Goal: Task Accomplishment & Management: Complete application form

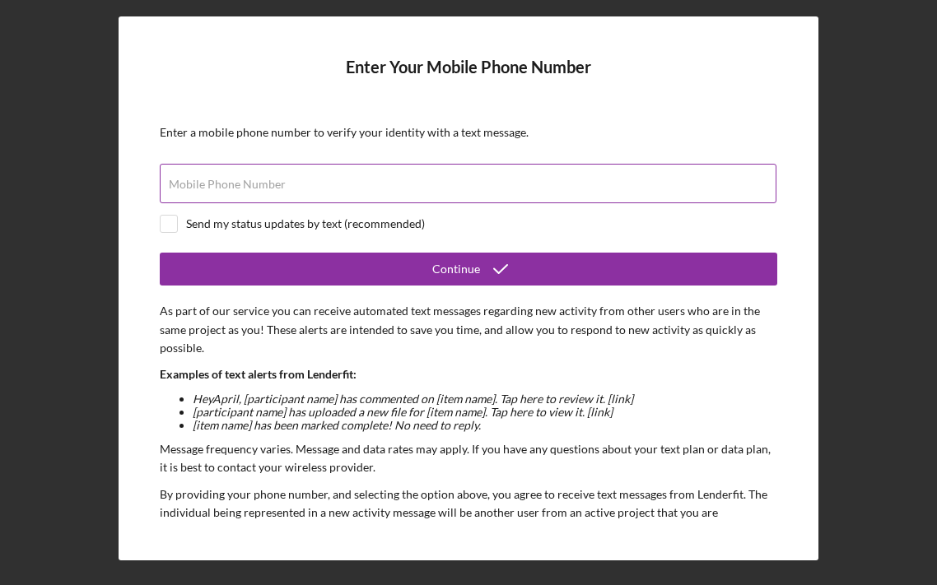
click at [356, 185] on input "Mobile Phone Number" at bounding box center [468, 184] width 617 height 40
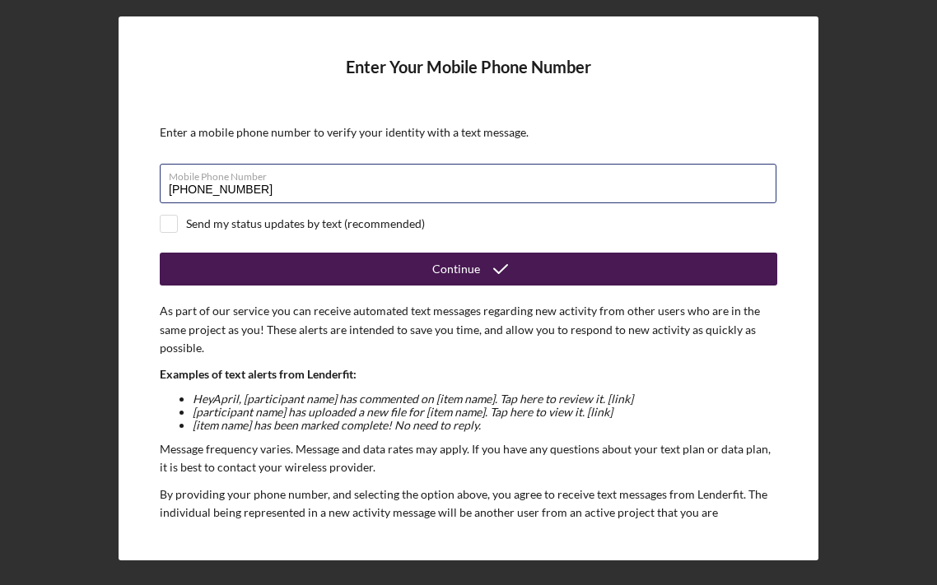
type input "[PHONE_NUMBER]"
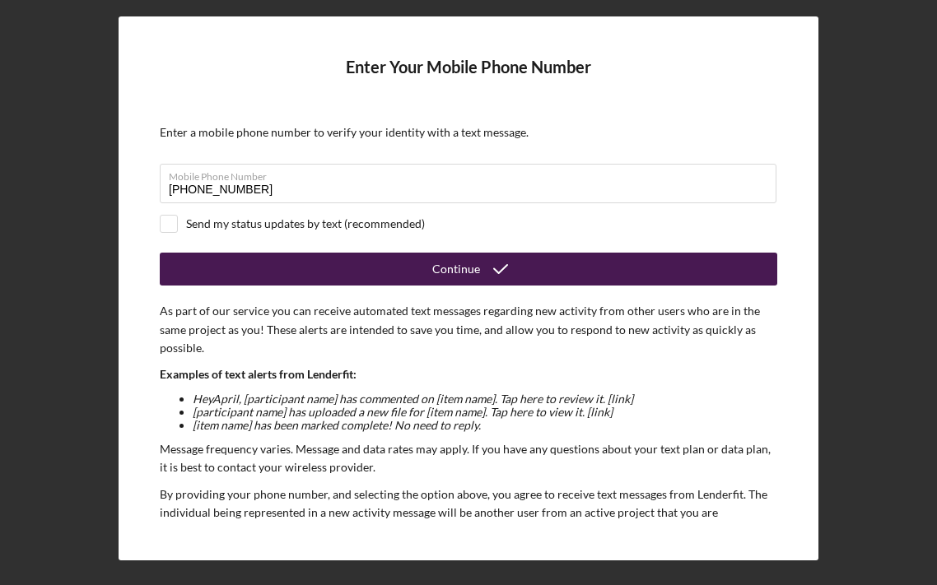
click at [309, 264] on button "Continue" at bounding box center [469, 269] width 618 height 33
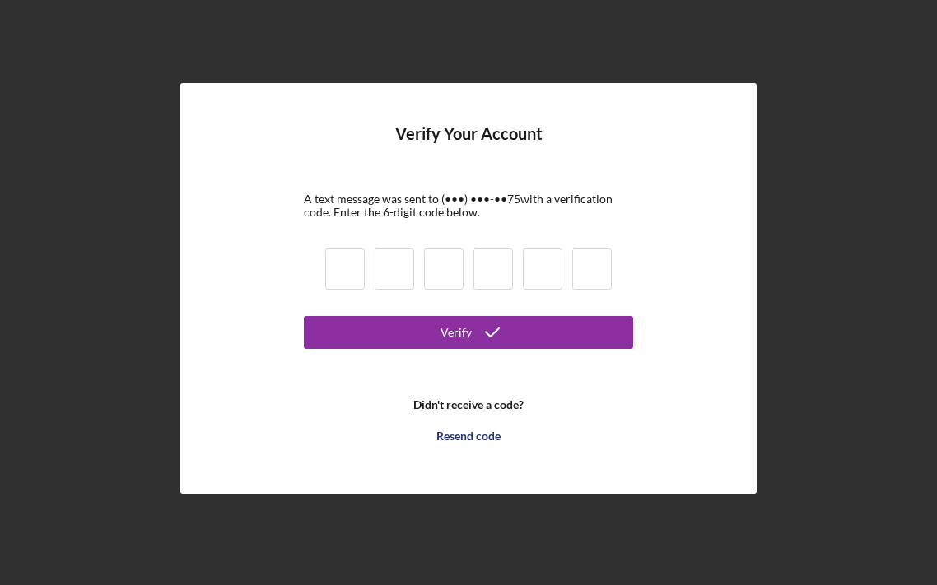
click at [347, 268] on input at bounding box center [345, 269] width 40 height 41
type input "4"
type input "1"
type input "8"
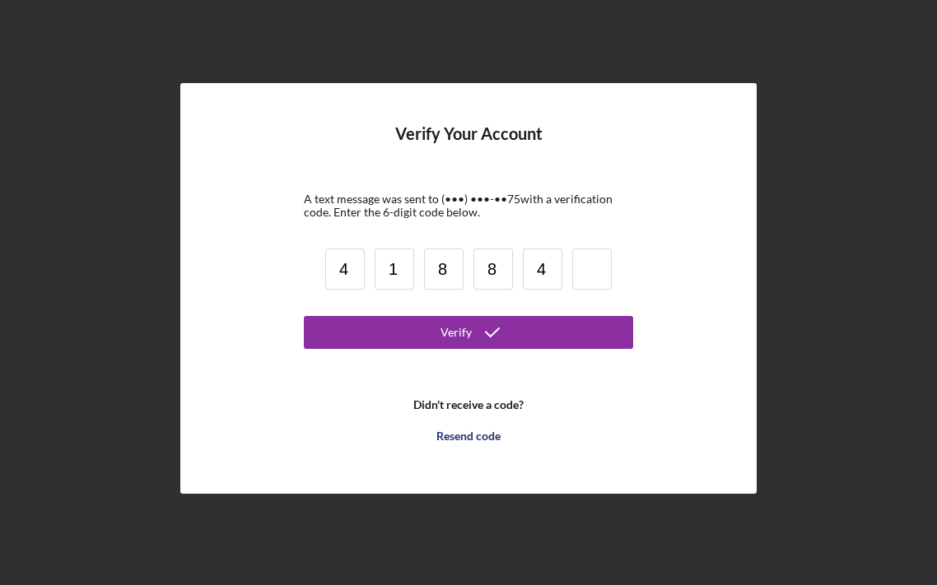
type input "4"
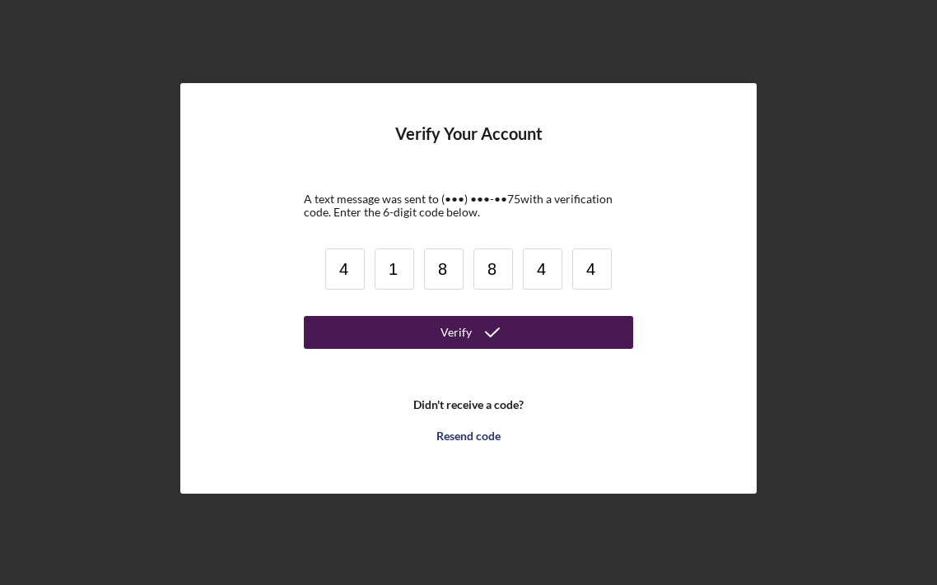
type input "4"
click at [481, 324] on icon "submit" at bounding box center [492, 332] width 41 height 41
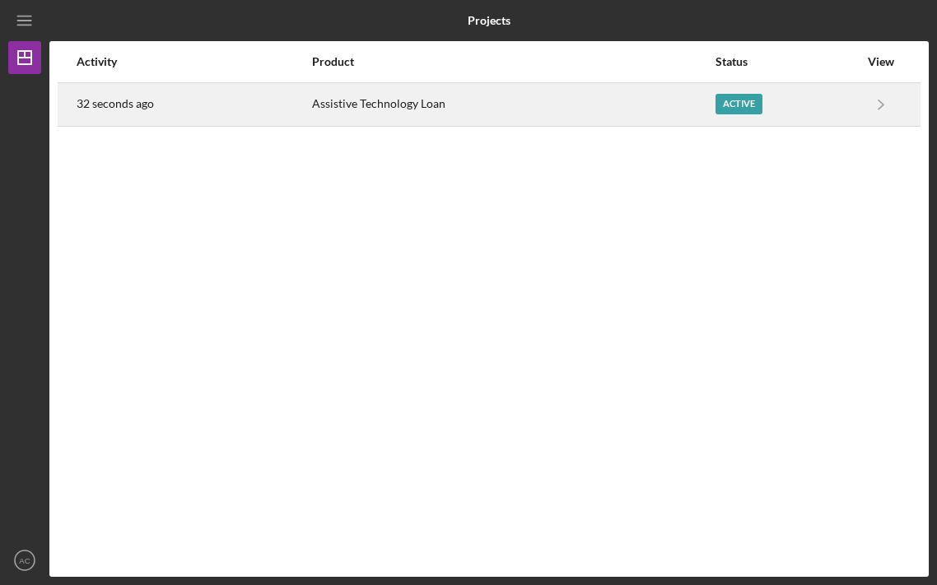
click at [618, 97] on div "Assistive Technology Loan" at bounding box center [512, 104] width 401 height 41
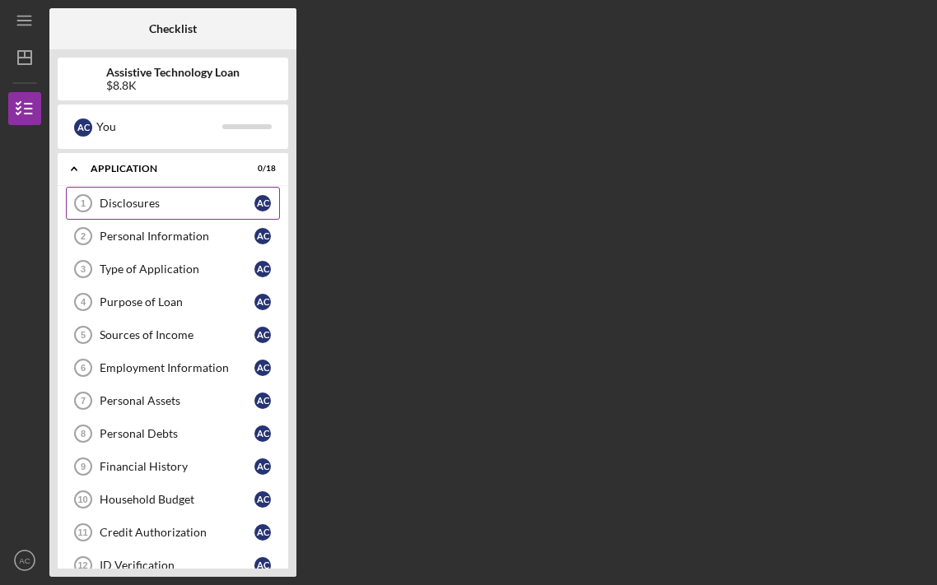
click at [167, 197] on div "Disclosures" at bounding box center [177, 203] width 155 height 13
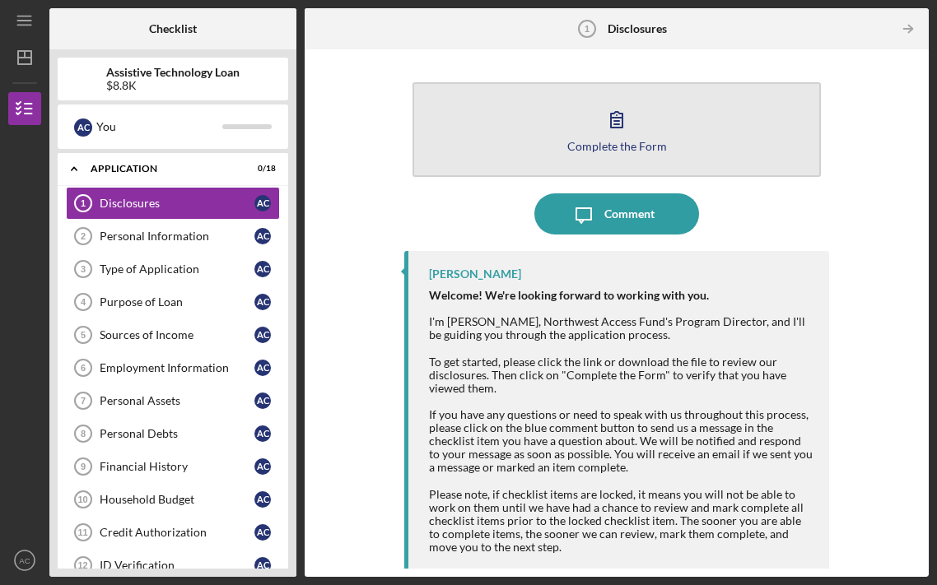
click at [605, 137] on icon "button" at bounding box center [616, 119] width 41 height 41
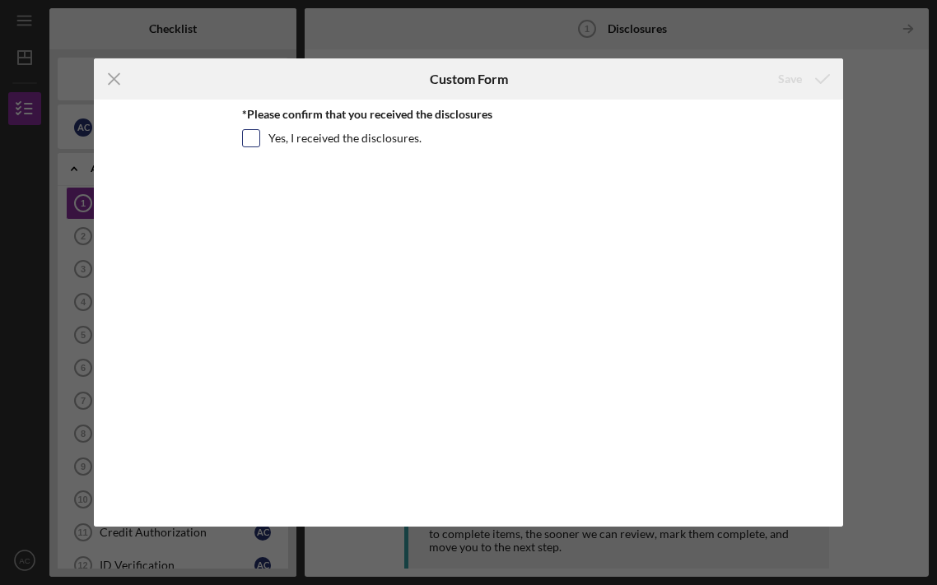
click at [320, 137] on label "Yes, I received the disclosures." at bounding box center [344, 138] width 153 height 16
click at [259, 137] on input "Yes, I received the disclosures." at bounding box center [251, 138] width 16 height 16
checkbox input "true"
click at [796, 85] on div "Save" at bounding box center [790, 79] width 24 height 33
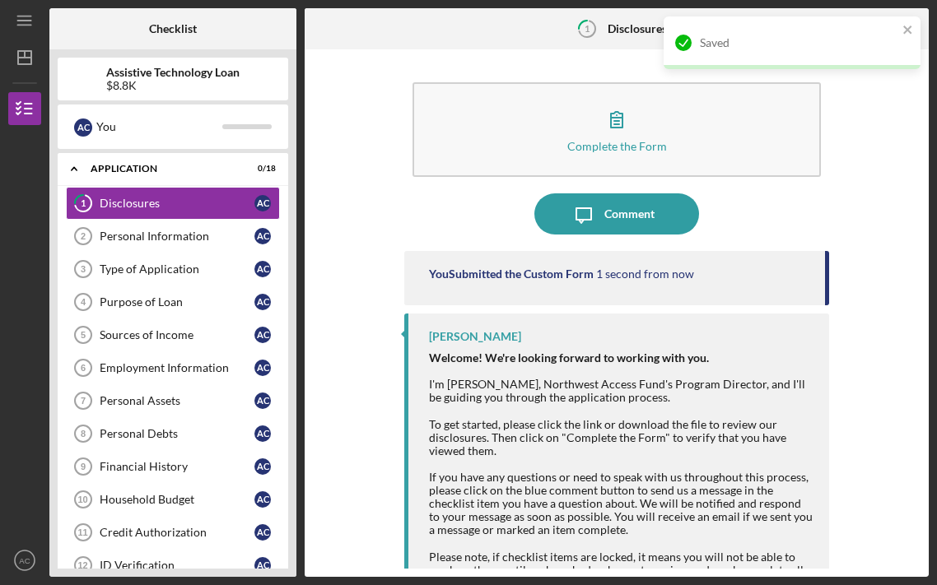
scroll to position [123, 0]
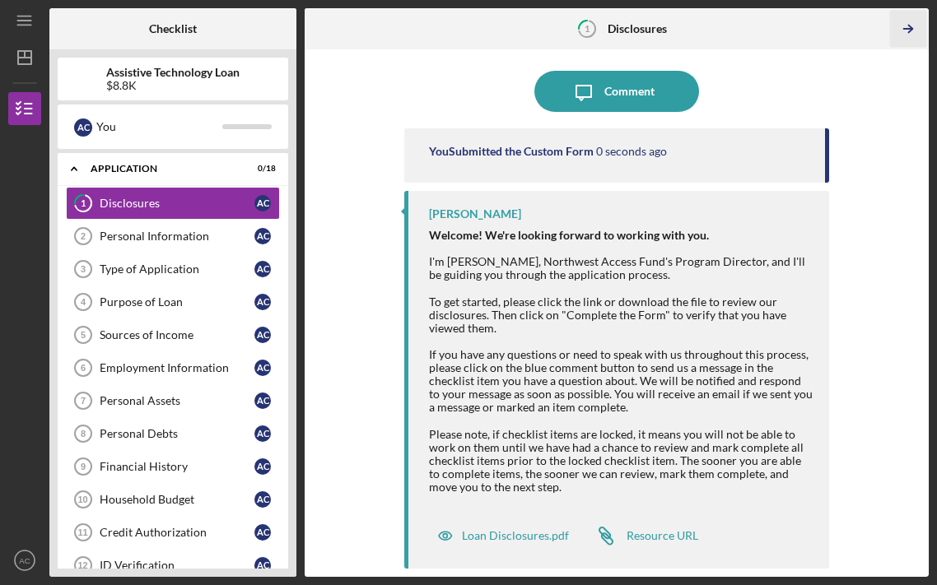
click at [913, 32] on icon "Icon/Table Pagination Arrow" at bounding box center [908, 29] width 37 height 37
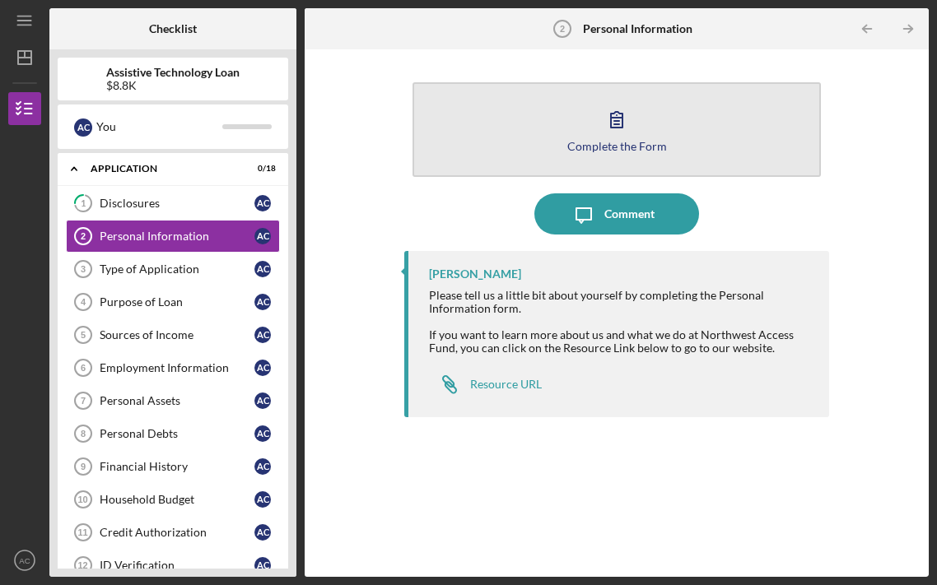
click at [637, 138] on button "Complete the Form Form" at bounding box center [617, 129] width 409 height 95
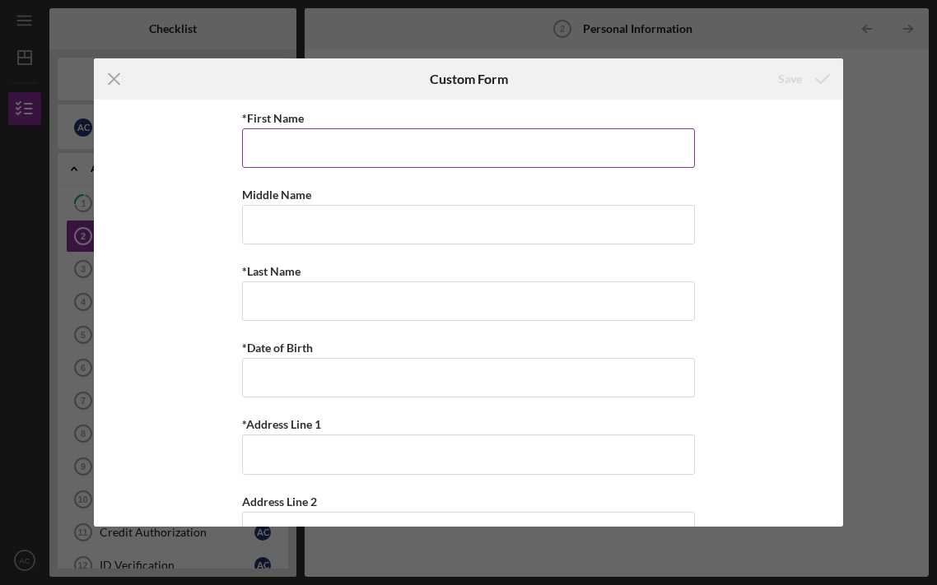
click at [405, 152] on input "*First Name" at bounding box center [468, 148] width 453 height 40
type input "April"
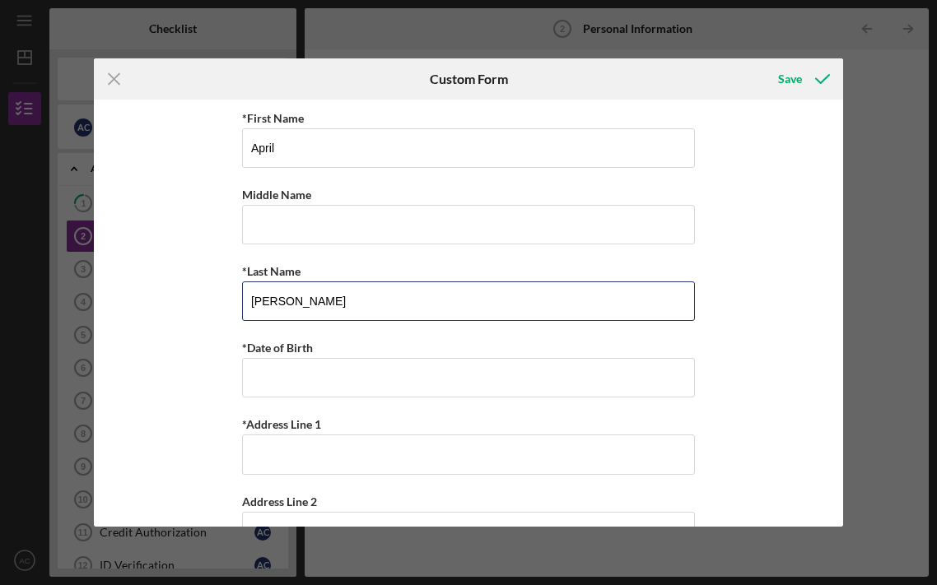
type input "[PERSON_NAME]"
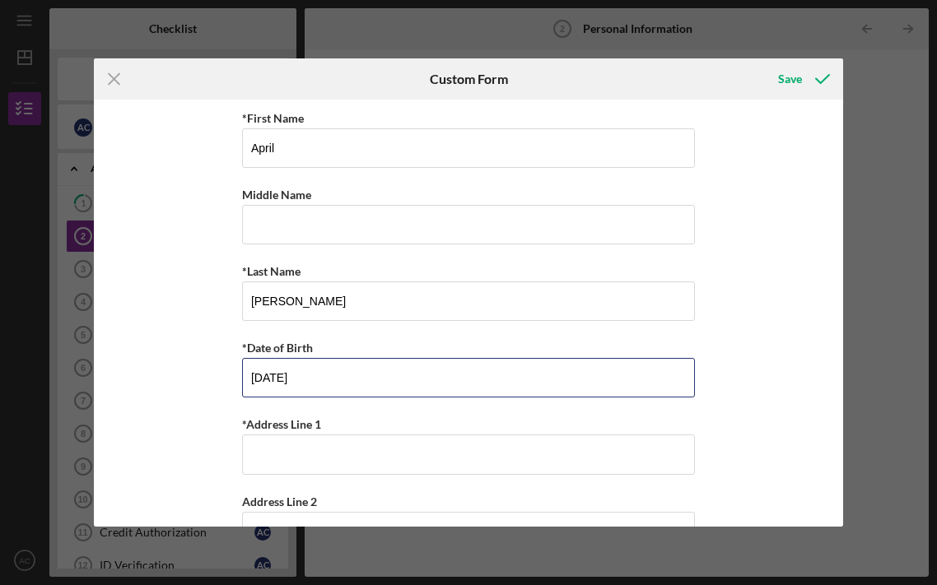
type input "[DATE]"
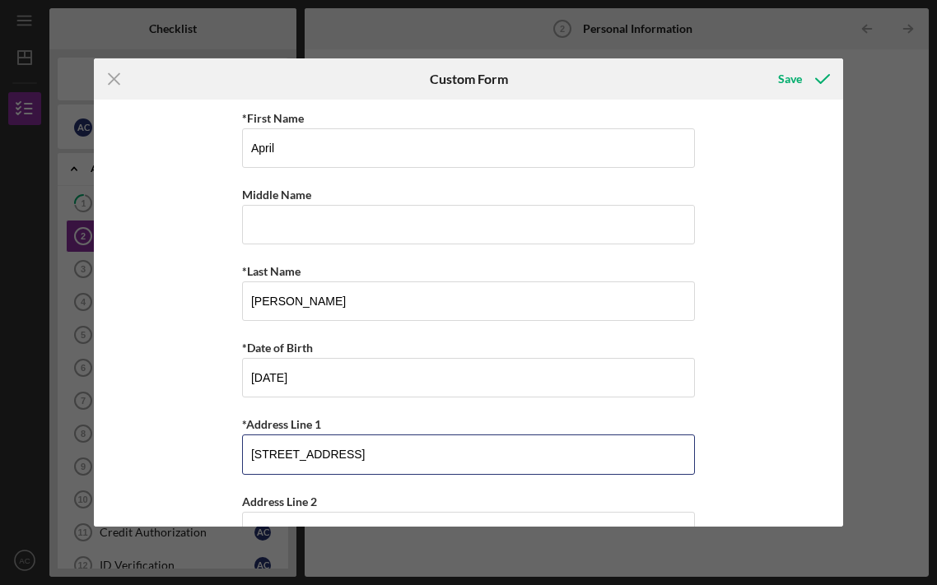
type input "[STREET_ADDRESS]"
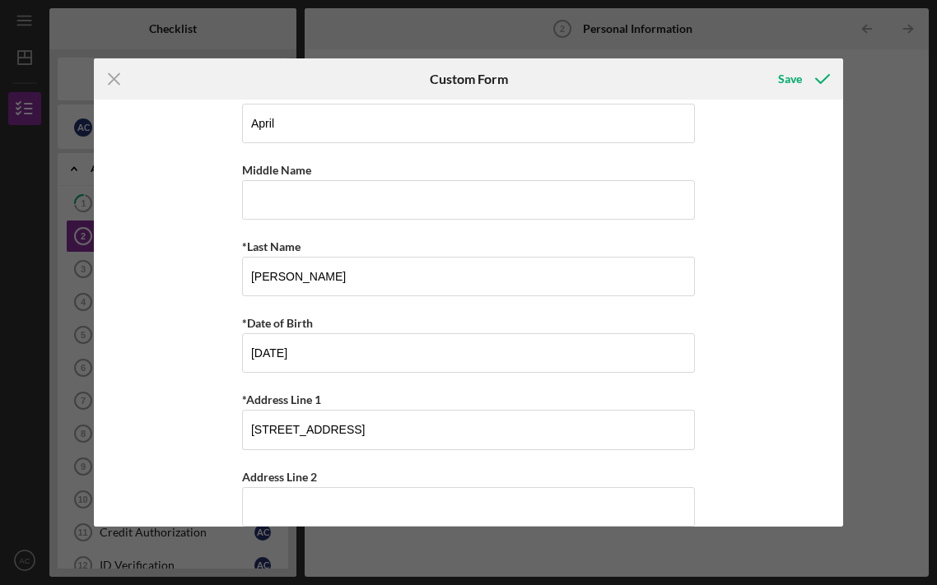
scroll to position [295, 0]
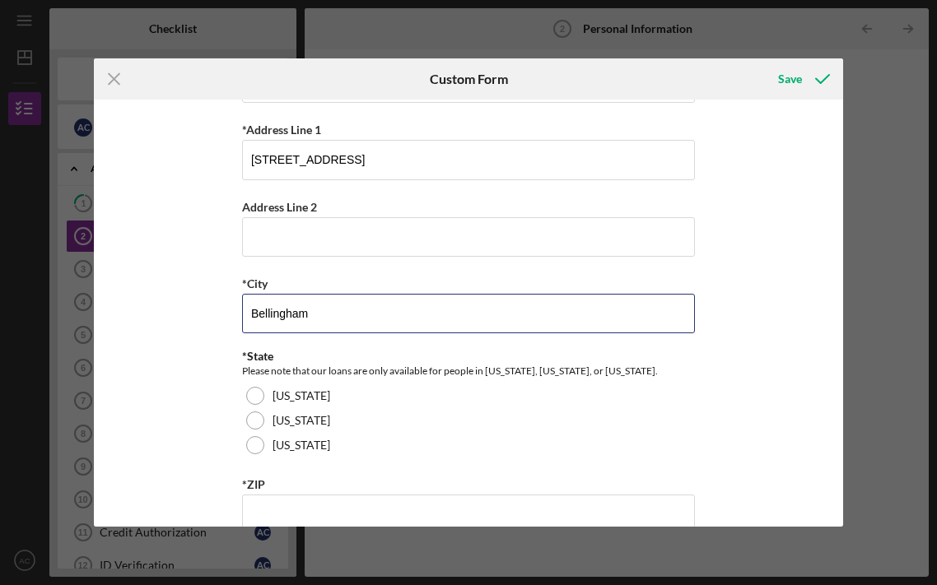
type input "Bellingham"
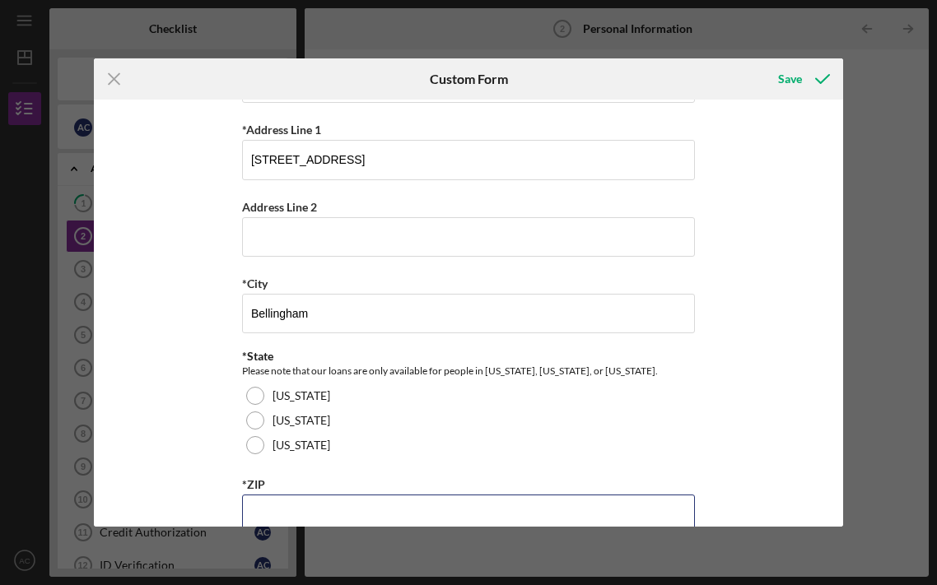
scroll to position [302, 0]
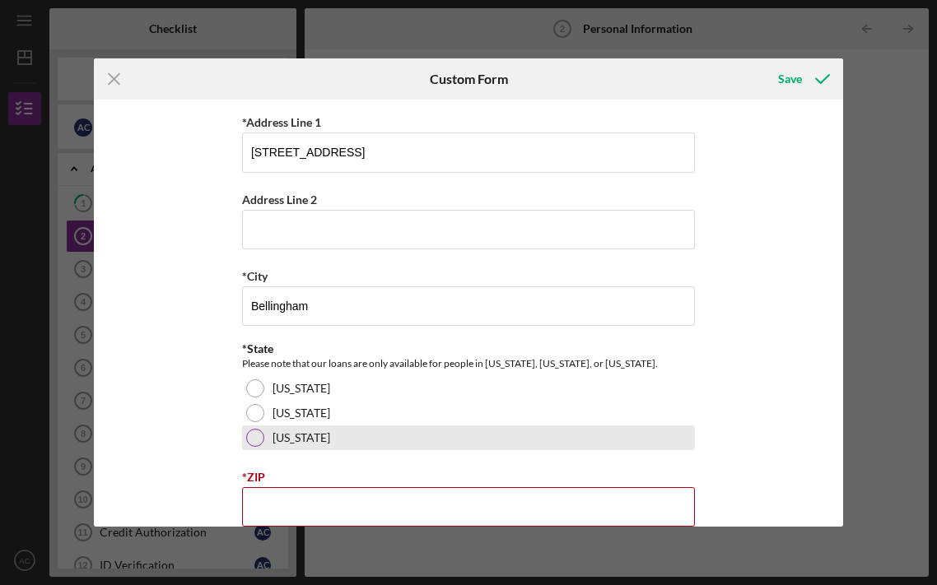
click at [269, 438] on div "[US_STATE]" at bounding box center [468, 438] width 453 height 25
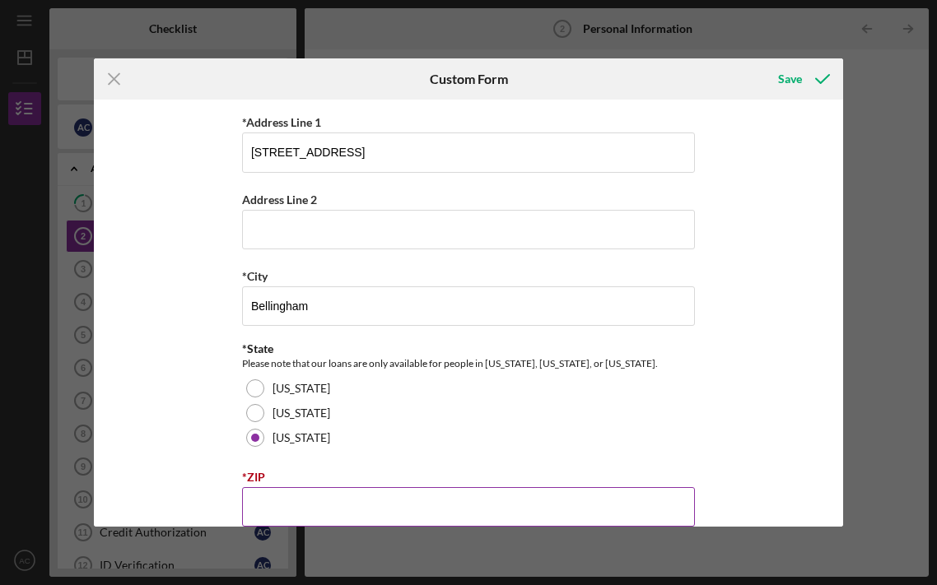
click at [269, 502] on input "*ZIP" at bounding box center [468, 507] width 453 height 40
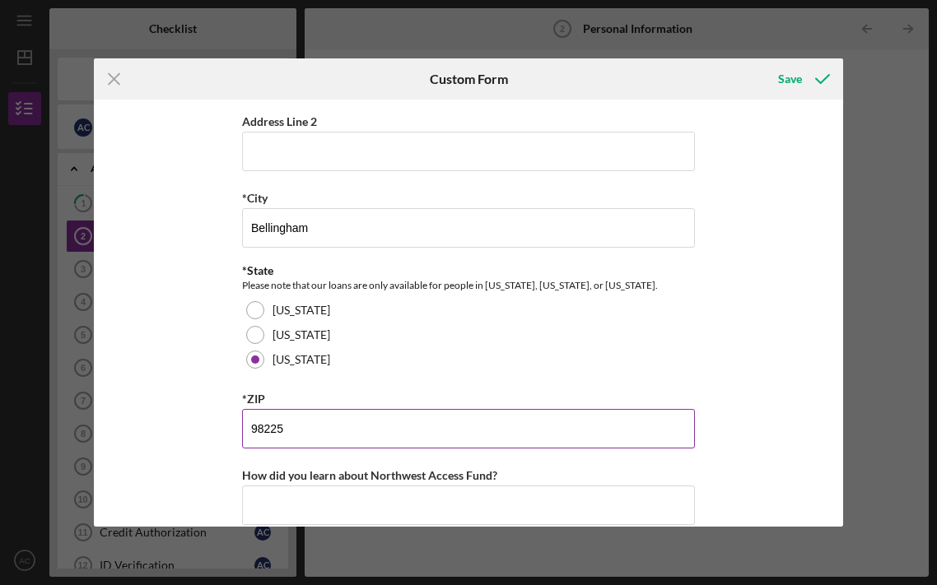
scroll to position [403, 0]
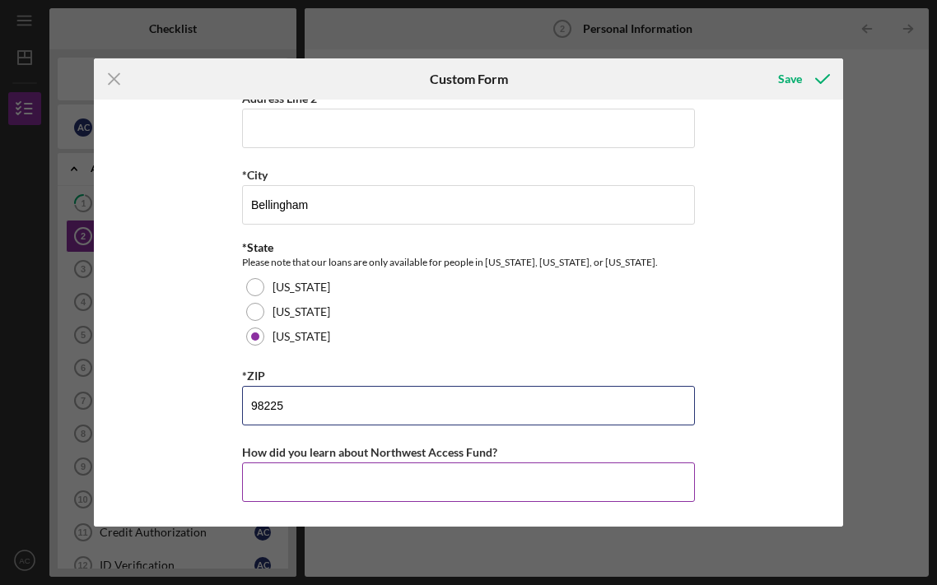
type input "98225"
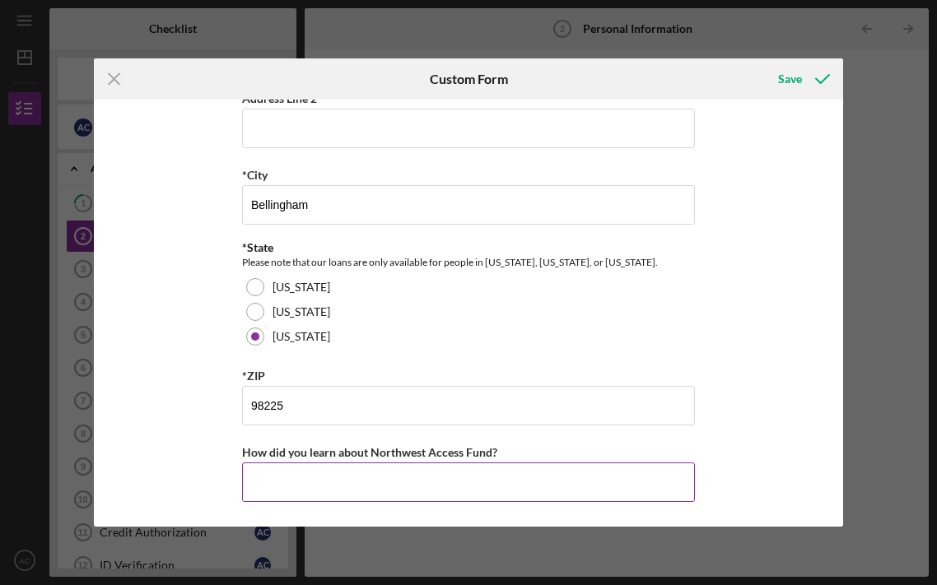
click at [348, 489] on input "How did you learn about Northwest Access Fund?" at bounding box center [468, 483] width 453 height 40
click at [356, 473] on input "How did you learn about Northwest Access Fund?" at bounding box center [468, 483] width 453 height 40
click at [492, 472] on input "Equipment vendor" at bounding box center [468, 483] width 453 height 40
click at [470, 478] on input "Equipment vendor" at bounding box center [468, 483] width 453 height 40
type input "Equipment vendor supplier or dealer"
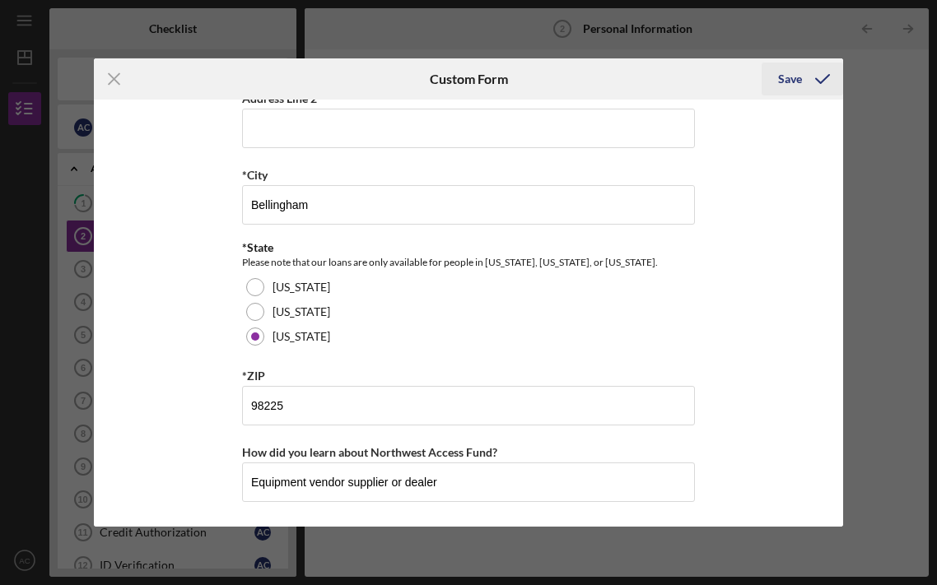
click at [801, 84] on div "Save" at bounding box center [790, 79] width 24 height 33
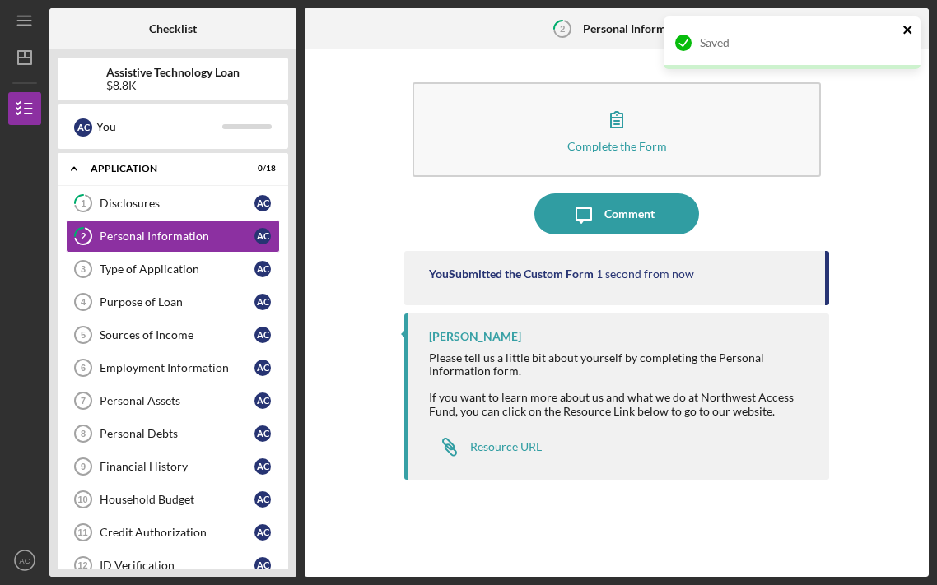
click at [910, 28] on icon "close" at bounding box center [909, 29] width 12 height 13
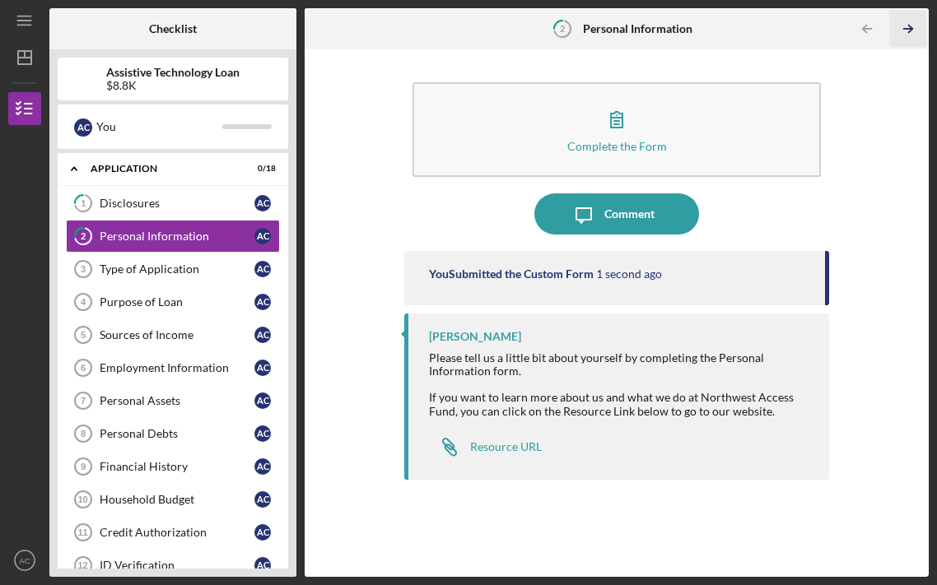
click at [911, 31] on icon "Icon/Table Pagination Arrow" at bounding box center [908, 29] width 37 height 37
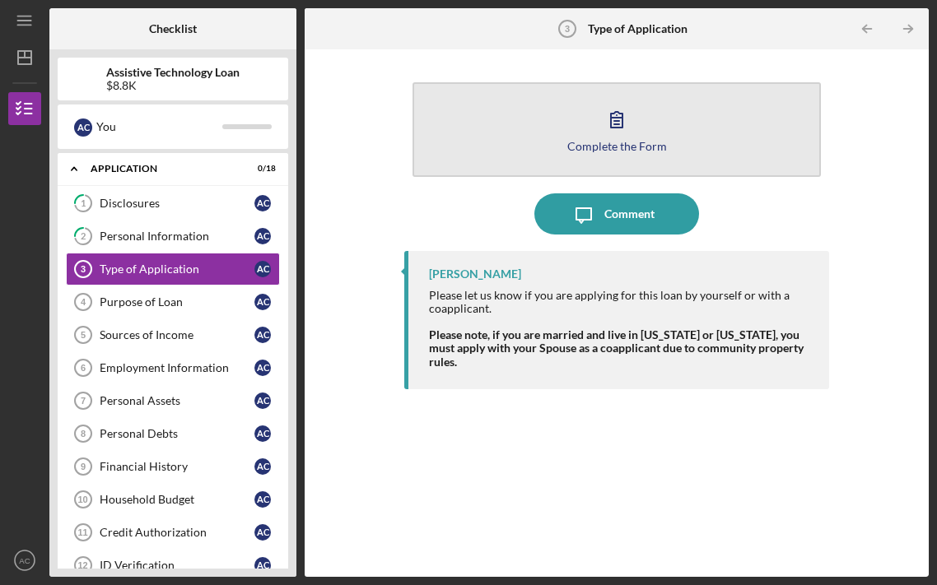
click at [655, 152] on button "Complete the Form Form" at bounding box center [617, 129] width 409 height 95
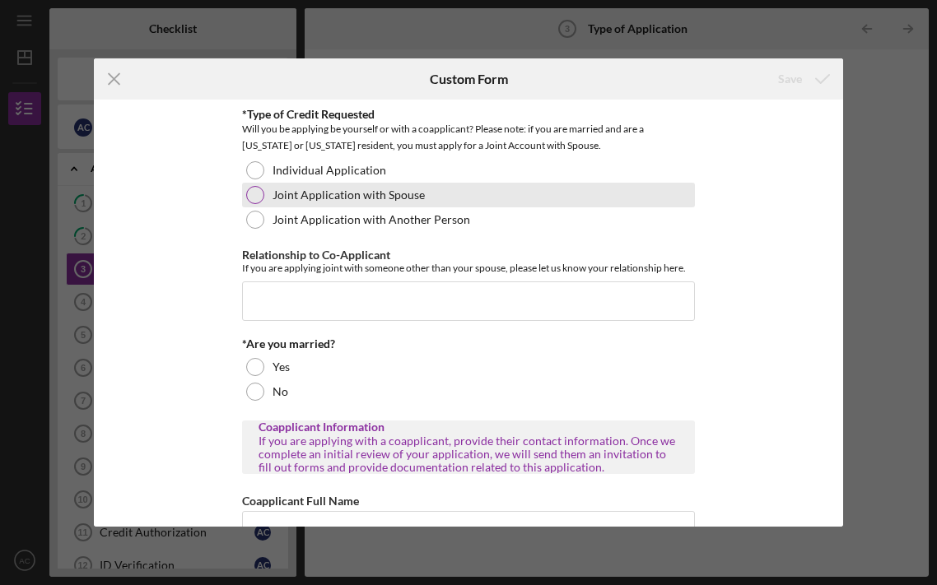
click at [387, 199] on label "Joint Application with Spouse" at bounding box center [349, 195] width 152 height 13
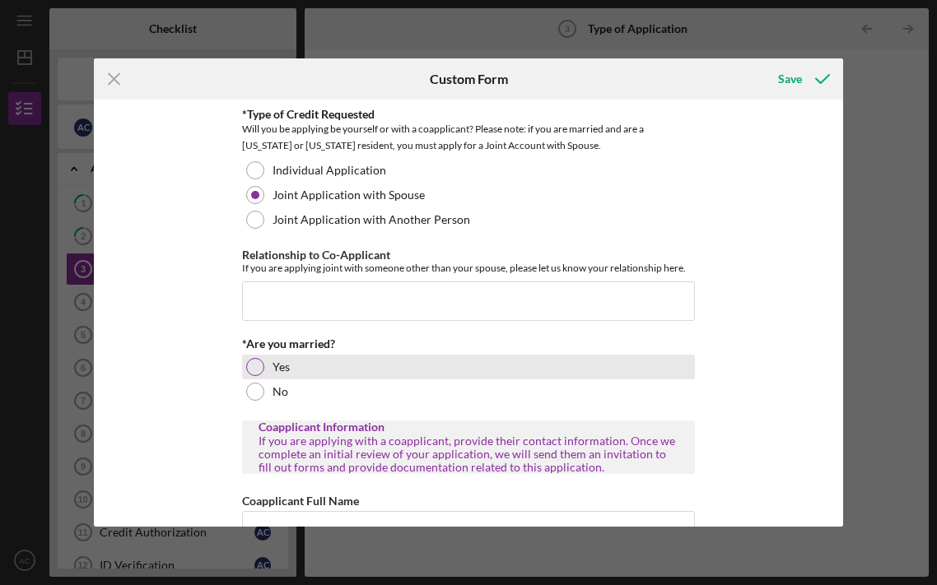
click at [290, 368] on div "Yes" at bounding box center [468, 367] width 453 height 25
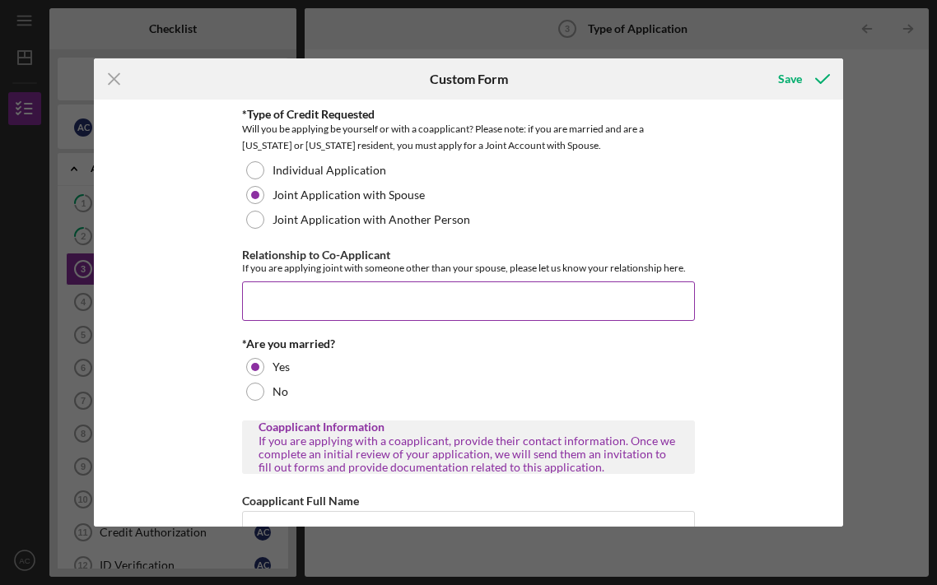
click at [491, 297] on input "Relationship to Co-Applicant" at bounding box center [468, 302] width 453 height 40
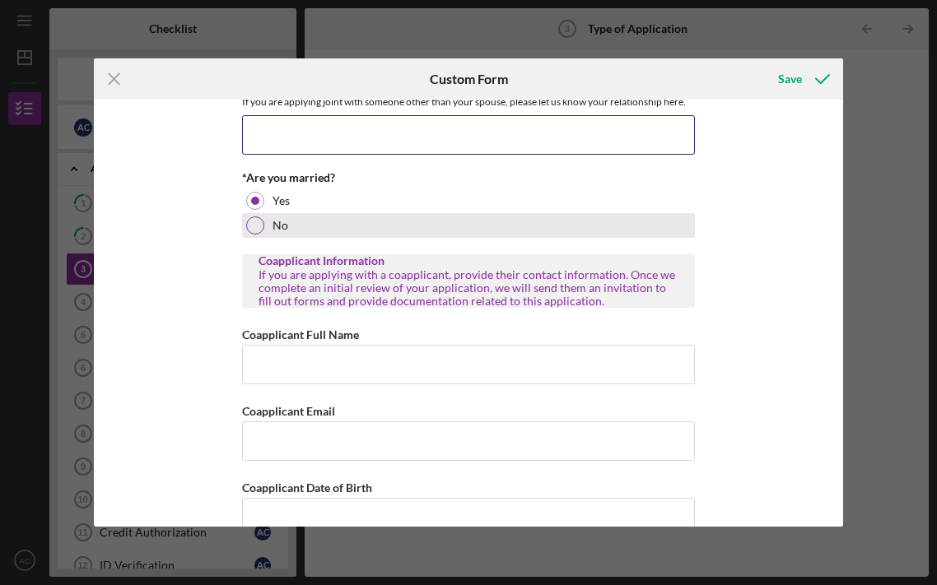
scroll to position [185, 0]
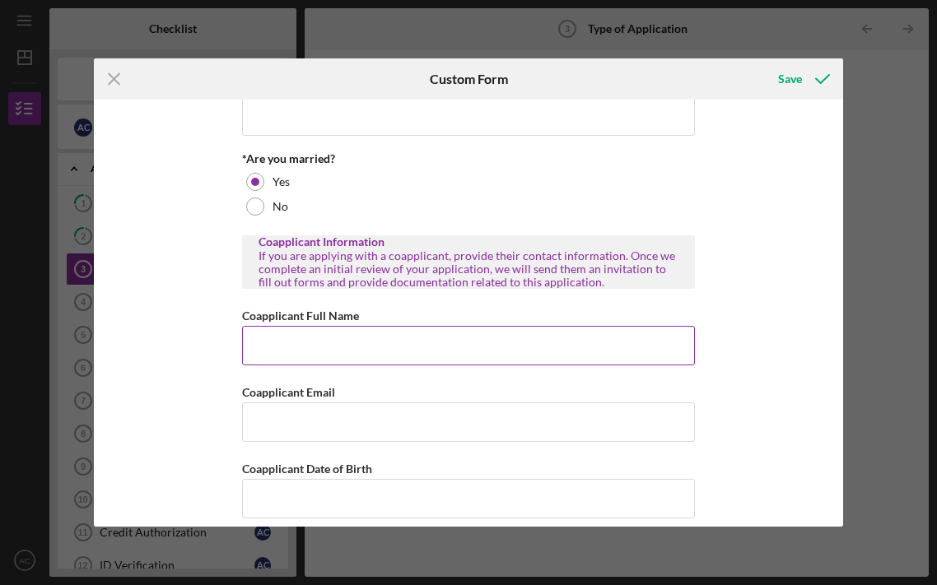
click at [324, 349] on input "Coapplicant Full Name" at bounding box center [468, 346] width 453 height 40
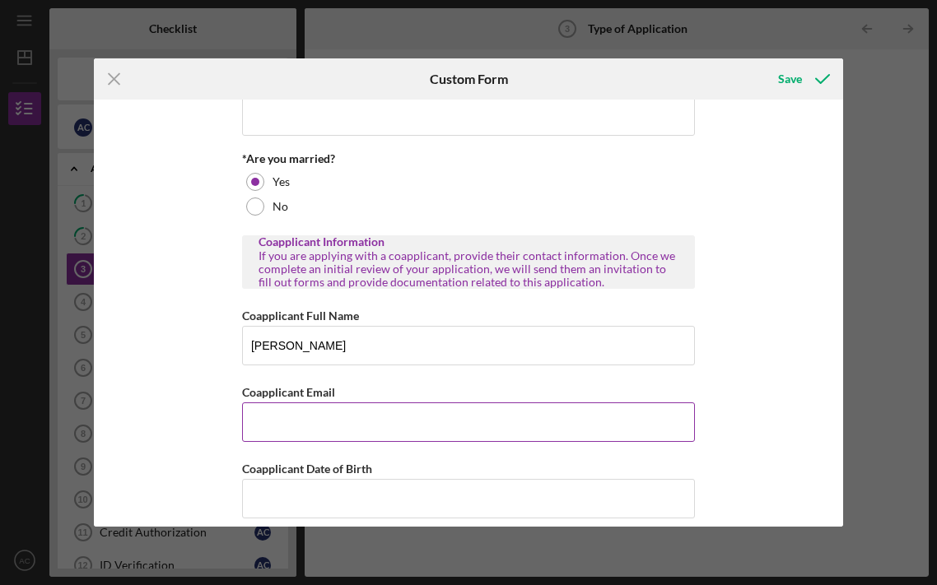
click at [344, 431] on input "Coapplicant Email" at bounding box center [468, 423] width 453 height 40
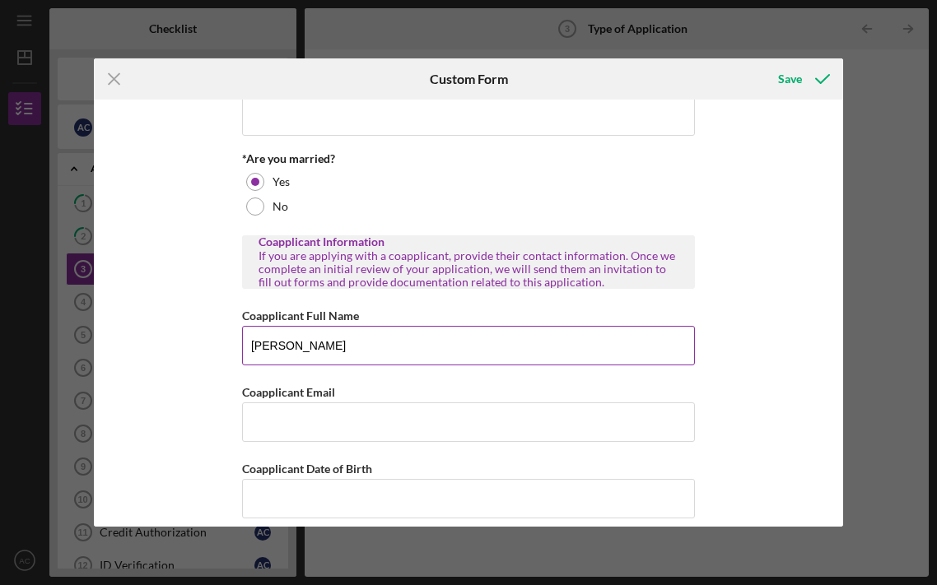
click at [349, 355] on input "[PERSON_NAME]" at bounding box center [468, 346] width 453 height 40
type input "[PERSON_NAME]"
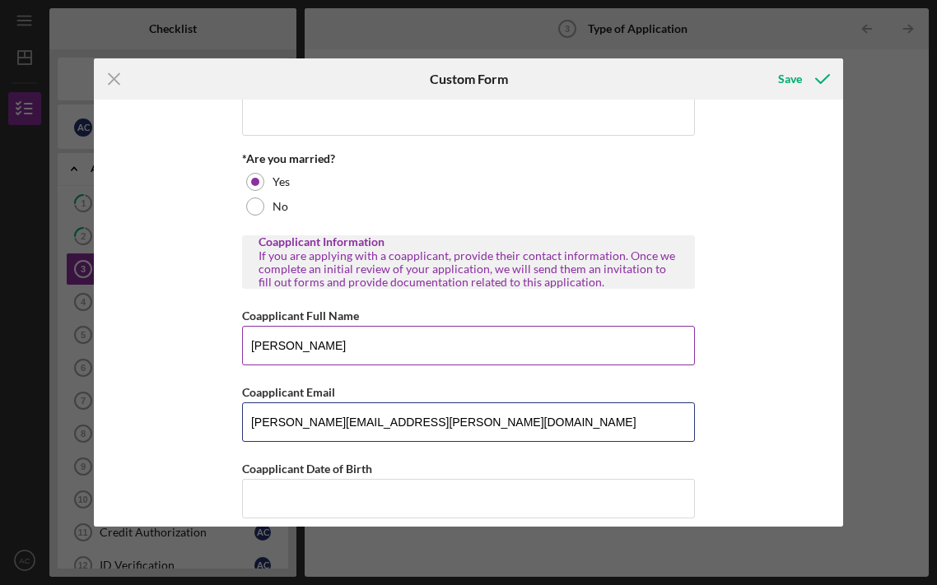
type input "[PERSON_NAME][EMAIL_ADDRESS][PERSON_NAME][DOMAIN_NAME]"
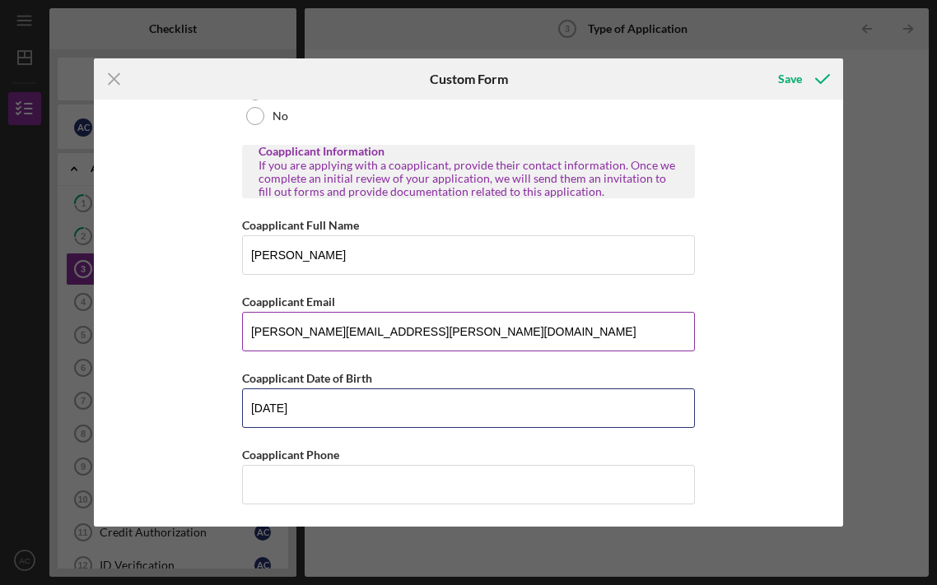
scroll to position [278, 0]
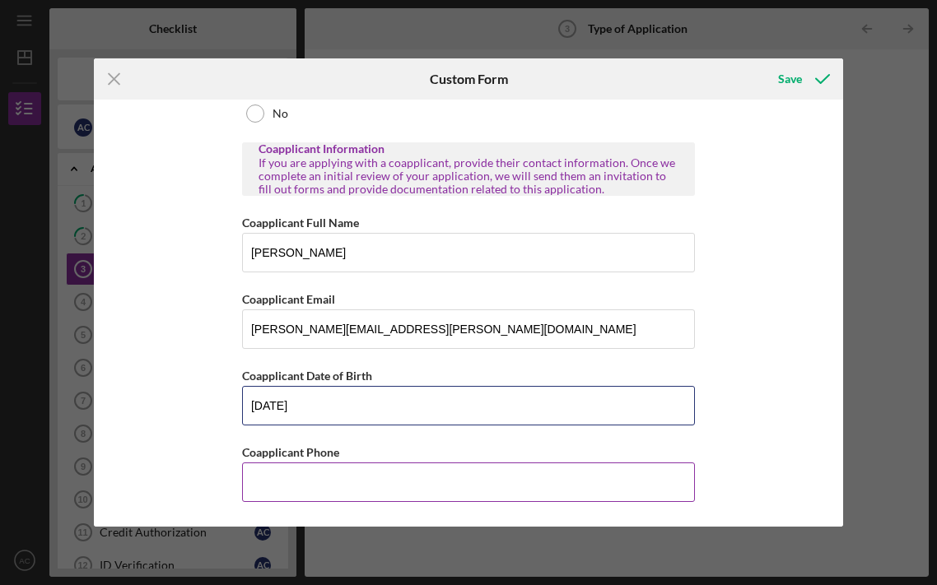
type input "[DATE]"
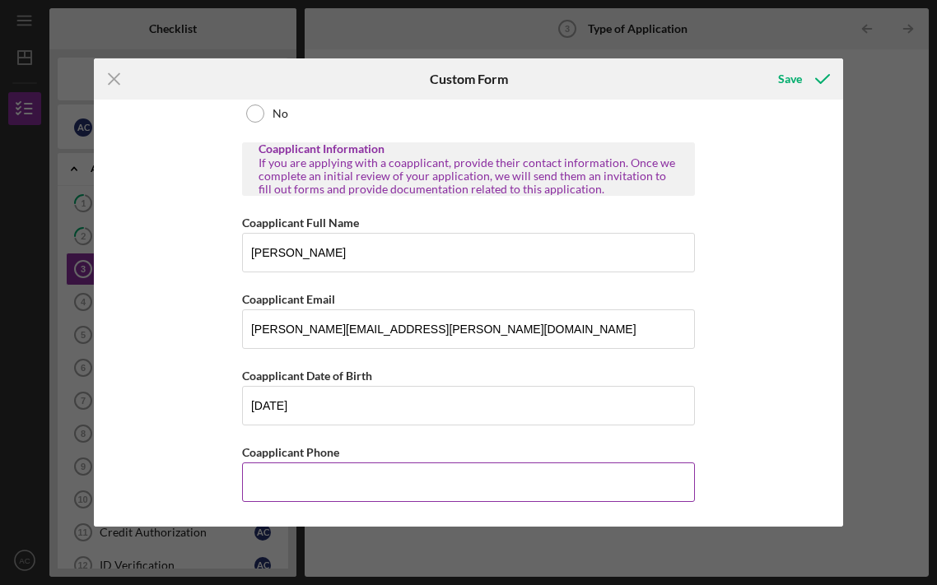
click at [319, 475] on input "Coapplicant Phone" at bounding box center [468, 483] width 453 height 40
type input "[PHONE_NUMBER]"
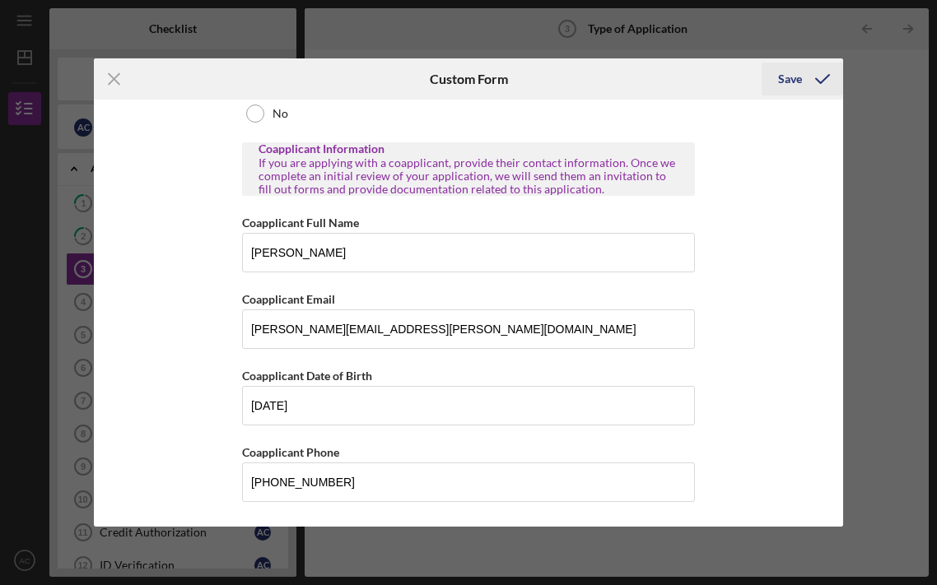
click at [802, 82] on icon "submit" at bounding box center [822, 78] width 41 height 41
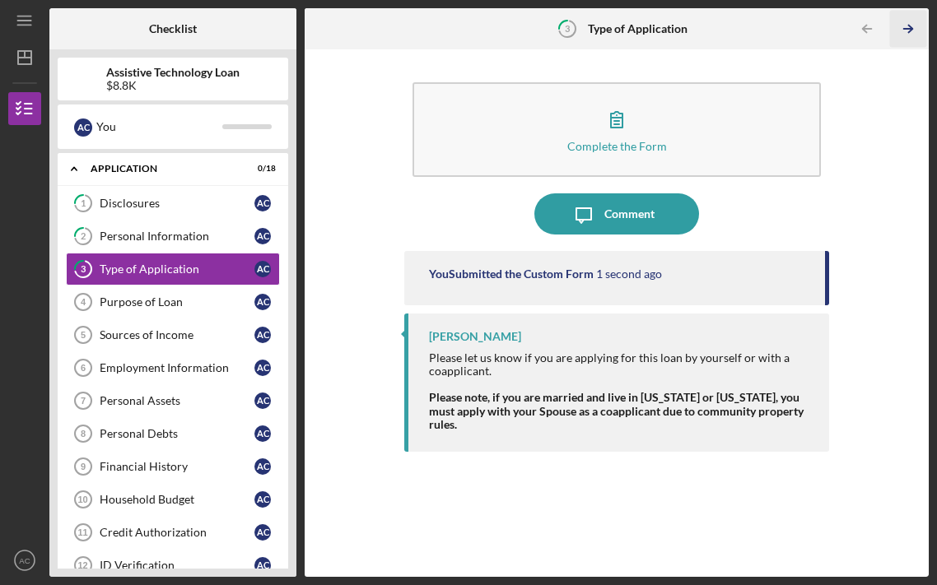
click at [910, 26] on polyline "button" at bounding box center [910, 29] width 4 height 7
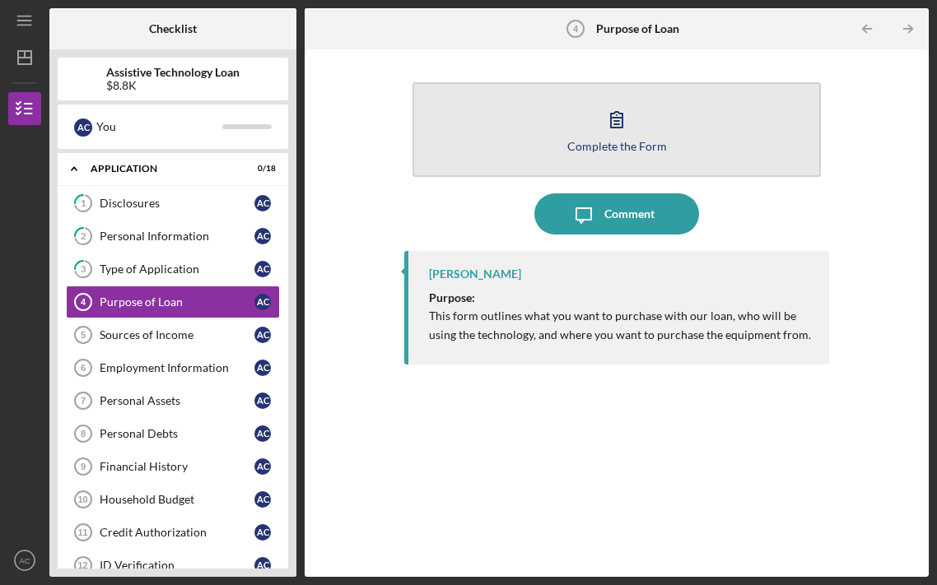
click at [661, 142] on div "Complete the Form" at bounding box center [617, 146] width 100 height 12
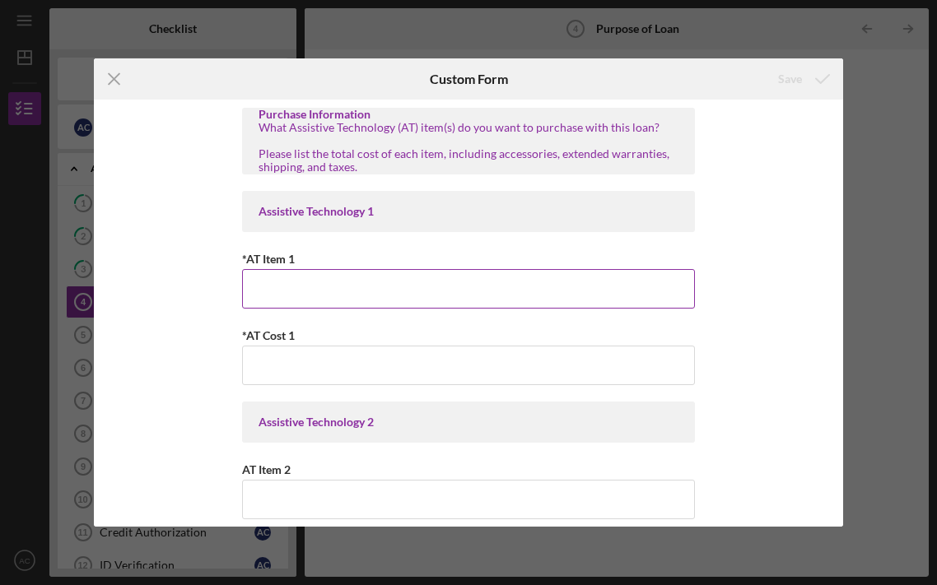
click at [403, 279] on input "*AT Item 1" at bounding box center [468, 289] width 453 height 40
type input "Dentures"
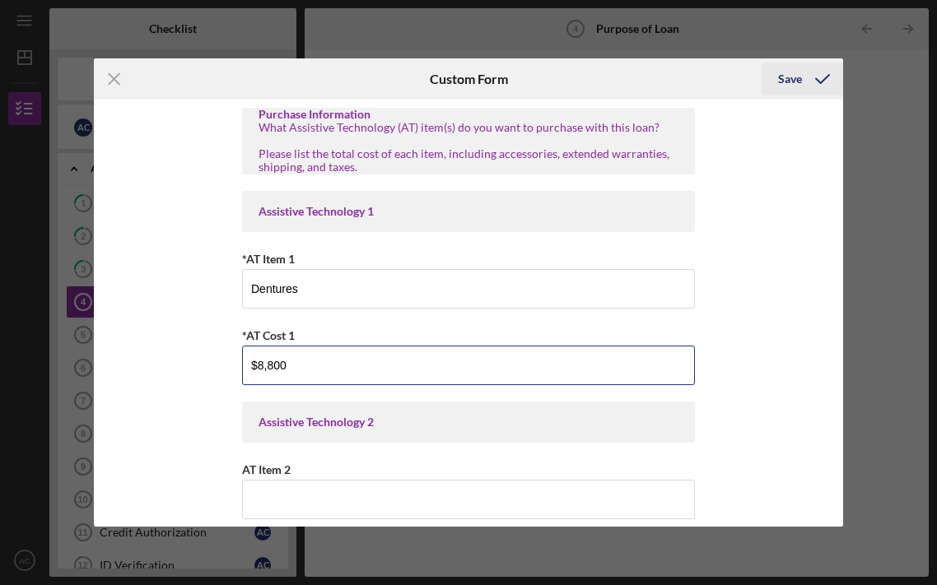
type input "$8,800"
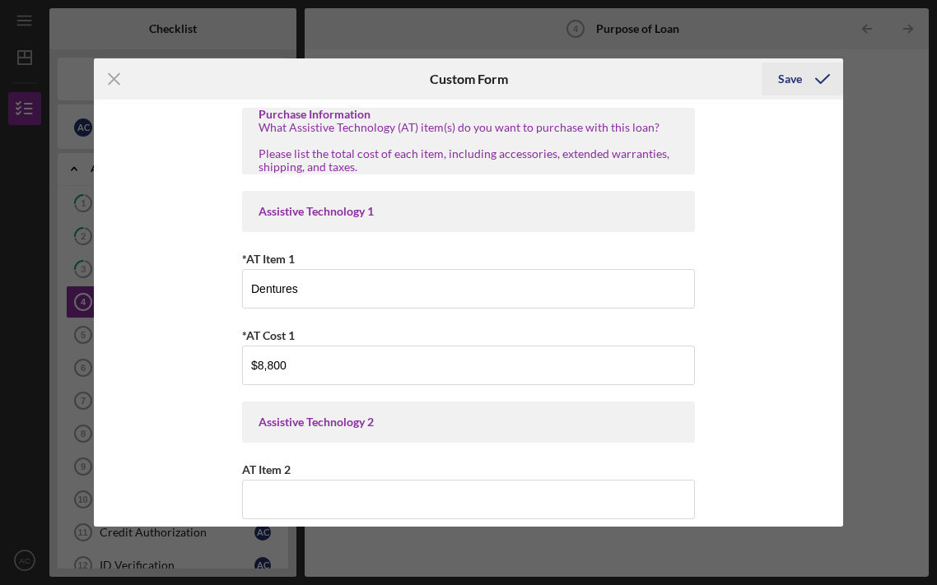
click at [792, 74] on div "Save" at bounding box center [790, 79] width 24 height 33
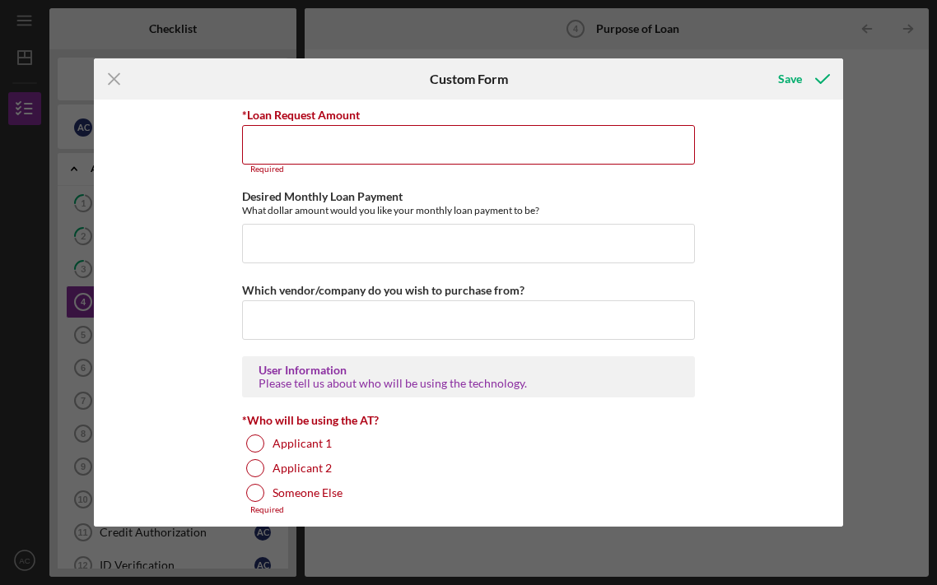
scroll to position [1059, 0]
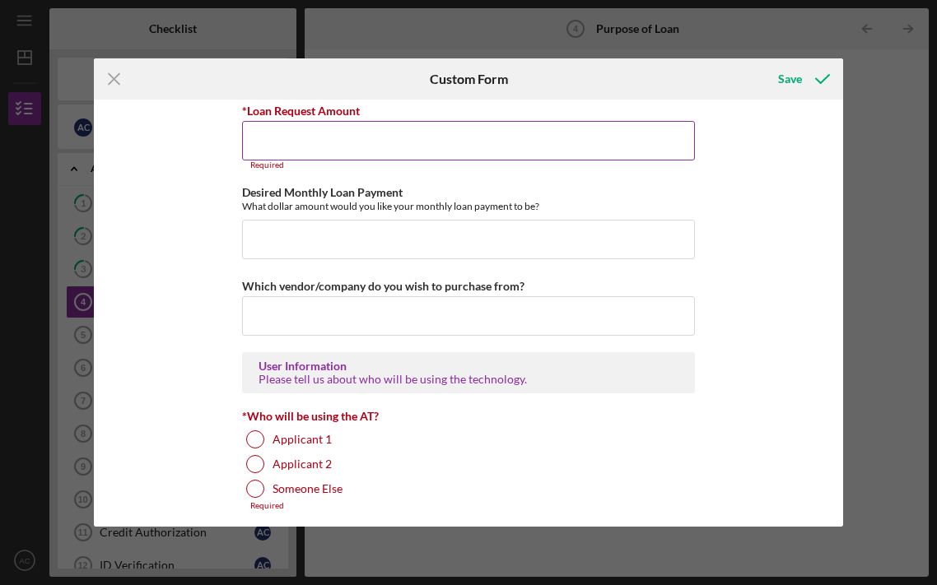
click at [334, 147] on input "*Loan Request Amount" at bounding box center [468, 141] width 453 height 40
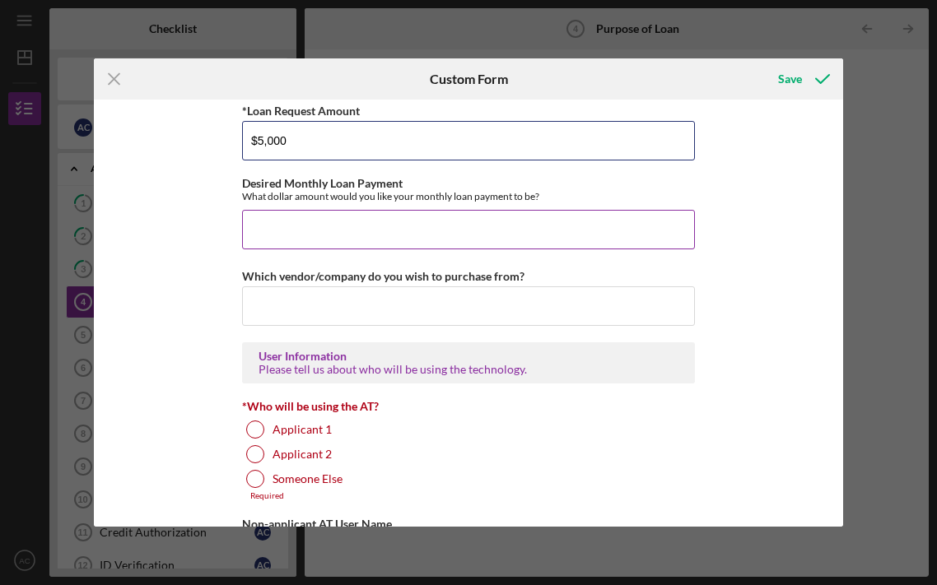
type input "$5,000"
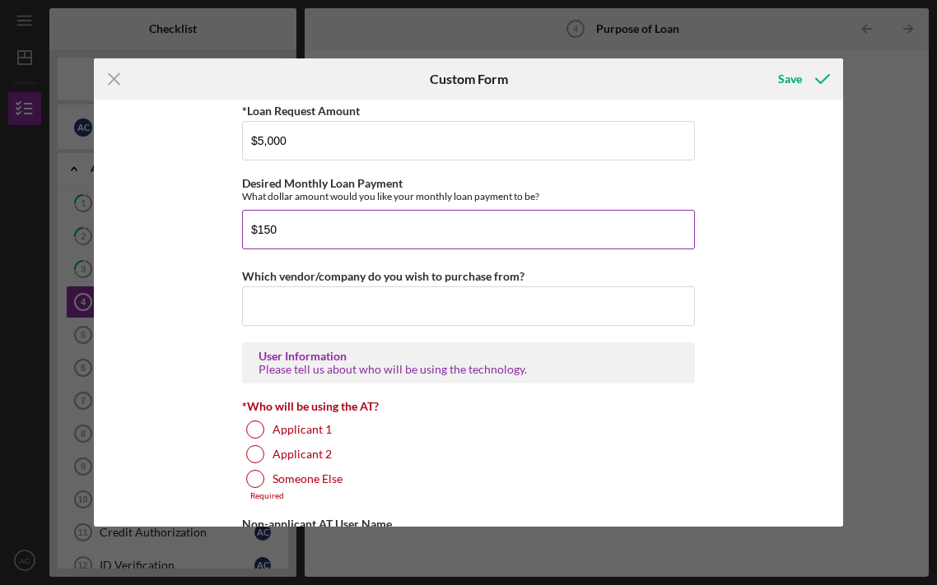
type input "$150"
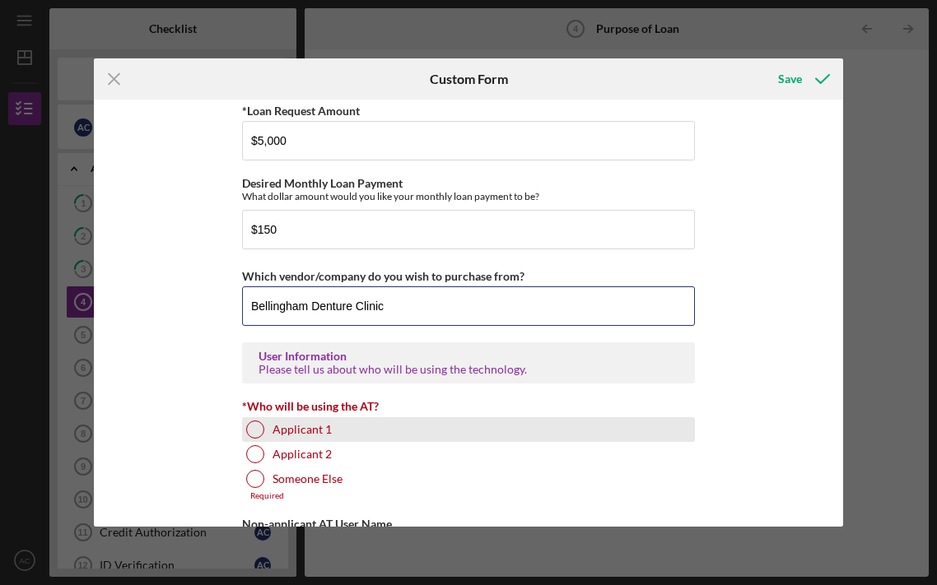
type input "Bellingham Denture Clinic"
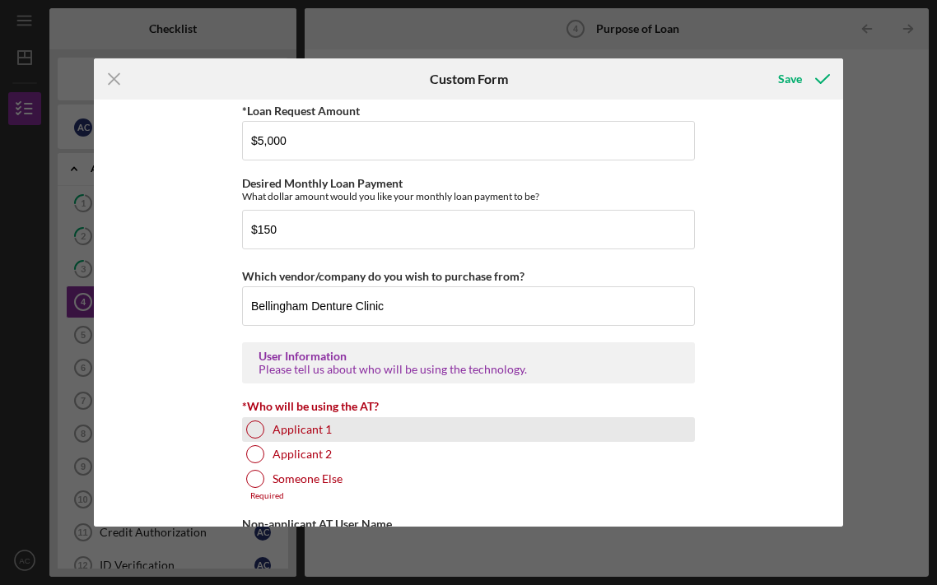
click at [319, 431] on label "Applicant 1" at bounding box center [302, 429] width 59 height 13
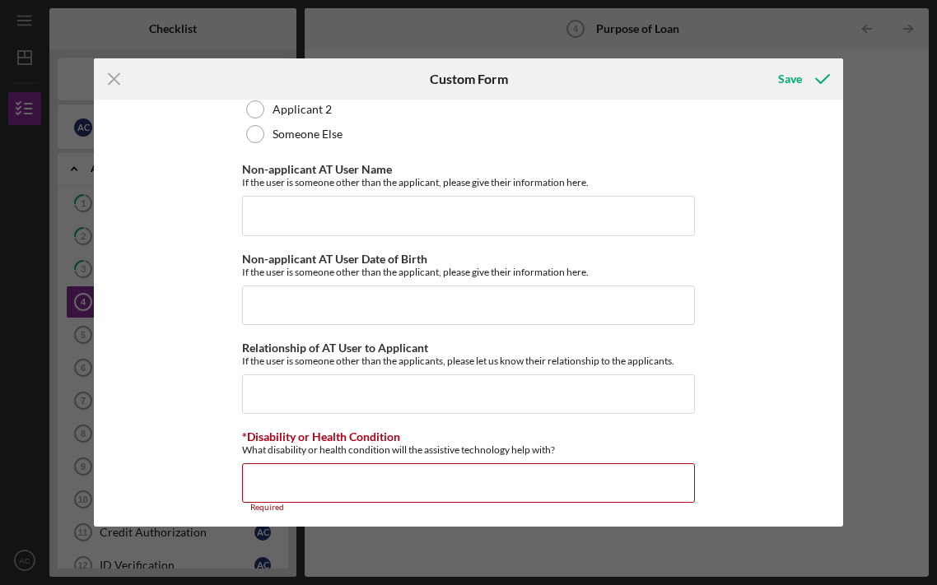
scroll to position [1414, 0]
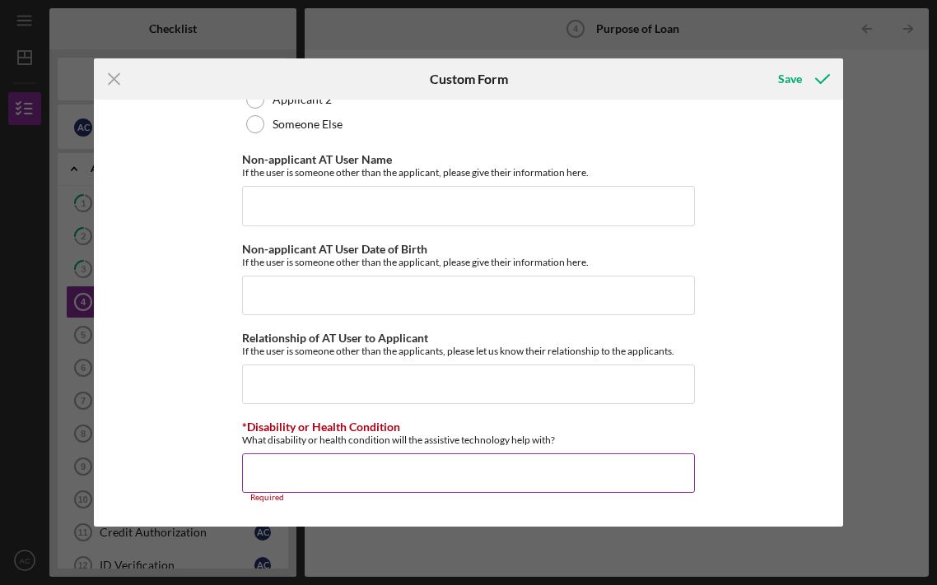
click at [350, 470] on input "*Disability or Health Condition" at bounding box center [468, 474] width 453 height 40
click at [352, 482] on input "*Disability or Health Condition" at bounding box center [468, 474] width 453 height 40
paste input "&             ( /        /               /               (     '         ( "   …"
type input "&             ( /        /               /               (     '         ( "   …"
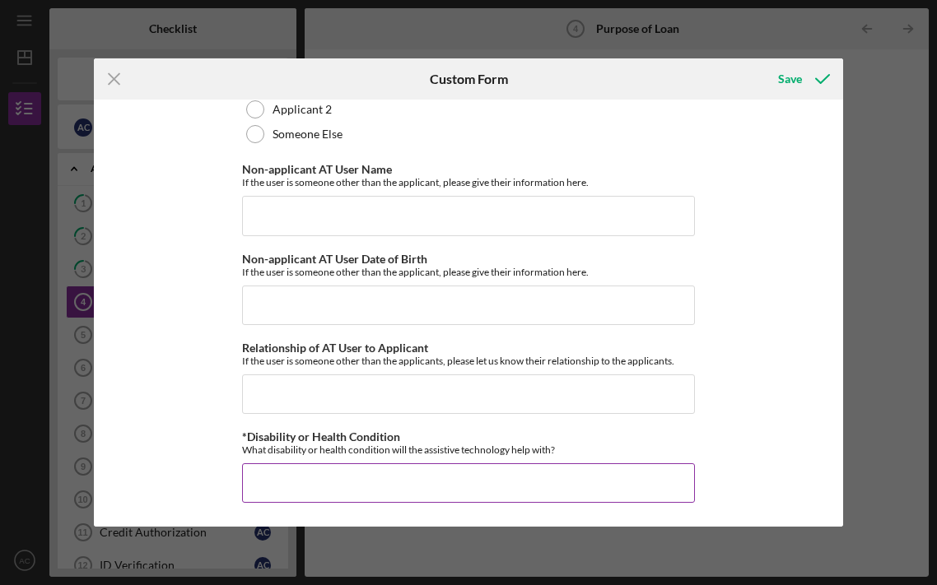
scroll to position [0, 0]
click at [338, 475] on input "*Disability or Health Condition" at bounding box center [468, 484] width 453 height 40
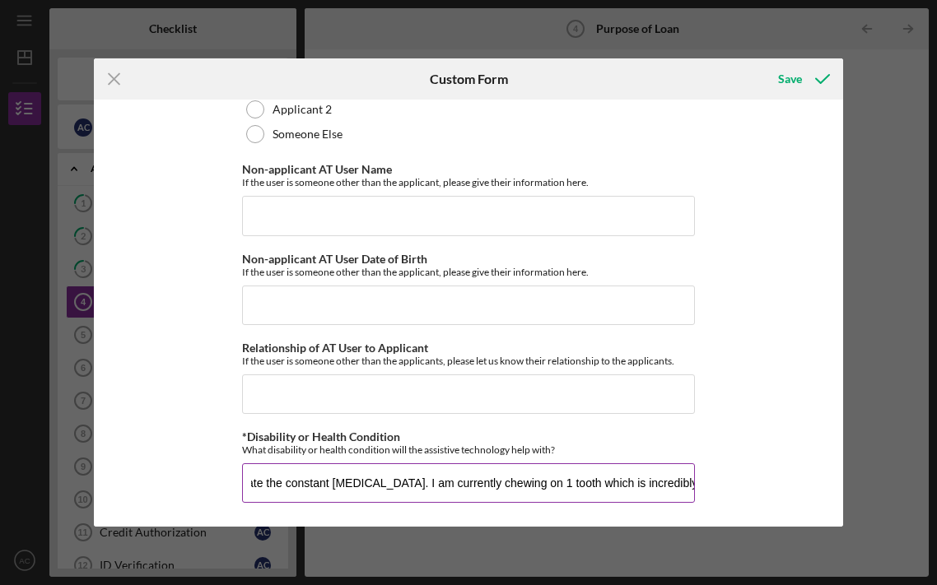
scroll to position [0, 264]
type input "Functional teeth will allow me to eat and will eliminate the constant [MEDICAL_…"
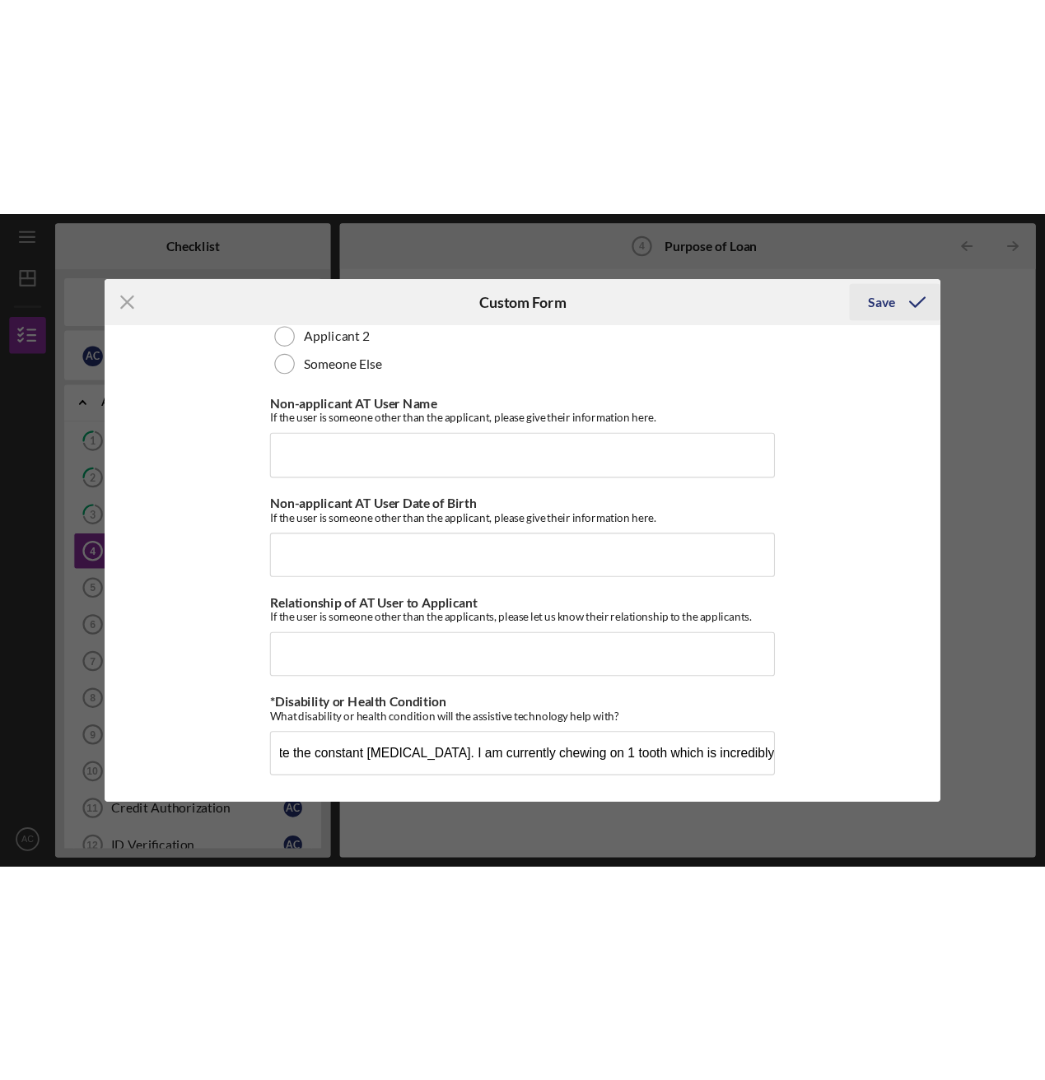
scroll to position [0, 0]
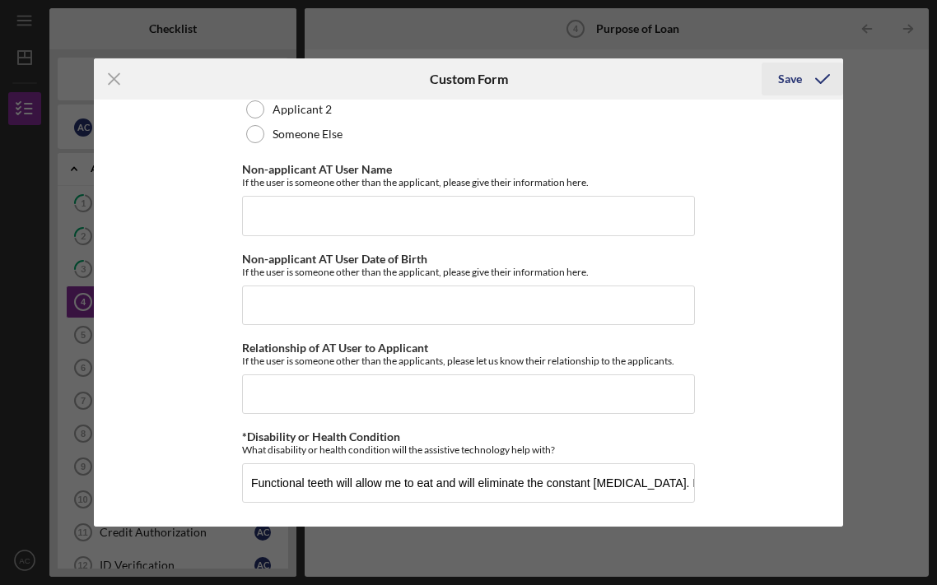
click at [812, 72] on icon "submit" at bounding box center [822, 78] width 41 height 41
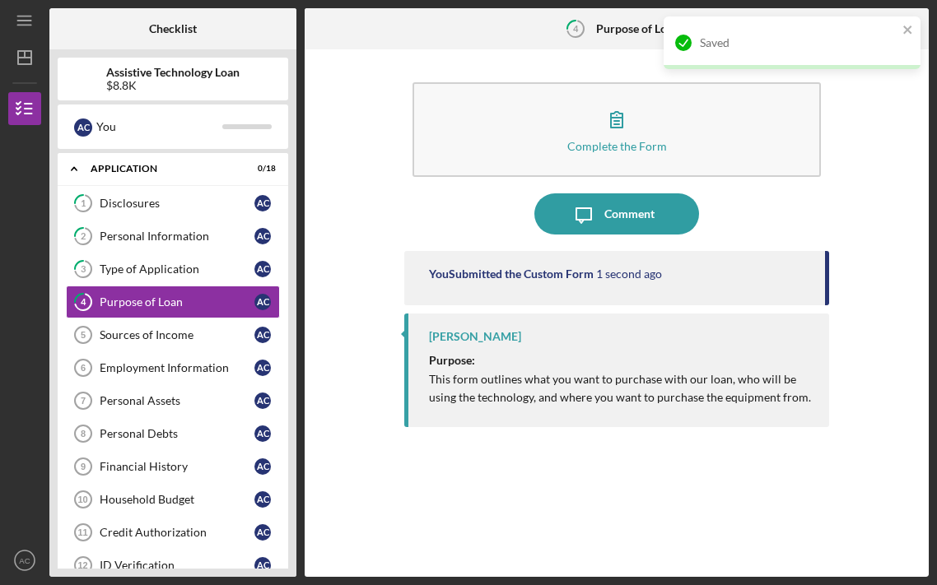
click at [889, 198] on div "Complete the Form Form Icon/Message Comment You Submitted the Custom Form 1 sec…" at bounding box center [617, 313] width 608 height 511
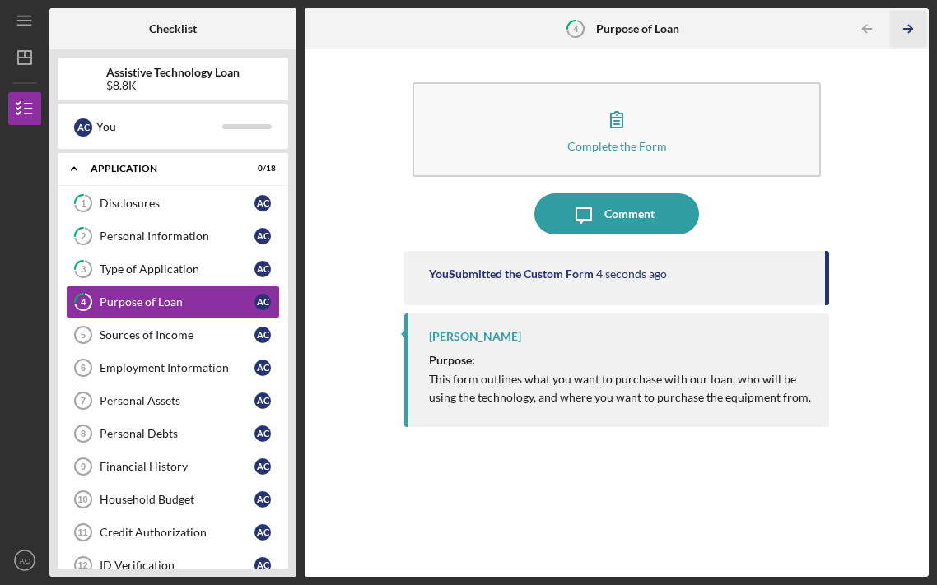
click at [907, 29] on line "button" at bounding box center [908, 29] width 8 height 0
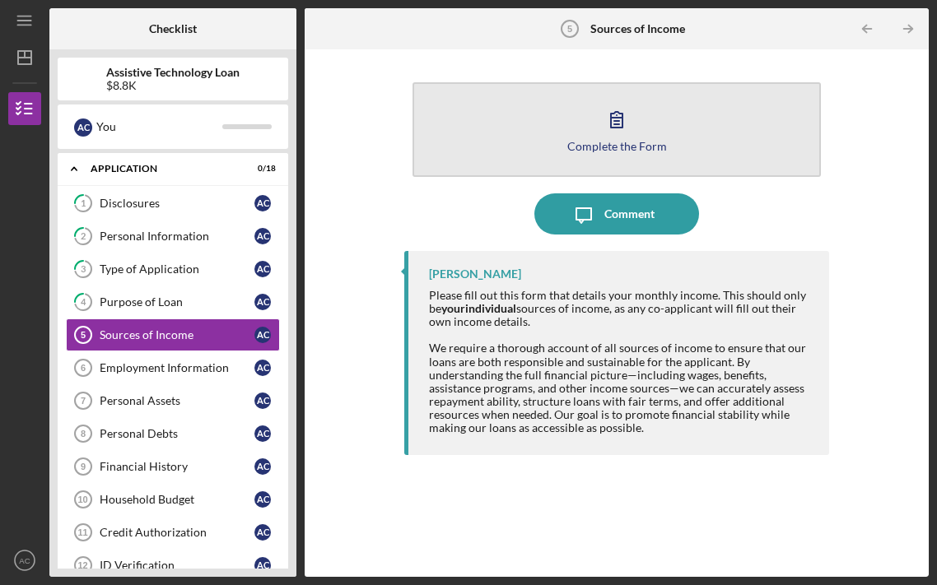
click at [632, 131] on icon "button" at bounding box center [616, 119] width 41 height 41
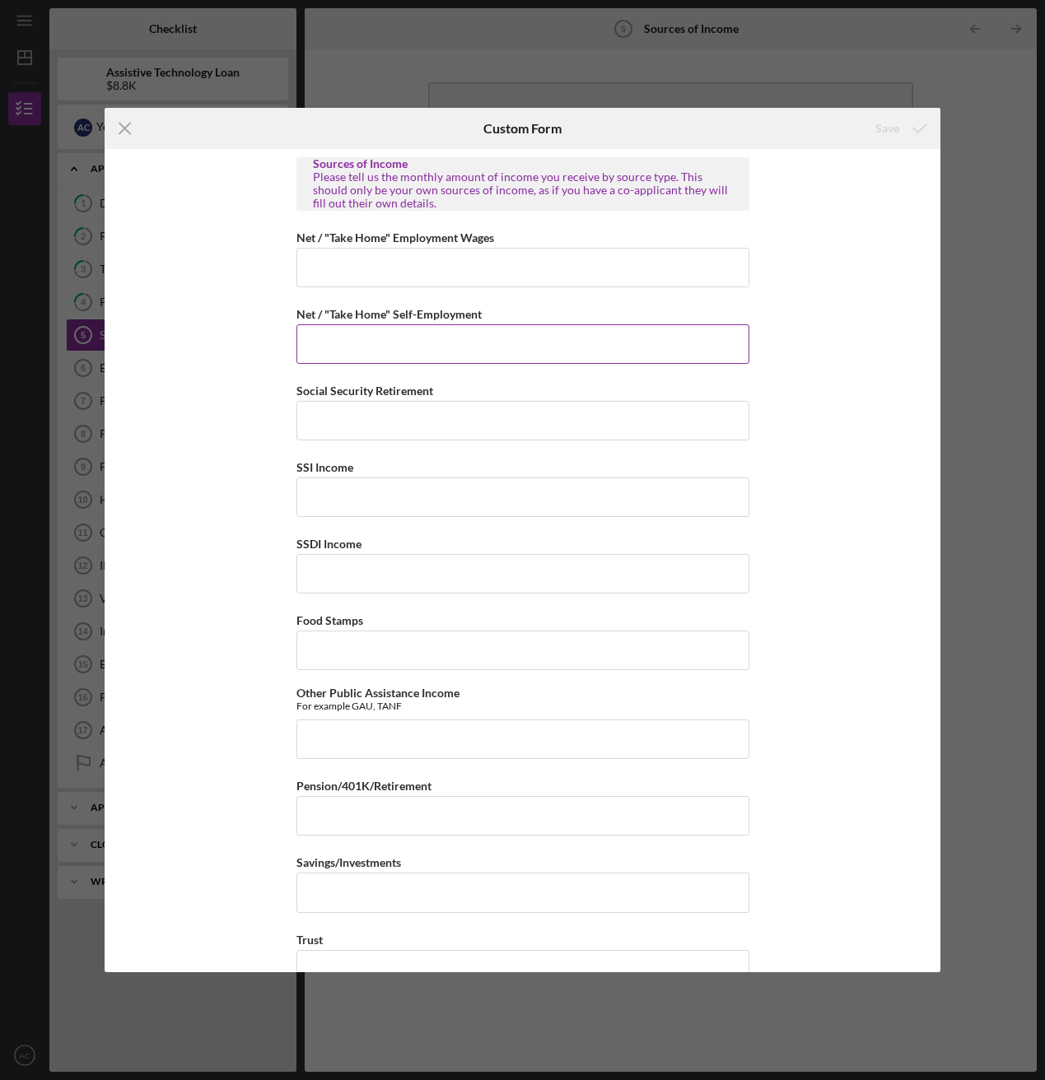
click at [374, 340] on input "Net / "Take Home" Self-Employment" at bounding box center [522, 344] width 453 height 40
type input "$2,508"
type input "$200"
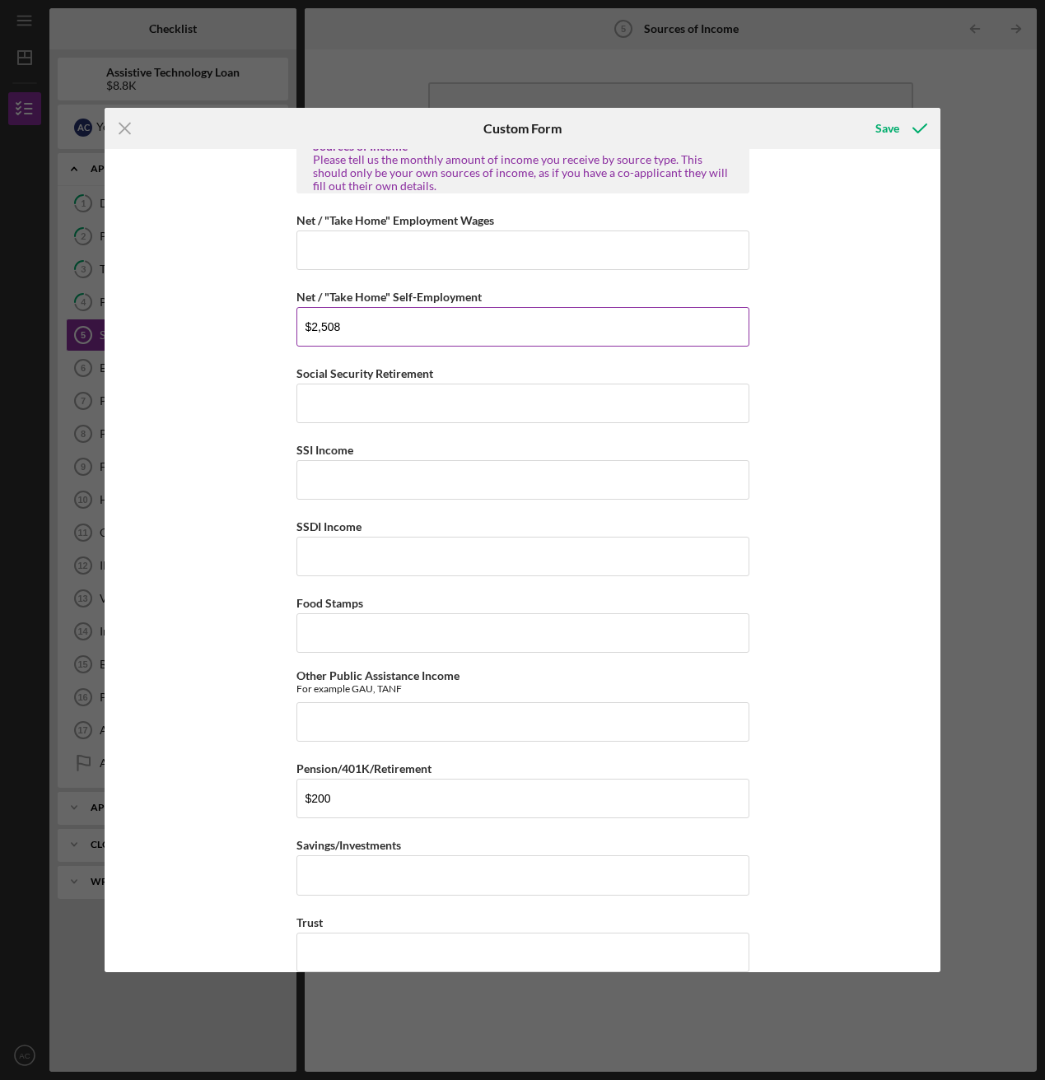
scroll to position [486, 0]
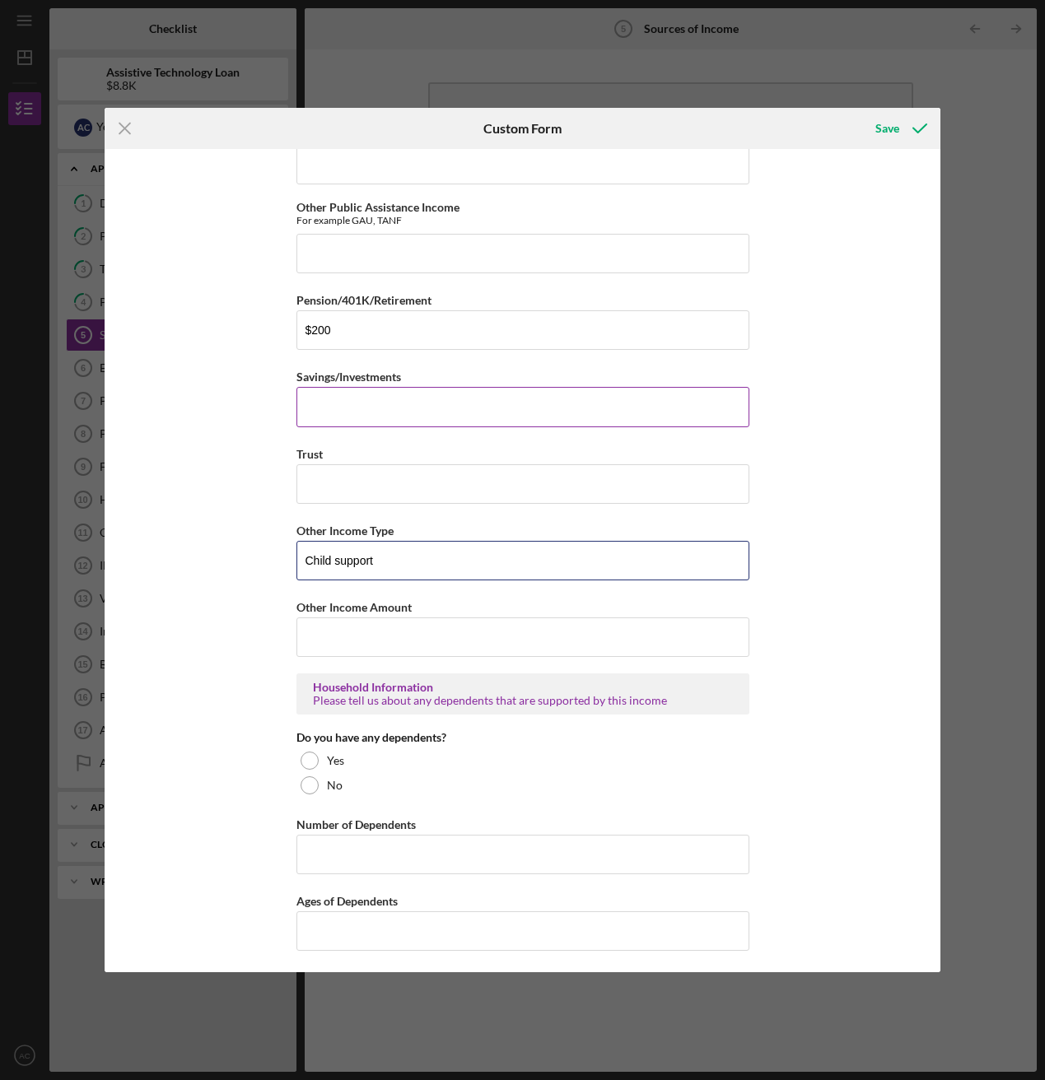
type input "Child support"
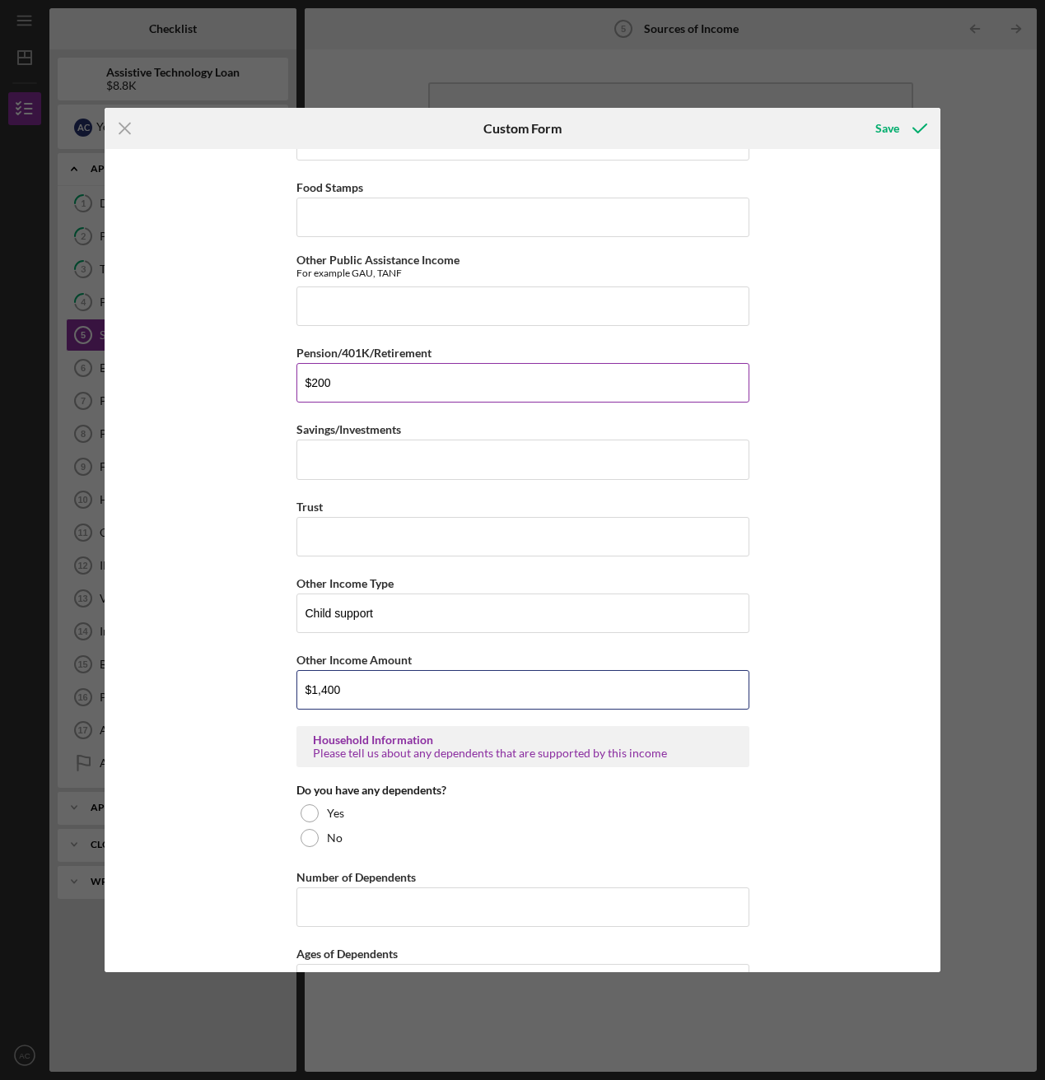
scroll to position [346, 0]
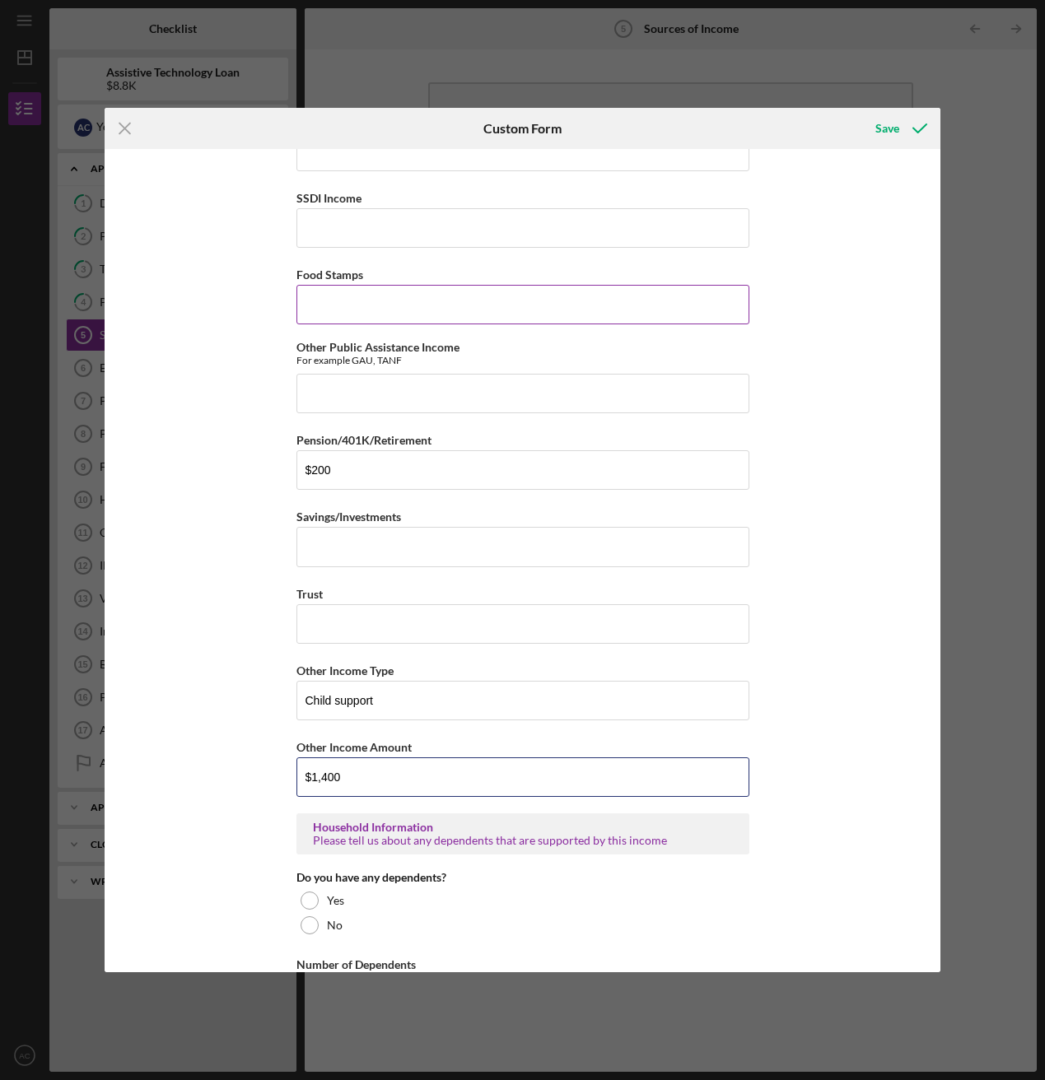
type input "$1,400"
click at [353, 277] on label "Food Stamps" at bounding box center [329, 275] width 67 height 14
click at [353, 285] on input "Food Stamps" at bounding box center [522, 305] width 453 height 40
type input "$25"
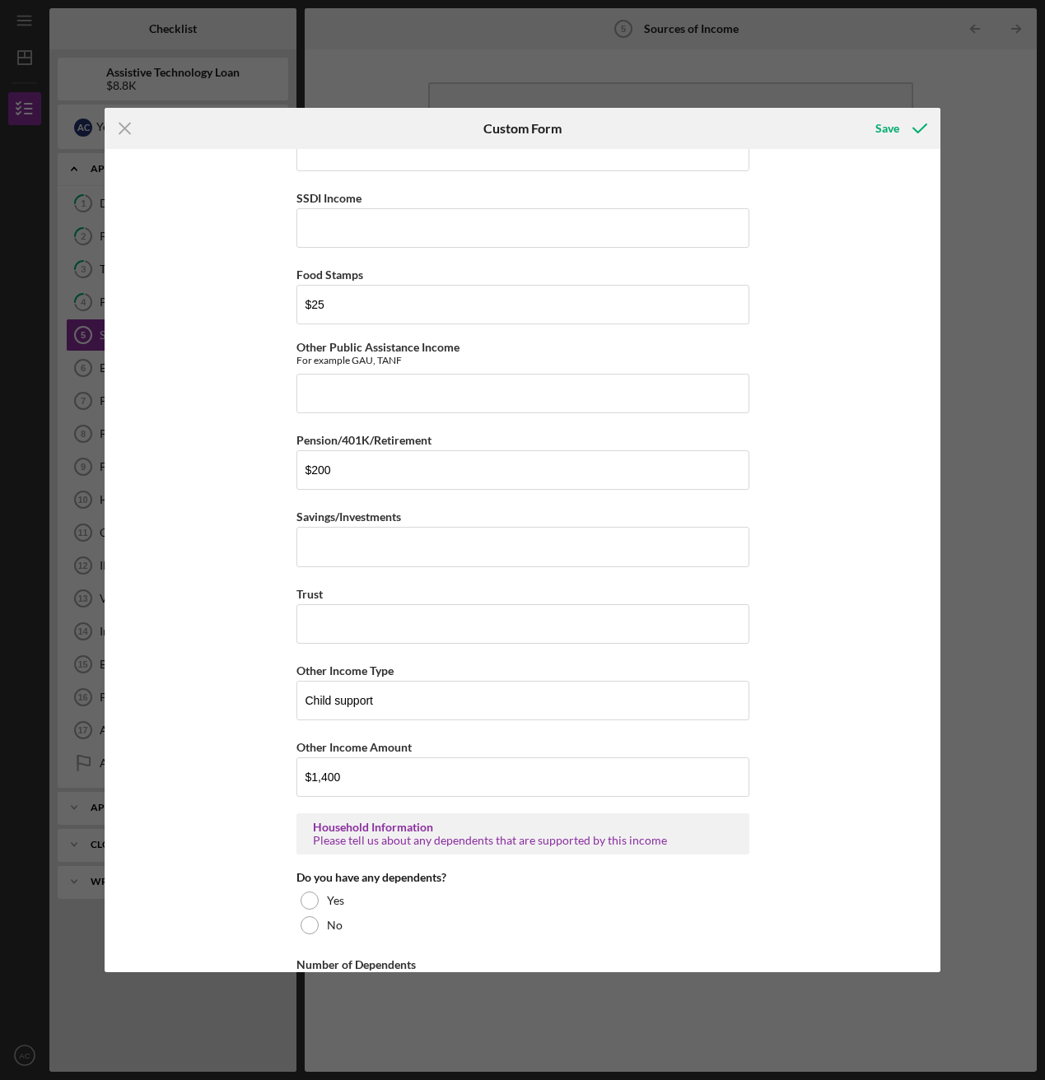
click at [246, 497] on div "Sources of Income Please tell us the monthly amount of income you receive by so…" at bounding box center [523, 560] width 836 height 823
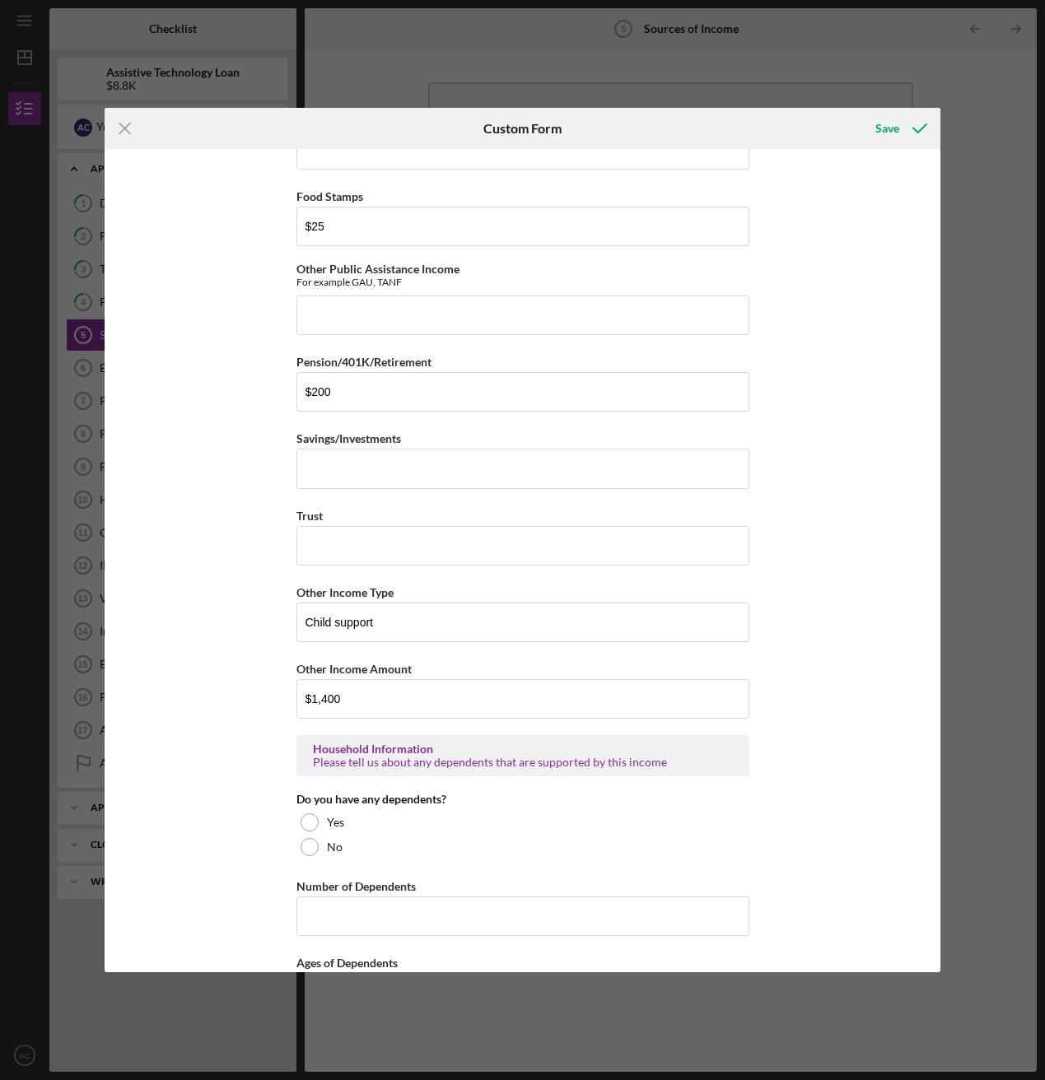
scroll to position [489, 0]
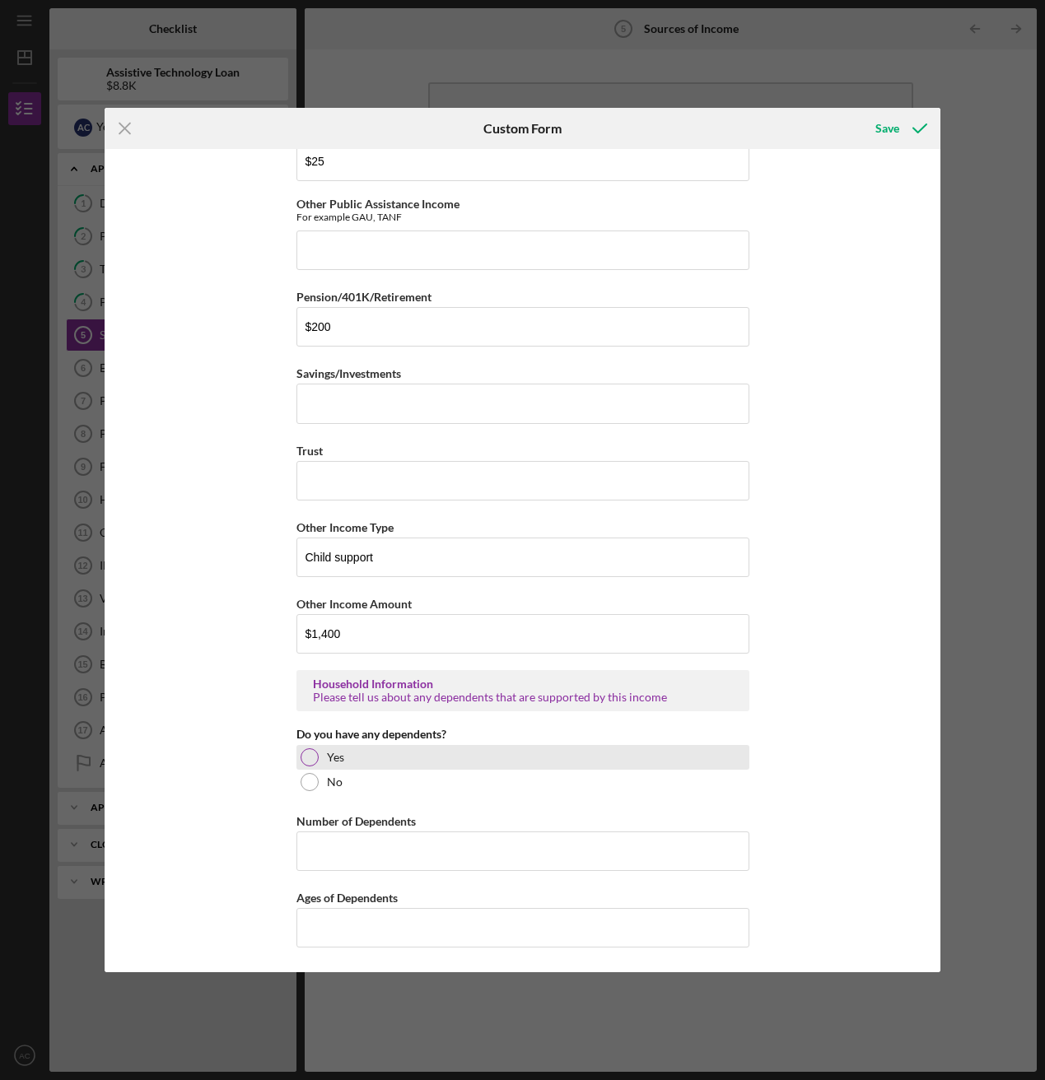
click at [301, 585] on div at bounding box center [310, 758] width 18 height 18
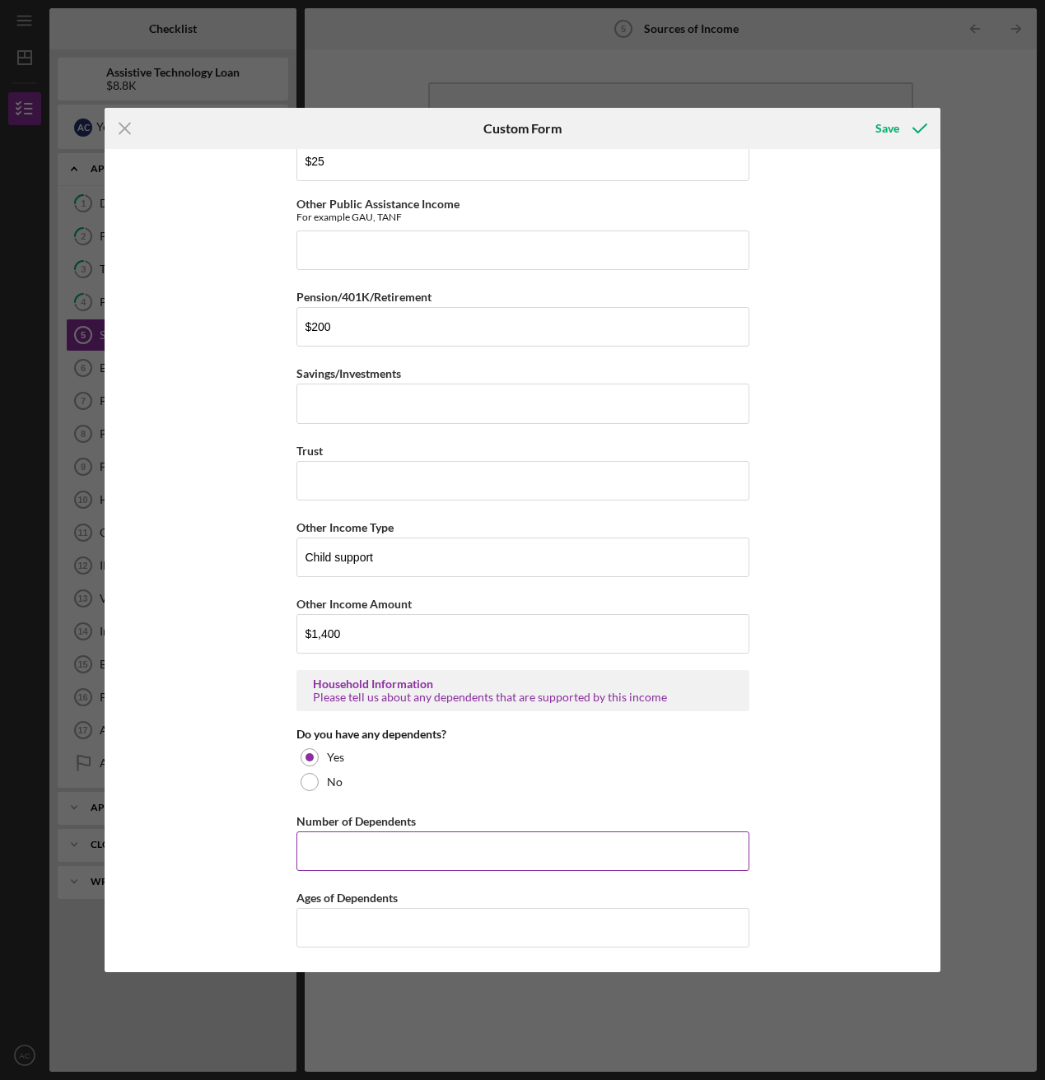
click at [362, 585] on input "Number of Dependents" at bounding box center [522, 852] width 453 height 40
type input "1"
type input "17"
click at [913, 128] on polyline "submit" at bounding box center [919, 128] width 13 height 8
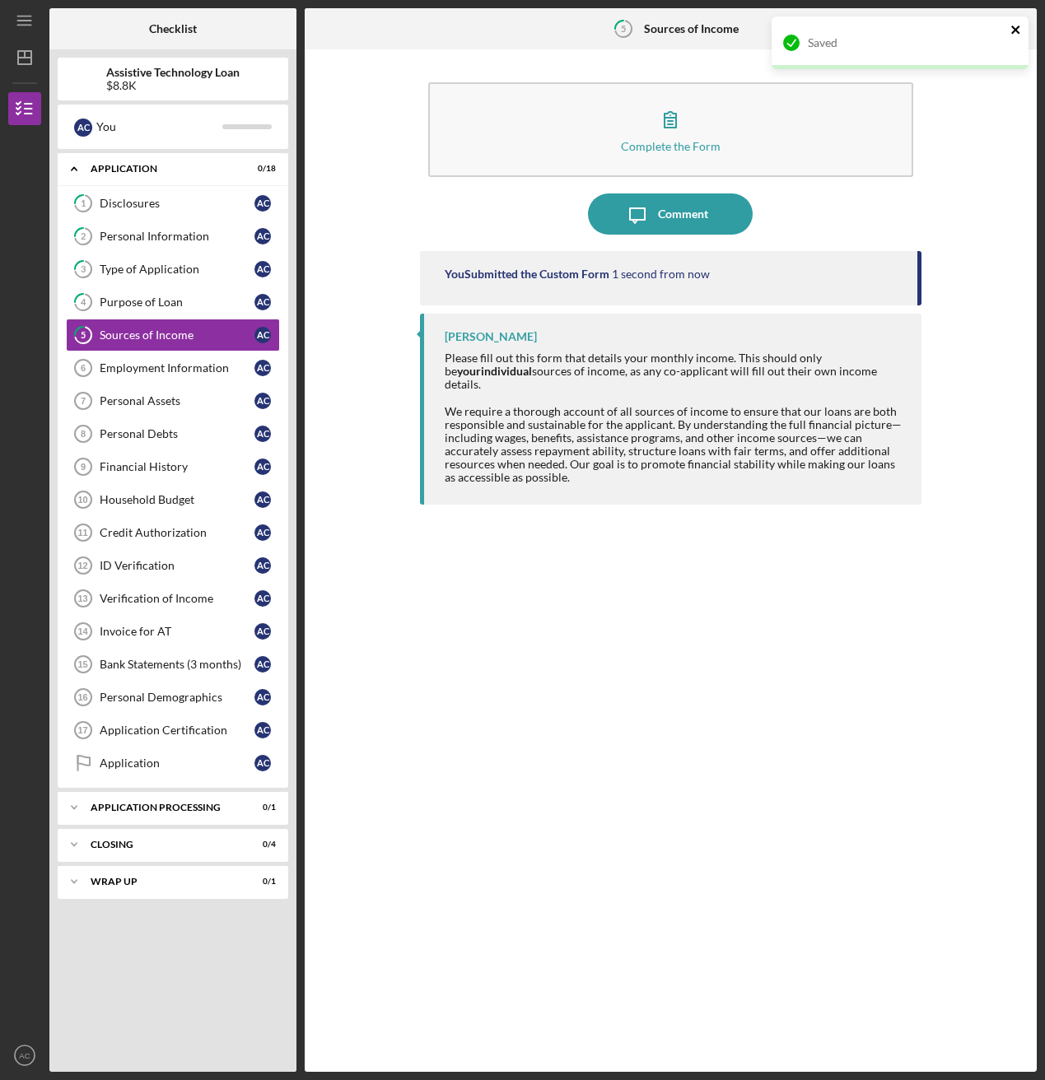
click at [936, 30] on icon "close" at bounding box center [1016, 29] width 12 height 13
click at [936, 20] on div "Saved" at bounding box center [900, 16] width 264 height 7
click at [936, 35] on icon "Icon/Table Pagination Arrow" at bounding box center [1015, 29] width 37 height 37
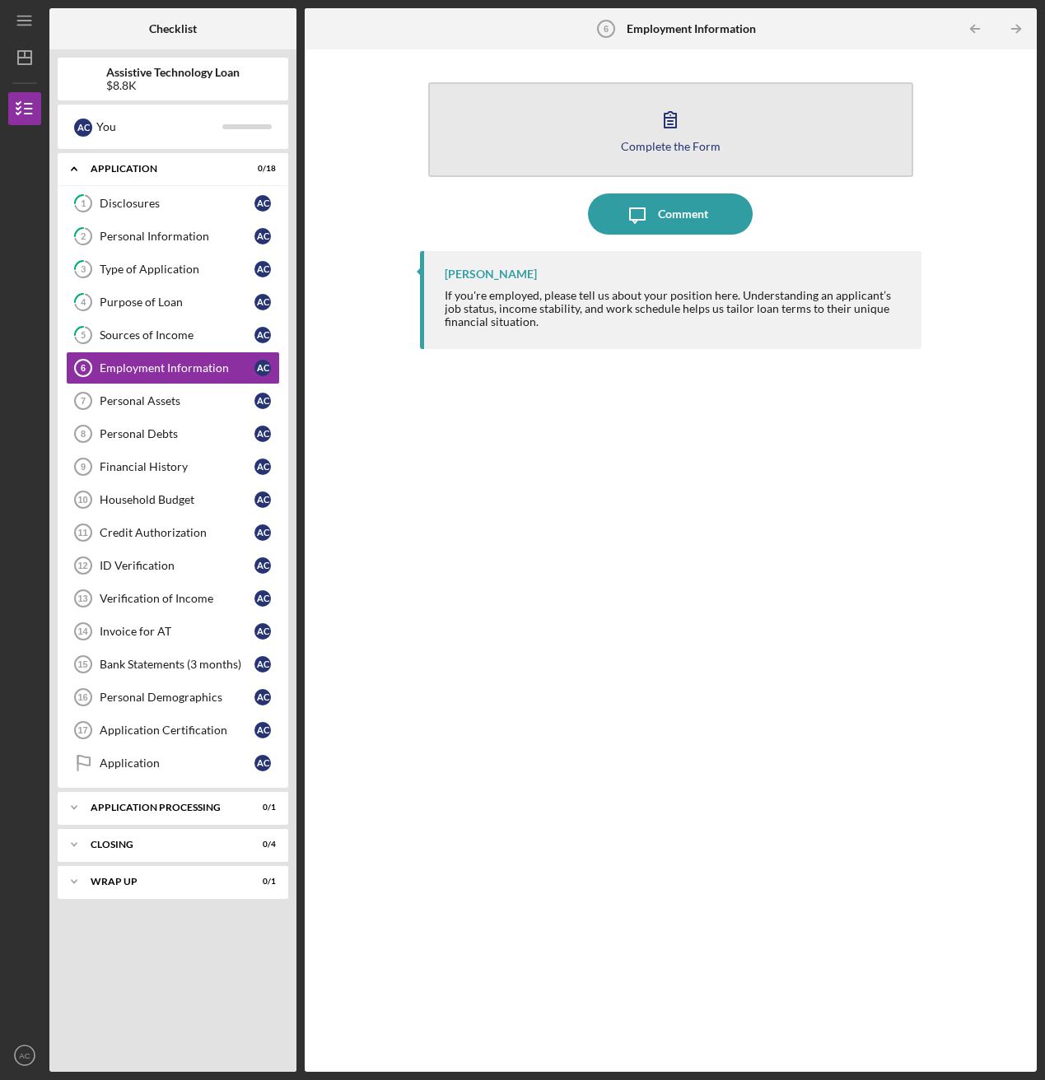
click at [607, 128] on button "Complete the Form Form" at bounding box center [670, 129] width 484 height 95
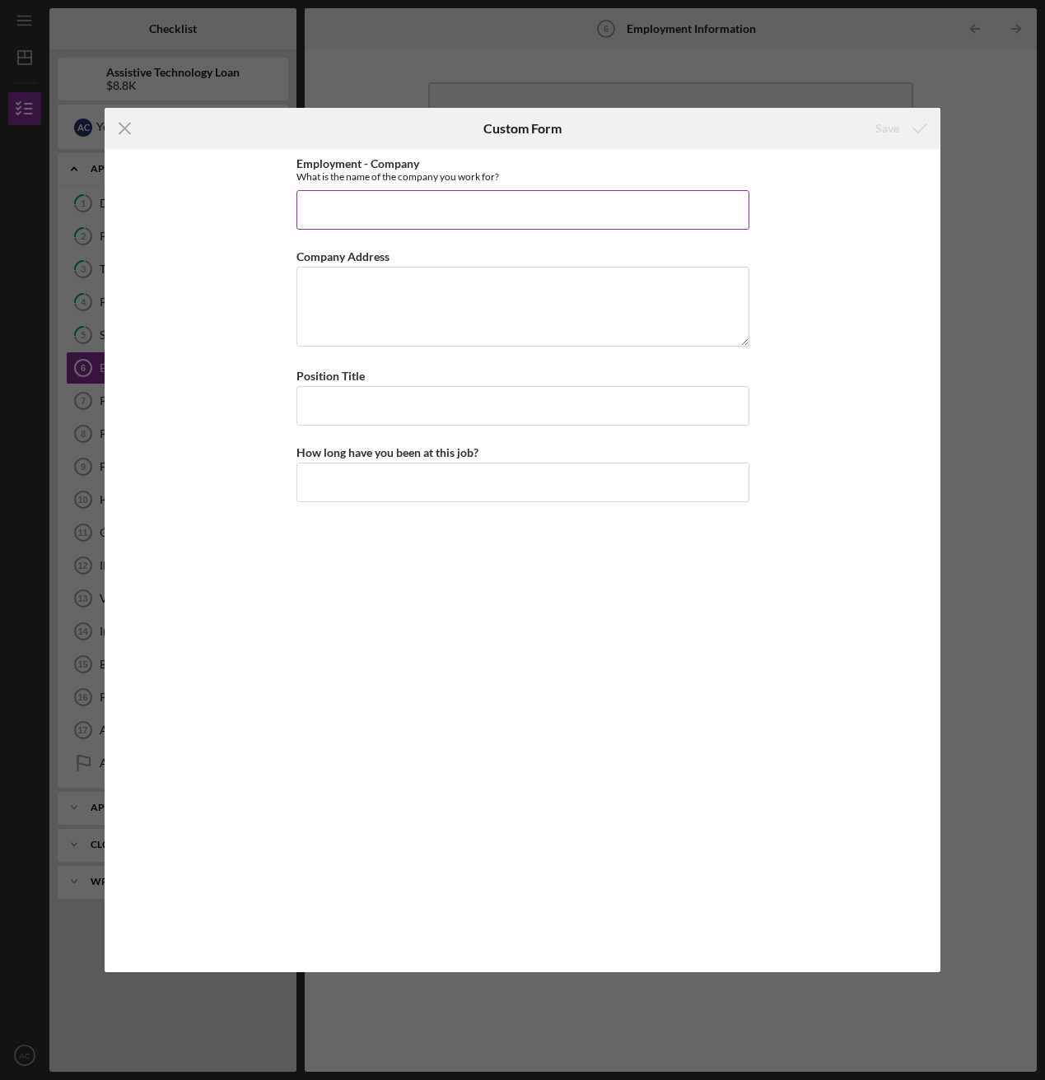
click at [380, 208] on input "Employment - Company" at bounding box center [522, 210] width 453 height 40
type input "In home care taker"
type textarea "Self"
click at [400, 492] on input "How long have you been at this job?" at bounding box center [522, 483] width 453 height 40
type input "6 months"
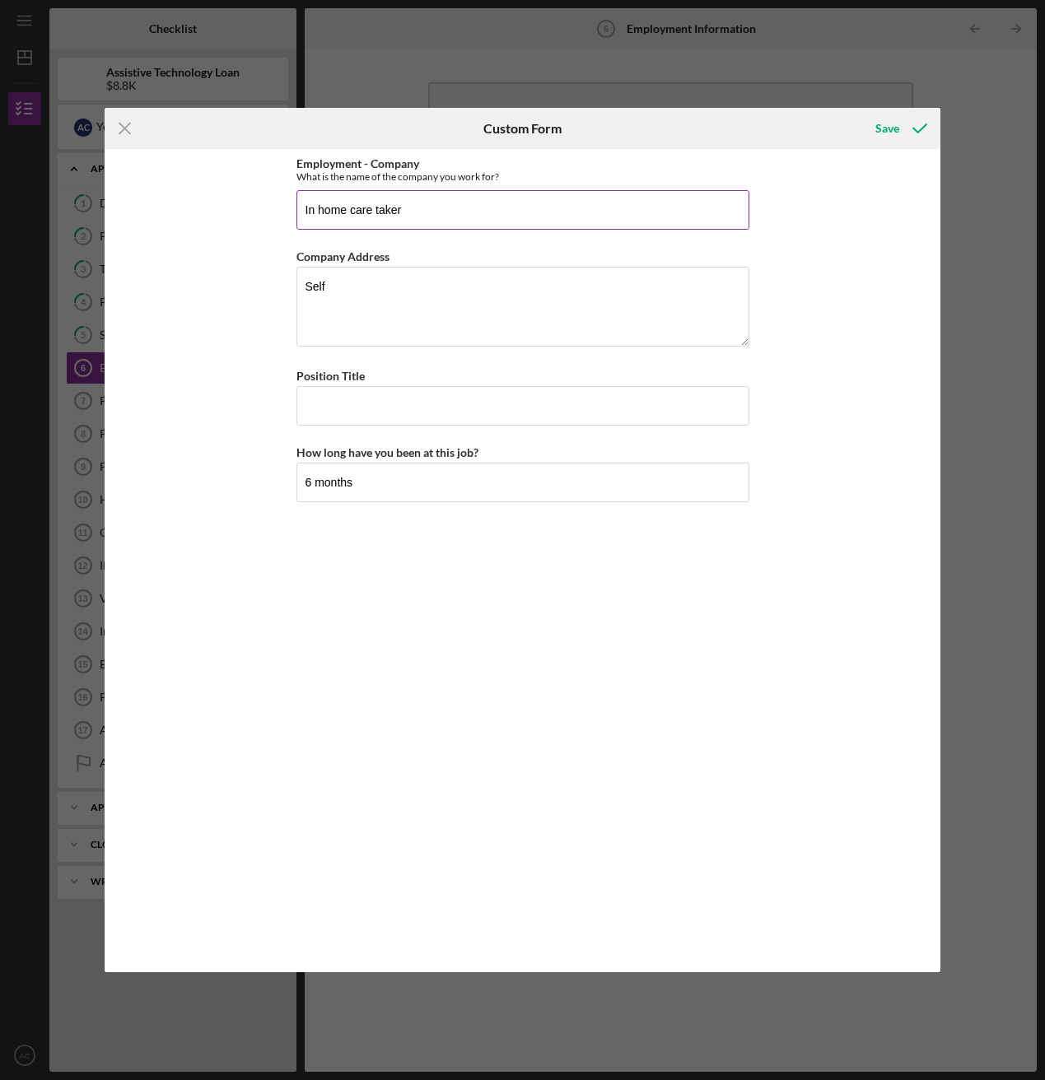
click at [434, 192] on input "In home care taker" at bounding box center [522, 210] width 453 height 40
click at [429, 214] on input "In home care taker" at bounding box center [522, 210] width 453 height 40
type input "In home care taker; Optical manager"
type textarea "Self; Advanced"
drag, startPoint x: 507, startPoint y: 207, endPoint x: 266, endPoint y: 207, distance: 241.3
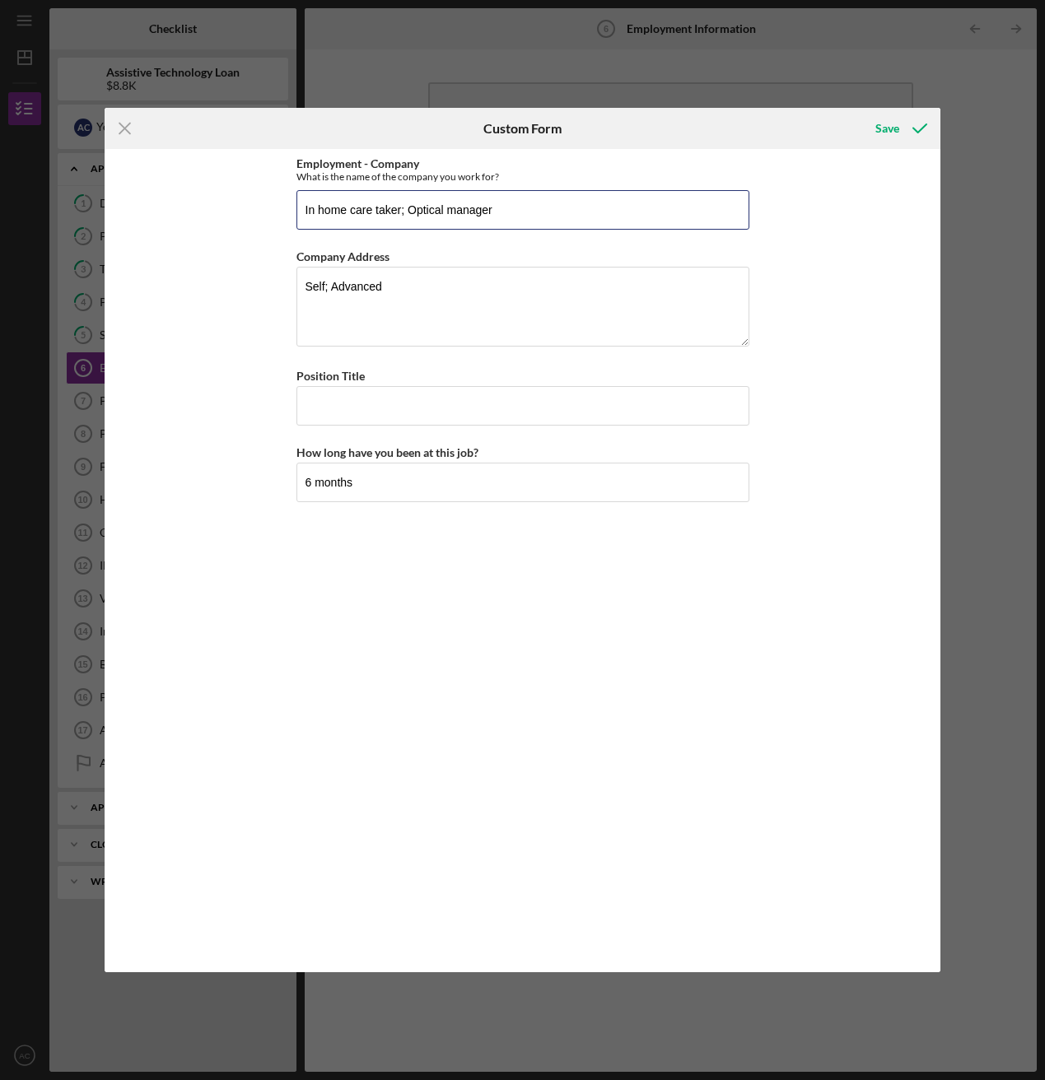
click at [267, 207] on div "Employment - Company What is the name of the company you work for? In home care…" at bounding box center [523, 560] width 836 height 823
click at [362, 396] on input "Position Title" at bounding box center [522, 406] width 453 height 40
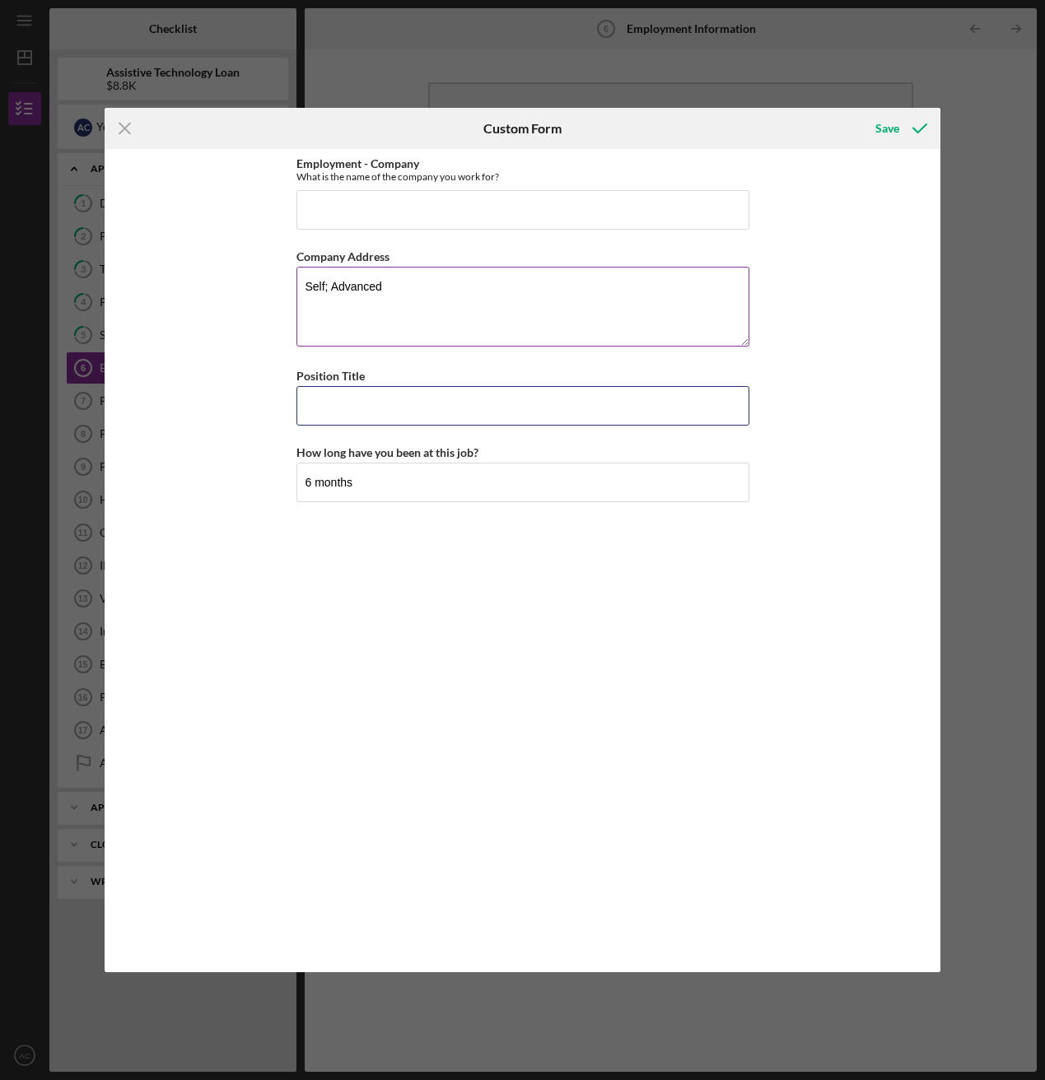
paste input "In home care taker; Optical manager"
type input "In home care taker; Optical manager"
drag, startPoint x: 411, startPoint y: 296, endPoint x: 278, endPoint y: 281, distance: 134.2
click at [278, 281] on div "Employment - Company What is the name of the company you work for? Company Addr…" at bounding box center [523, 560] width 836 height 823
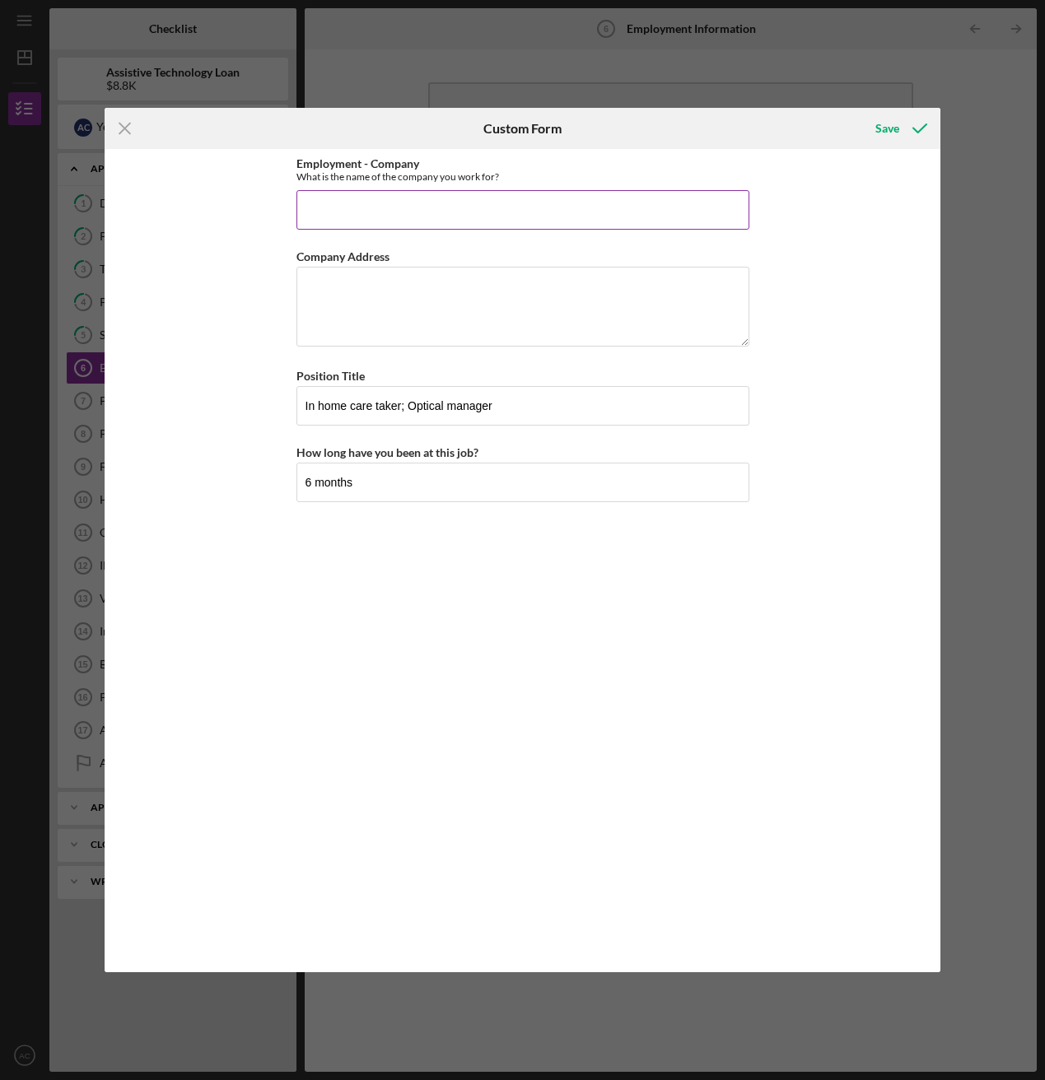
click at [333, 212] on input "Employment - Company" at bounding box center [522, 210] width 453 height 40
drag, startPoint x: 329, startPoint y: 212, endPoint x: 388, endPoint y: 226, distance: 60.7
click at [329, 212] on input "Self - Advanced Vision" at bounding box center [522, 210] width 453 height 40
type input "Self; Advanced Vision"
click at [393, 488] on input "6 months" at bounding box center [522, 483] width 453 height 40
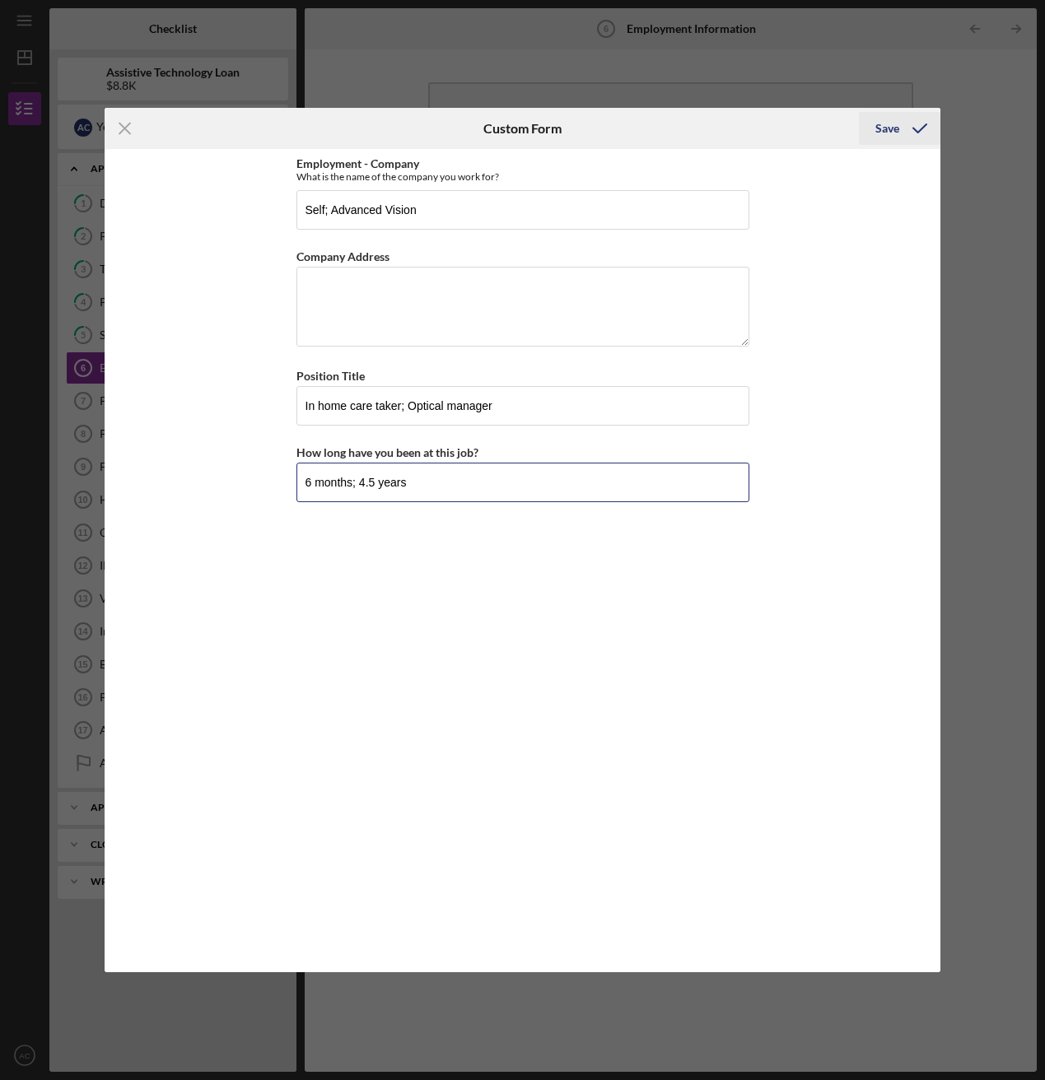
type input "6 months; 4.5 years"
click at [907, 124] on icon "submit" at bounding box center [919, 128] width 41 height 41
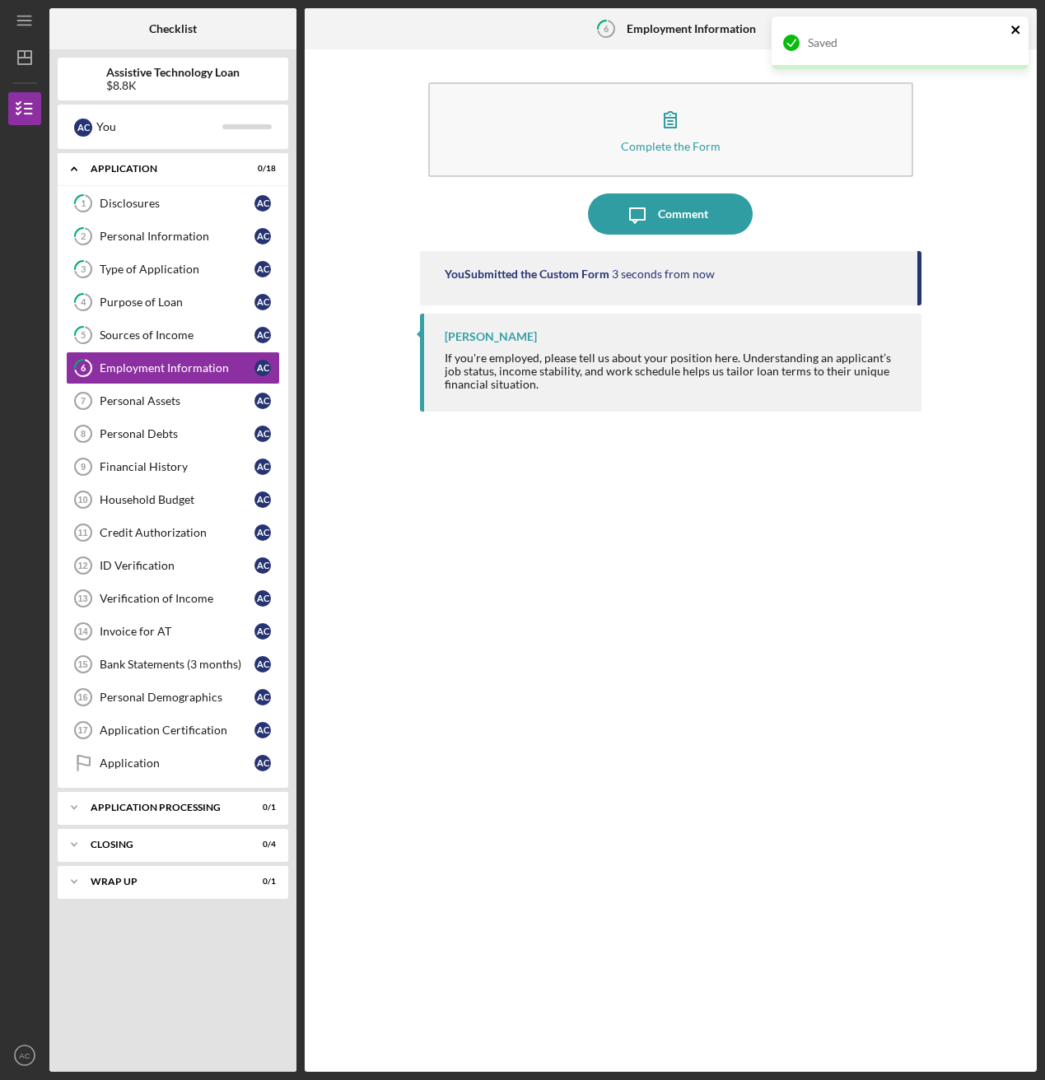
click at [936, 30] on icon "close" at bounding box center [1015, 30] width 8 height 8
click at [936, 20] on div "Saved" at bounding box center [900, 16] width 264 height 7
click at [936, 35] on icon "Icon/Table Pagination Arrow" at bounding box center [1015, 29] width 37 height 37
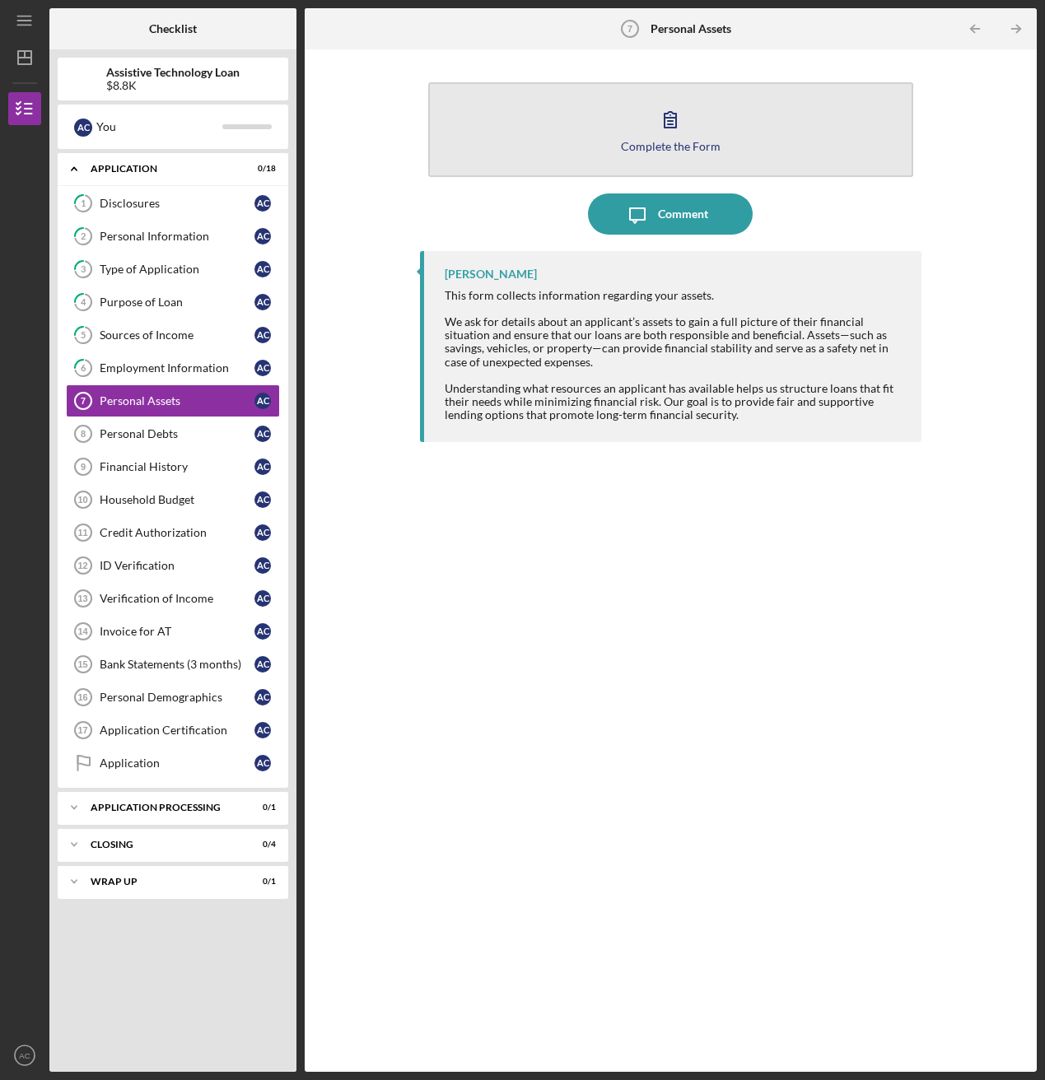
click at [621, 128] on button "Complete the Form Form" at bounding box center [670, 129] width 484 height 95
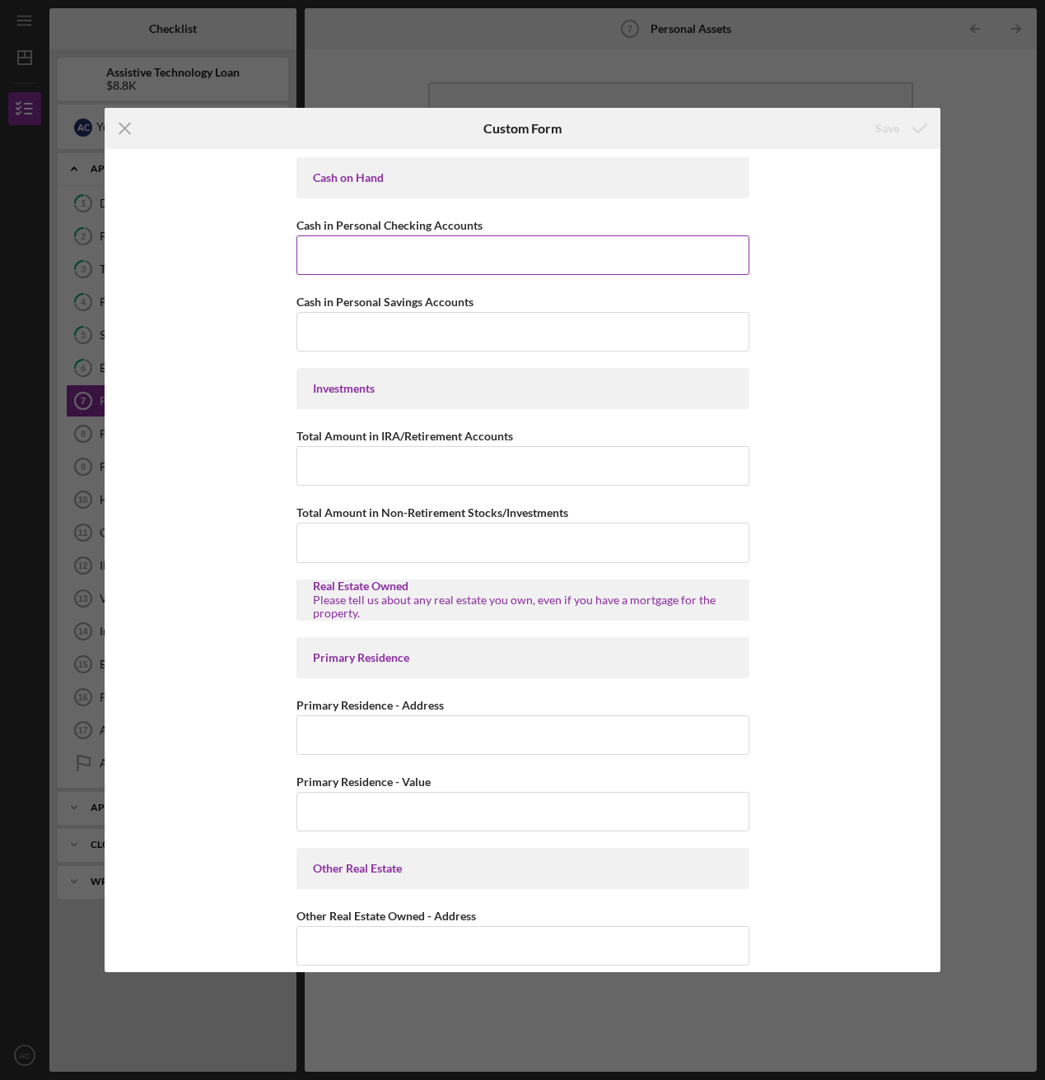
click at [398, 257] on input "Cash in Personal Checking Accounts" at bounding box center [522, 256] width 453 height 40
type input "$1,600"
type input "$5,500"
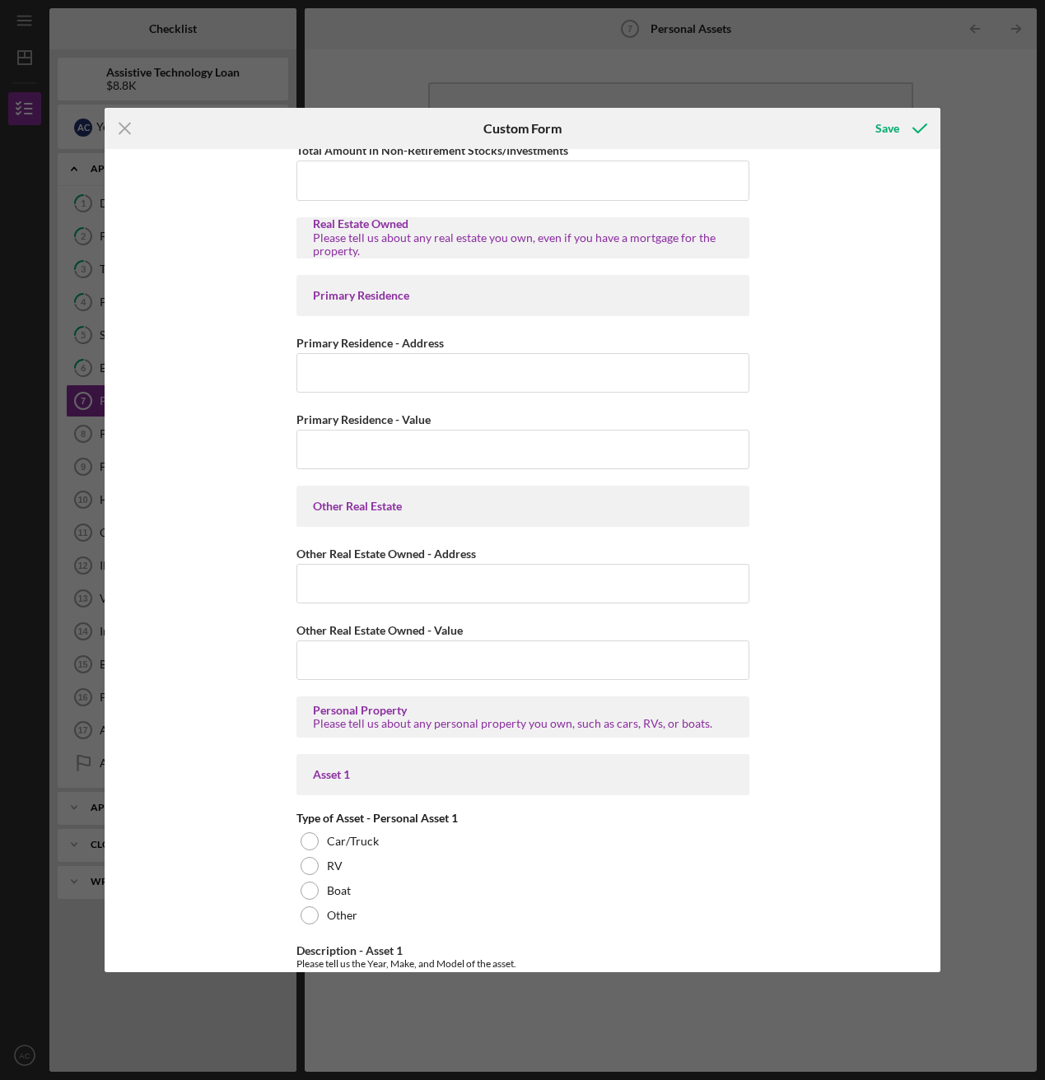
scroll to position [468, 0]
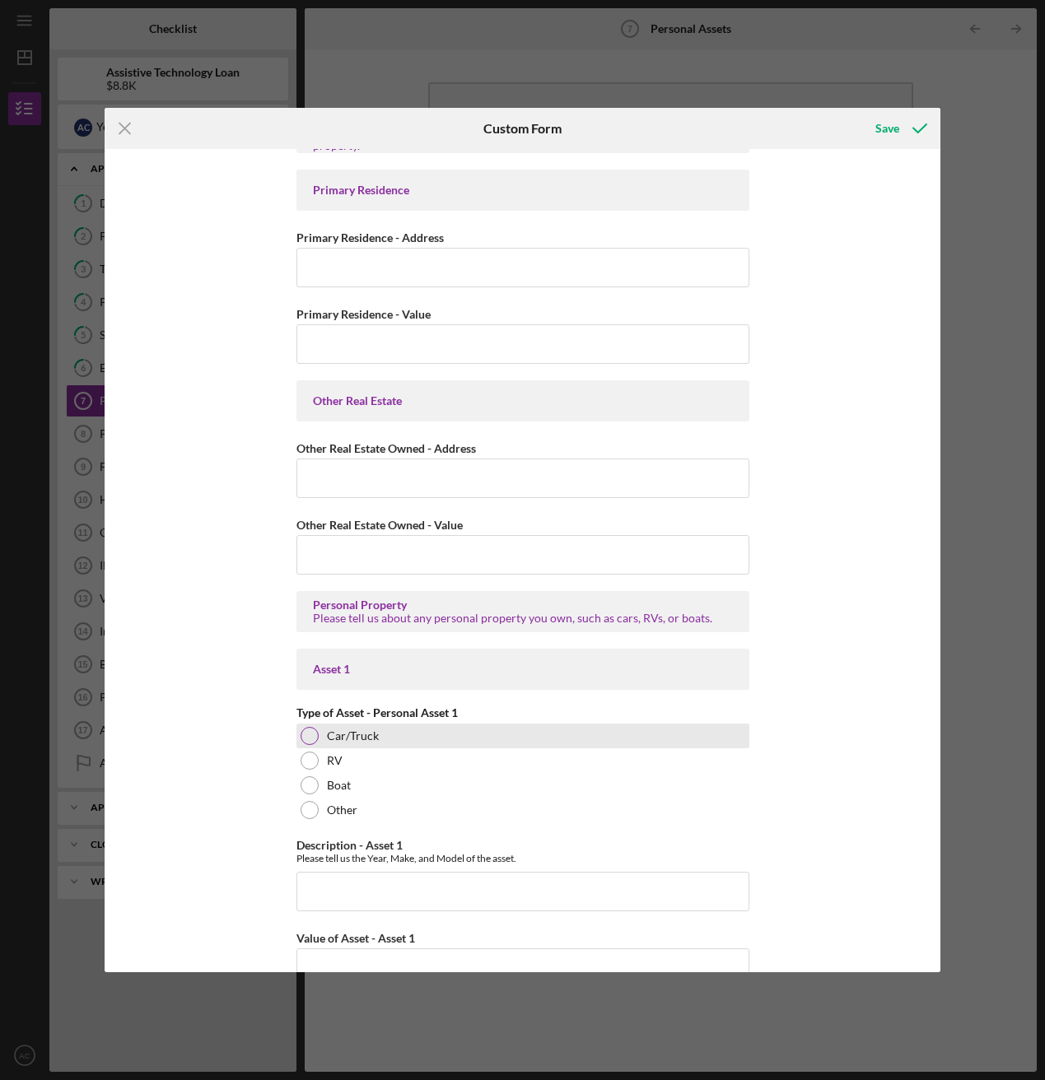
click at [317, 585] on div "Car/Truck" at bounding box center [522, 736] width 453 height 25
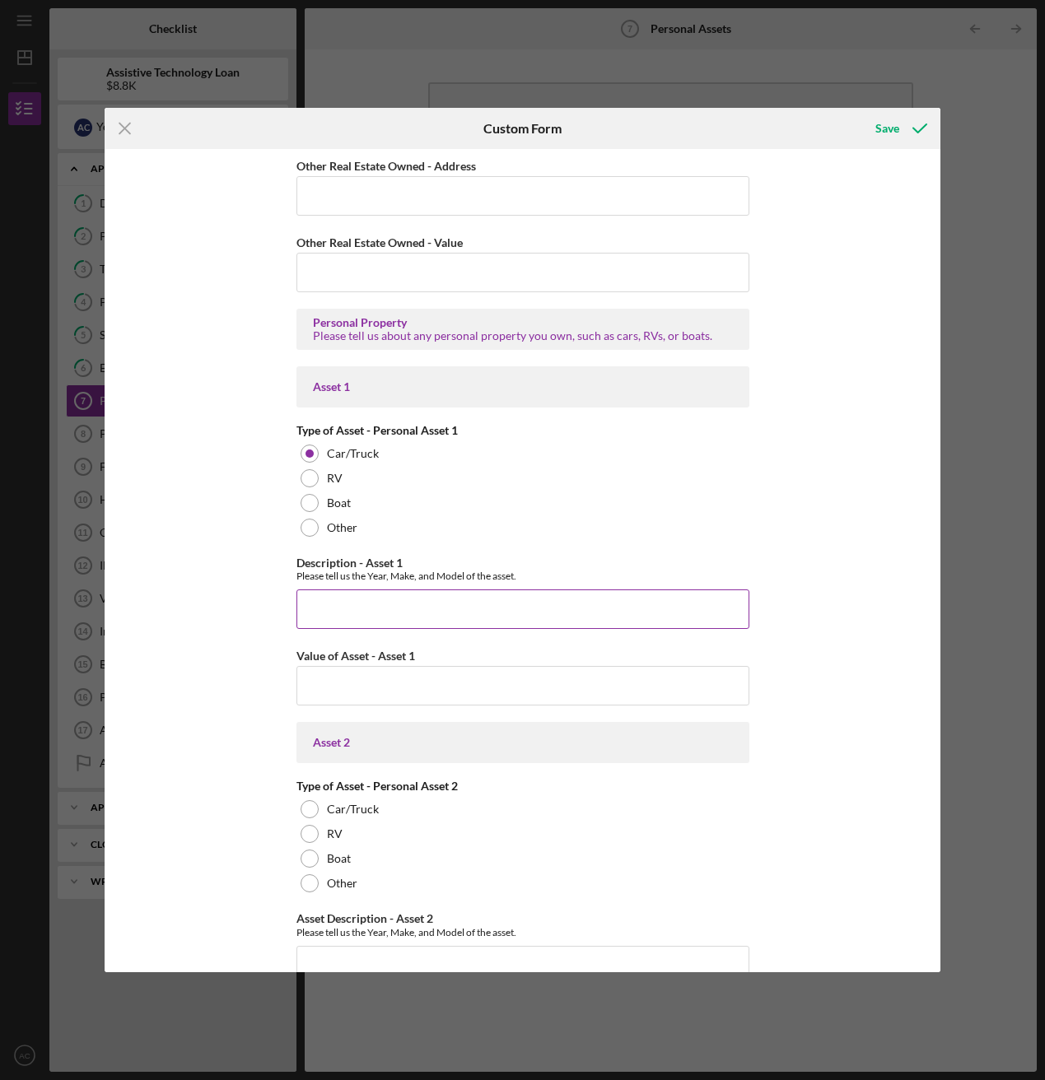
click at [357, 585] on input "Description - Asset 1" at bounding box center [522, 610] width 453 height 40
type input "Nissan Pathfinder 2019"
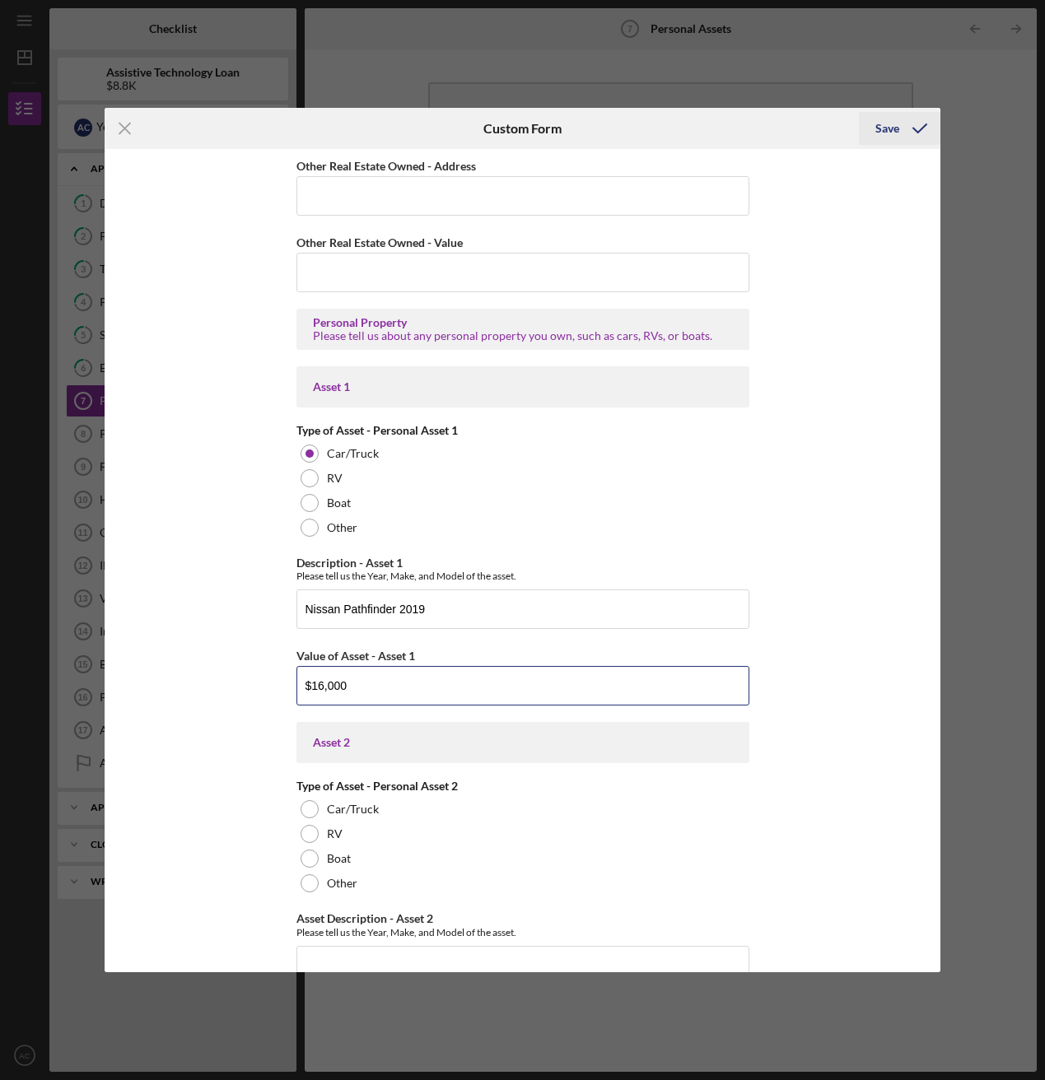
type input "$16,000"
click at [899, 131] on icon "submit" at bounding box center [919, 128] width 41 height 41
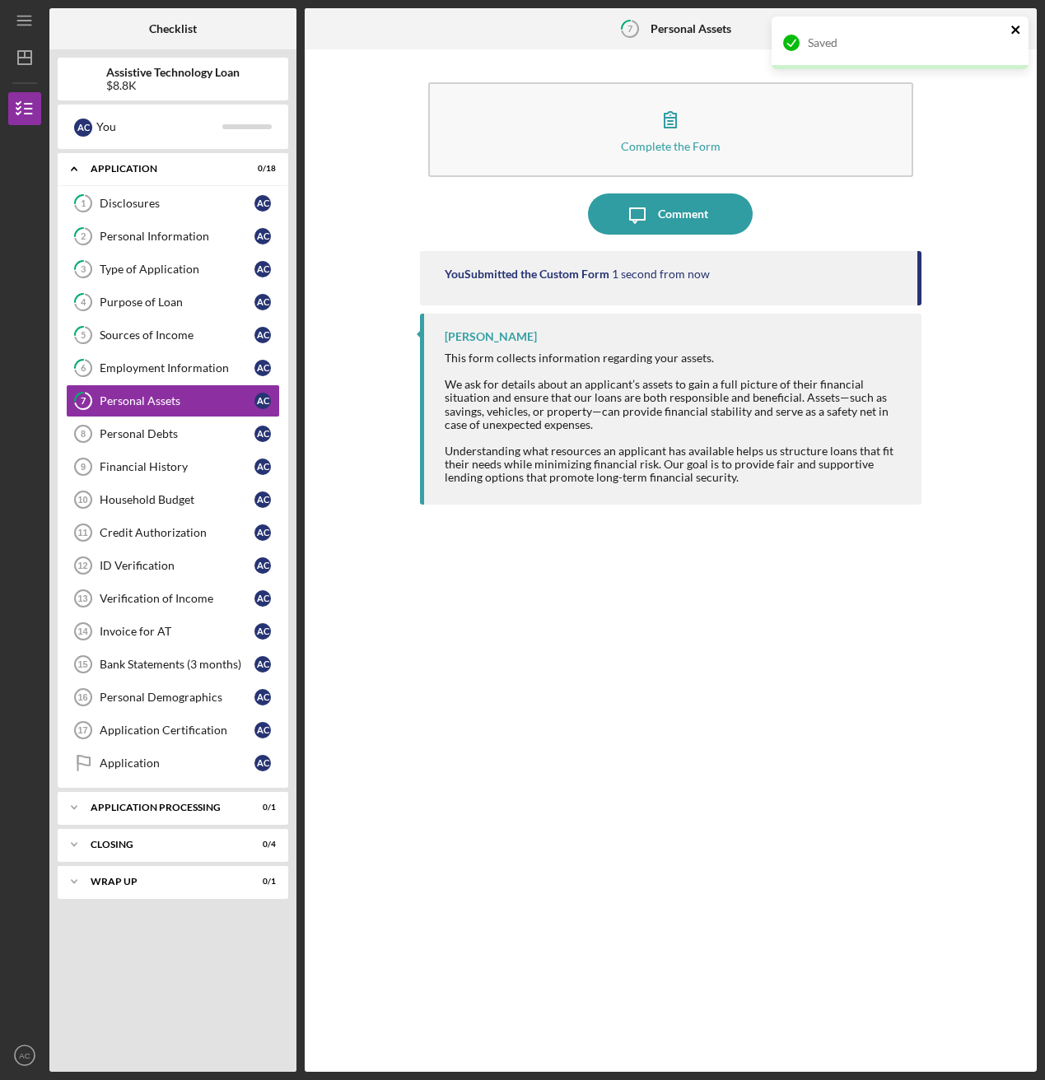
click at [936, 32] on icon "close" at bounding box center [1015, 30] width 8 height 8
click at [936, 30] on icon "Icon/Table Pagination Arrow" at bounding box center [1015, 29] width 37 height 37
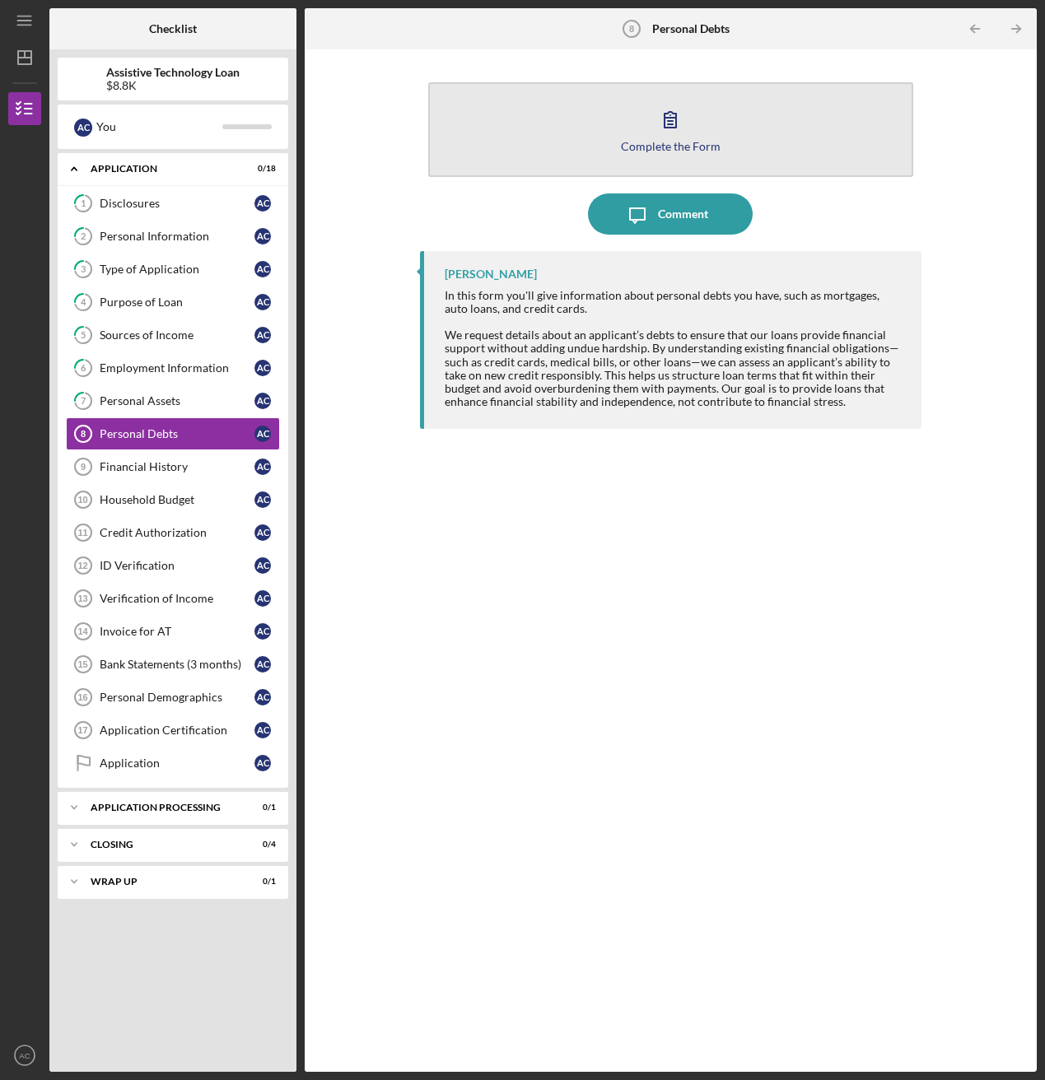
click at [635, 136] on button "Complete the Form Form" at bounding box center [670, 129] width 484 height 95
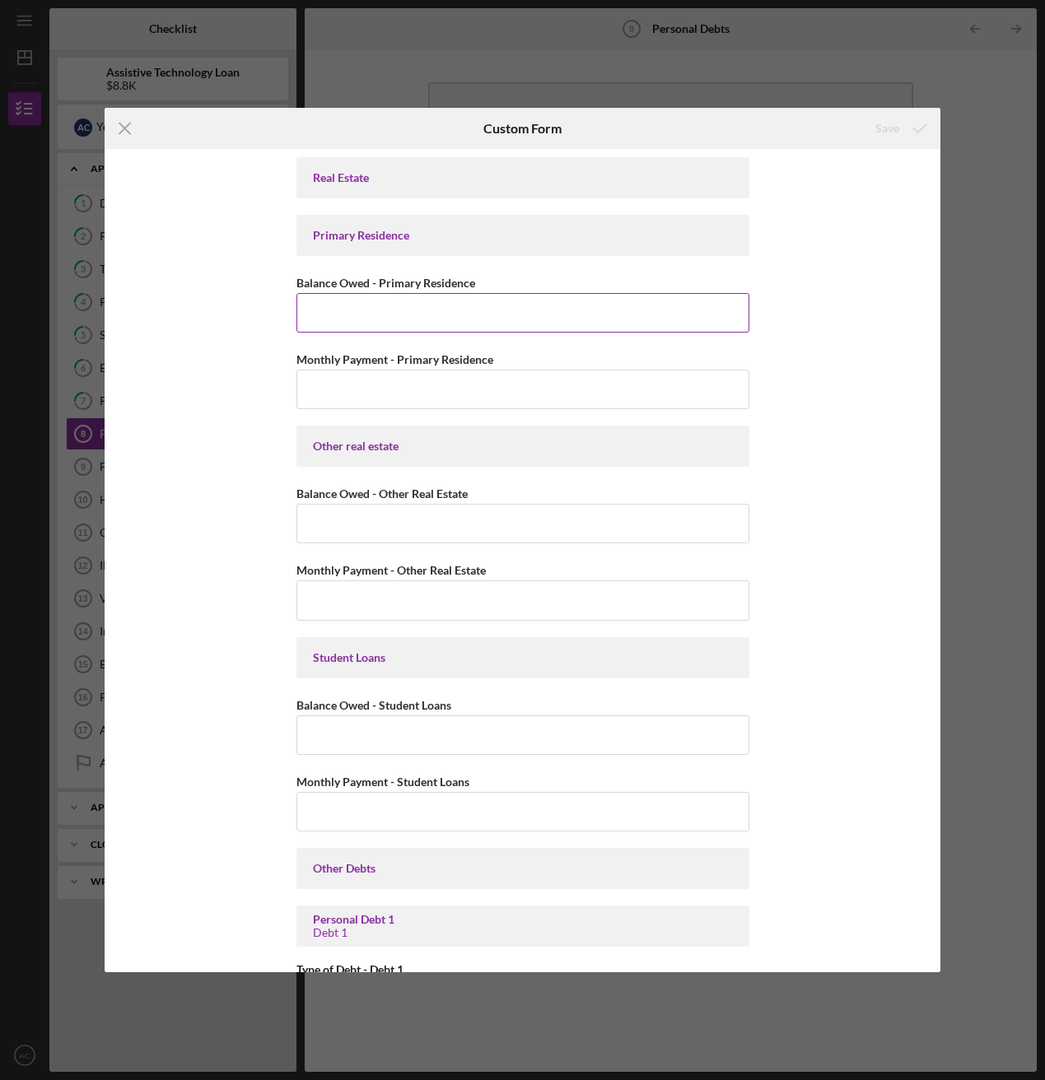
click at [417, 295] on input "Balance Owed - Primary Residence" at bounding box center [522, 313] width 453 height 40
click at [395, 511] on input "Balance Owed - Other Real Estate" at bounding box center [522, 524] width 453 height 40
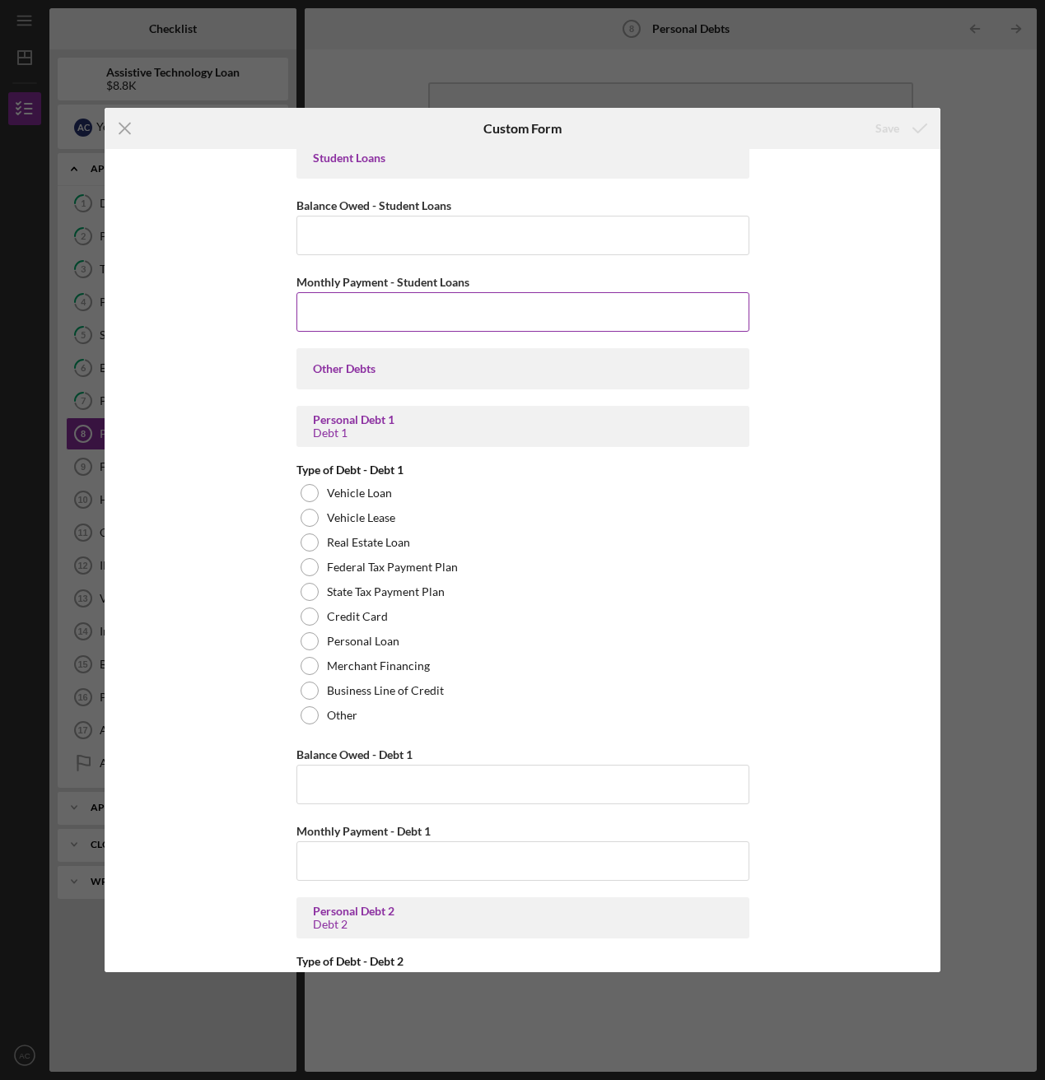
scroll to position [521, 0]
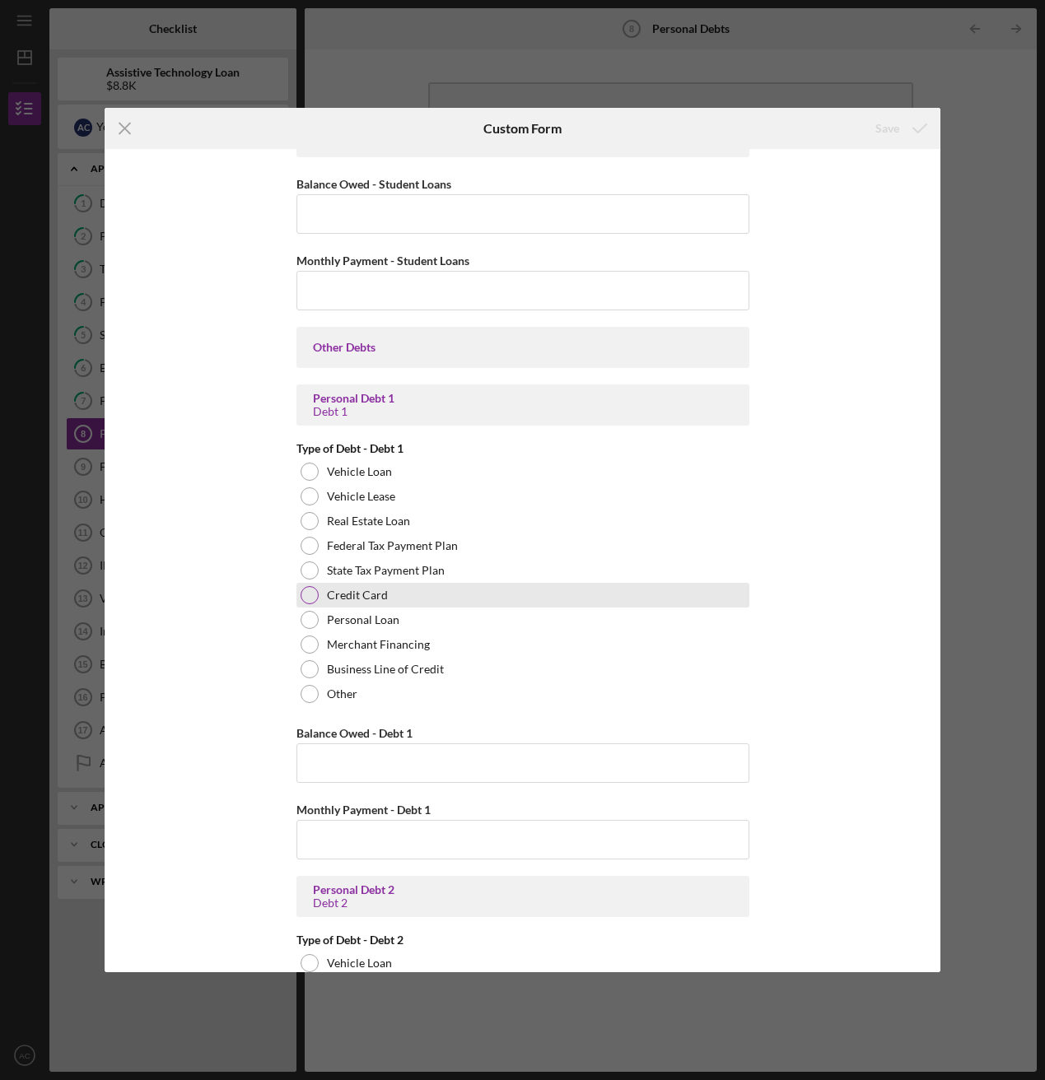
click at [348, 585] on label "Credit Card" at bounding box center [357, 595] width 61 height 13
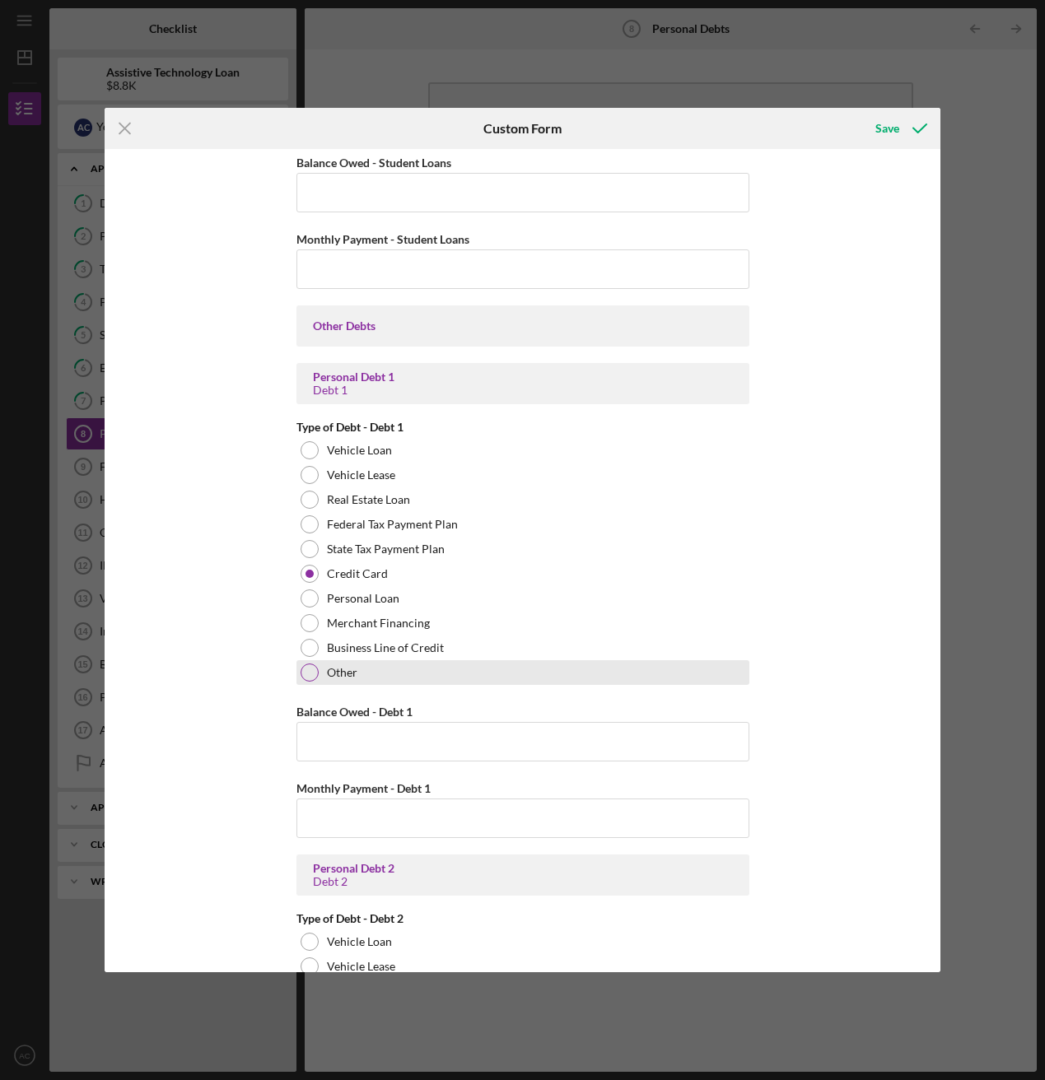
scroll to position [566, 0]
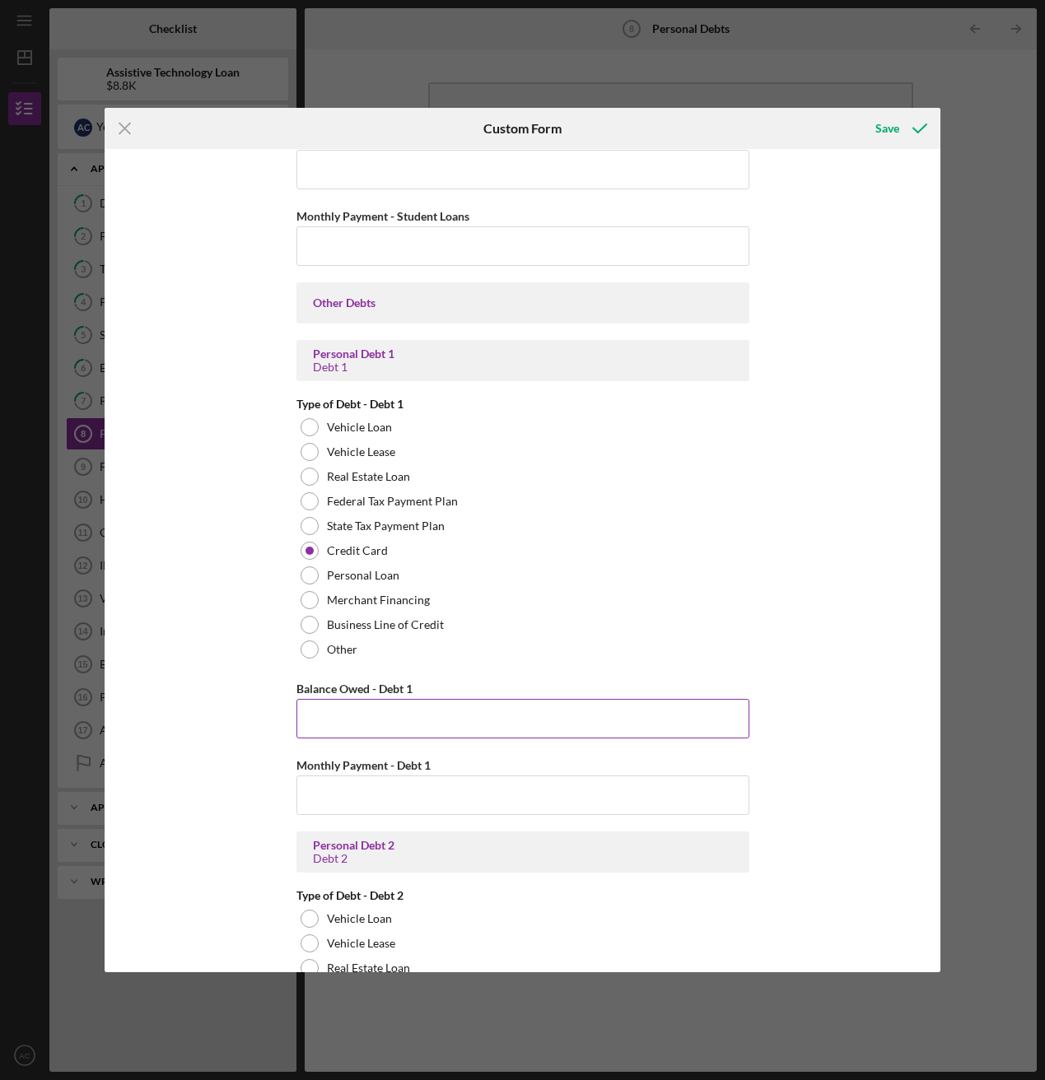
drag, startPoint x: 392, startPoint y: 712, endPoint x: 417, endPoint y: 702, distance: 27.7
click at [392, 585] on input "Balance Owed - Debt 1" at bounding box center [522, 719] width 453 height 40
type input "$225"
type input "$75"
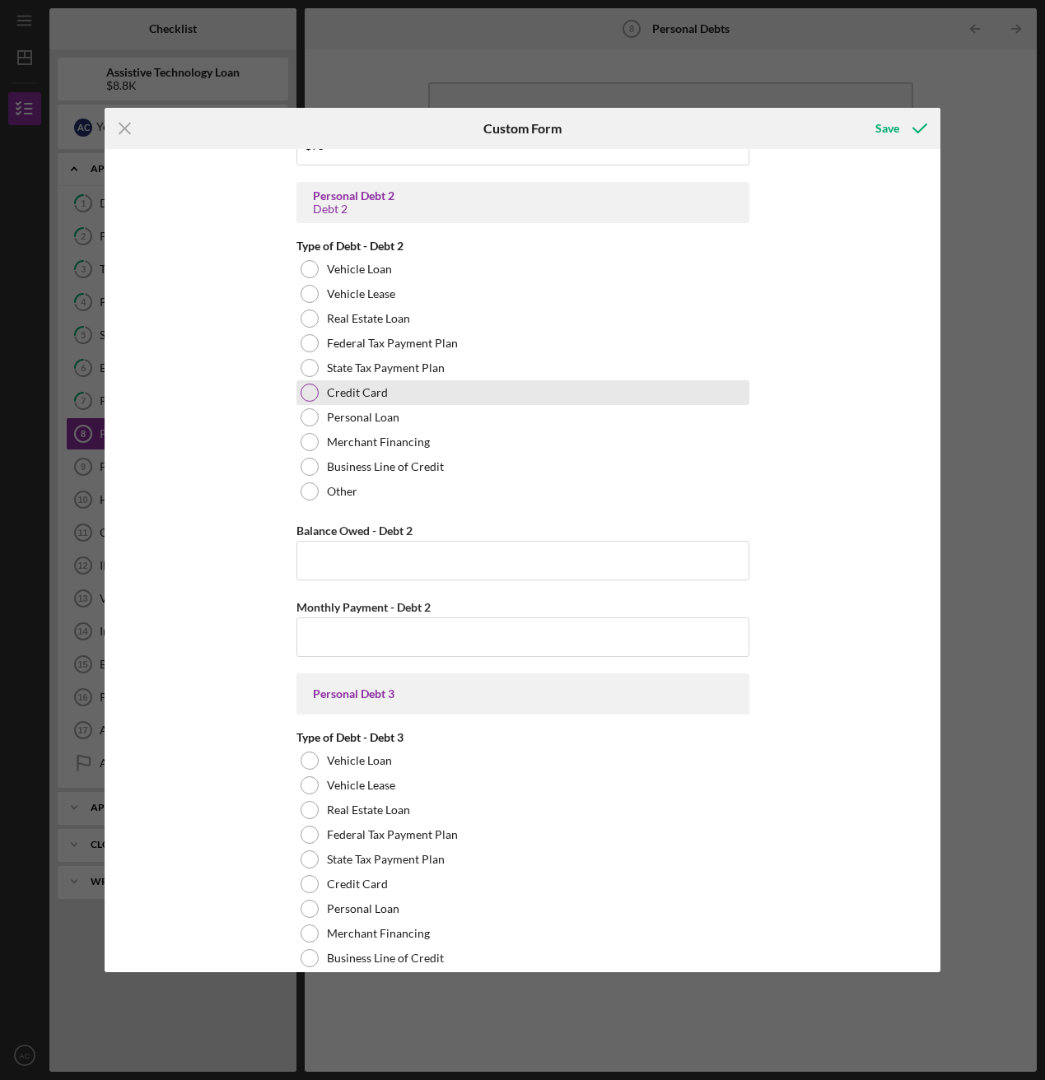
click at [369, 386] on label "Credit Card" at bounding box center [357, 392] width 61 height 13
click at [358, 565] on input "Balance Owed - Debt 2" at bounding box center [522, 561] width 453 height 40
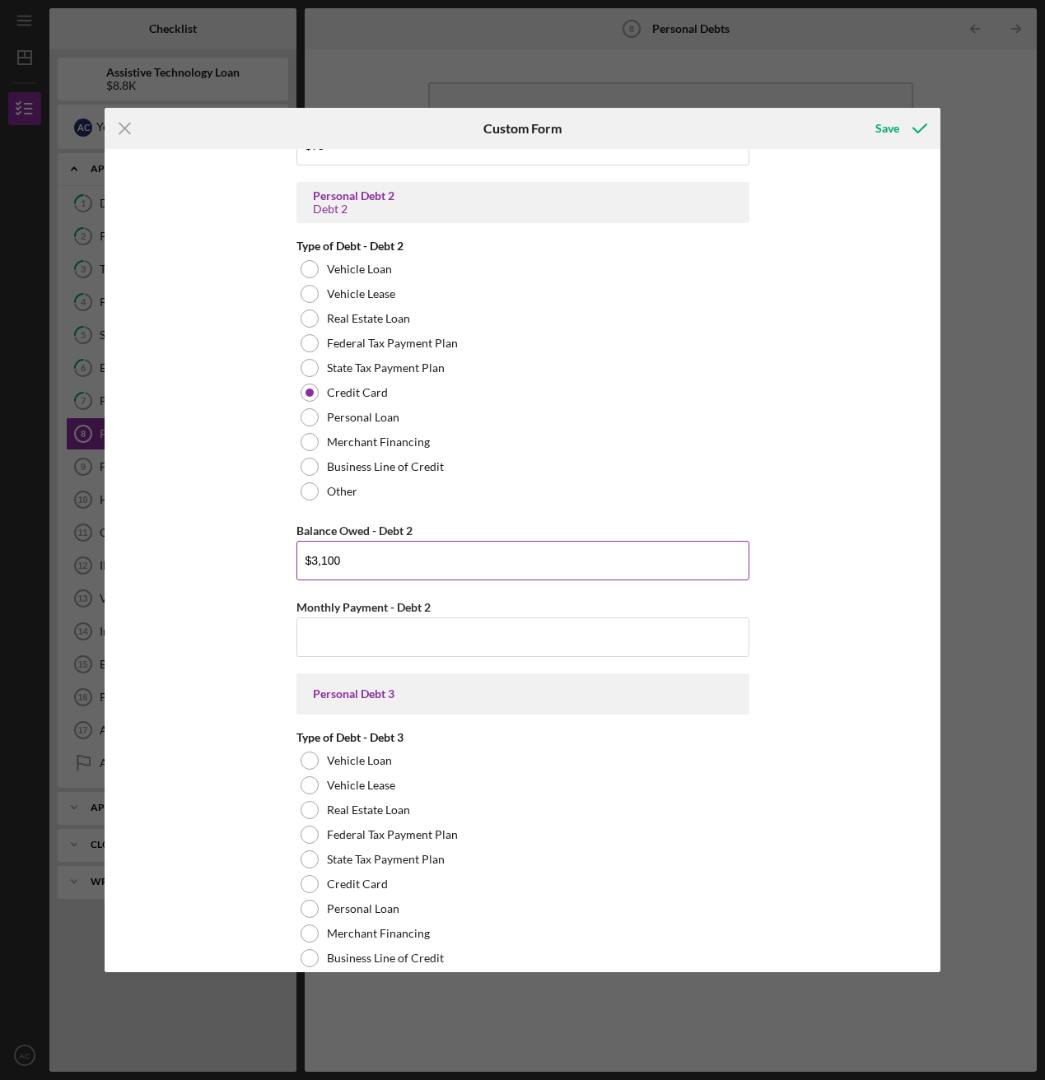
type input "$3,100"
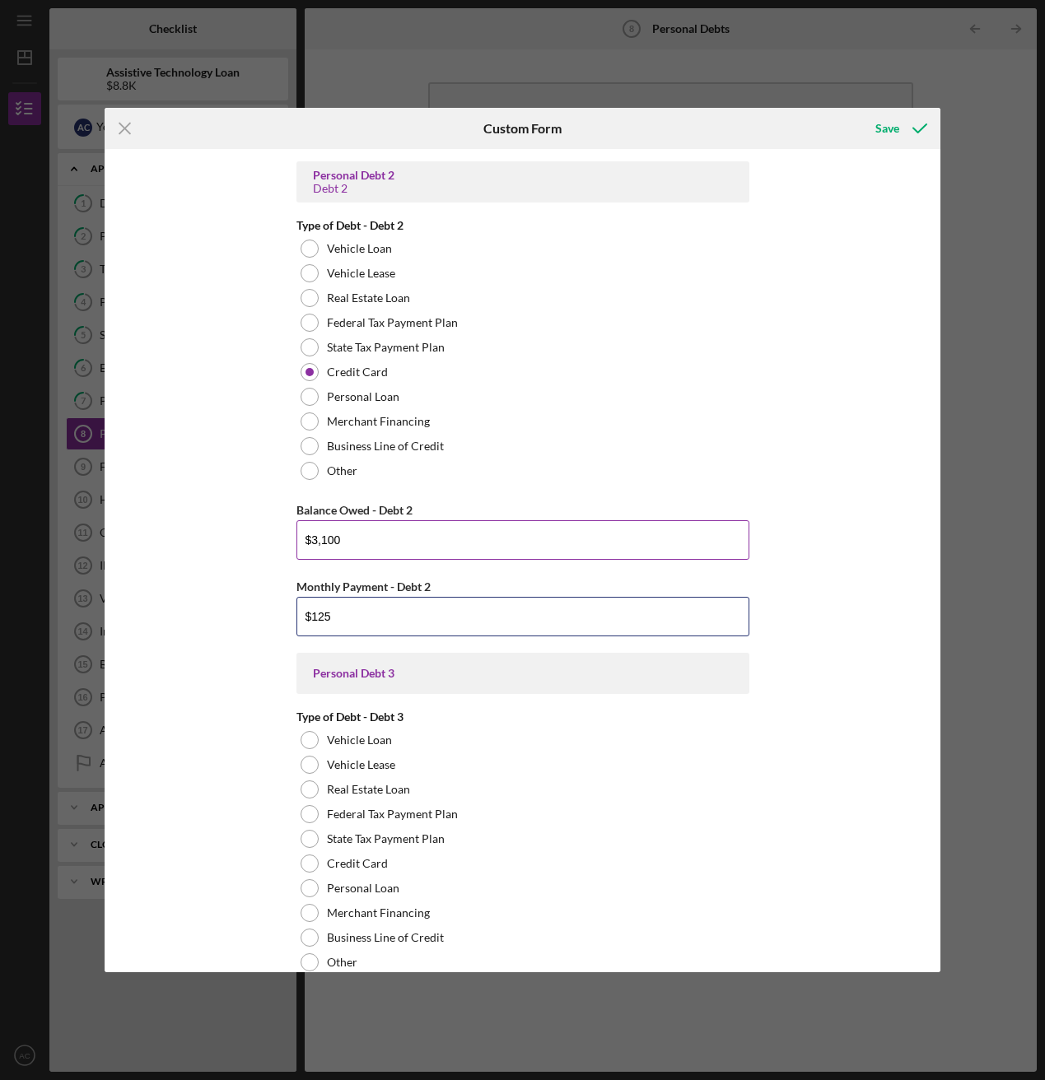
scroll to position [1268, 0]
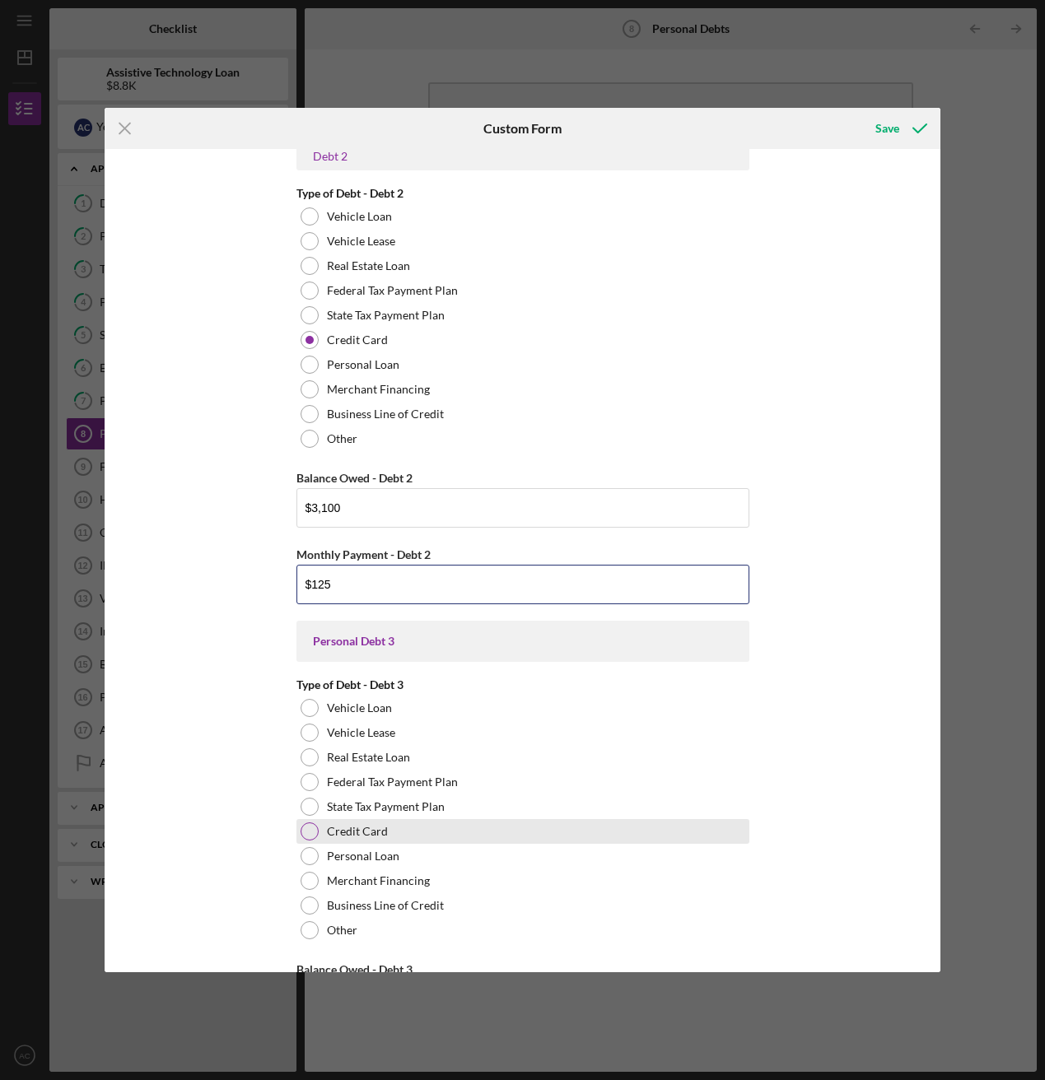
type input "$125"
click at [348, 585] on label "Credit Card" at bounding box center [357, 831] width 61 height 13
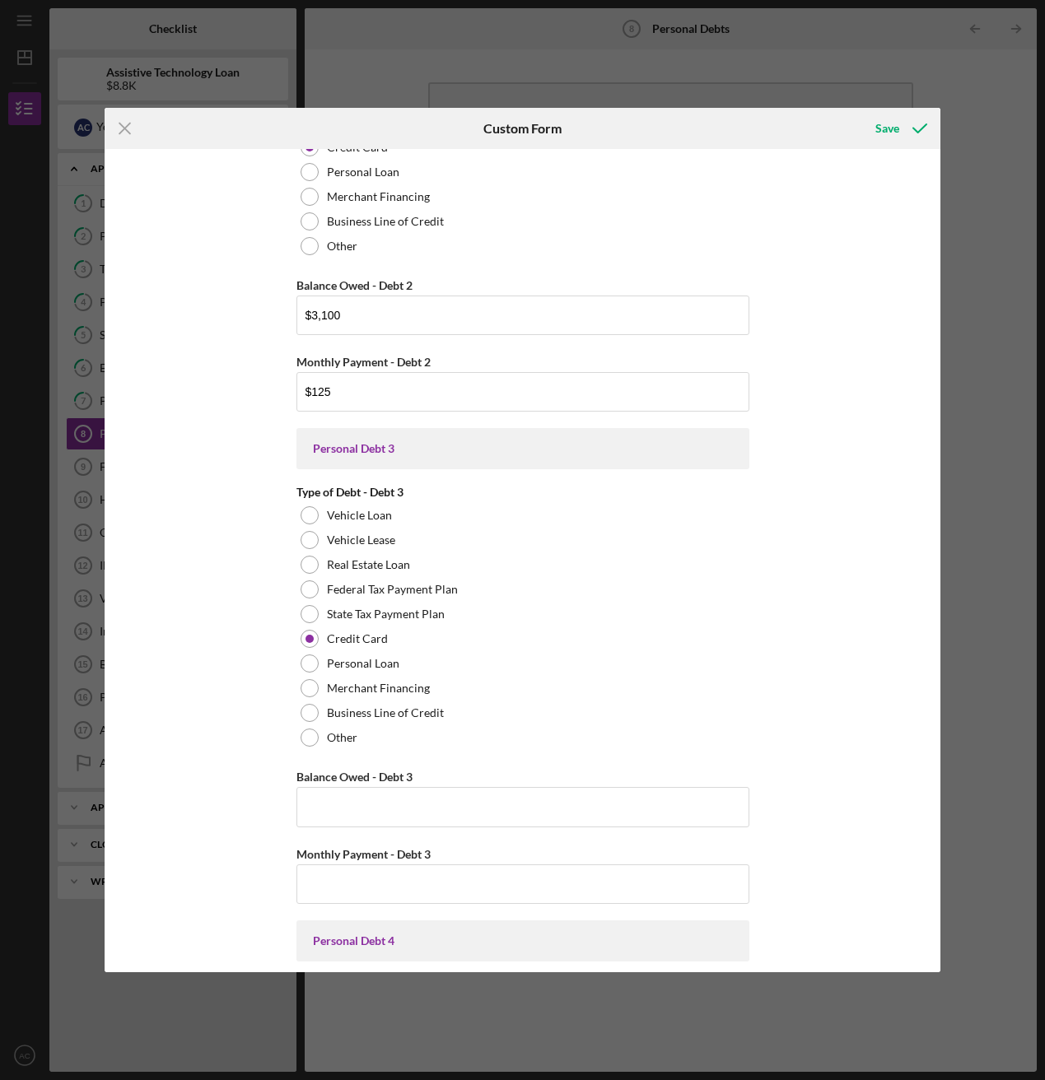
scroll to position [1545, 0]
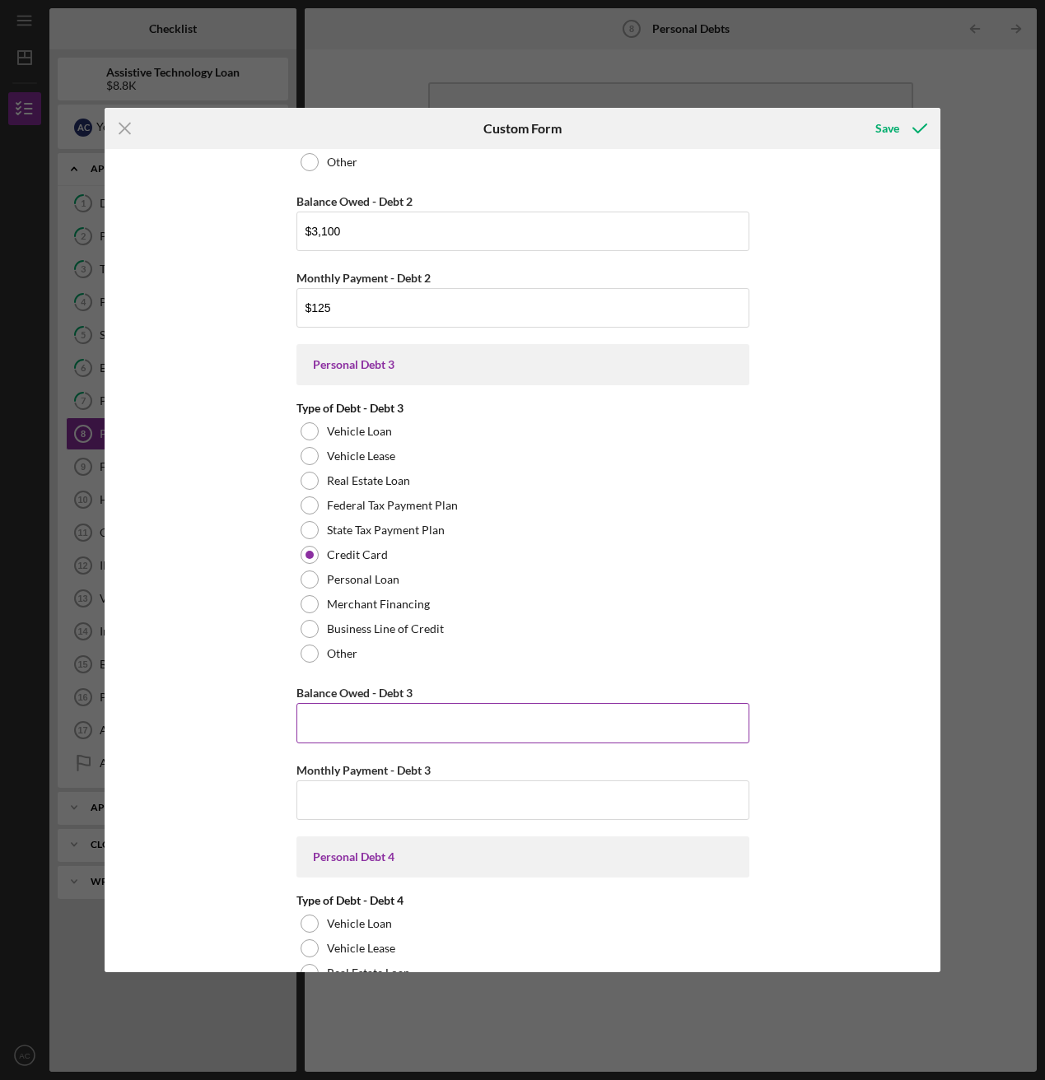
click at [355, 585] on input "Balance Owed - Debt 3" at bounding box center [522, 723] width 453 height 40
type input "$4,000"
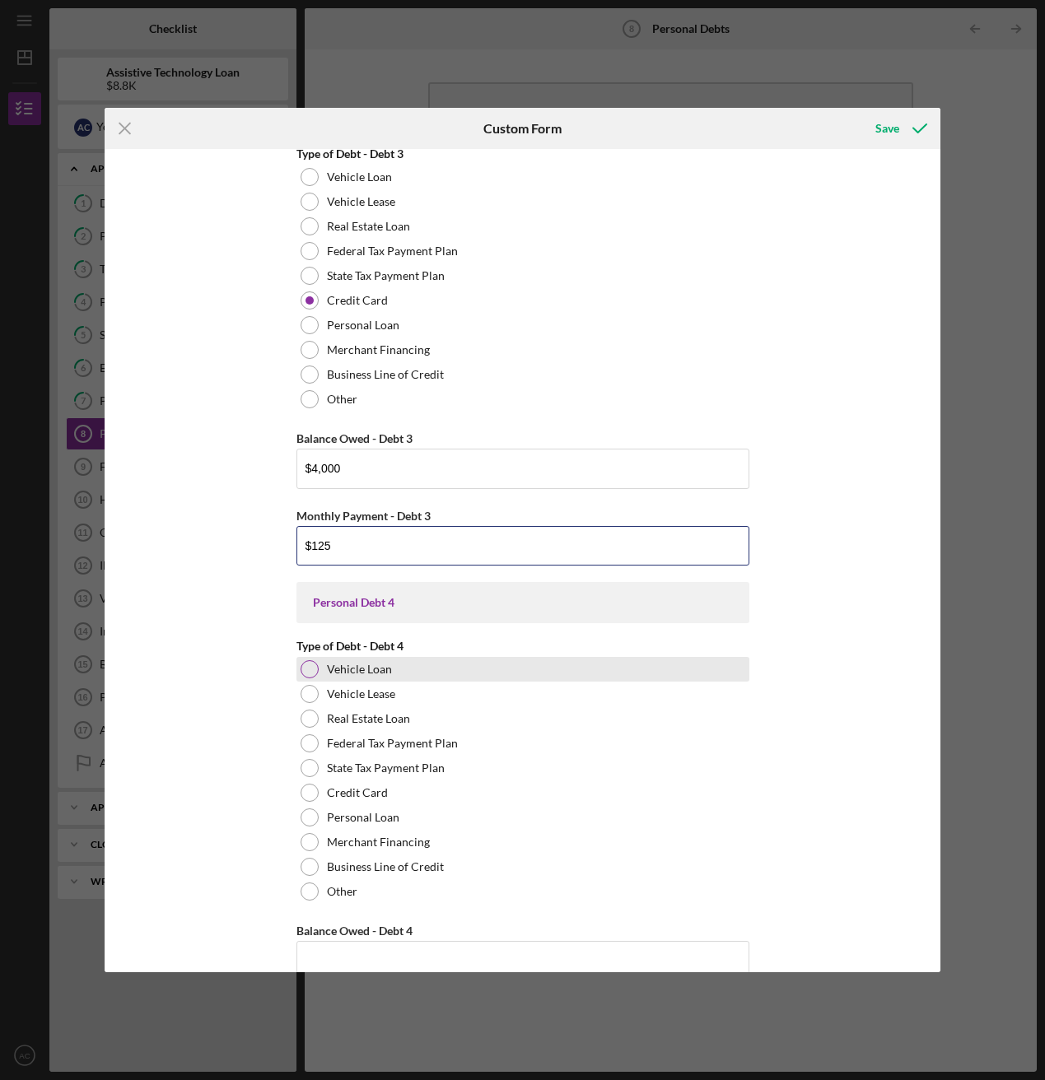
type input "$125"
click at [346, 585] on label "Vehicle Loan" at bounding box center [359, 669] width 65 height 13
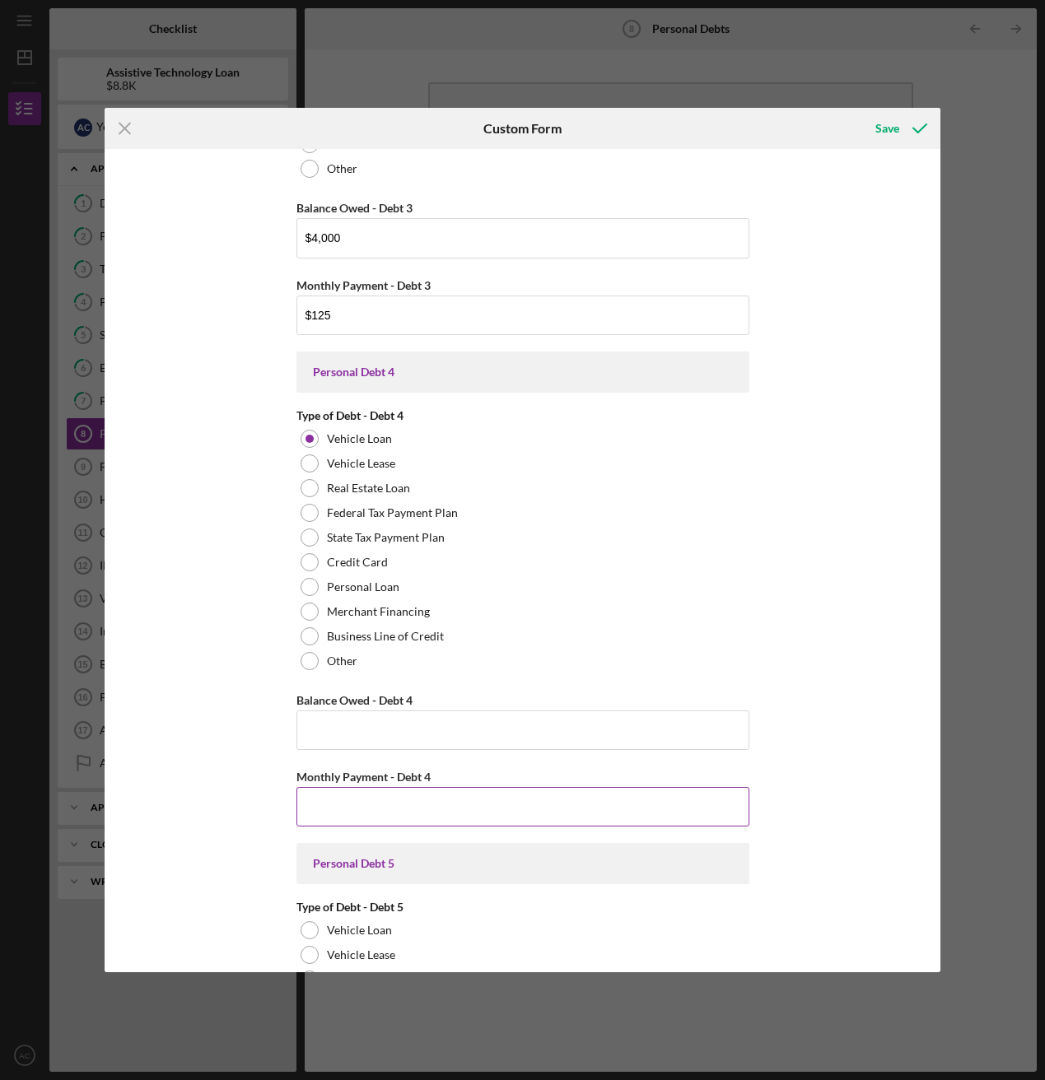
scroll to position [2114, 0]
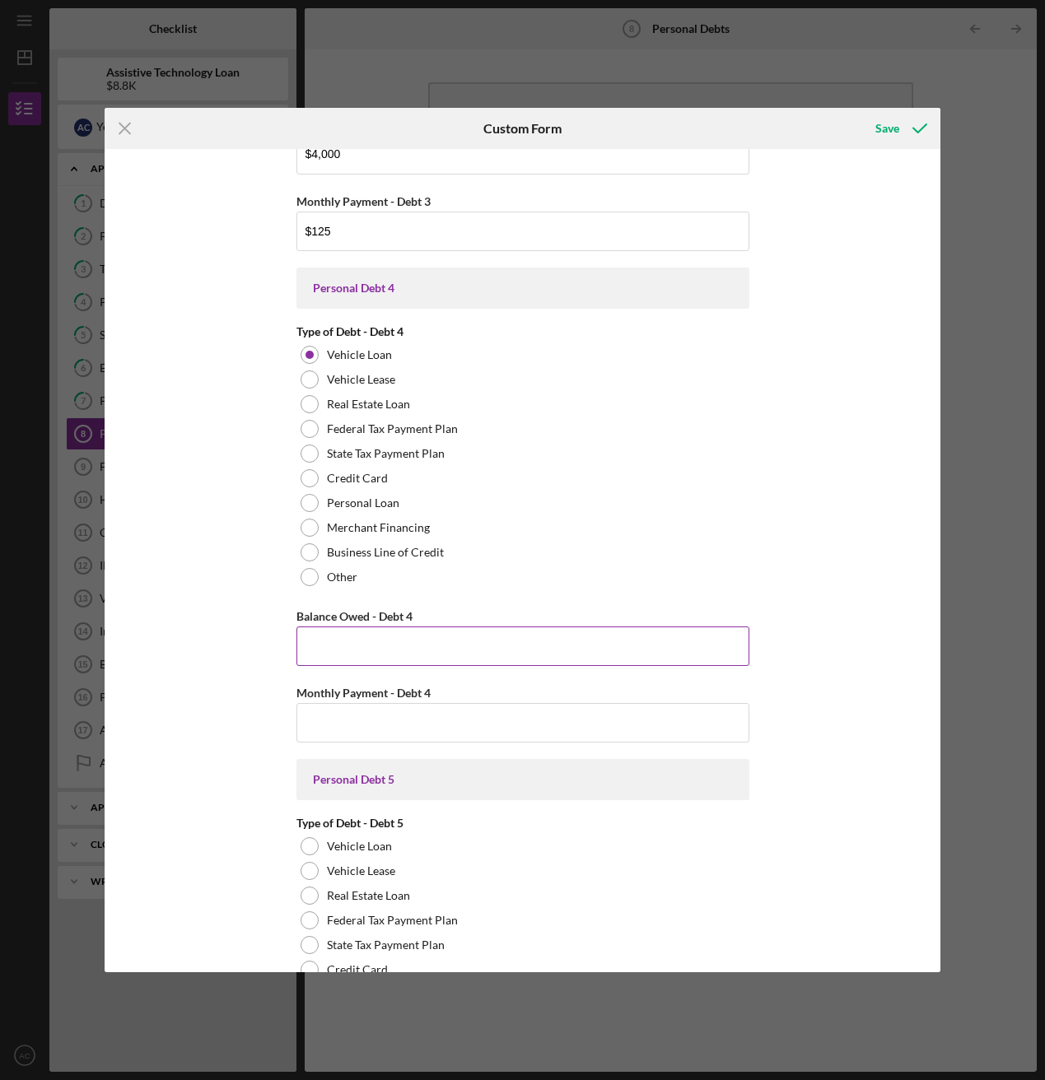
click at [325, 585] on input "Balance Owed - Debt 4" at bounding box center [522, 647] width 453 height 40
type input "$19,000"
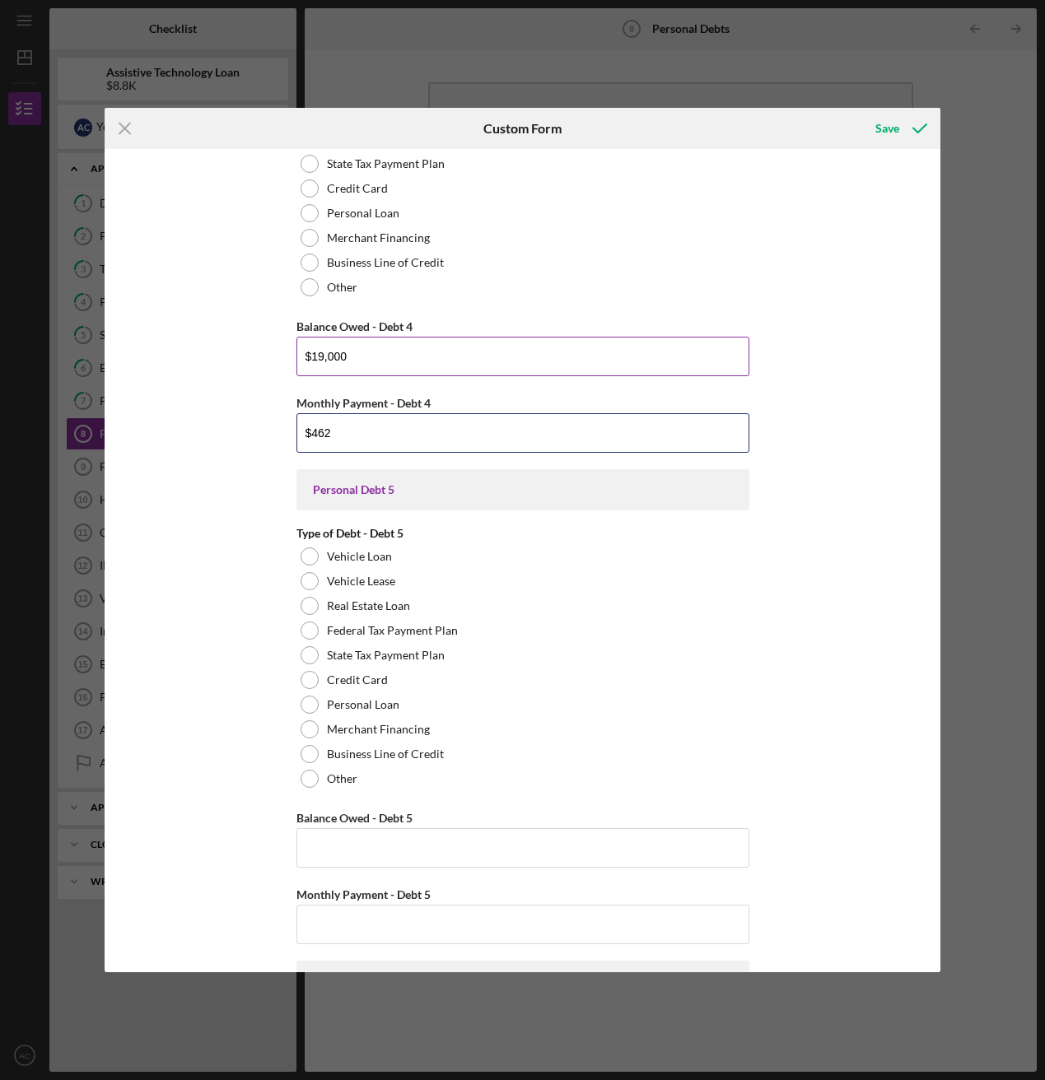
scroll to position [2488, 0]
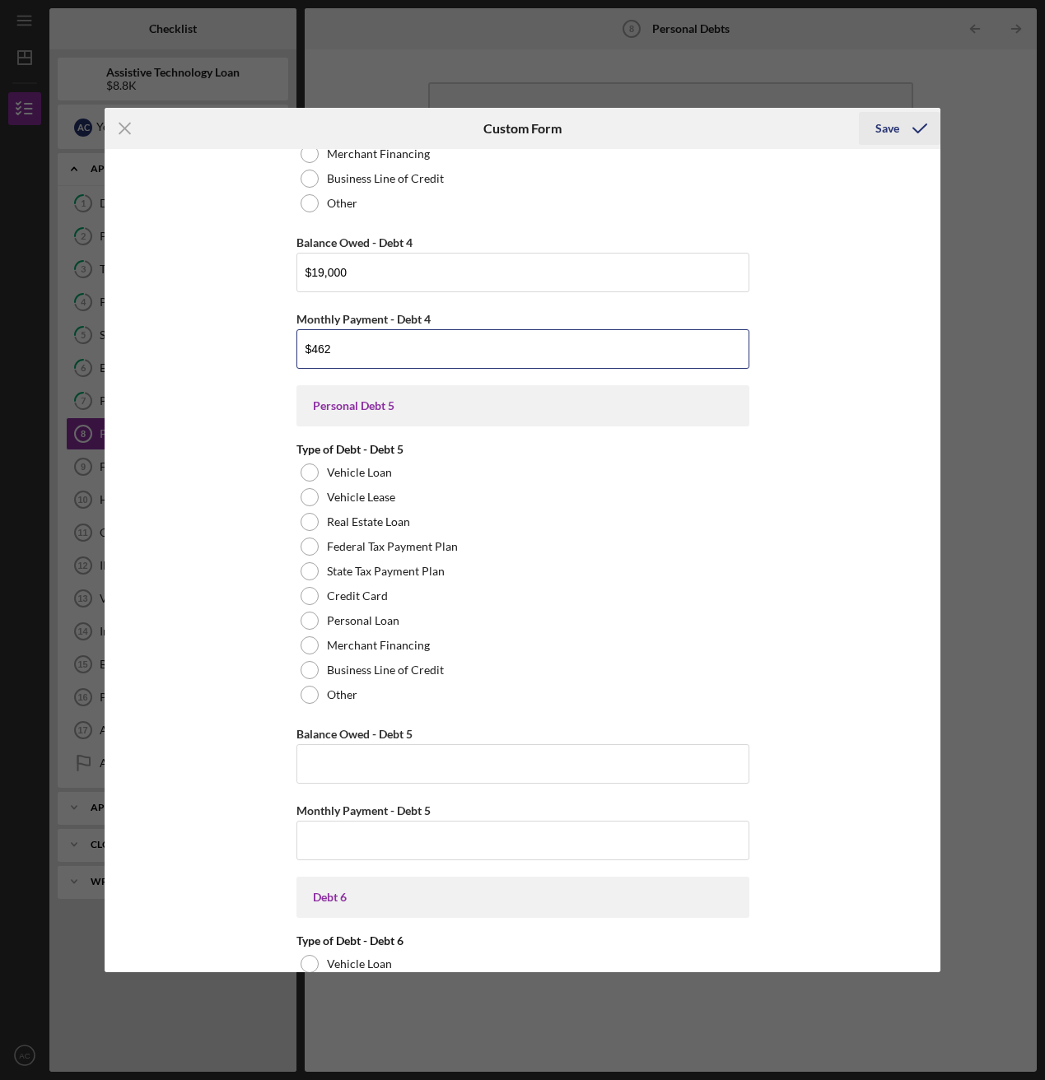
type input "$462"
click at [907, 121] on icon "submit" at bounding box center [919, 128] width 41 height 41
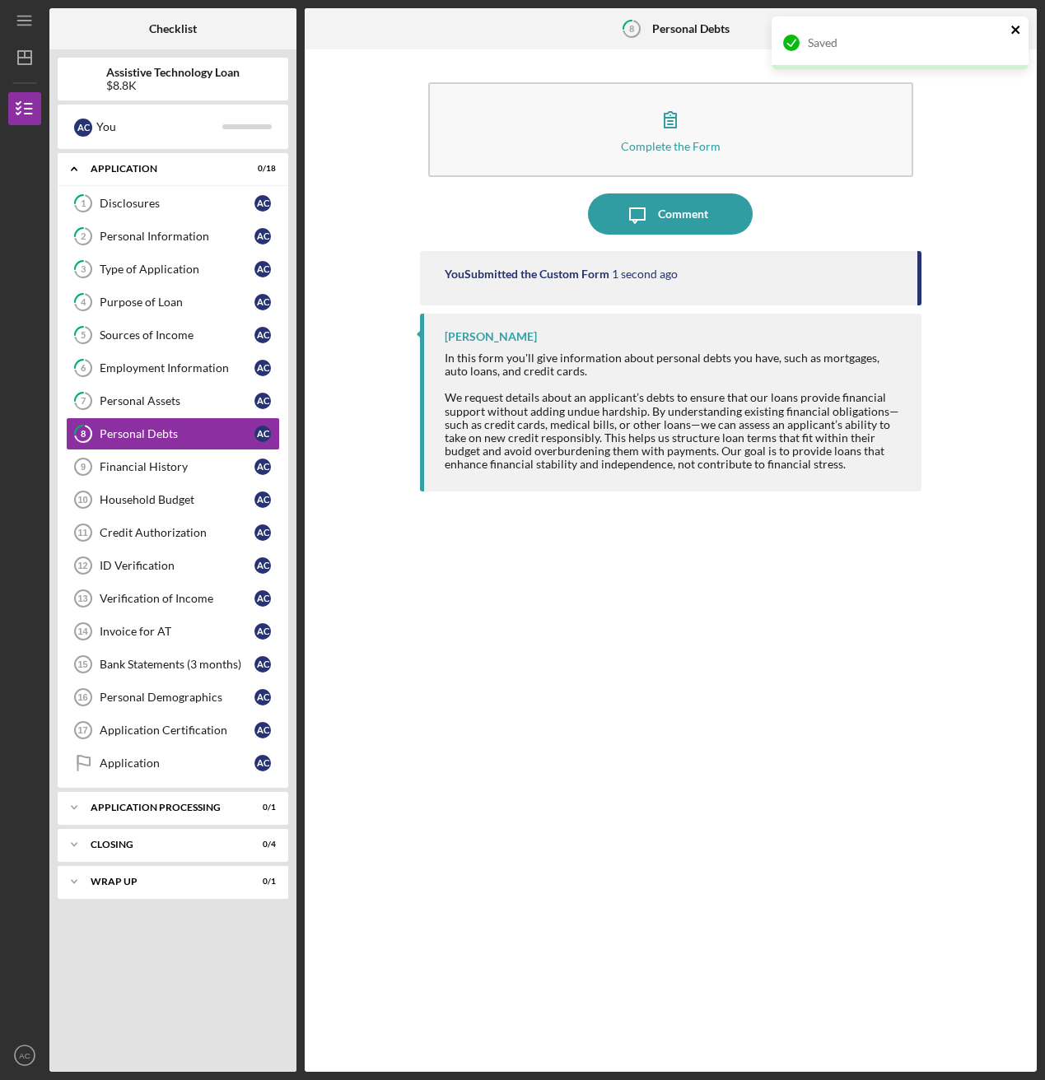
click at [936, 28] on icon "close" at bounding box center [1015, 30] width 8 height 8
click at [936, 30] on div "Saved" at bounding box center [900, 49] width 264 height 72
click at [936, 35] on icon "Icon/Table Pagination Arrow" at bounding box center [1015, 29] width 37 height 37
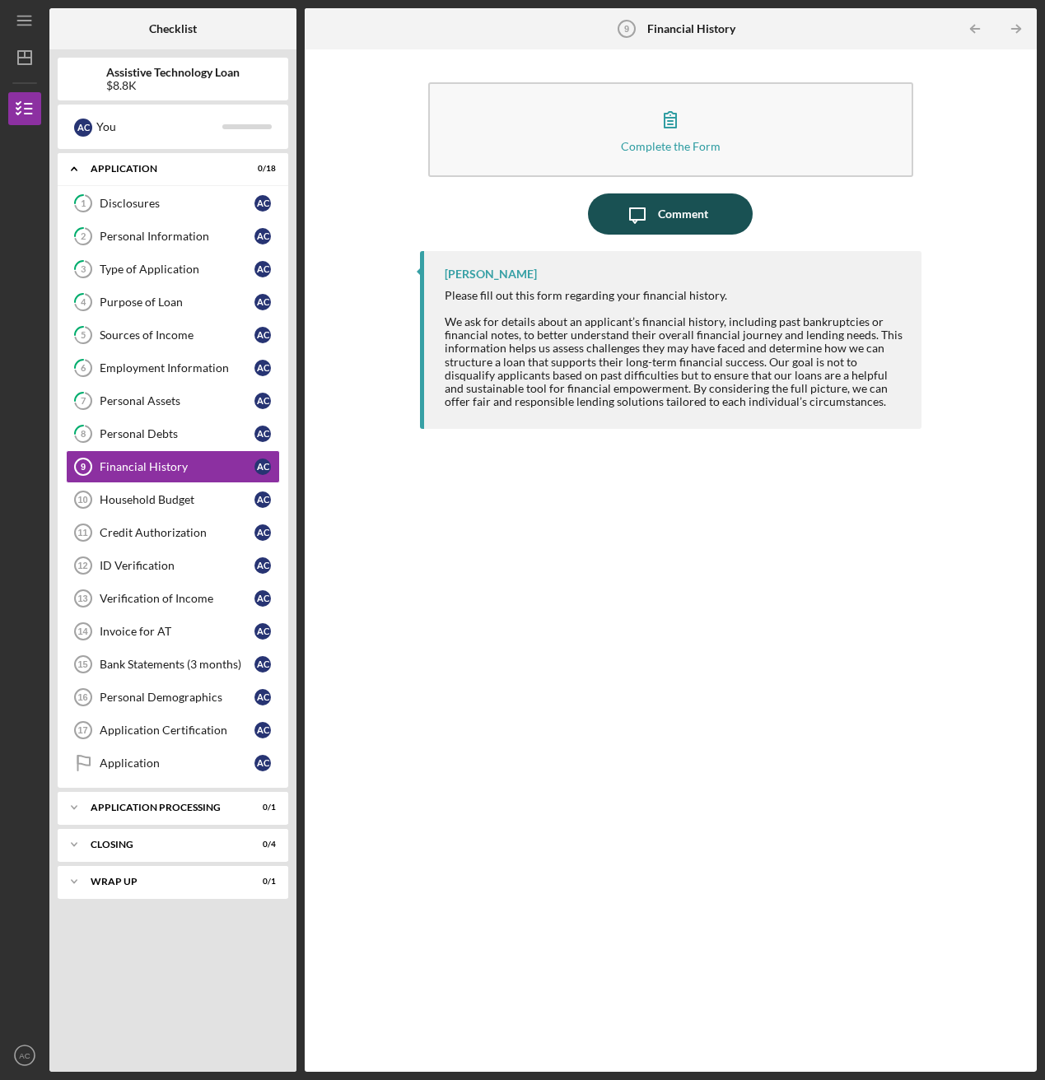
click at [635, 208] on icon "Icon/Message" at bounding box center [637, 214] width 41 height 41
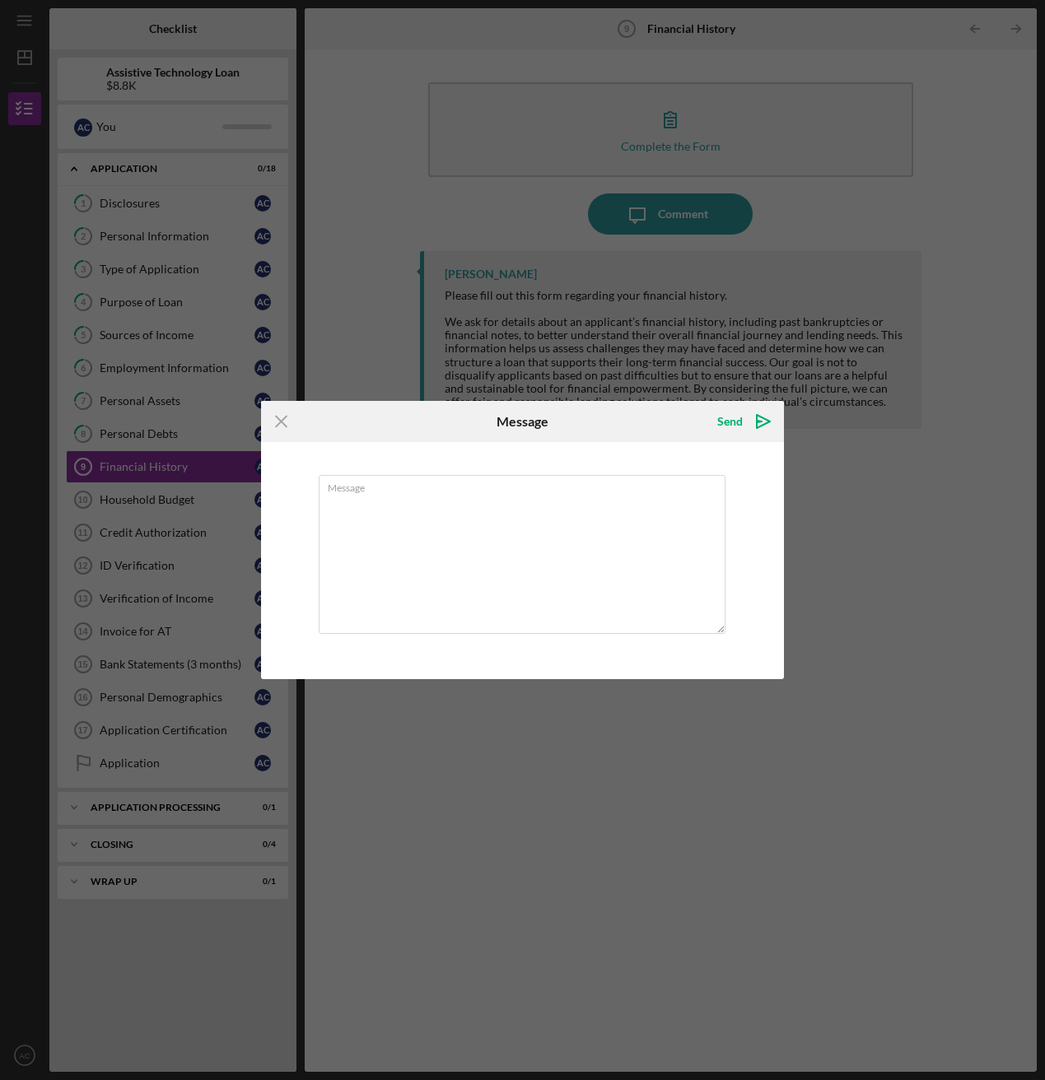
click at [284, 422] on icon "Icon/Menu Close" at bounding box center [281, 421] width 41 height 41
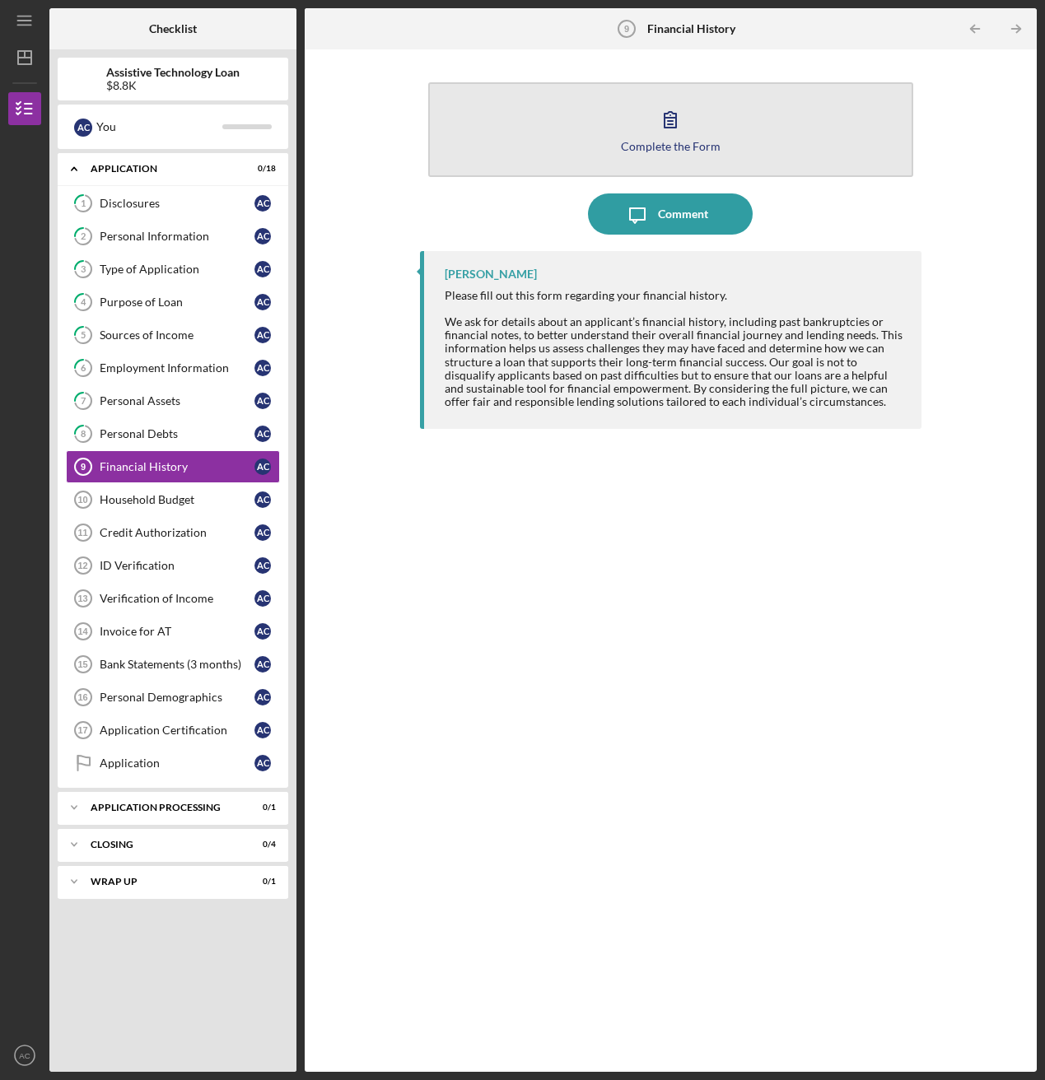
click at [576, 138] on button "Complete the Form Form" at bounding box center [670, 129] width 484 height 95
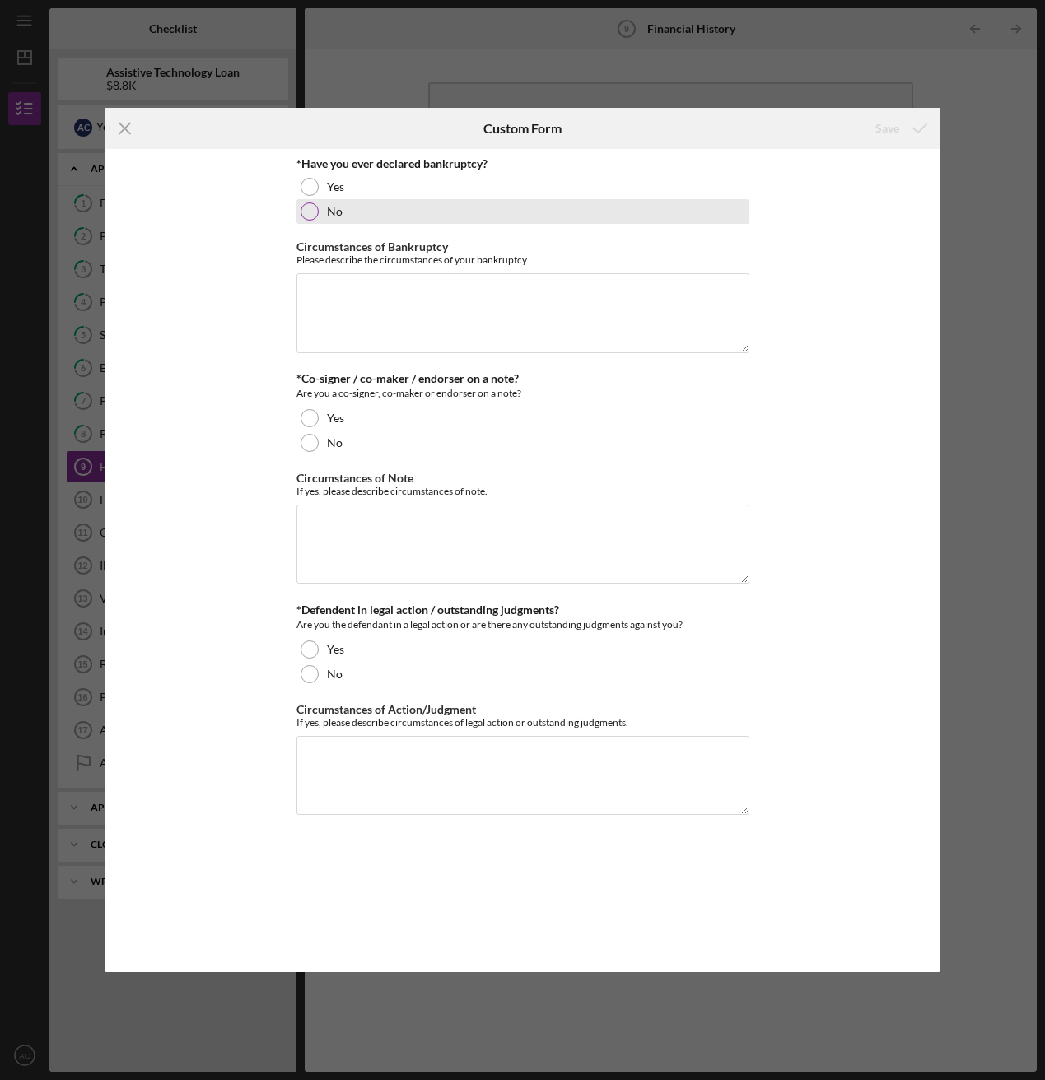
click at [313, 208] on div at bounding box center [310, 212] width 18 height 18
drag, startPoint x: 306, startPoint y: 443, endPoint x: 338, endPoint y: 521, distance: 84.6
click at [306, 443] on div at bounding box center [310, 443] width 18 height 18
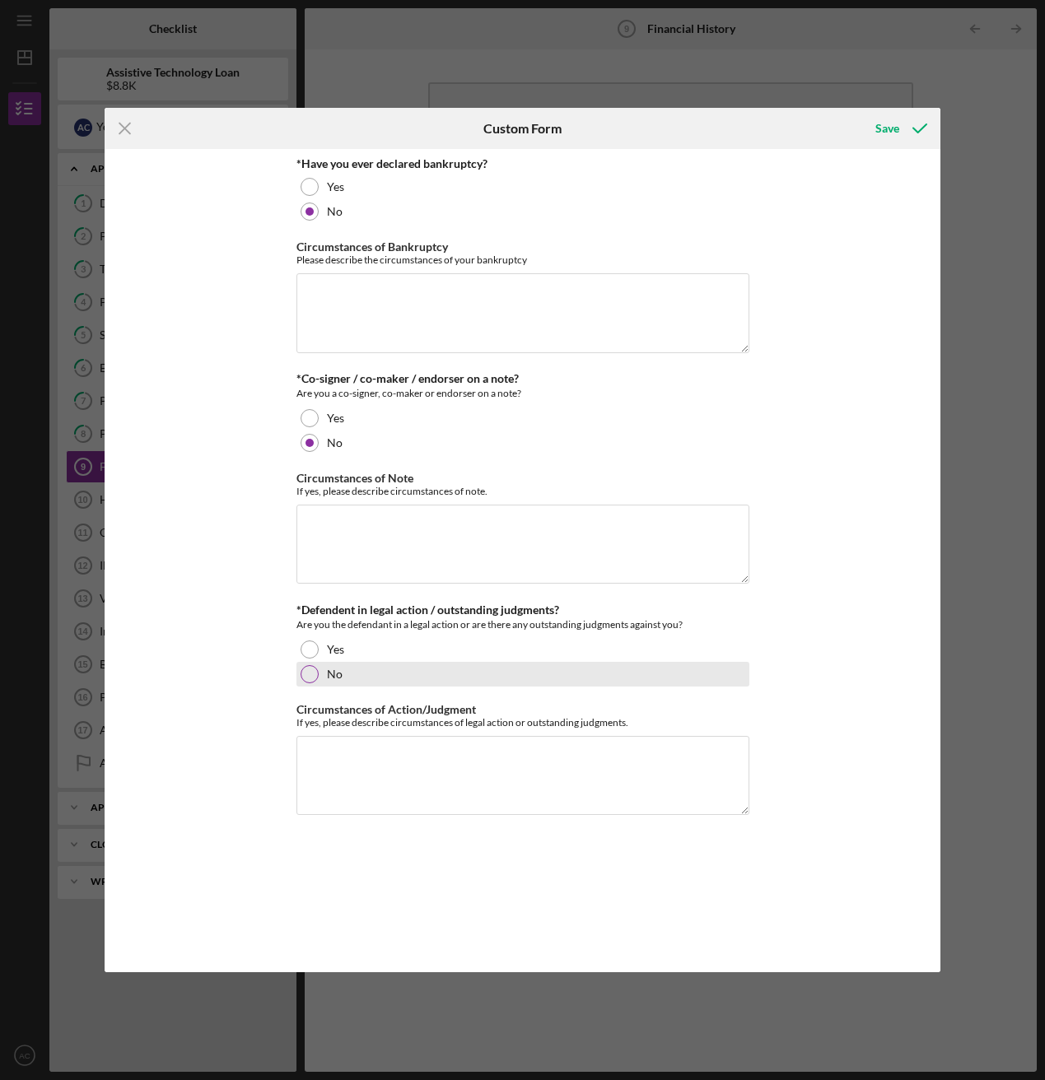
click at [305, 585] on div at bounding box center [310, 674] width 18 height 18
click at [887, 124] on div "Save" at bounding box center [887, 128] width 24 height 33
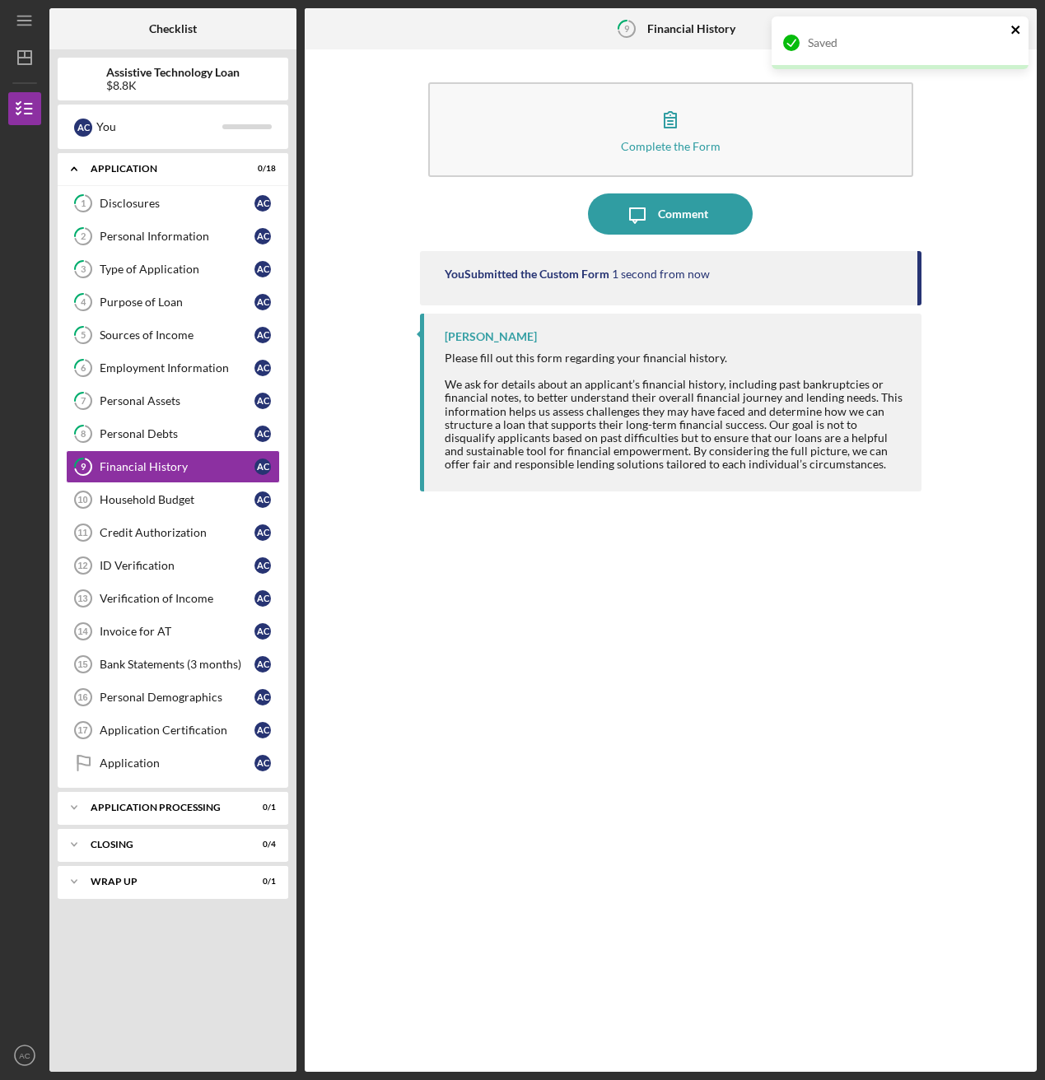
click at [936, 30] on icon "close" at bounding box center [1016, 29] width 12 height 13
click at [936, 31] on polyline "button" at bounding box center [1018, 29] width 4 height 7
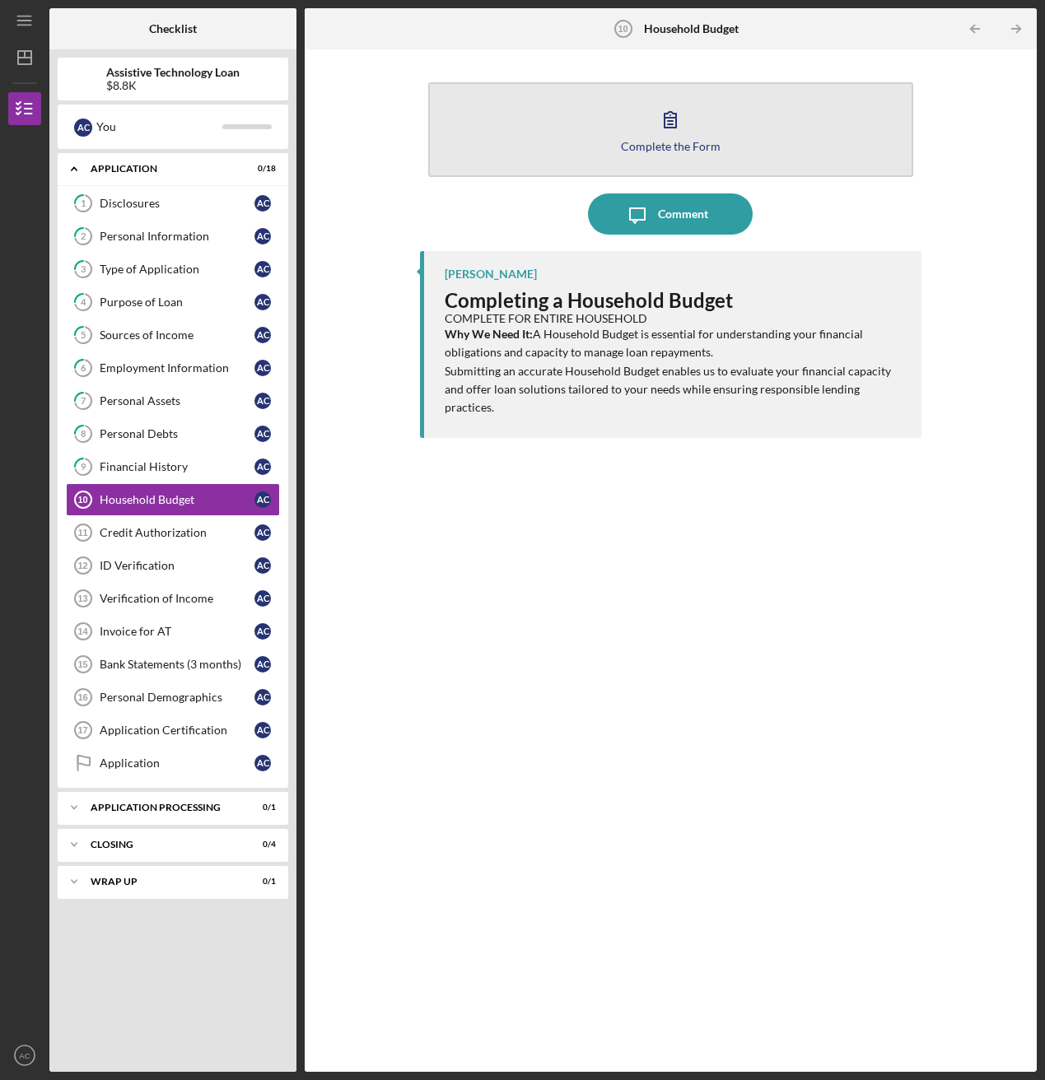
click at [569, 142] on button "Complete the Form Form" at bounding box center [670, 129] width 484 height 95
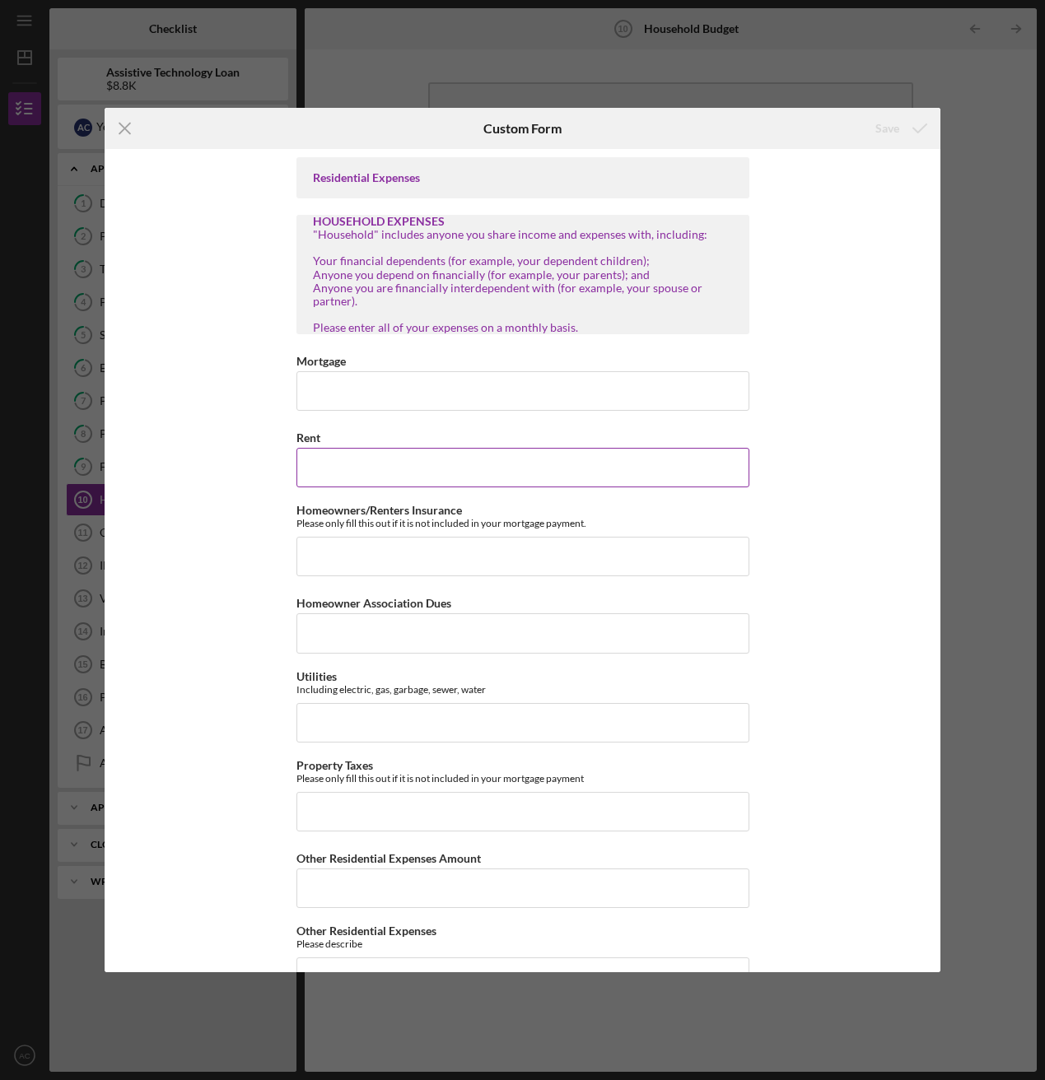
click at [375, 475] on input "Rent" at bounding box center [522, 468] width 453 height 40
type input "$1,300"
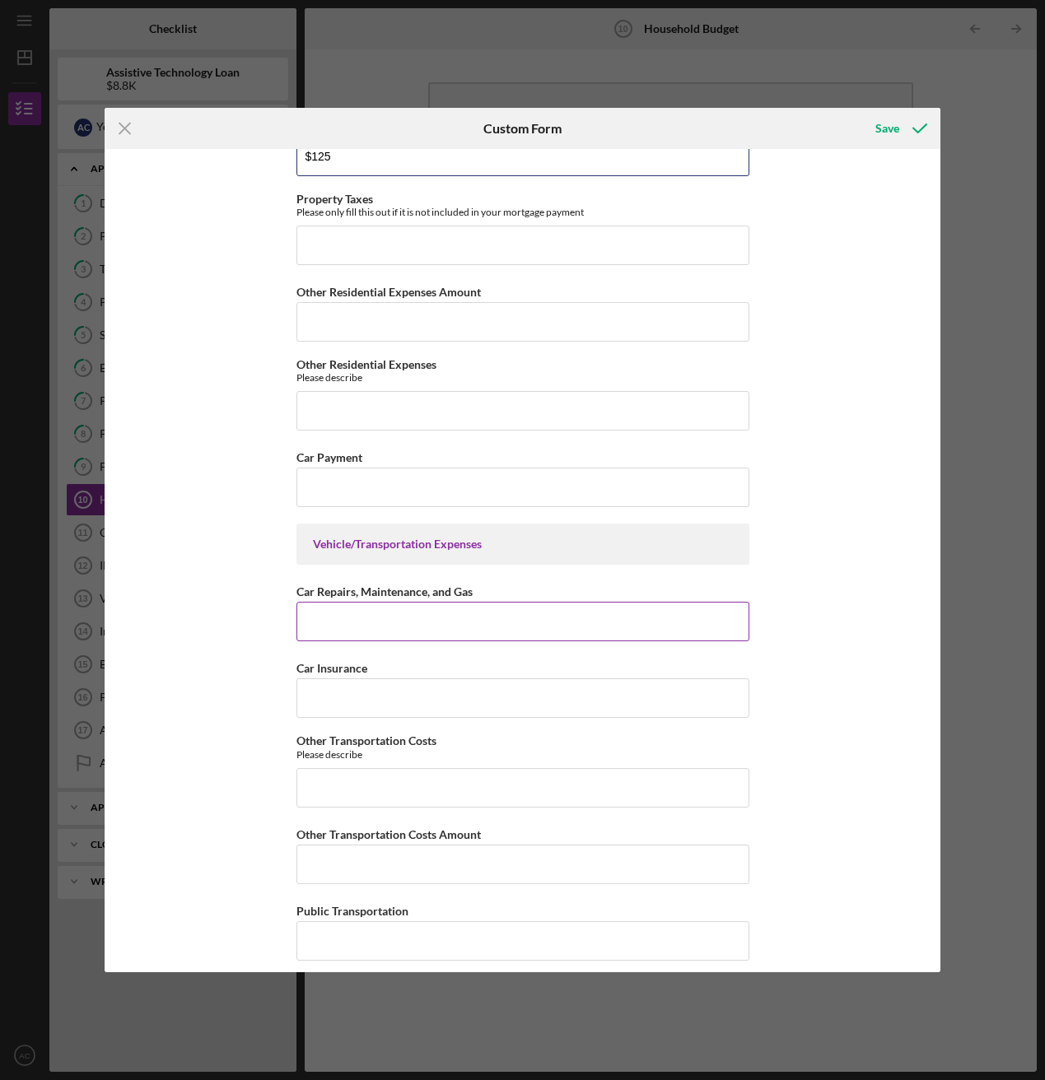
type input "$125"
click at [395, 585] on input "Car Repairs, Maintenance, and Gas" at bounding box center [522, 622] width 453 height 40
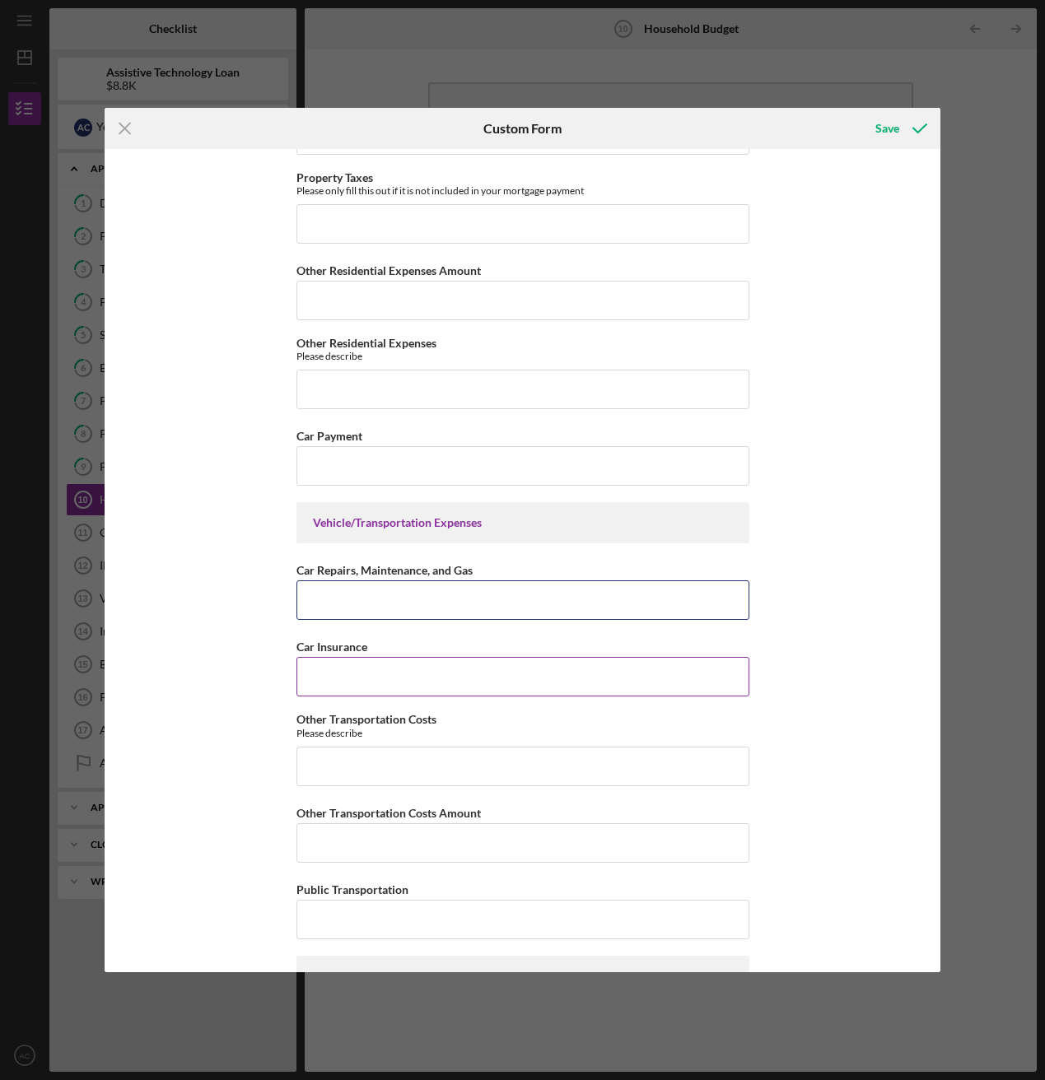
scroll to position [620, 0]
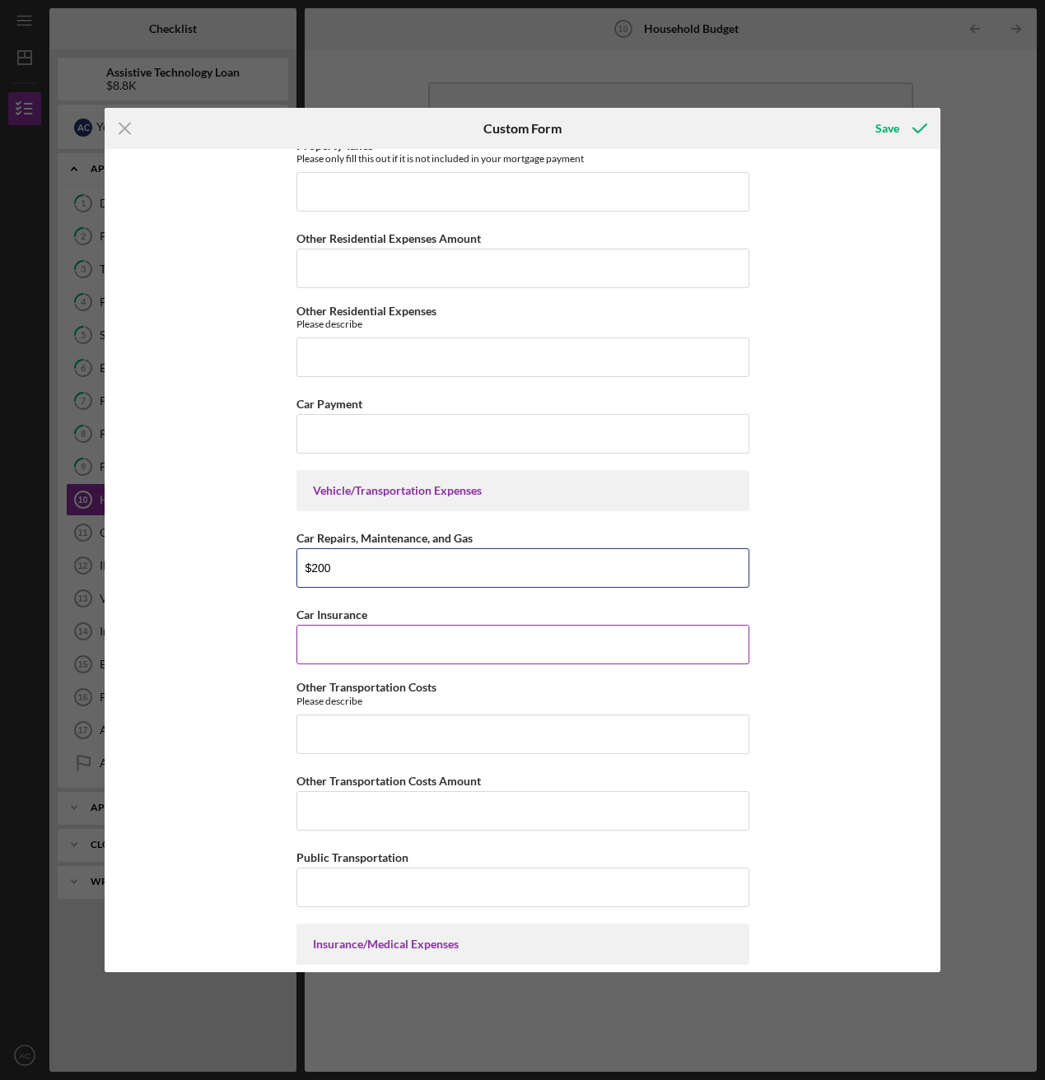
type input "$200"
type input "$119"
click at [399, 585] on input "Other Transportation Costs" at bounding box center [522, 735] width 453 height 40
type input "Car payment"
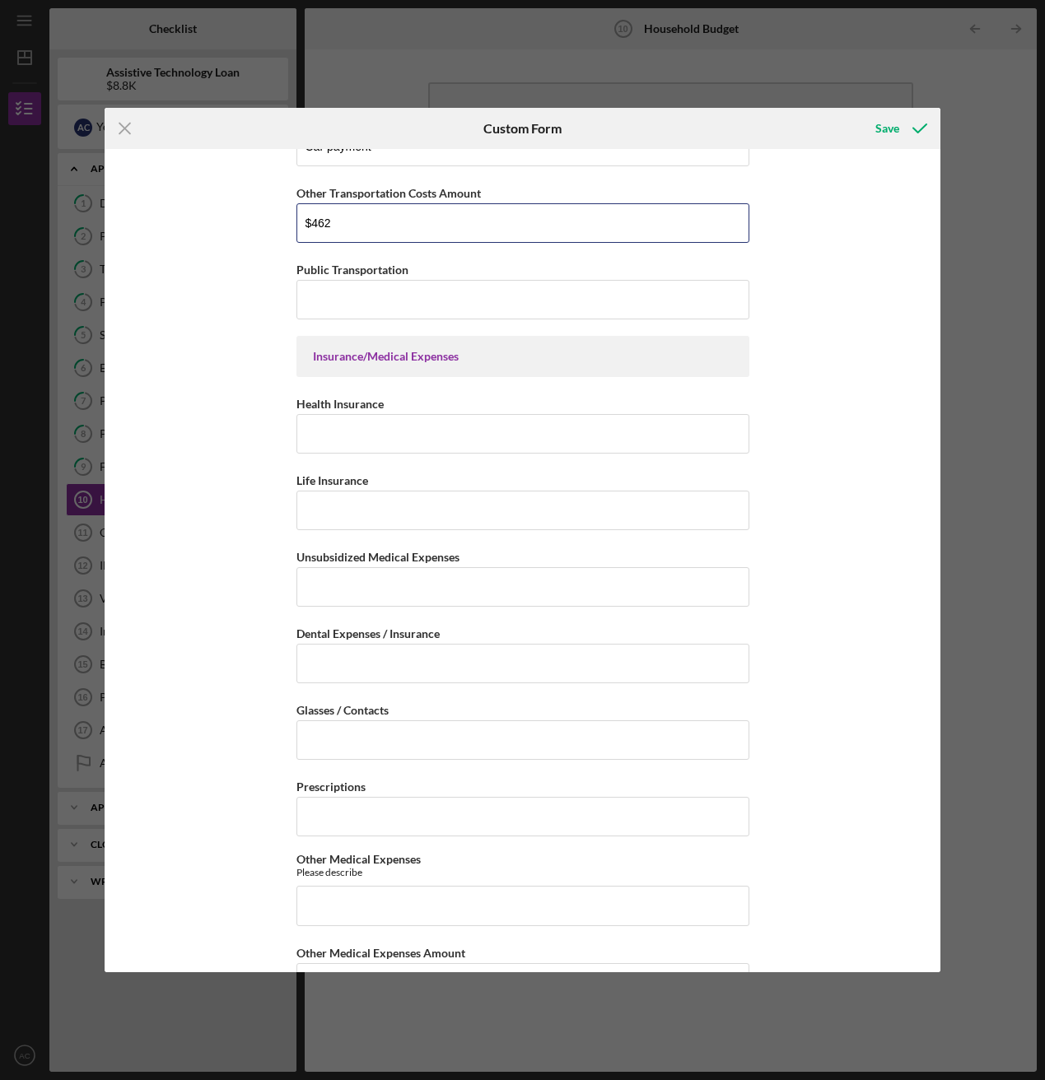
scroll to position [1241, 0]
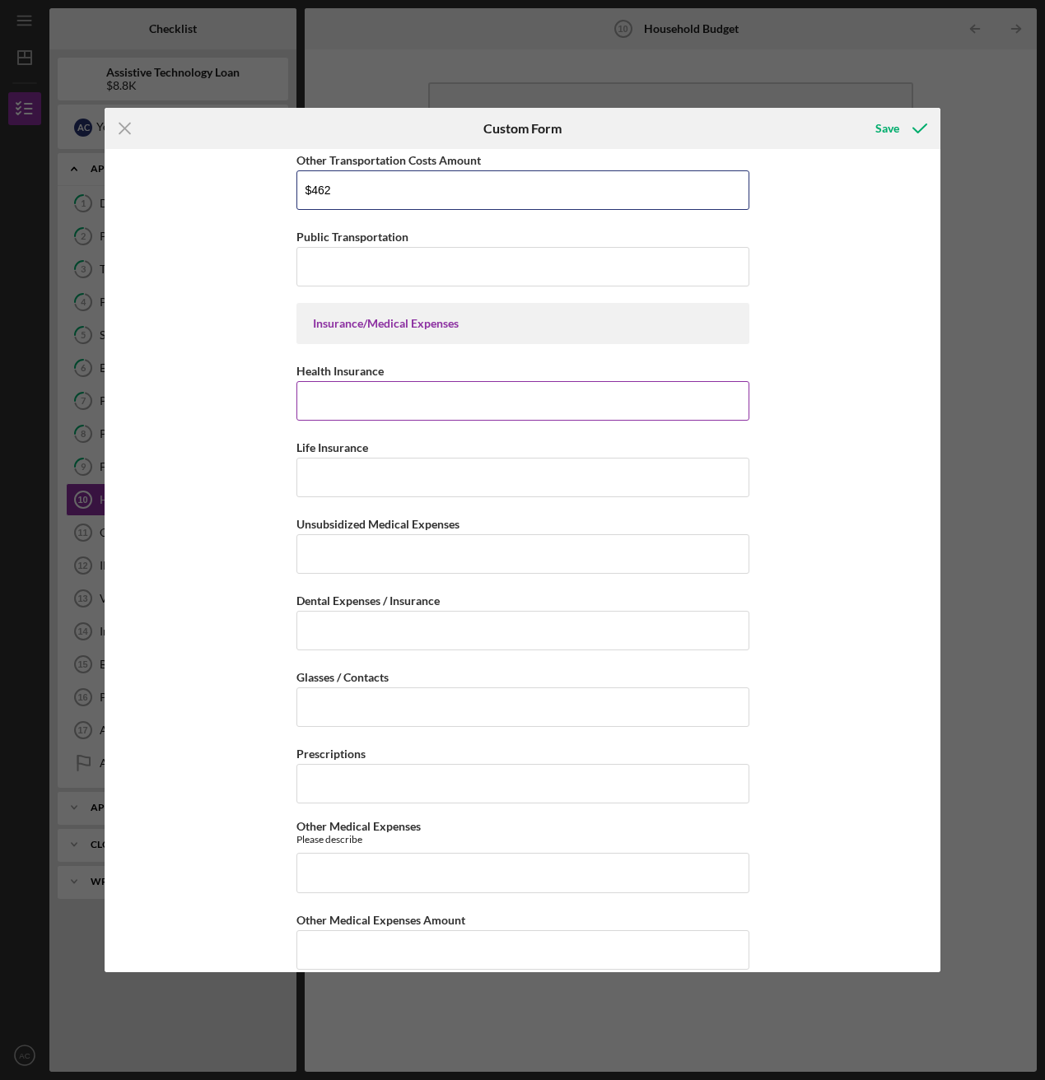
type input "$462"
click at [351, 382] on input "Health Insurance" at bounding box center [522, 401] width 453 height 40
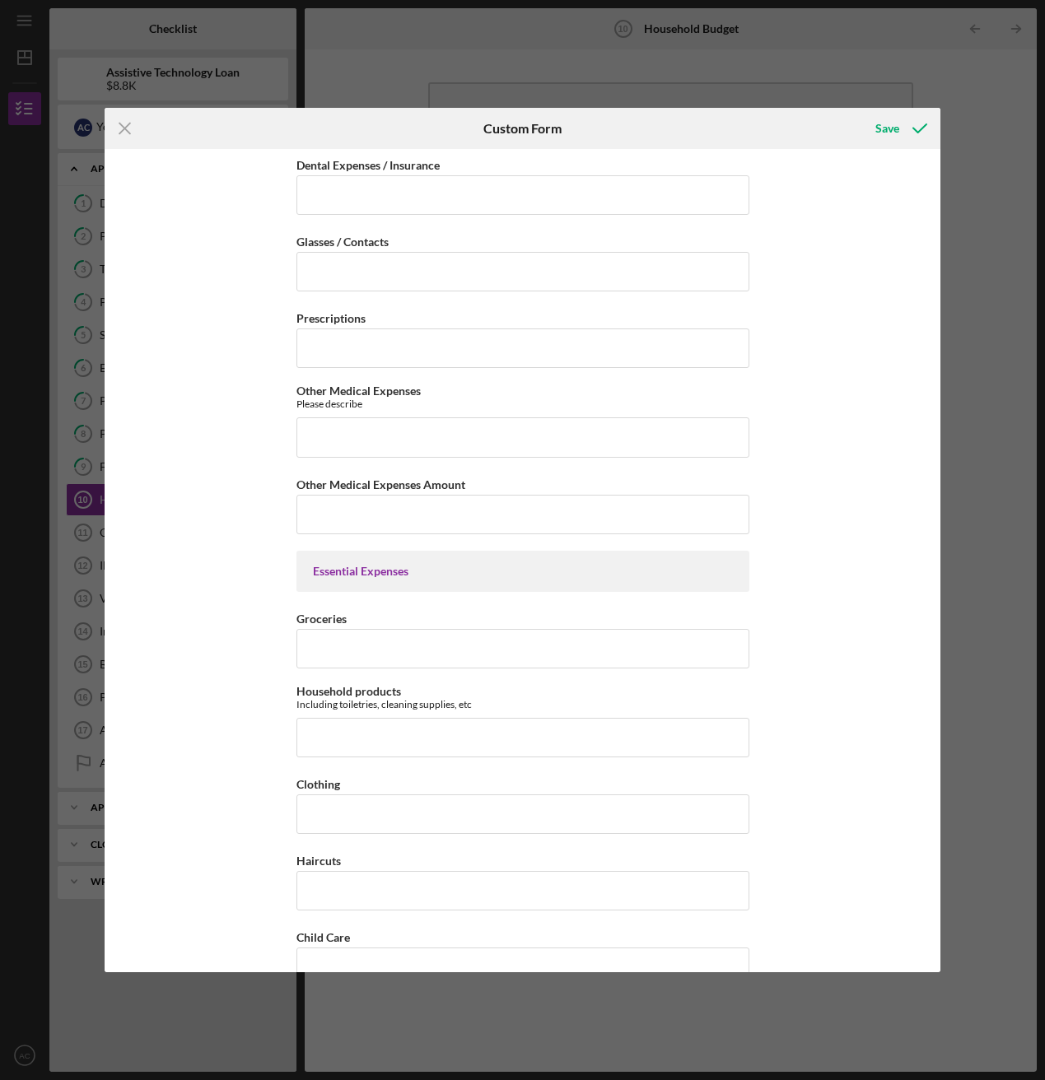
scroll to position [1698, 0]
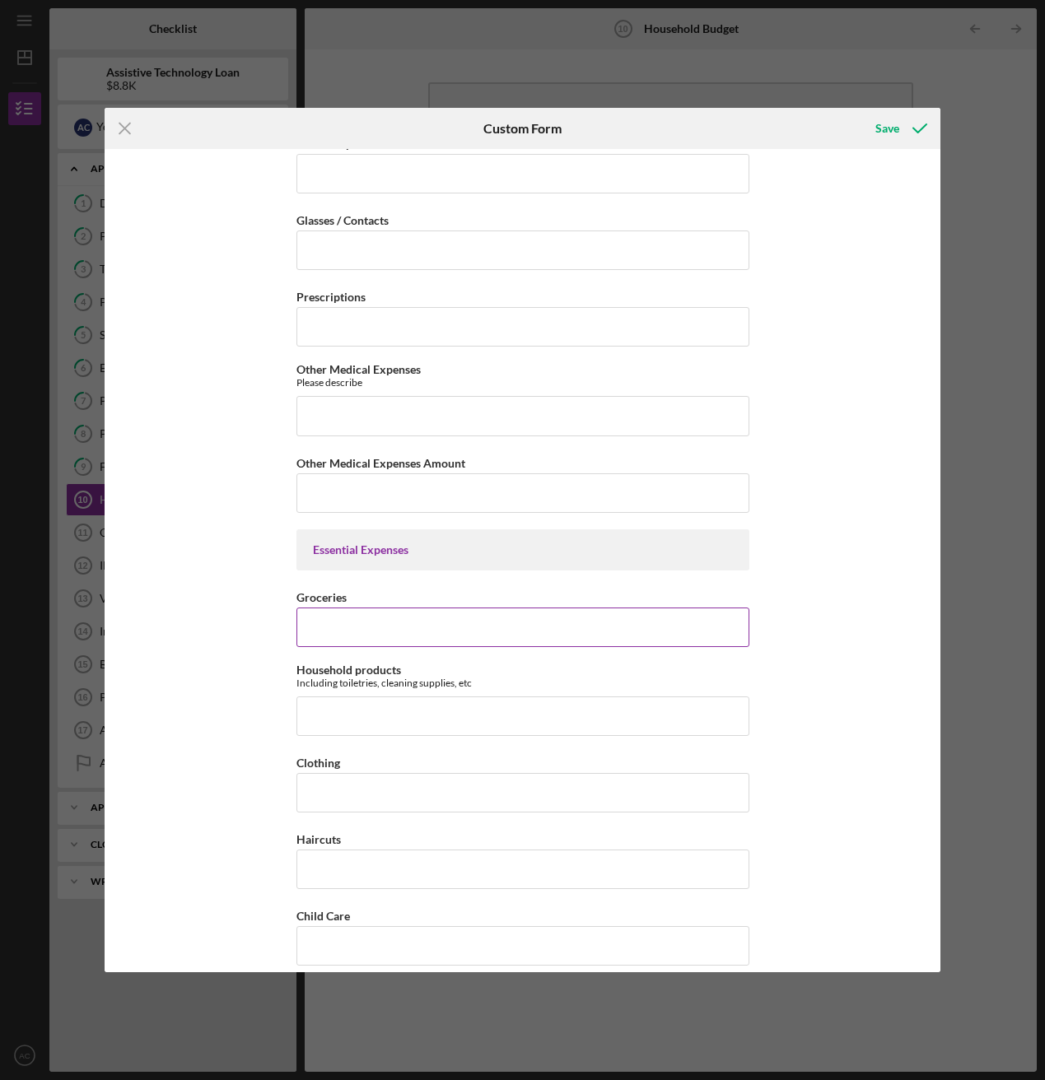
click at [332, 585] on label "Groceries" at bounding box center [321, 597] width 50 height 14
click at [332, 585] on input "Groceries" at bounding box center [522, 628] width 453 height 40
click at [342, 585] on div "Residential Expenses HOUSEHOLD EXPENSES "Household" includes anyone you share i…" at bounding box center [522, 382] width 453 height 3846
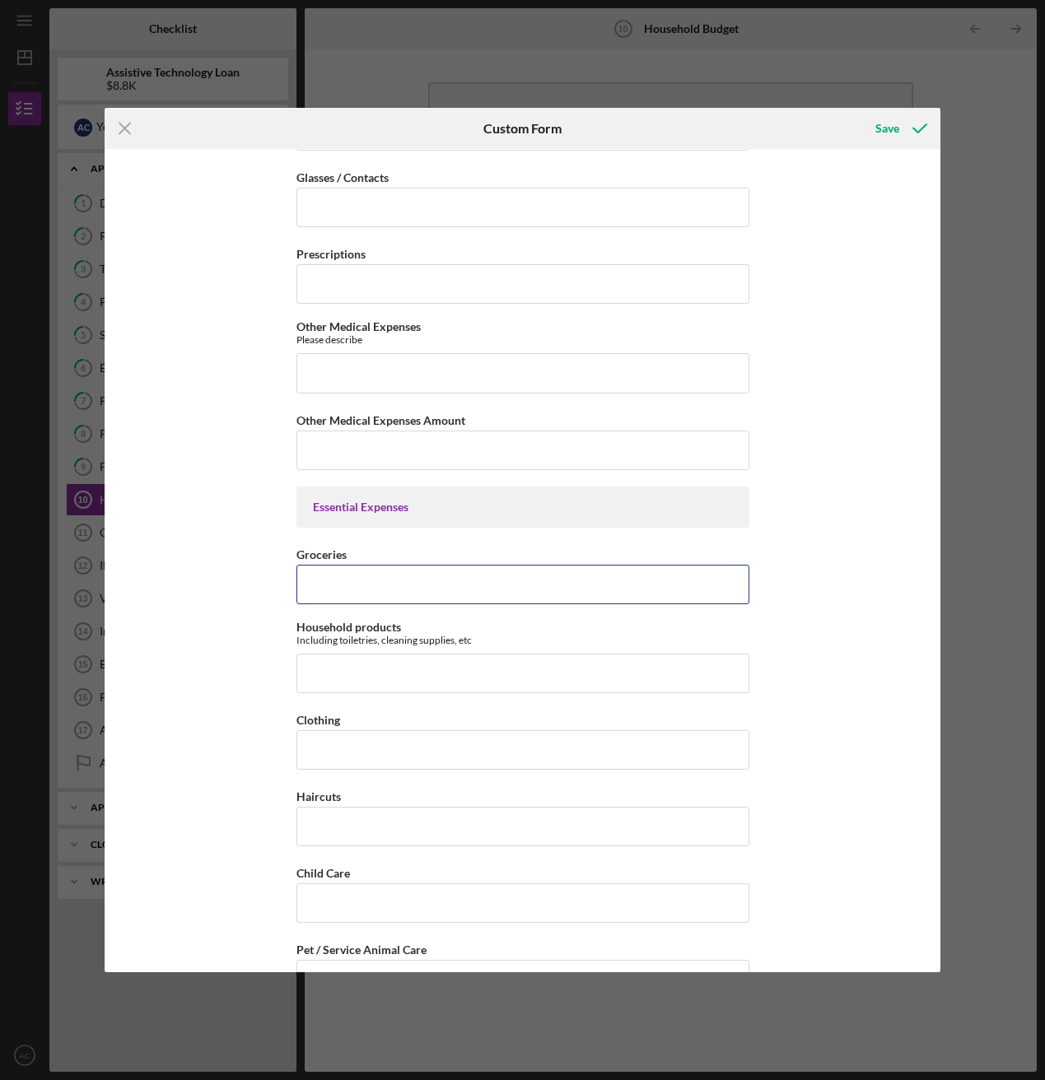
scroll to position [1752, 0]
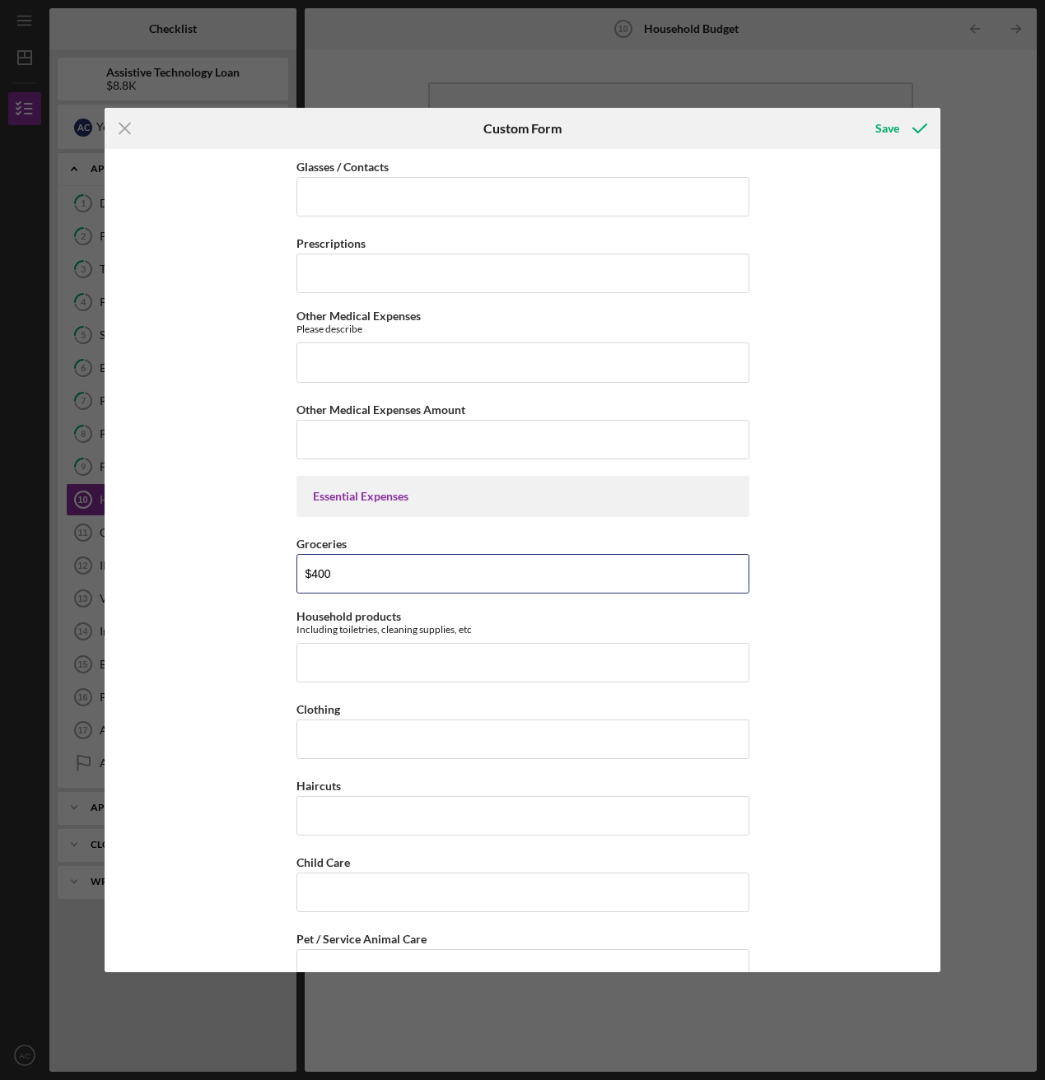
type input "$400"
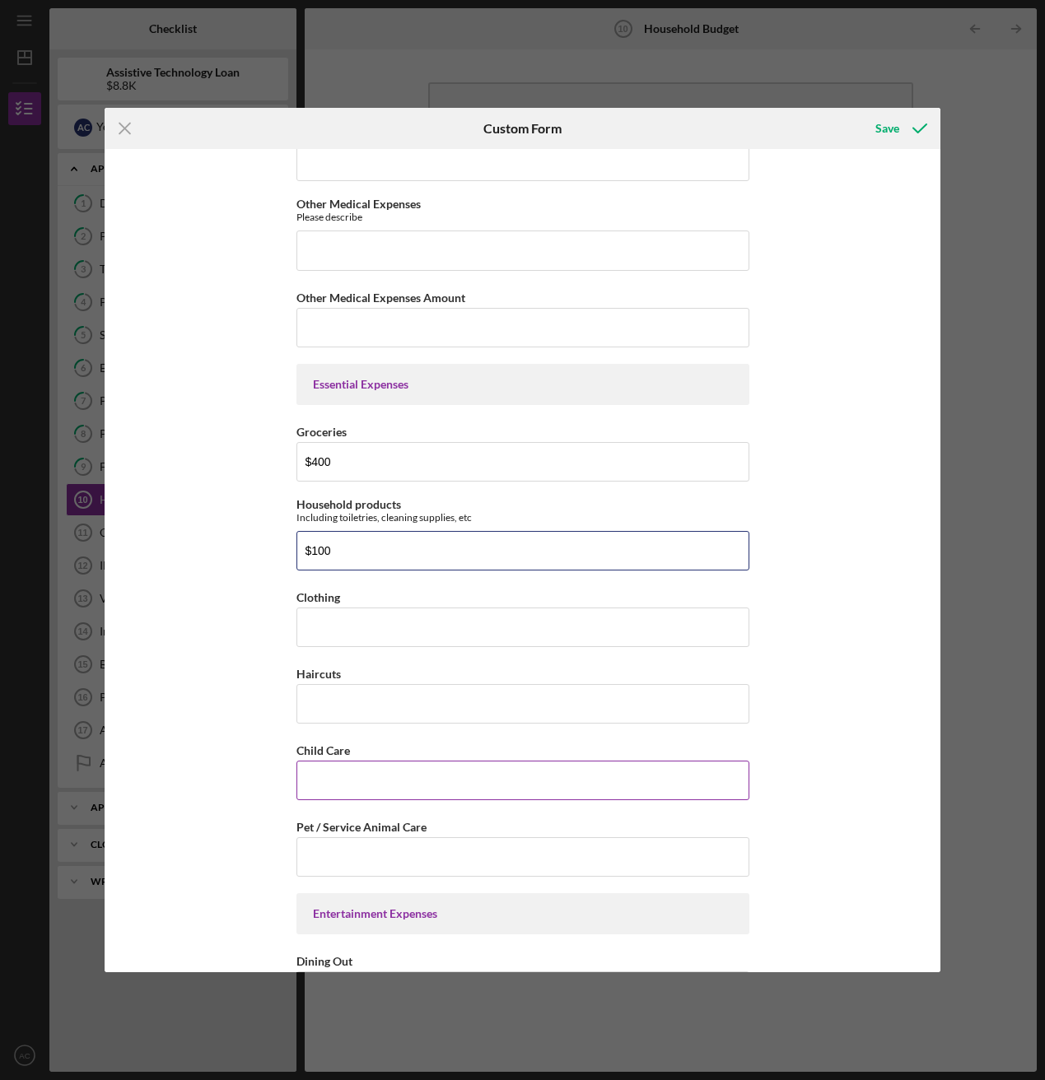
scroll to position [1874, 0]
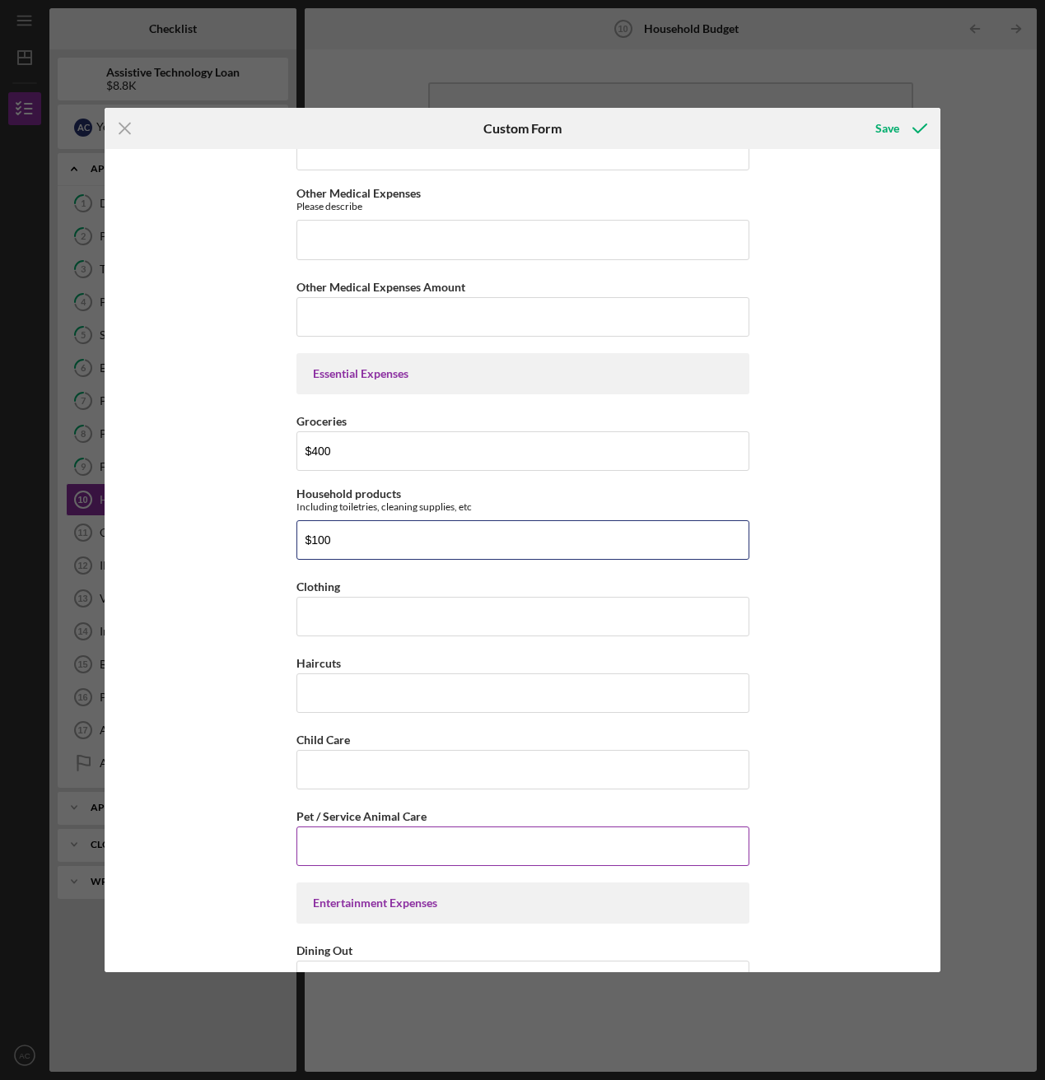
type input "$100"
click at [371, 585] on input "Pet / Service Animal Care" at bounding box center [522, 847] width 453 height 40
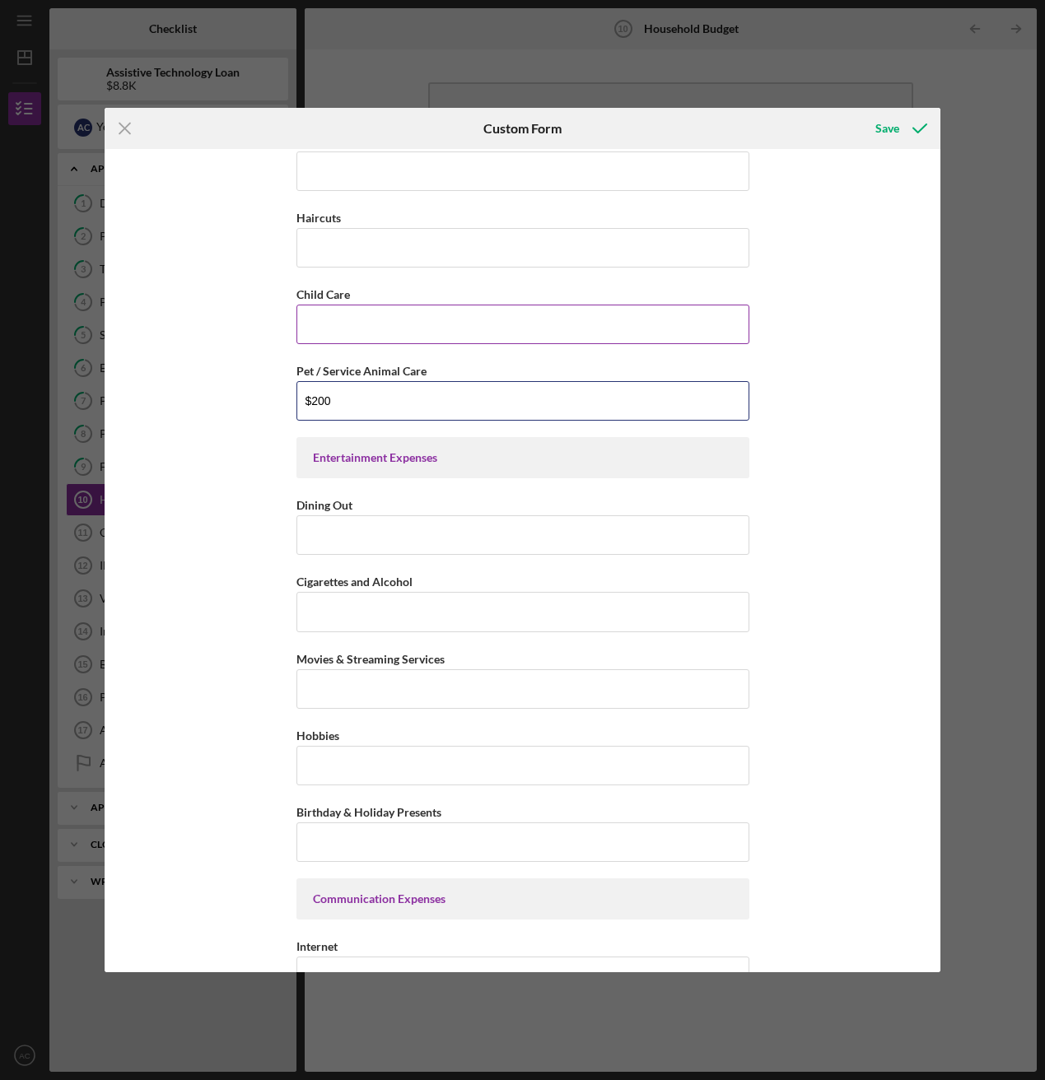
scroll to position [2405, 0]
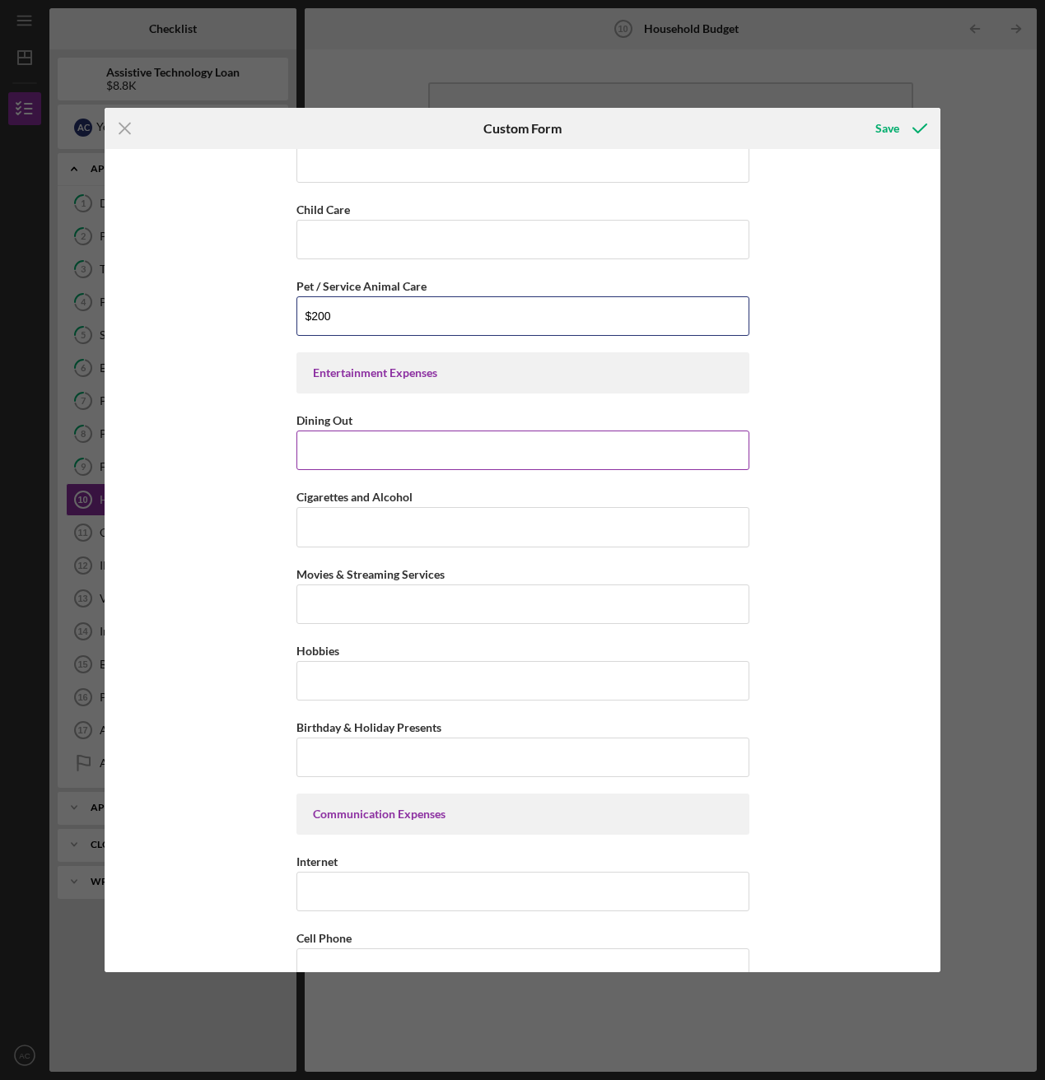
type input "$200"
click at [380, 462] on input "Dining Out" at bounding box center [522, 451] width 453 height 40
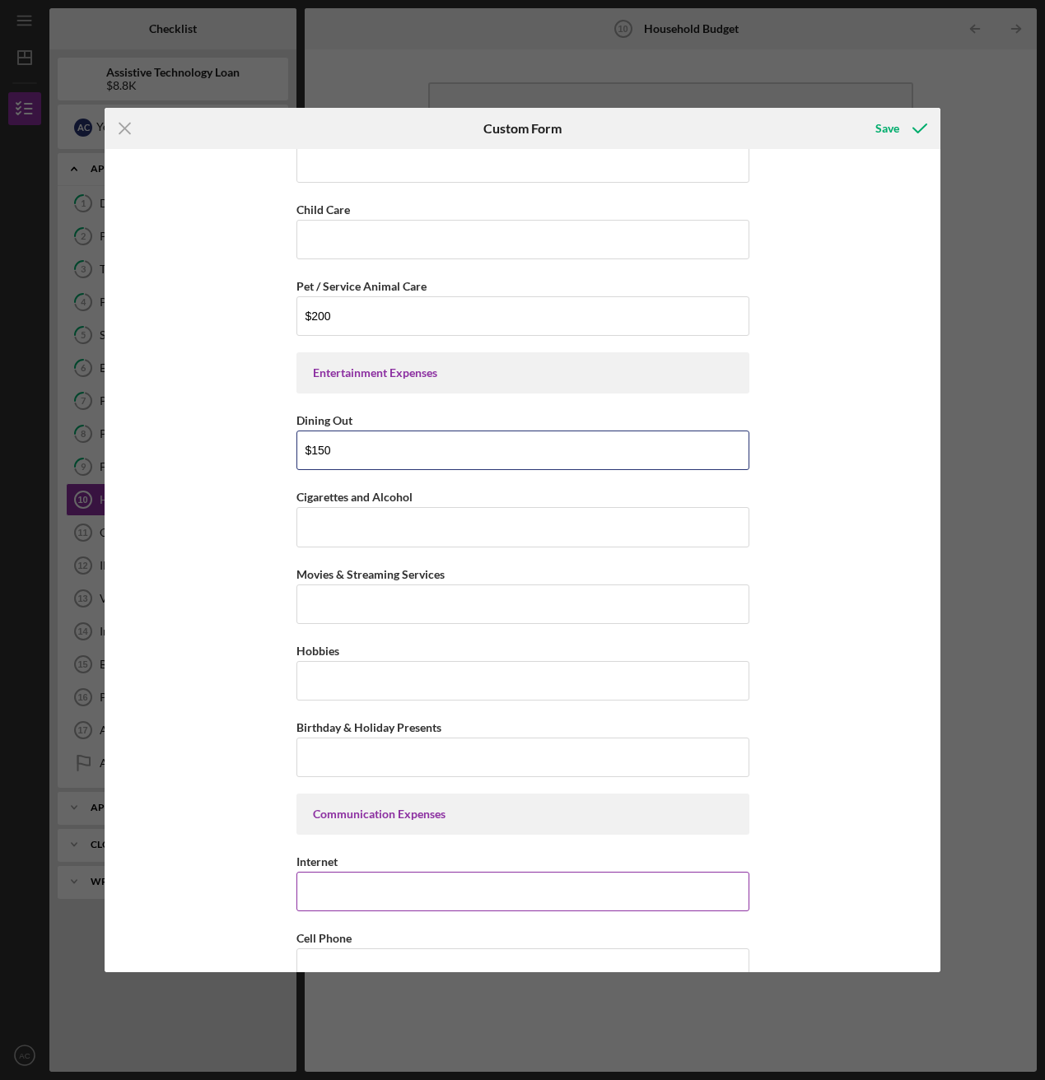
type input "$150"
drag, startPoint x: 375, startPoint y: 887, endPoint x: 371, endPoint y: 873, distance: 14.4
click at [375, 585] on input "Internet" at bounding box center [522, 892] width 453 height 40
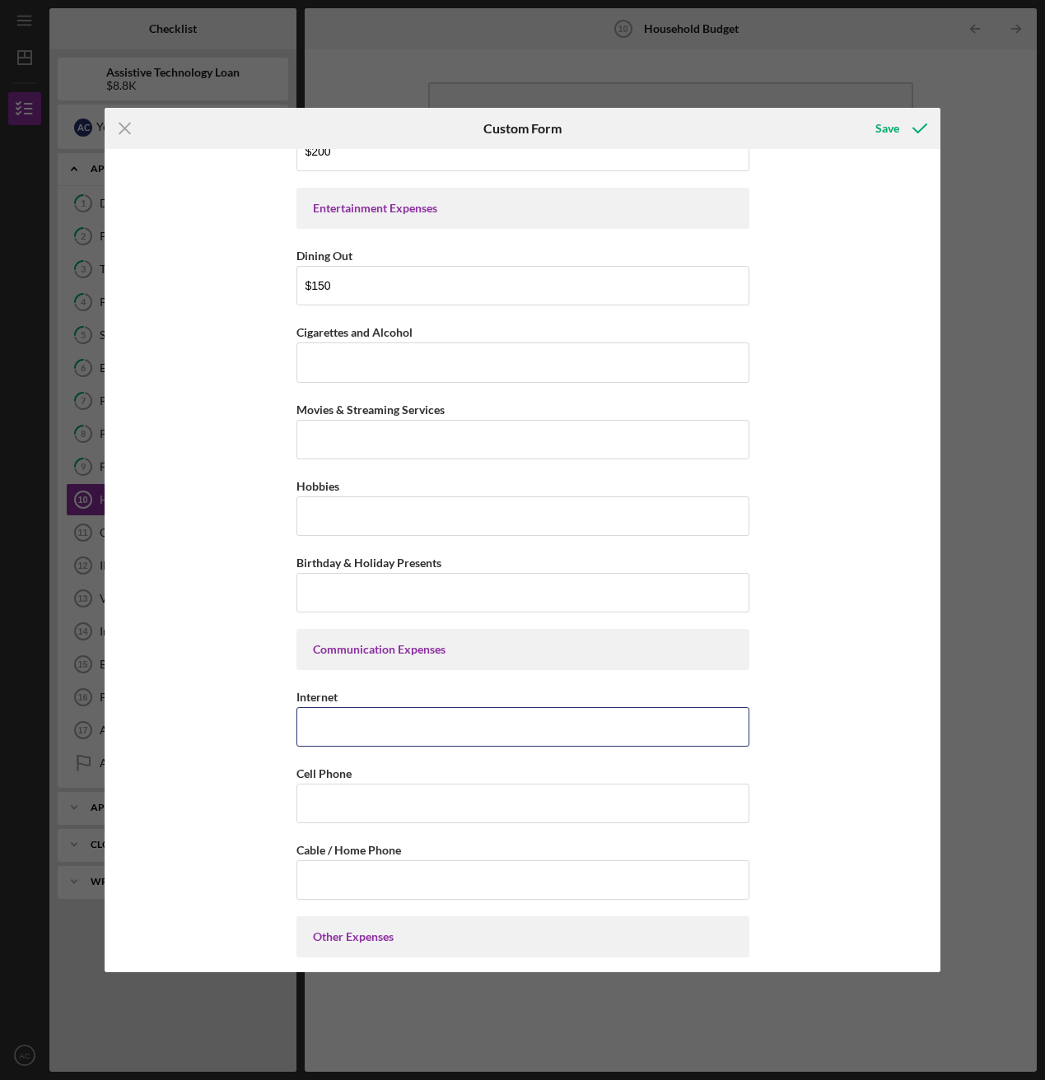
scroll to position [2626, 0]
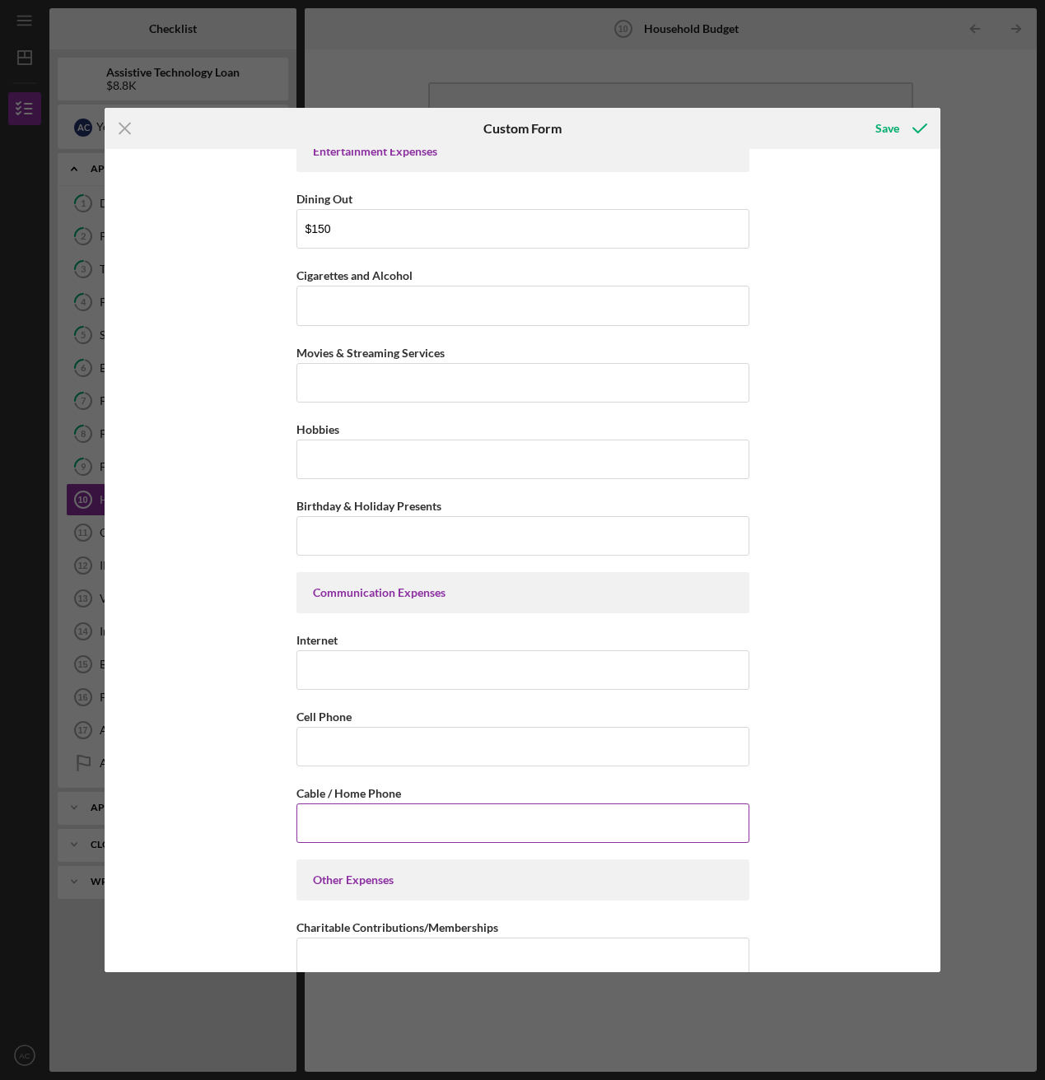
click at [348, 585] on input "Cable / Home Phone" at bounding box center [522, 824] width 453 height 40
type input "$105"
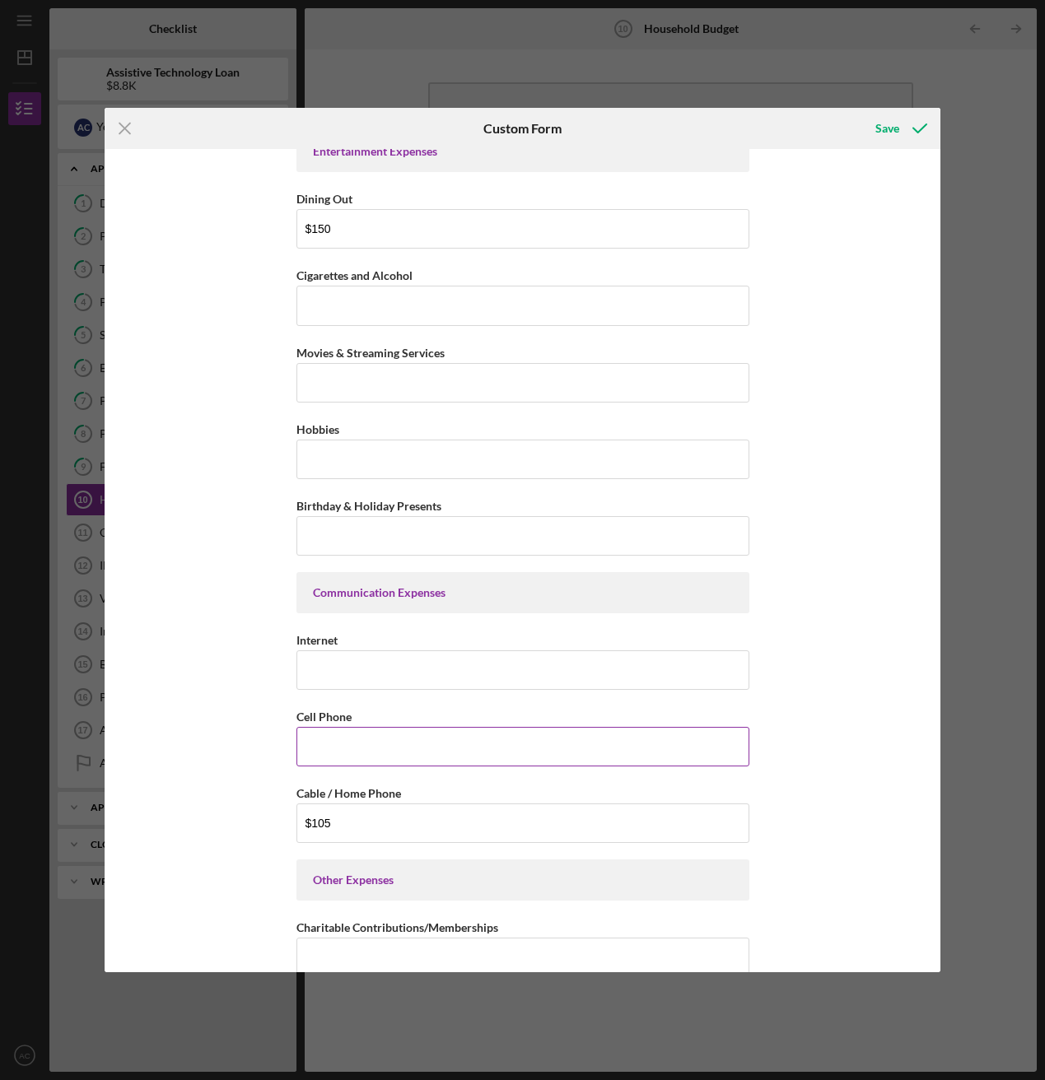
click at [382, 585] on input "Cell Phone" at bounding box center [522, 747] width 453 height 40
type input "$126"
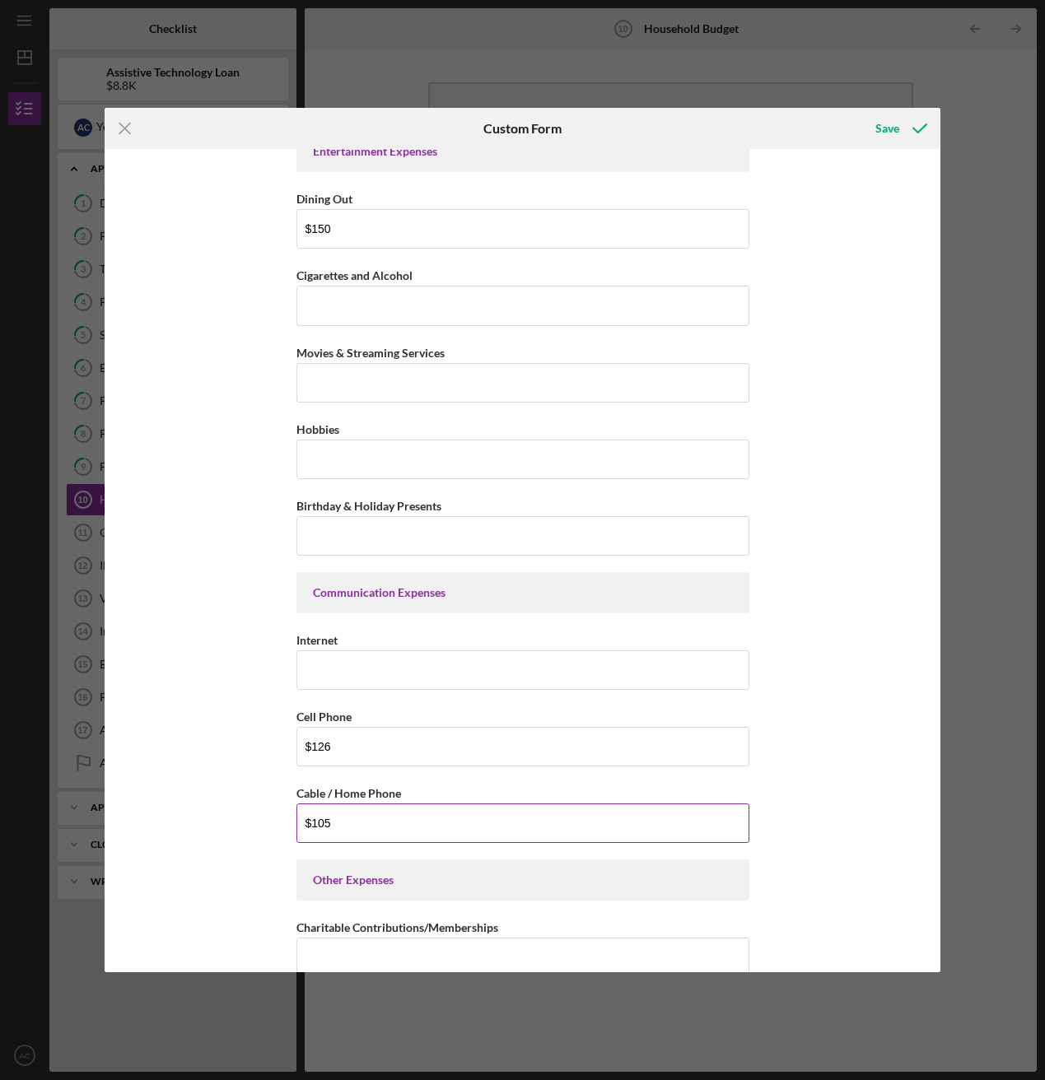
click at [376, 585] on input "$105" at bounding box center [522, 824] width 453 height 40
drag, startPoint x: 371, startPoint y: 824, endPoint x: 267, endPoint y: 820, distance: 103.8
click at [273, 585] on div "Residential Expenses HOUSEHOLD EXPENSES "Household" includes anyone you share i…" at bounding box center [523, 560] width 836 height 823
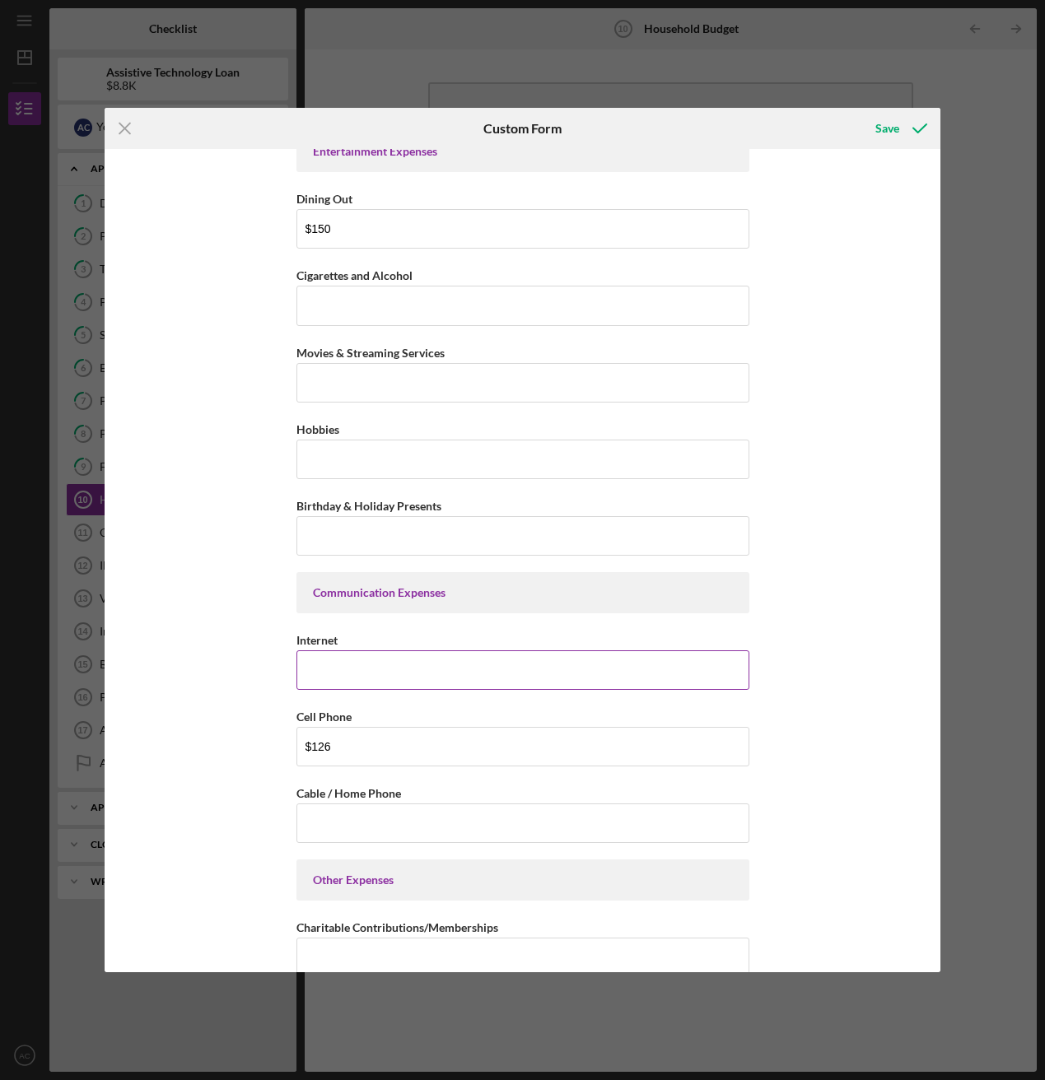
click at [370, 585] on input "Internet" at bounding box center [522, 671] width 453 height 40
paste input "$105"
type input "$105"
click at [232, 585] on div "Residential Expenses HOUSEHOLD EXPENSES "Household" includes anyone you share i…" at bounding box center [523, 560] width 836 height 823
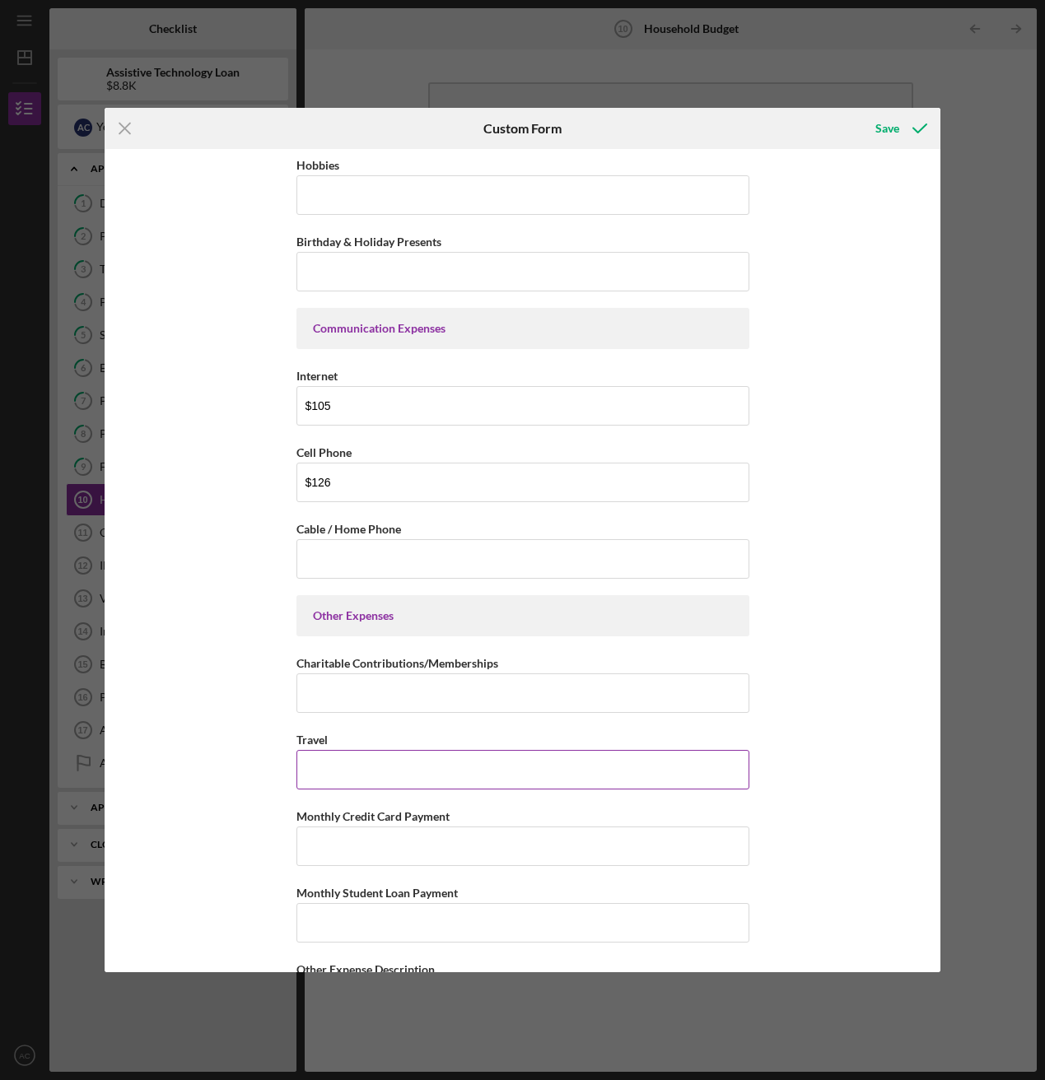
scroll to position [2911, 0]
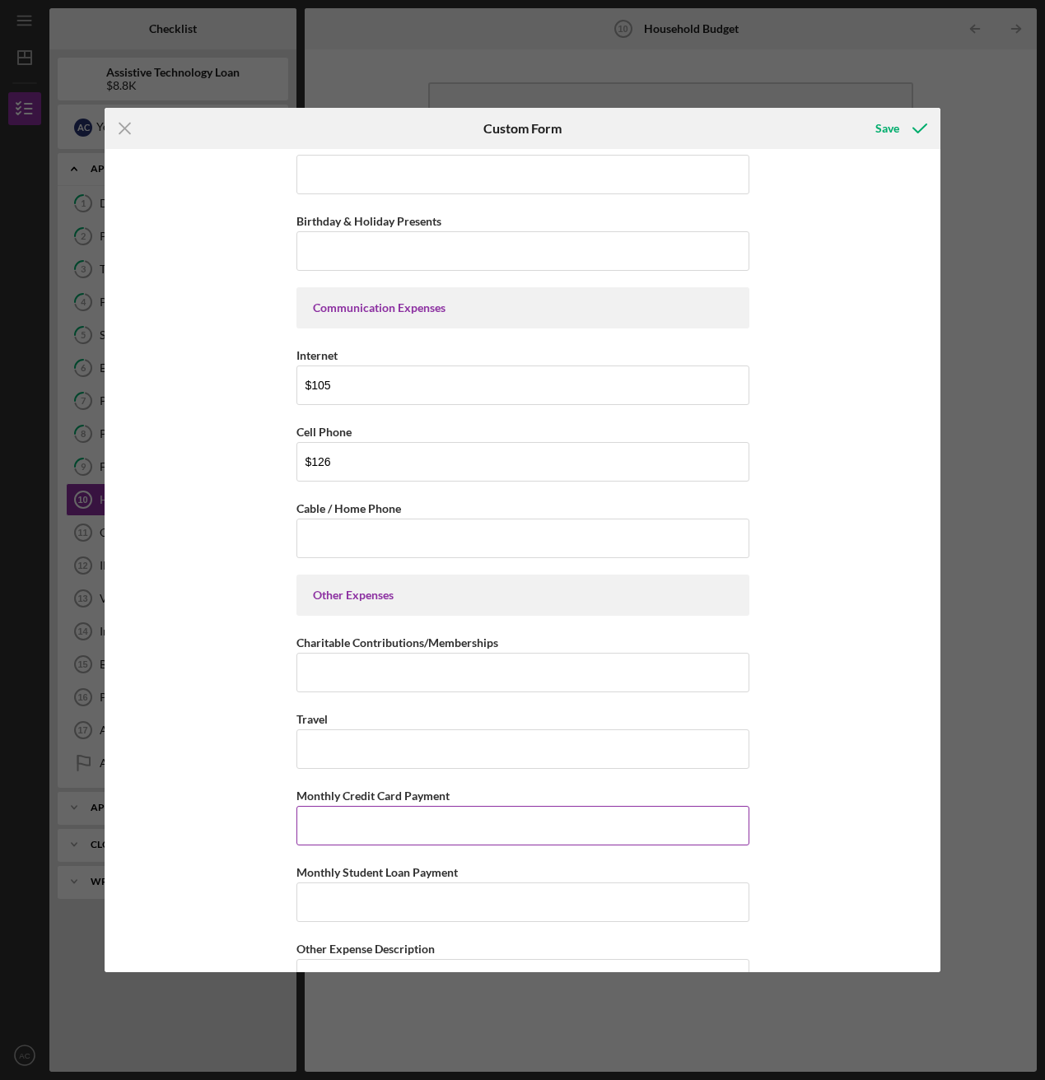
click at [360, 585] on input "Monthly Credit Card Payment" at bounding box center [522, 826] width 453 height 40
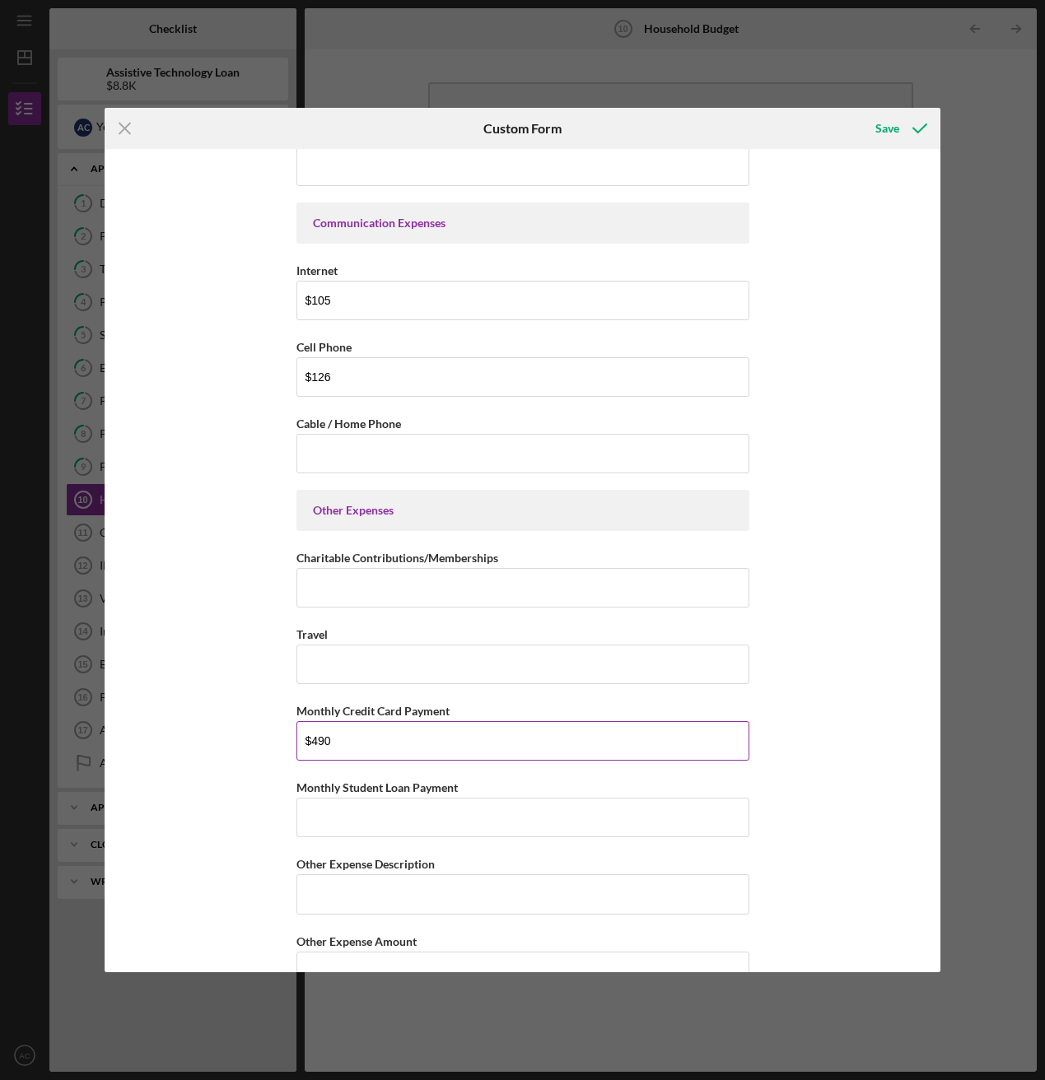
scroll to position [3039, 0]
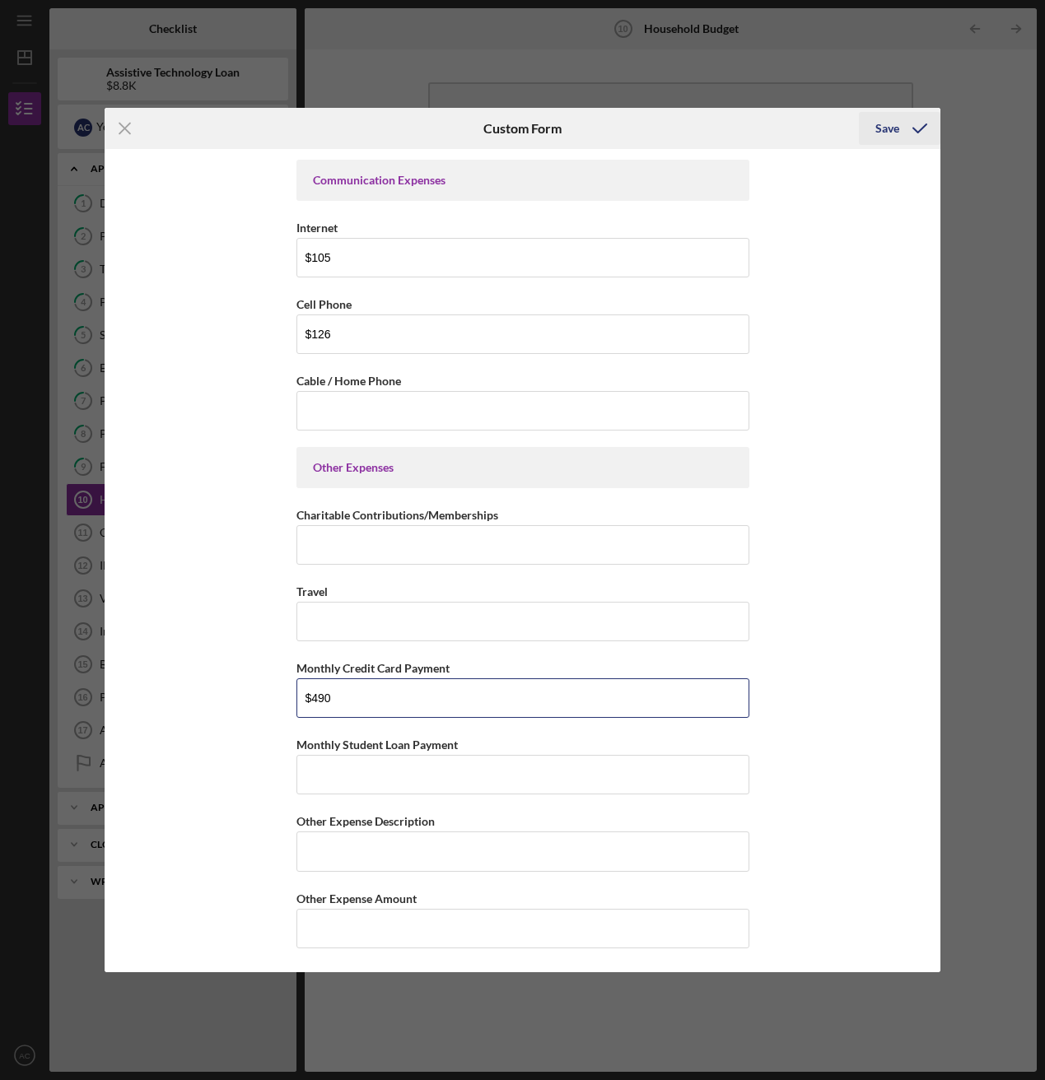
type input "$490"
click at [890, 124] on div "Save" at bounding box center [887, 128] width 24 height 33
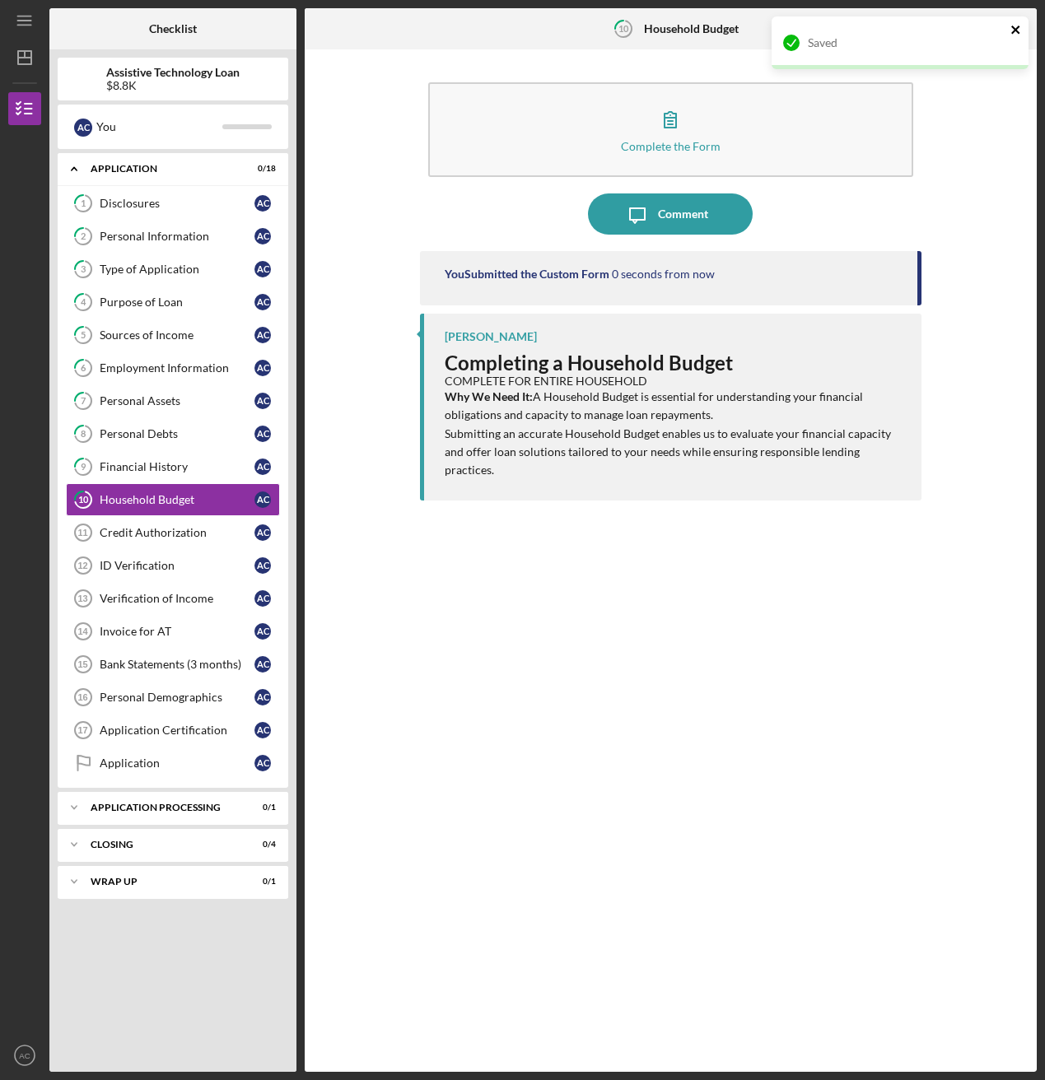
click at [936, 30] on icon "close" at bounding box center [1016, 29] width 12 height 13
click at [936, 31] on icon "Icon/Table Pagination Arrow" at bounding box center [1015, 29] width 37 height 37
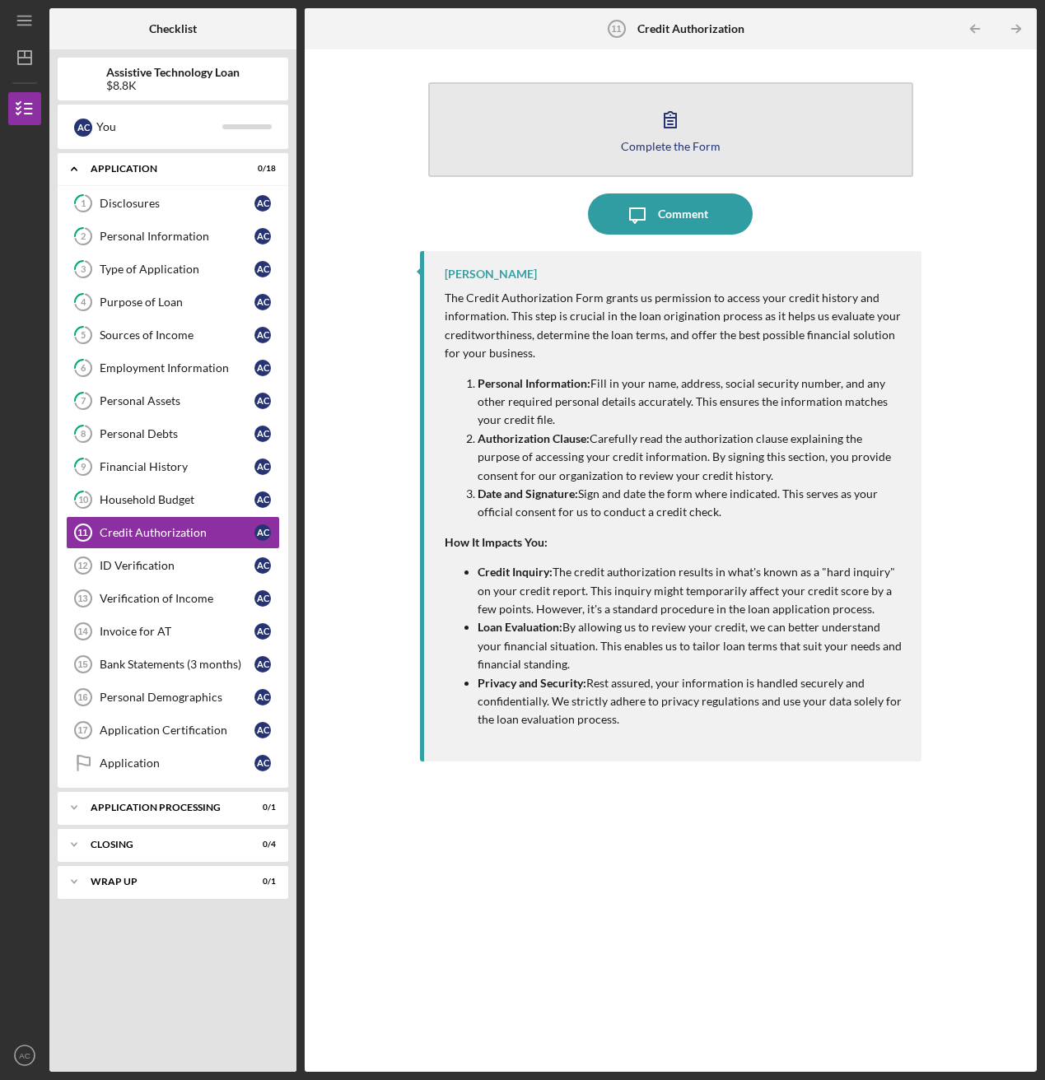
click at [633, 140] on div "Complete the Form" at bounding box center [671, 146] width 100 height 12
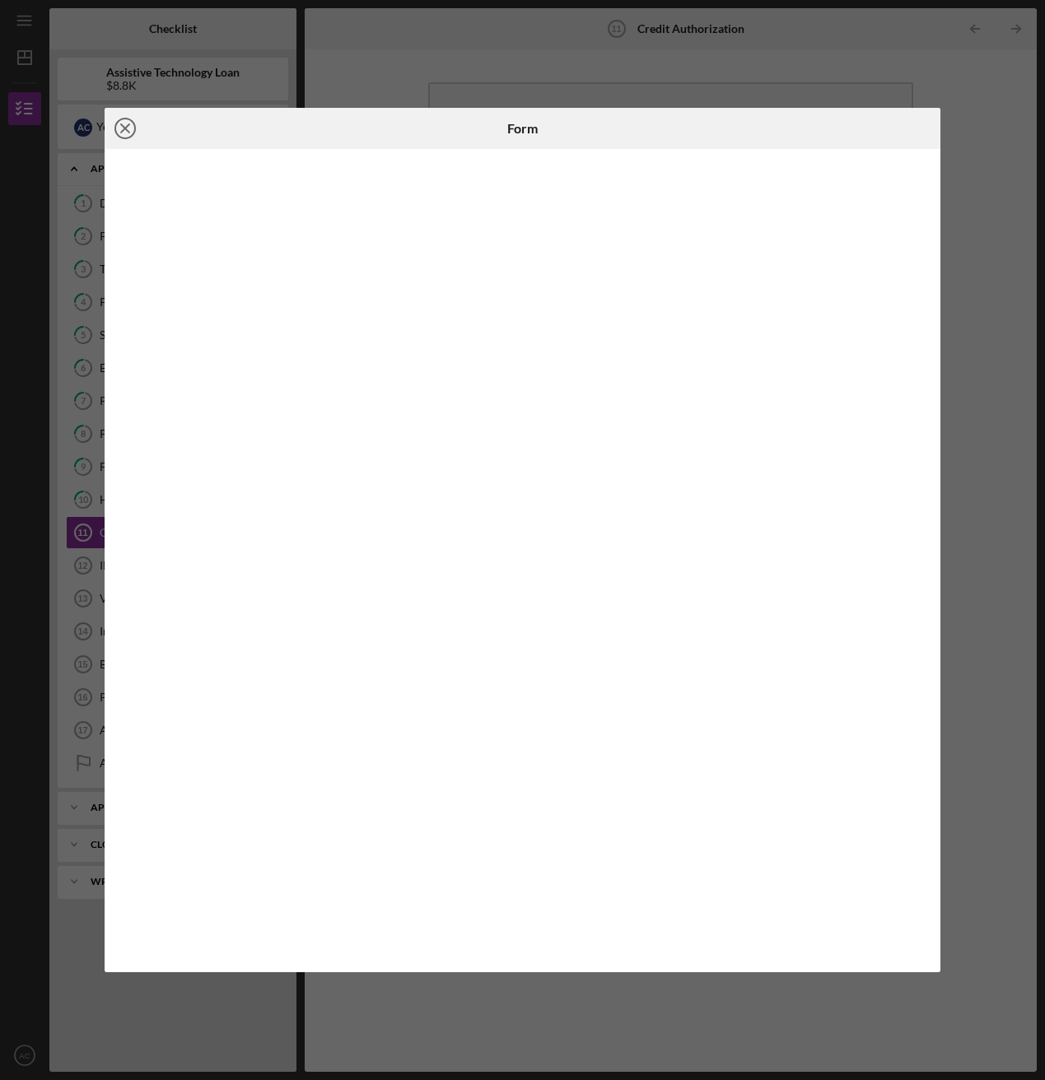
click at [128, 130] on line at bounding box center [125, 128] width 8 height 8
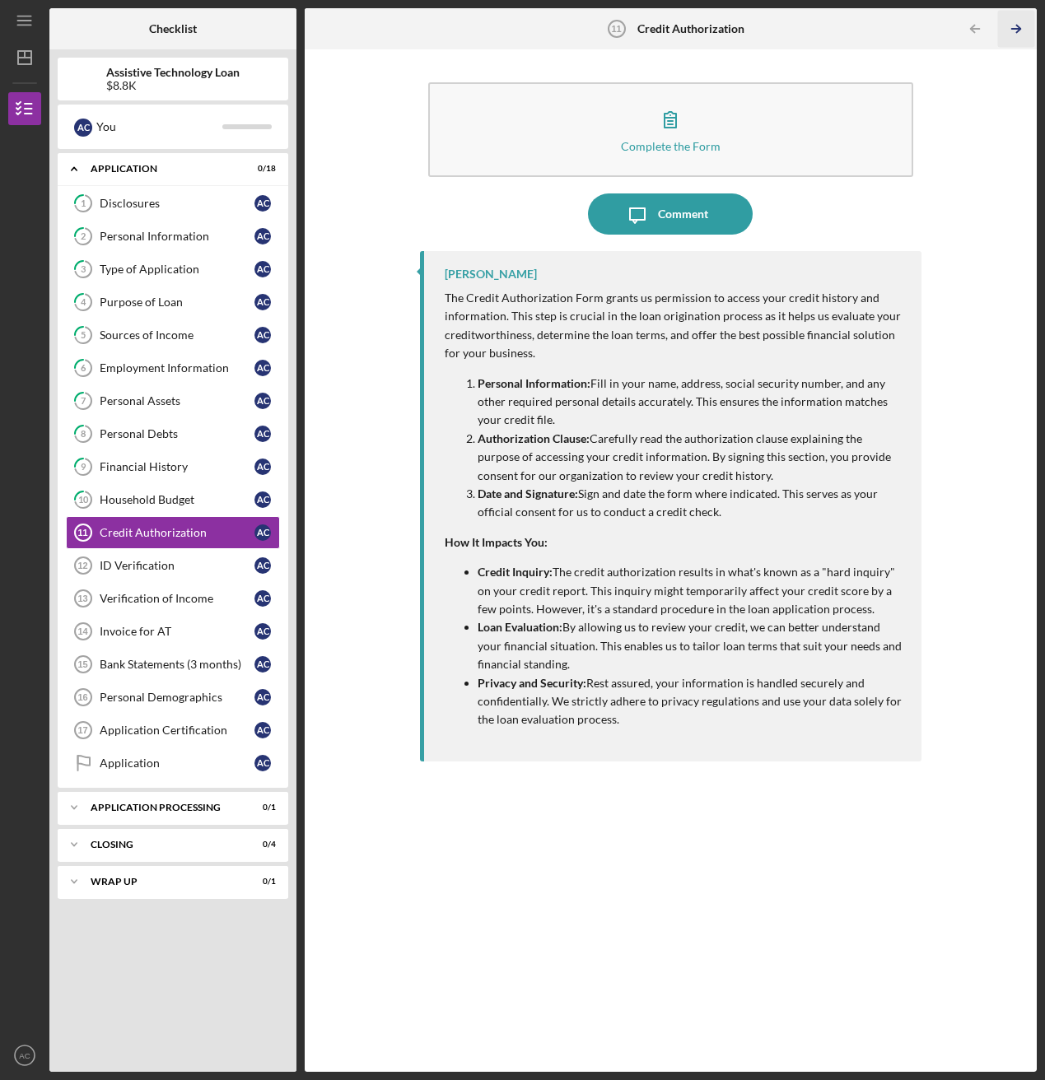
click at [936, 26] on polyline "button" at bounding box center [1018, 29] width 4 height 7
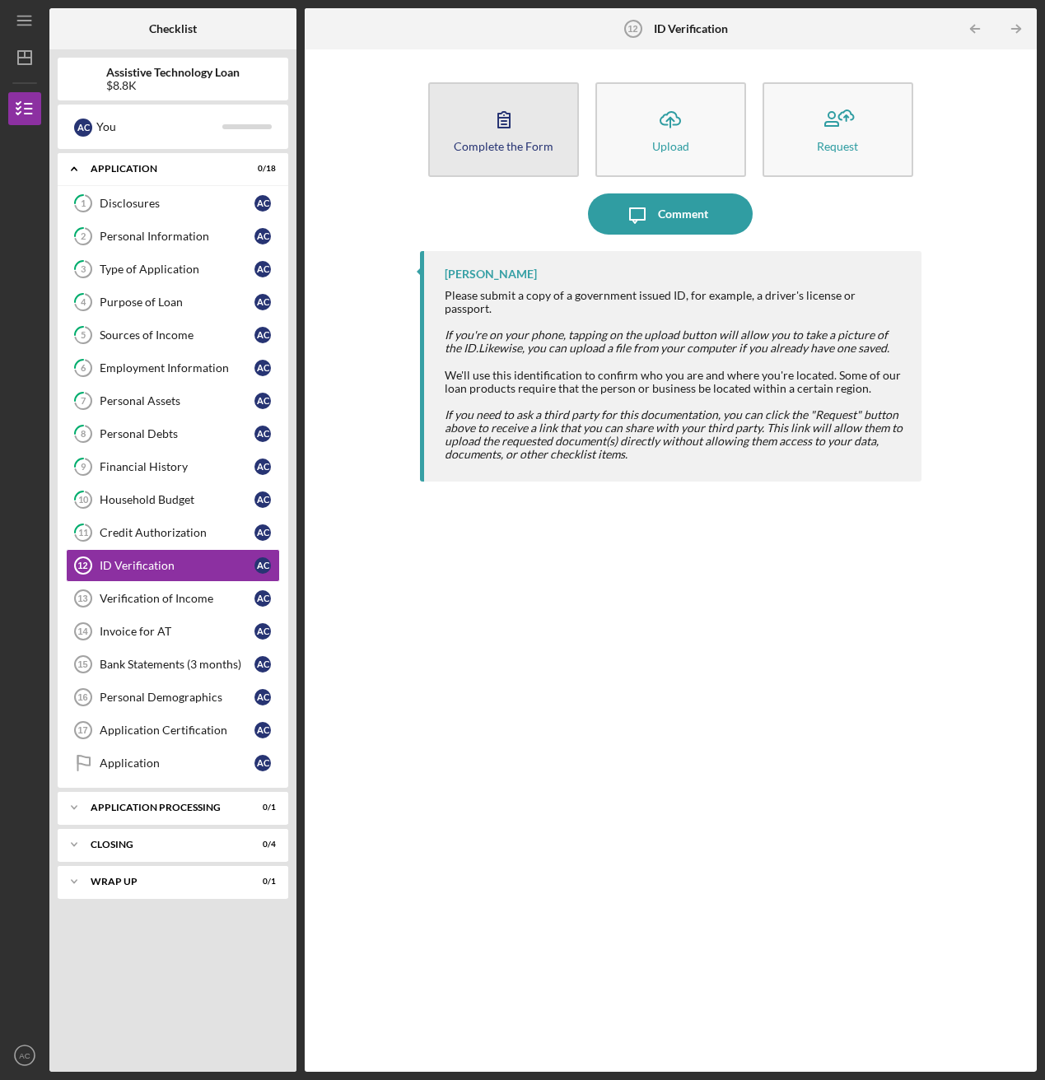
click at [520, 119] on icon "button" at bounding box center [503, 119] width 41 height 41
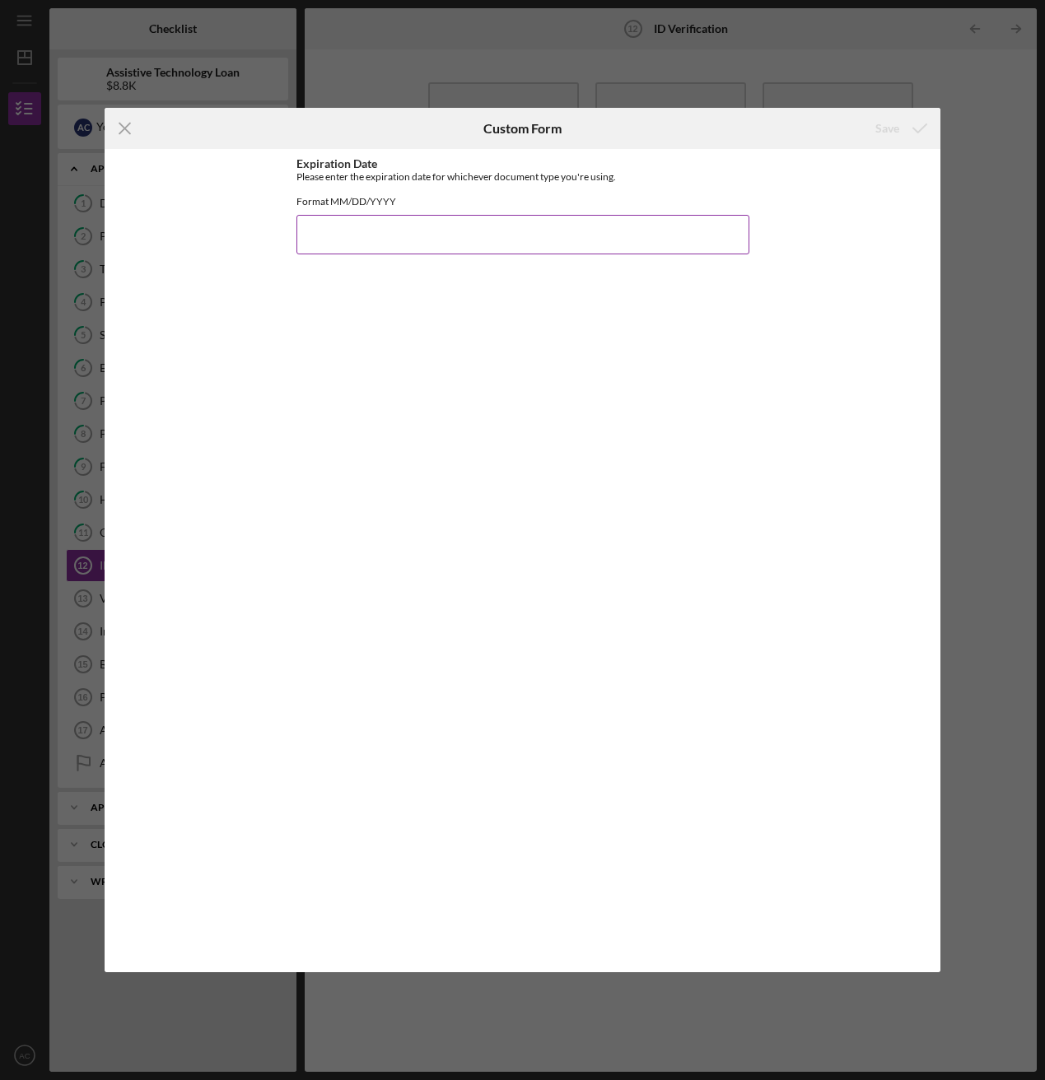
click at [343, 235] on input "Expiration Date" at bounding box center [522, 235] width 453 height 40
click at [124, 133] on icon "Icon/Menu Close" at bounding box center [125, 128] width 41 height 41
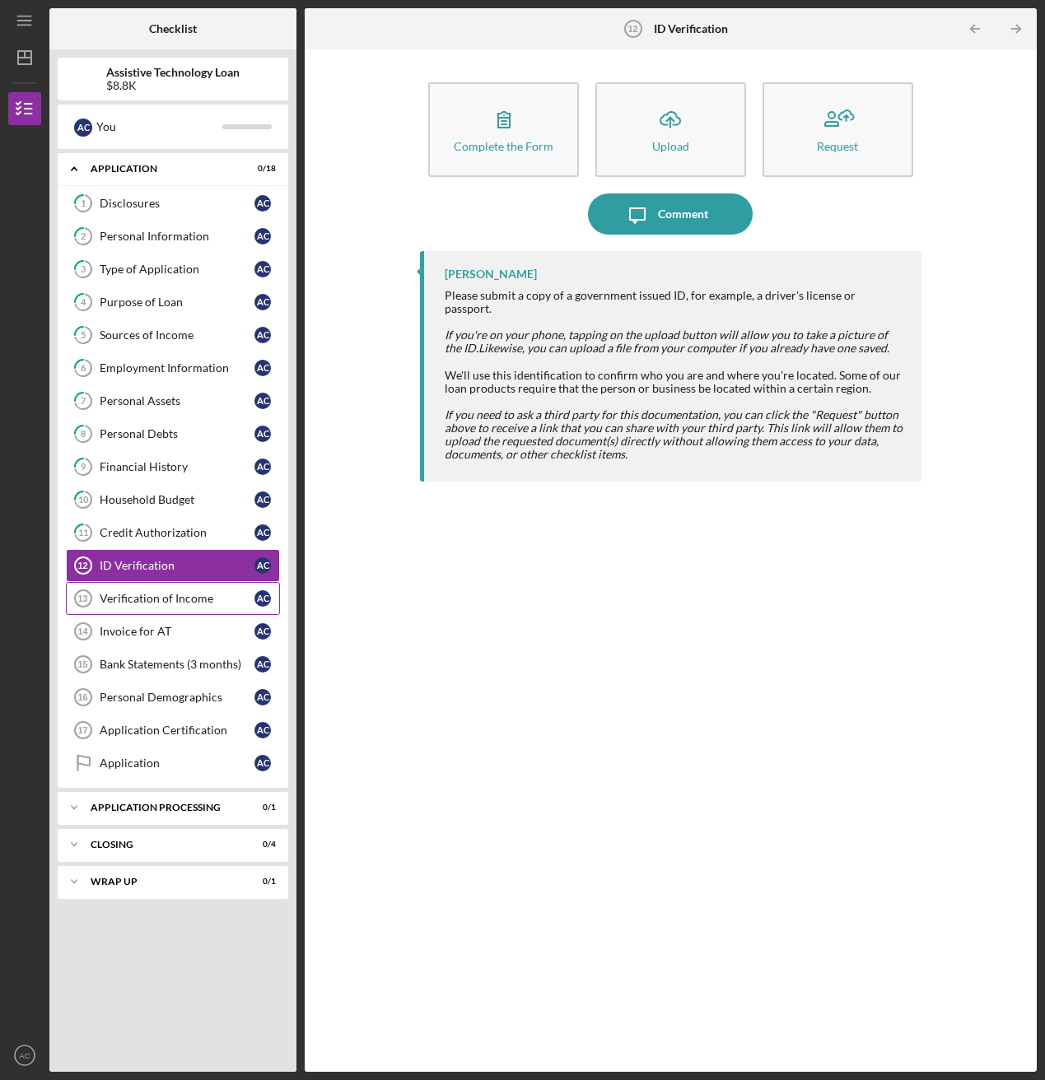
click at [159, 585] on div "Verification of Income" at bounding box center [177, 598] width 155 height 13
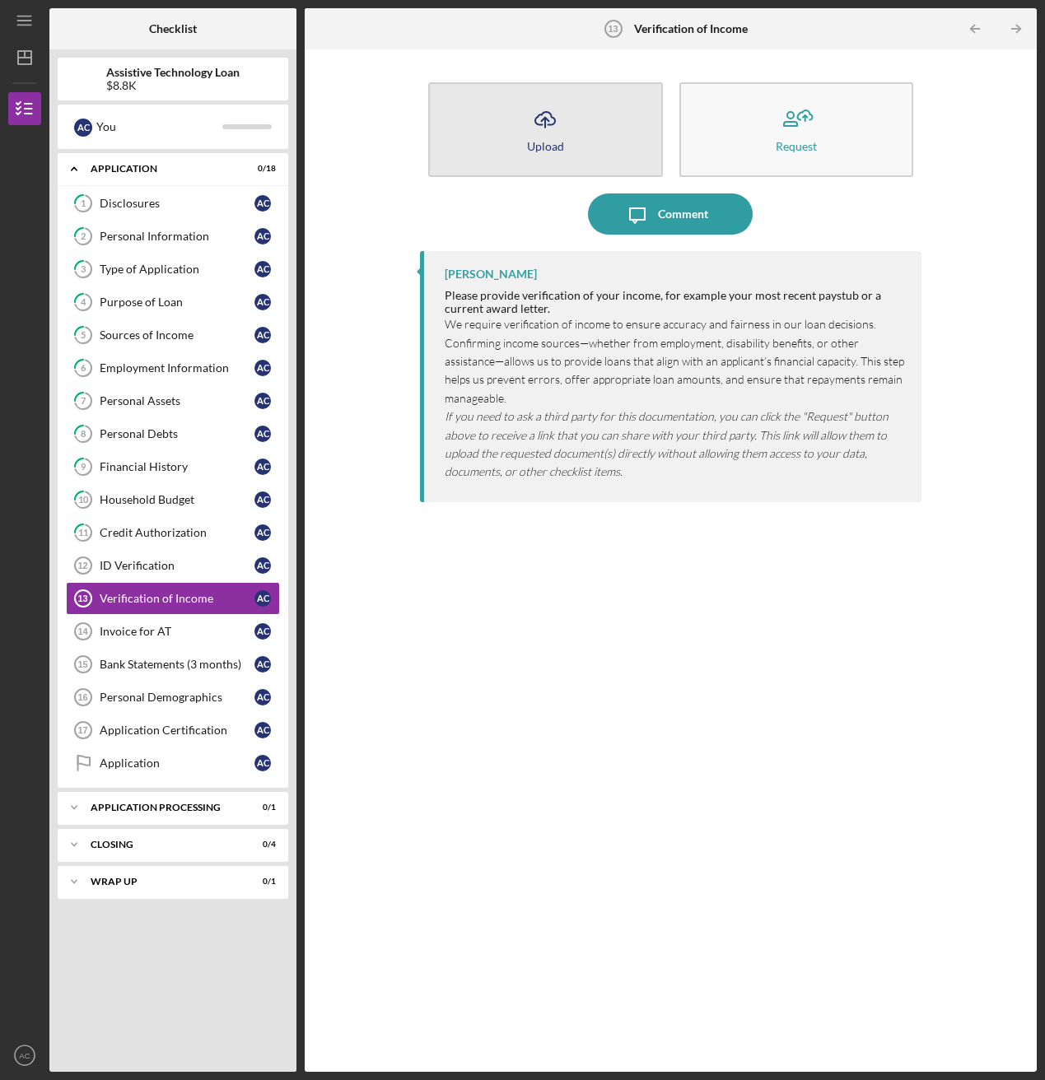
click at [599, 151] on button "Icon/Upload Upload" at bounding box center [545, 129] width 234 height 95
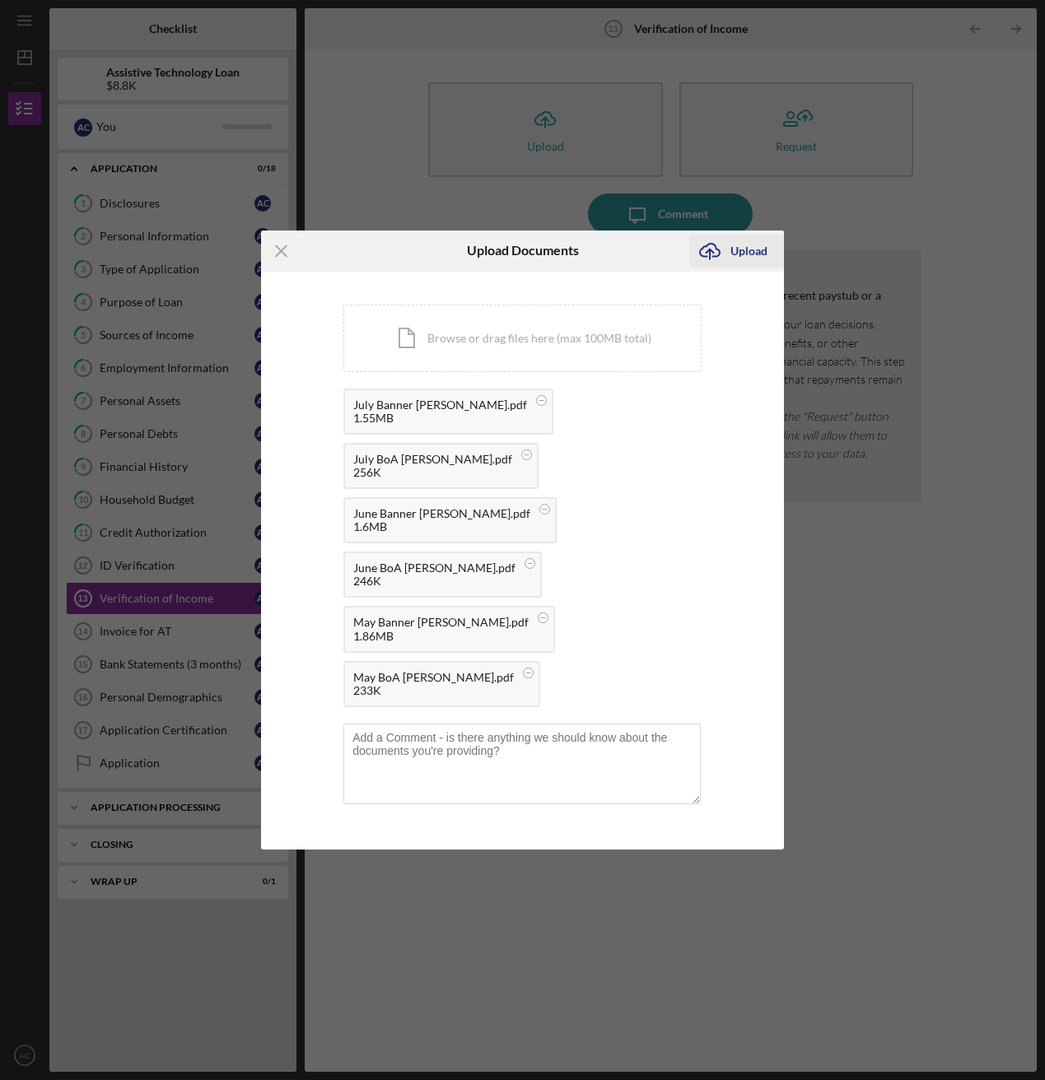
click at [740, 245] on div "Upload" at bounding box center [748, 251] width 37 height 33
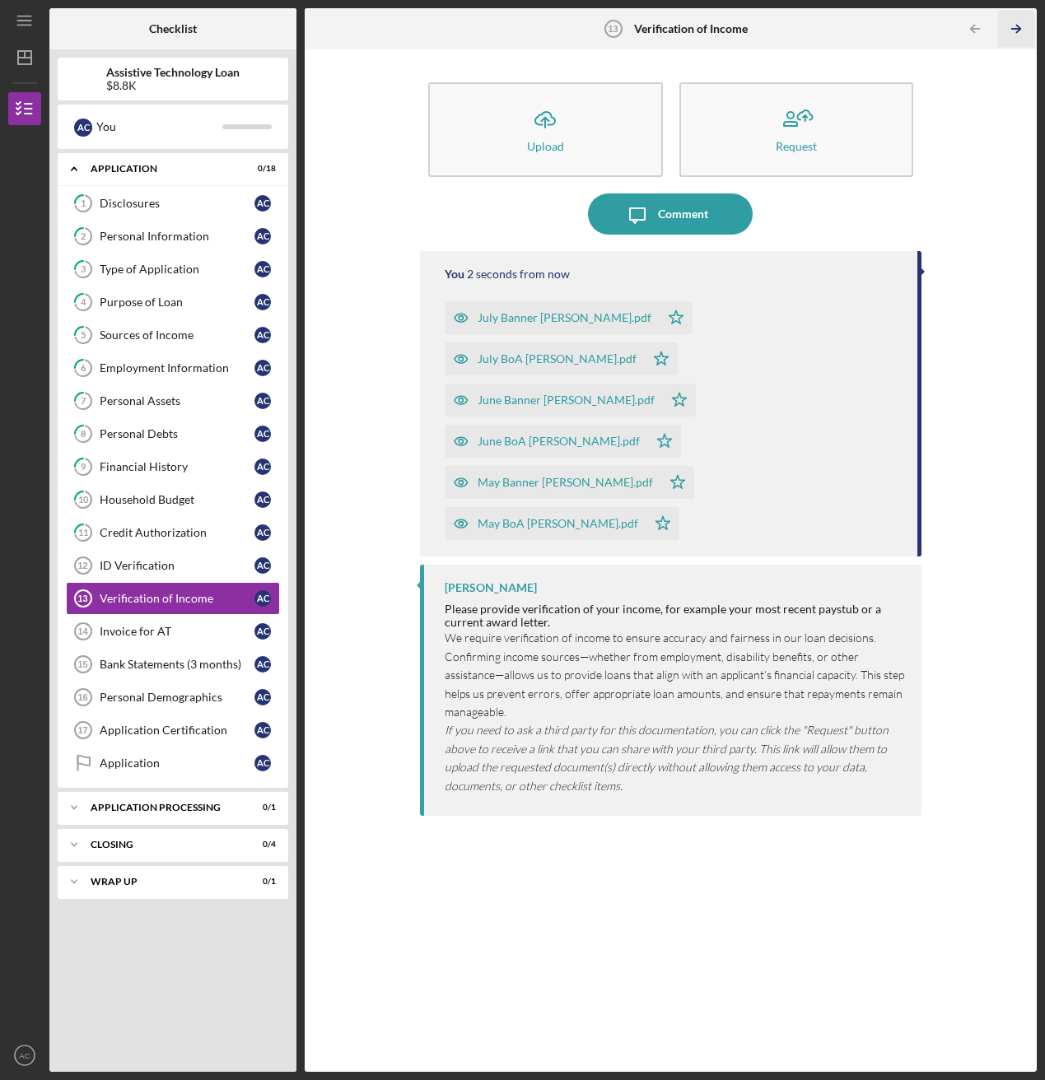
click at [936, 31] on icon "Icon/Table Pagination Arrow" at bounding box center [1015, 29] width 37 height 37
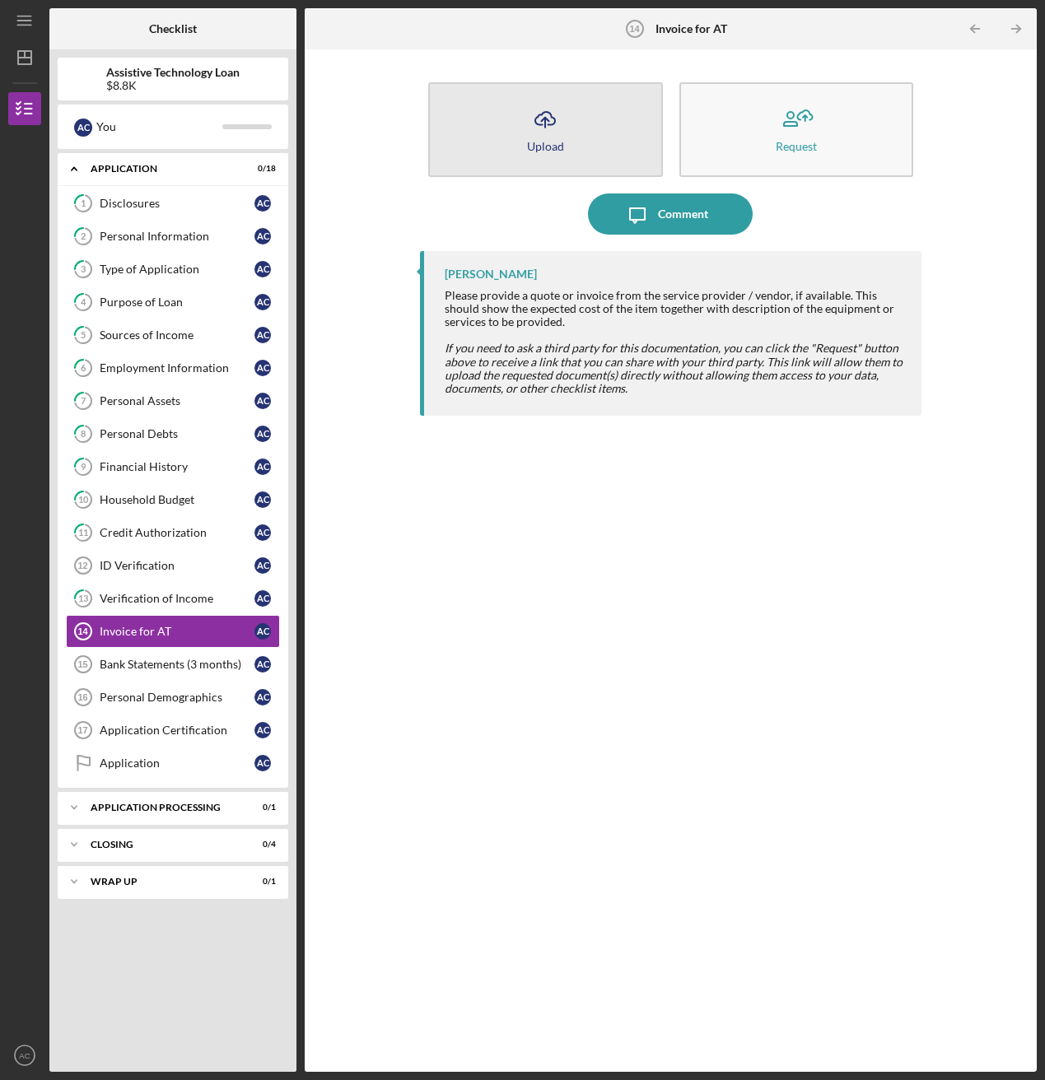
click at [581, 142] on button "Icon/Upload Upload" at bounding box center [545, 129] width 234 height 95
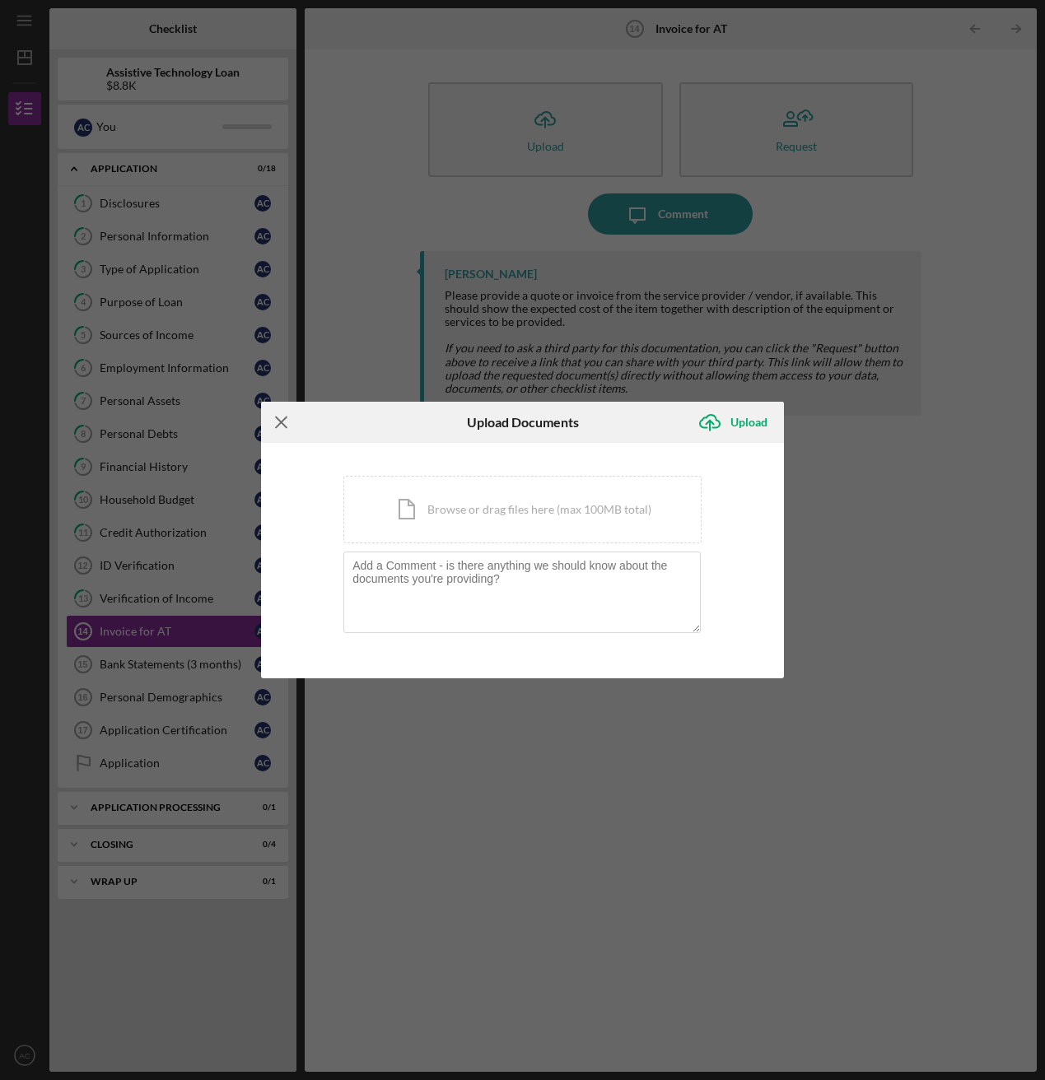
click at [261, 423] on icon "Icon/Menu Close" at bounding box center [281, 422] width 41 height 41
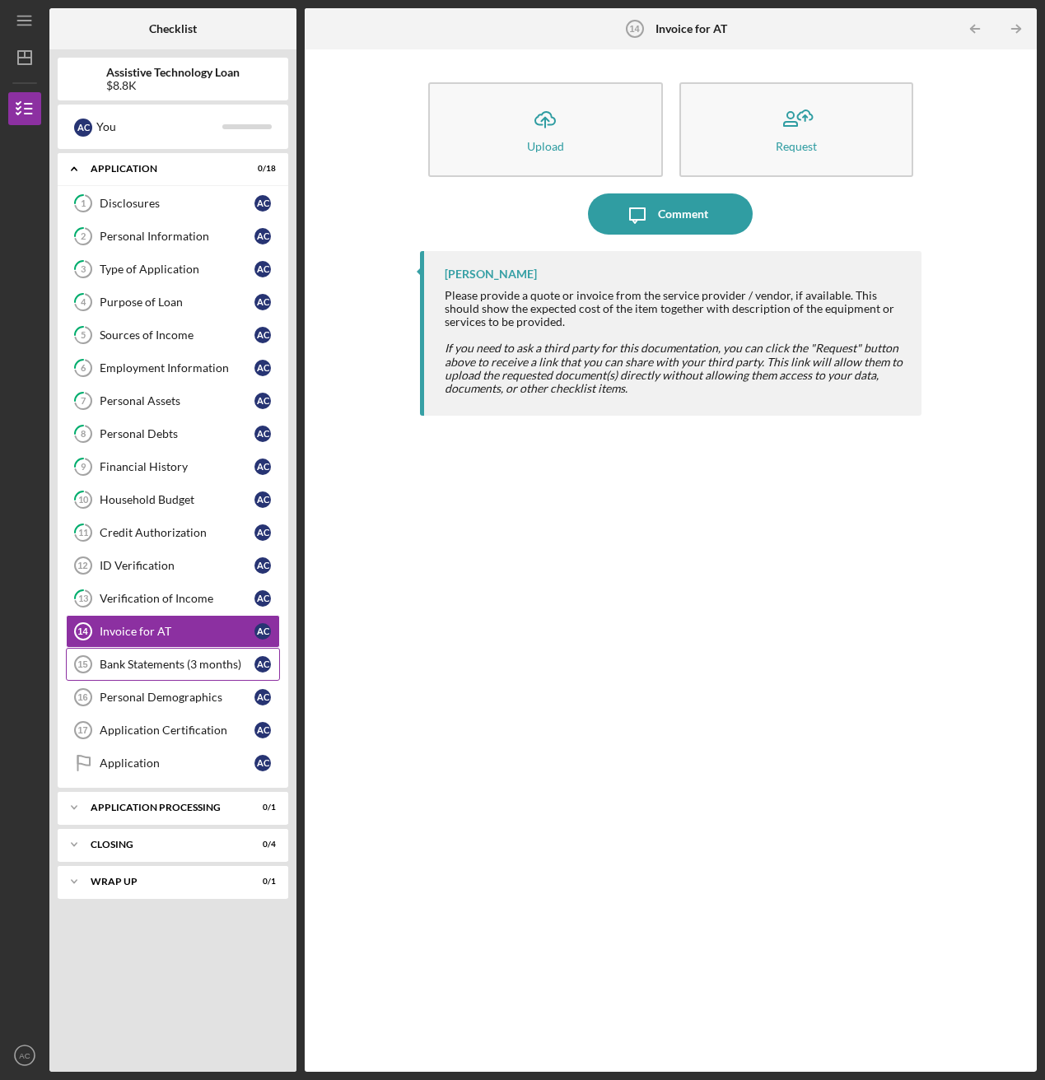
click at [170, 585] on div "Bank Statements (3 months)" at bounding box center [177, 664] width 155 height 13
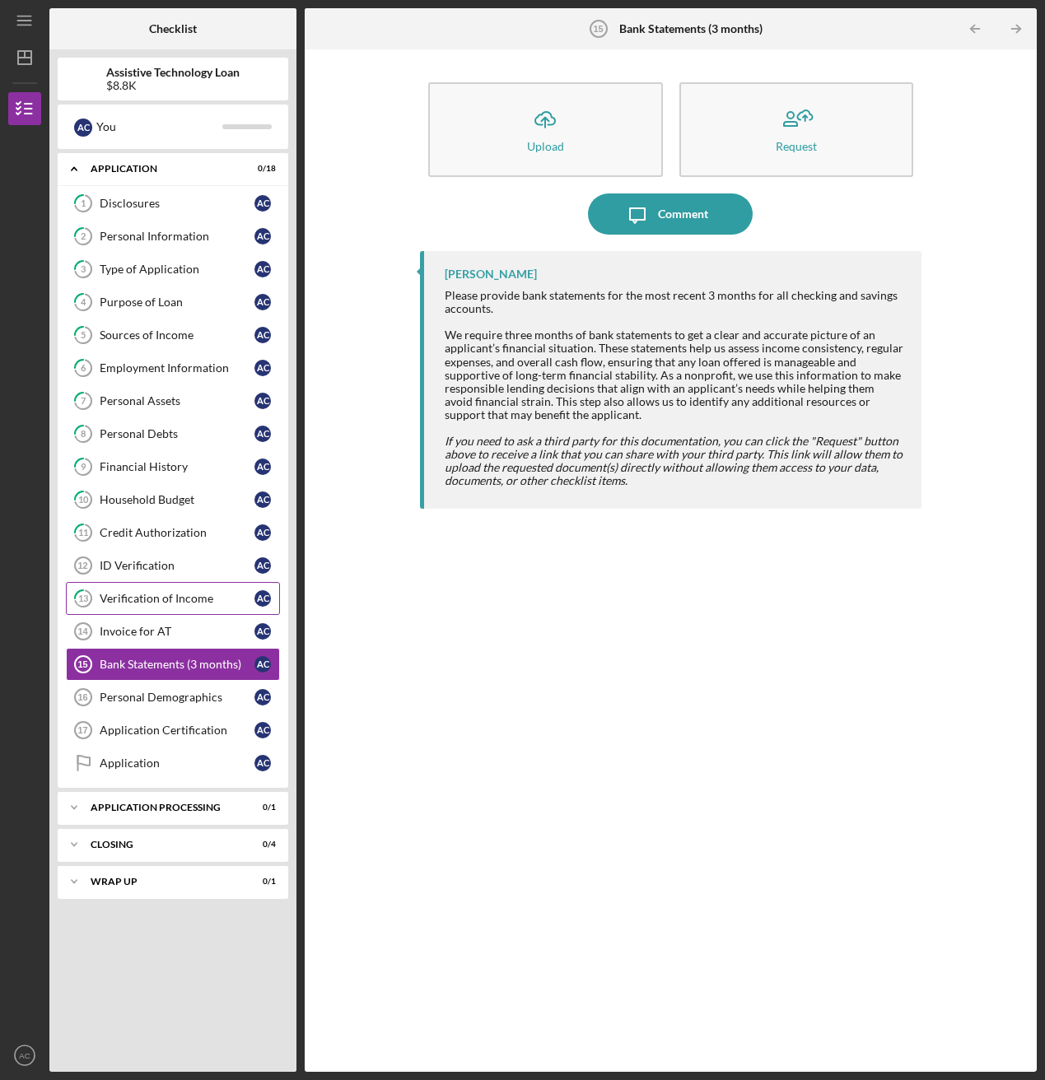
click at [179, 585] on div "Verification of Income" at bounding box center [177, 598] width 155 height 13
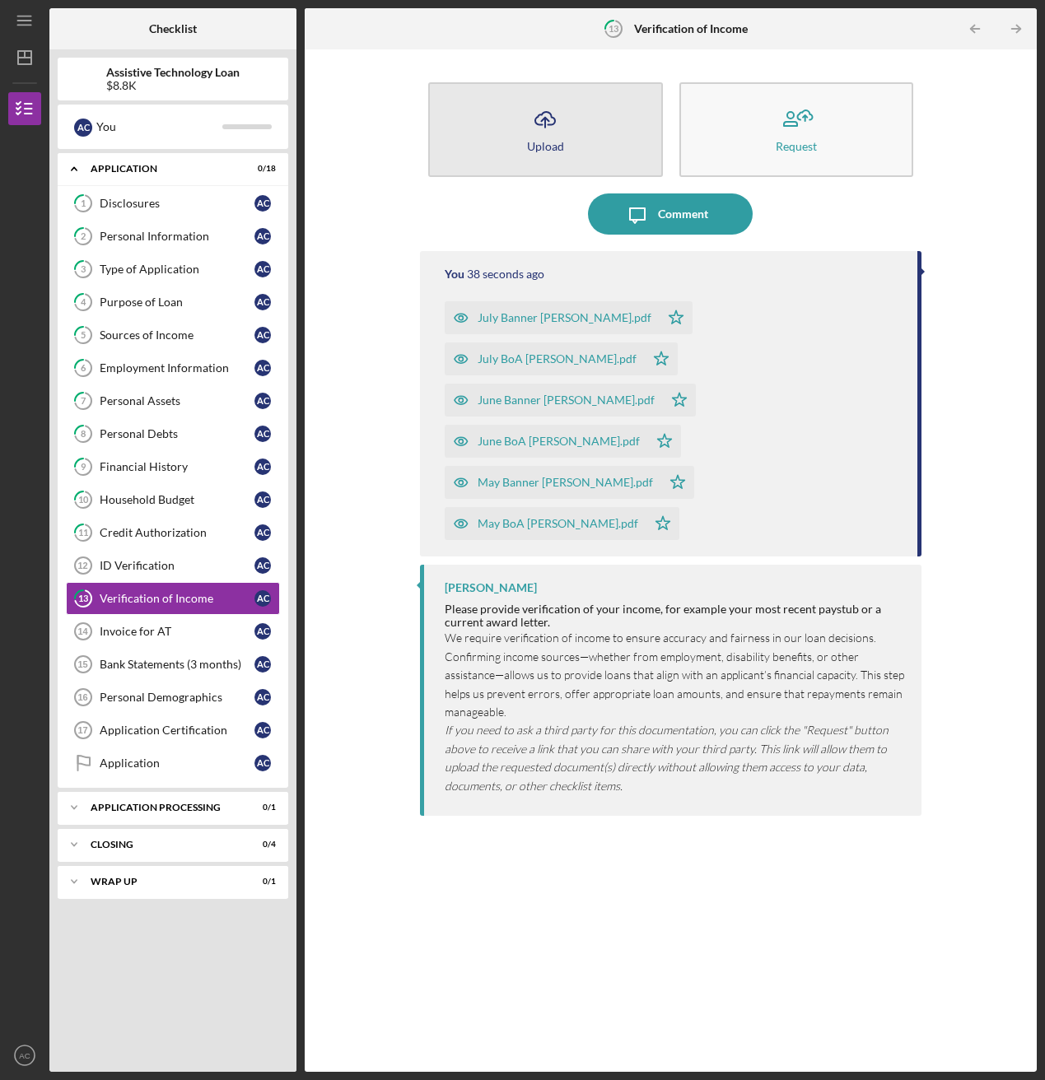
click at [569, 136] on button "Icon/Upload Upload" at bounding box center [545, 129] width 234 height 95
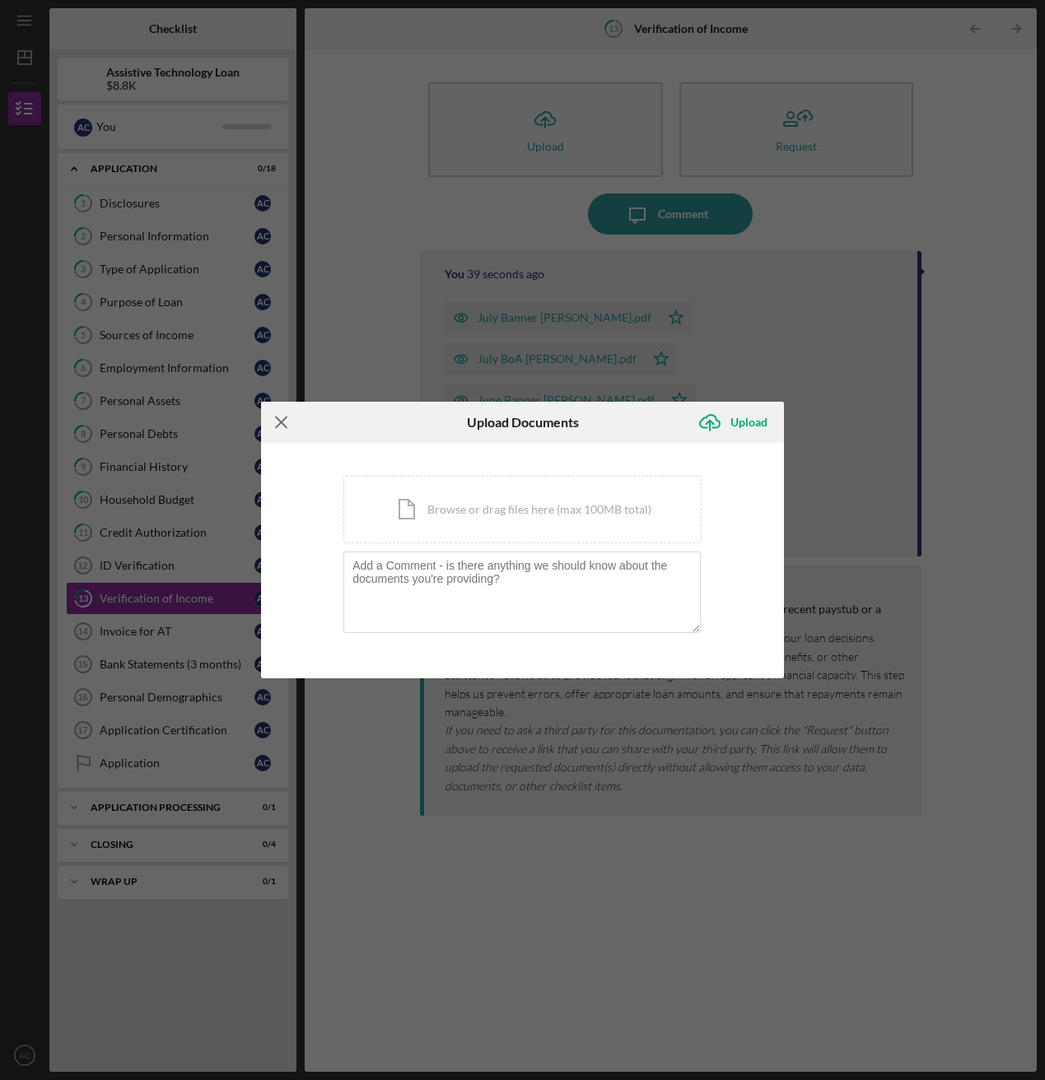
click at [282, 429] on icon "Icon/Menu Close" at bounding box center [281, 422] width 41 height 41
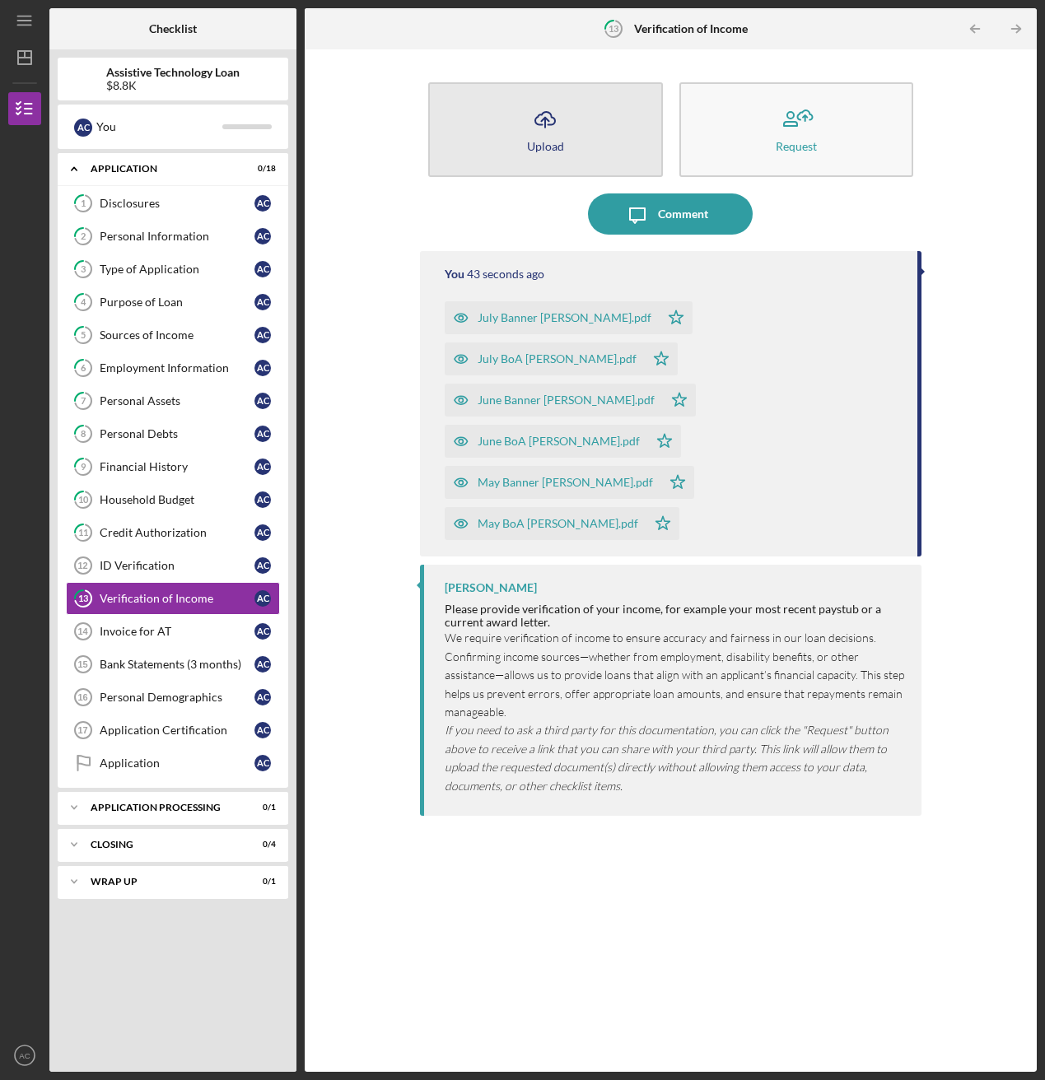
click at [549, 147] on div "Upload" at bounding box center [545, 146] width 37 height 12
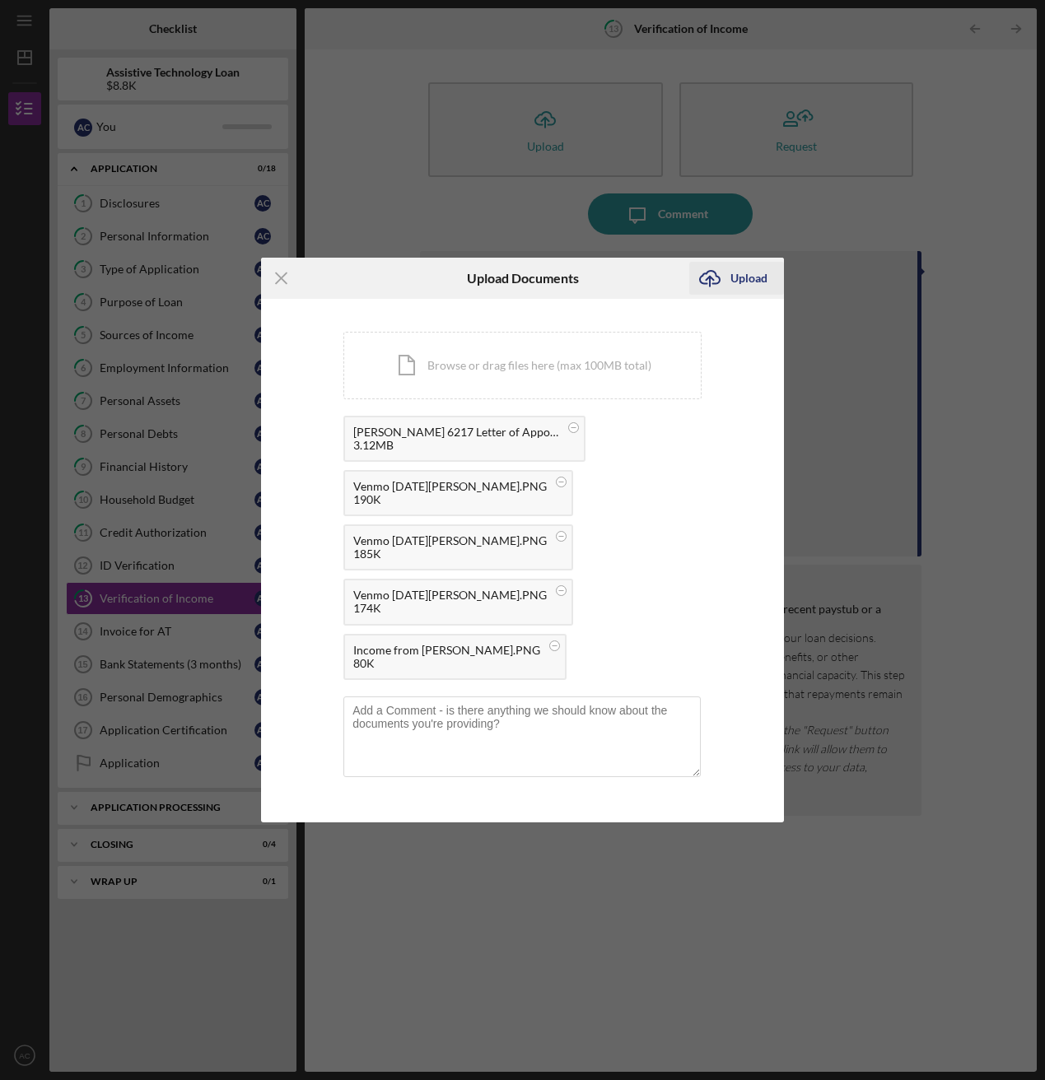
click at [736, 278] on div "Upload" at bounding box center [748, 278] width 37 height 33
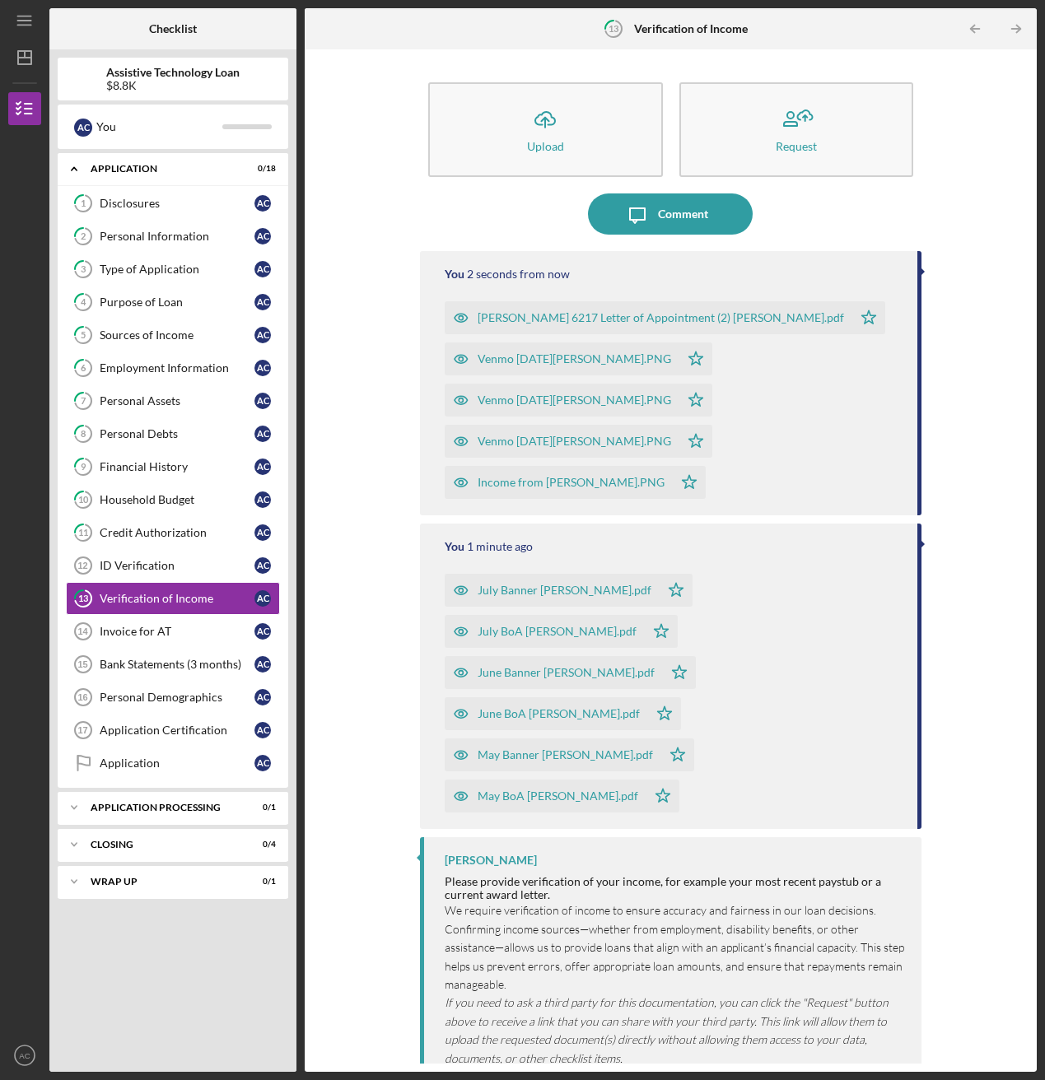
click at [144, 585] on div "Bank Statements (3 months)" at bounding box center [177, 664] width 155 height 13
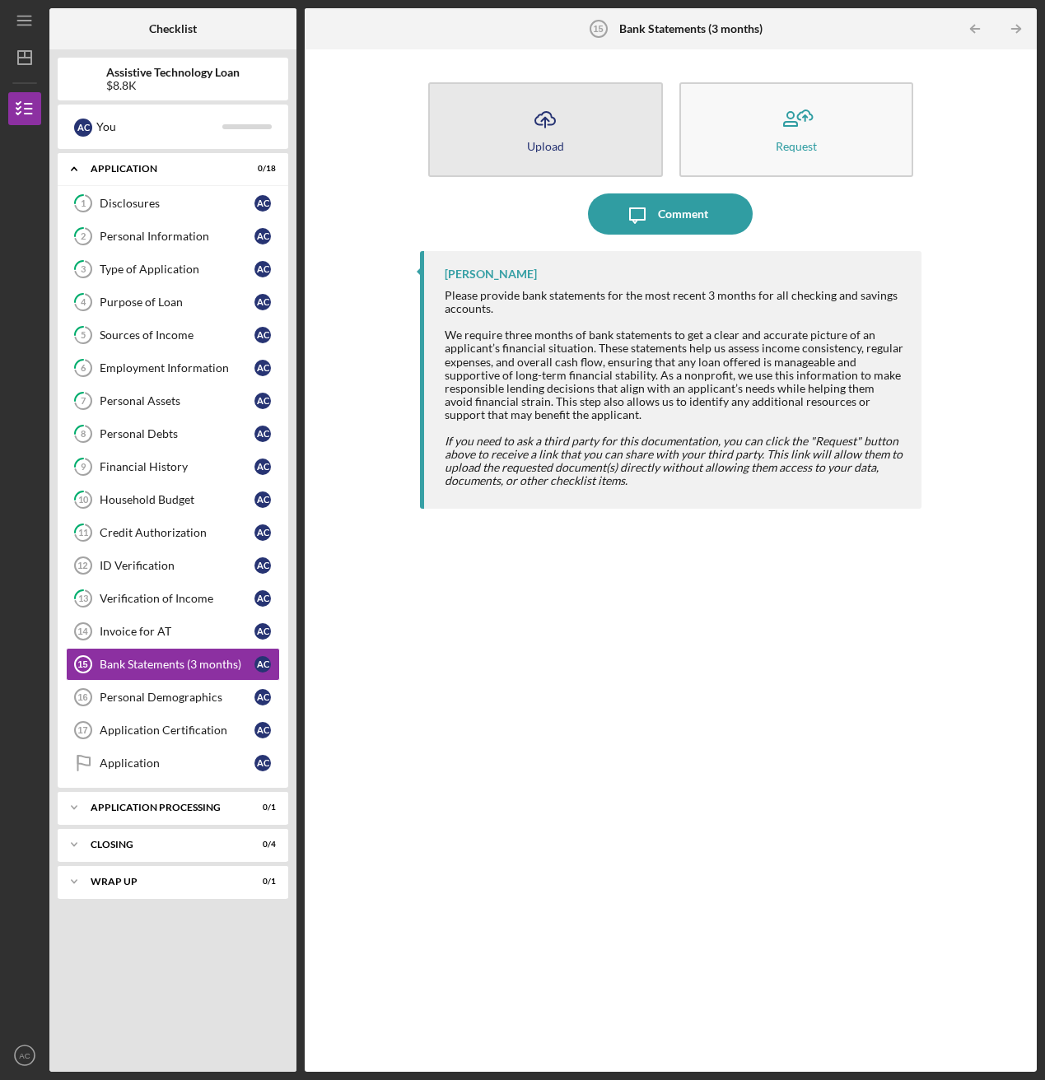
click at [552, 131] on icon "Icon/Upload" at bounding box center [545, 119] width 41 height 41
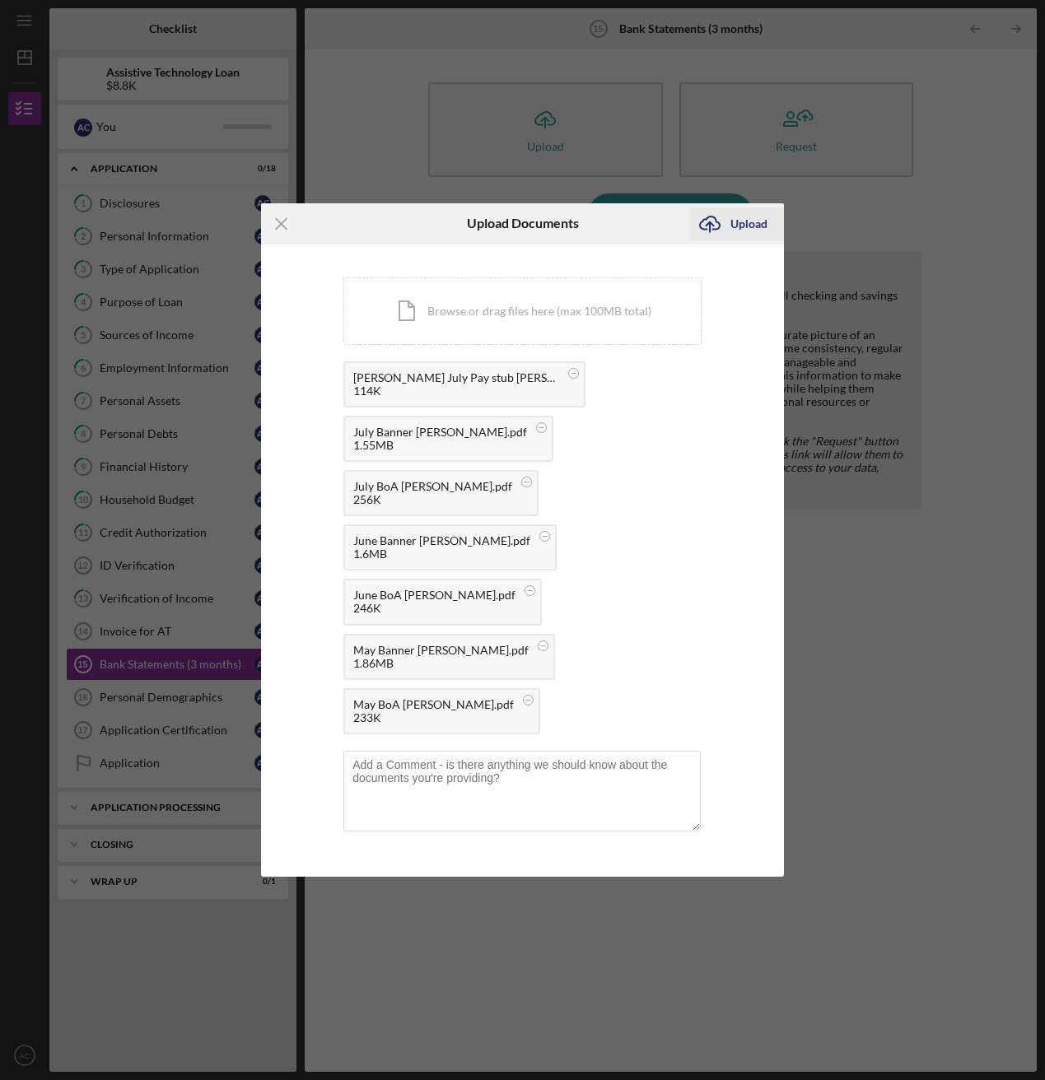
click at [754, 218] on div "Upload" at bounding box center [748, 224] width 37 height 33
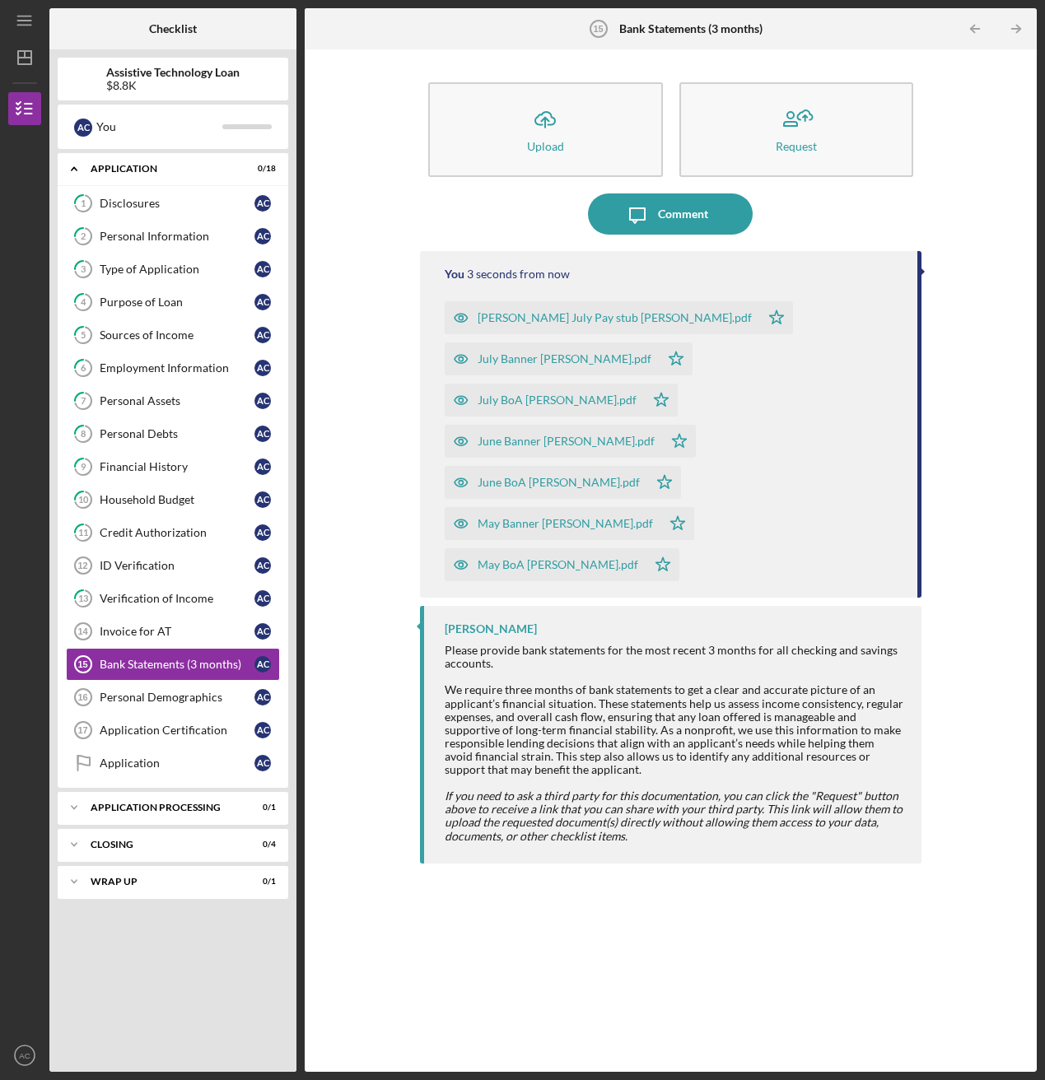
click at [146, 585] on div "Invoice for AT" at bounding box center [177, 631] width 155 height 13
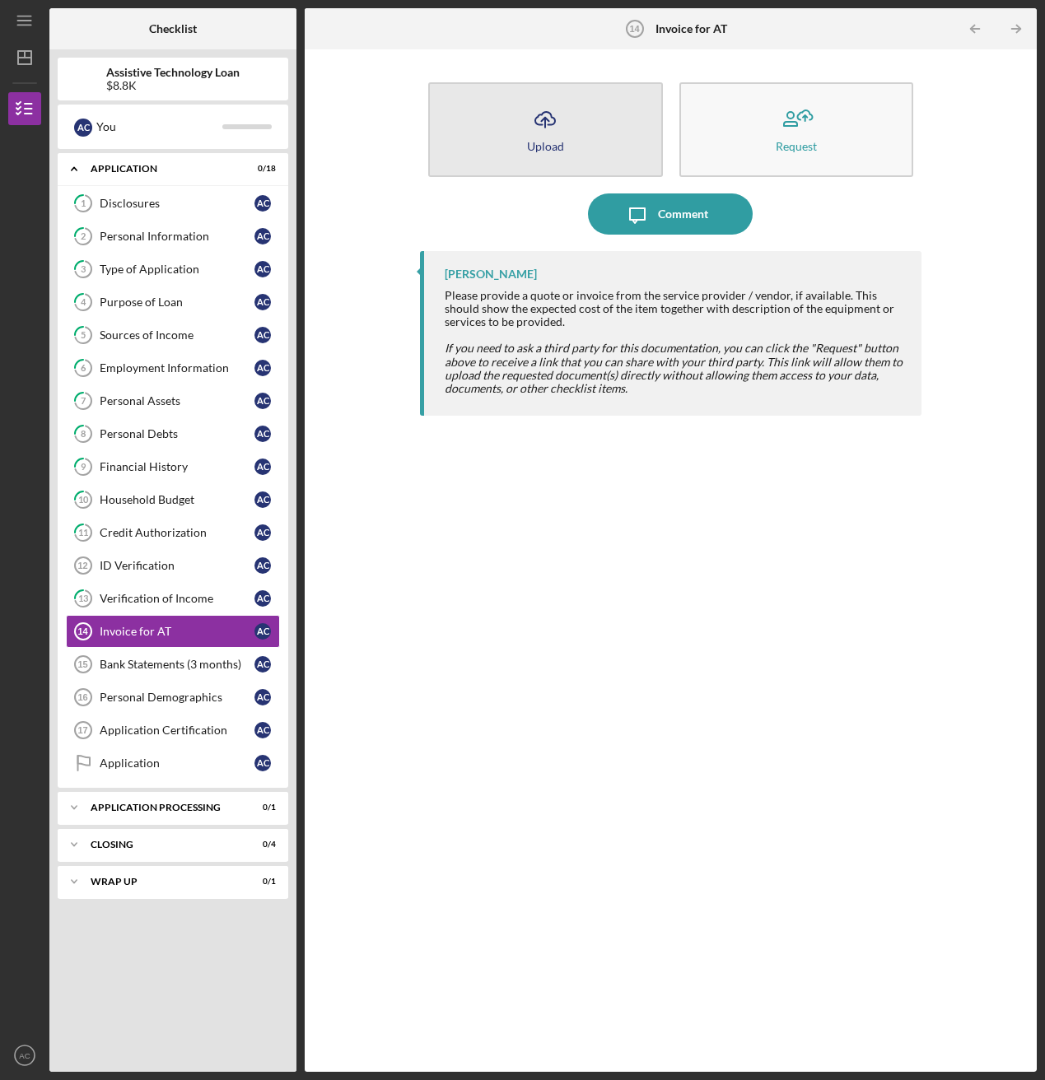
click at [575, 128] on button "Icon/Upload Upload" at bounding box center [545, 129] width 234 height 95
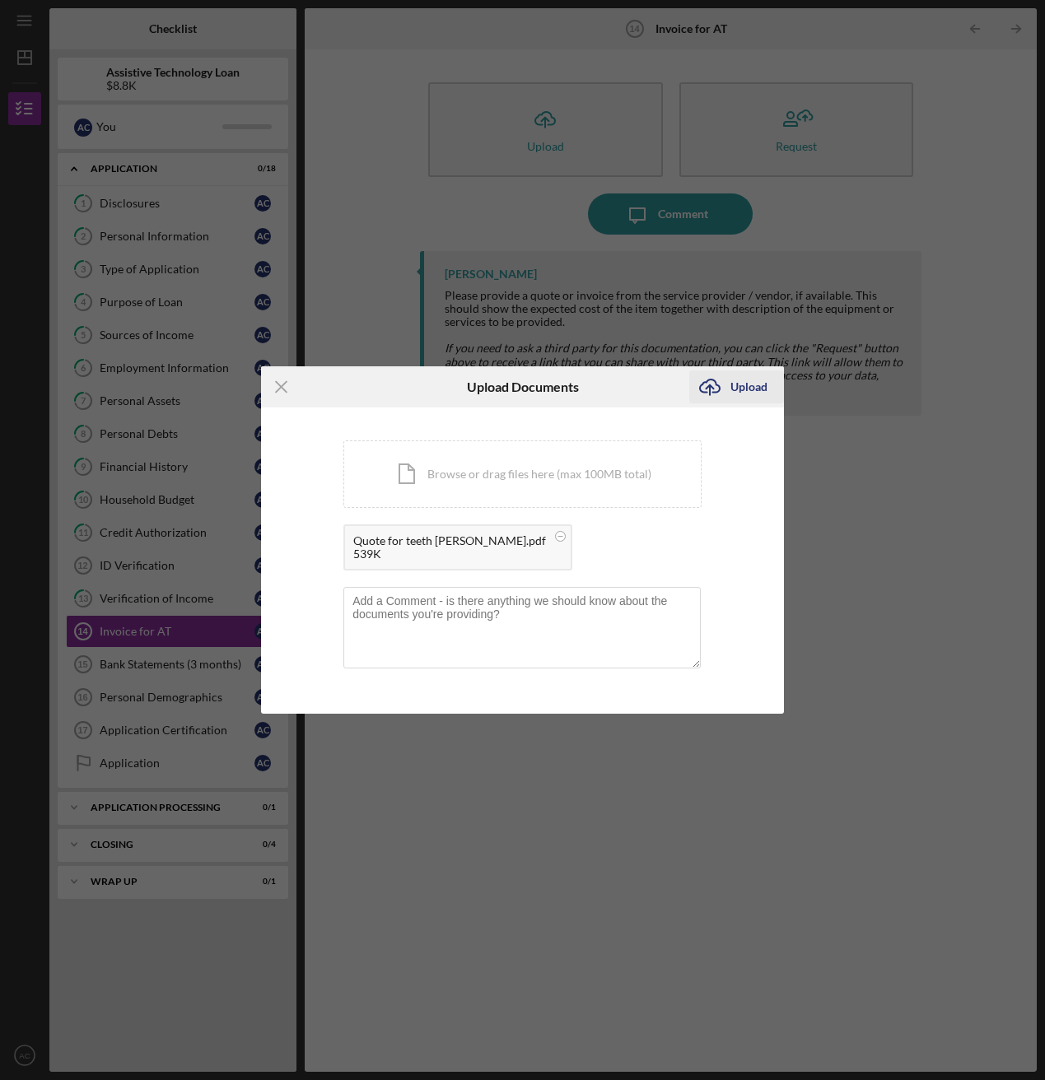
click at [735, 378] on div "Upload" at bounding box center [748, 387] width 37 height 33
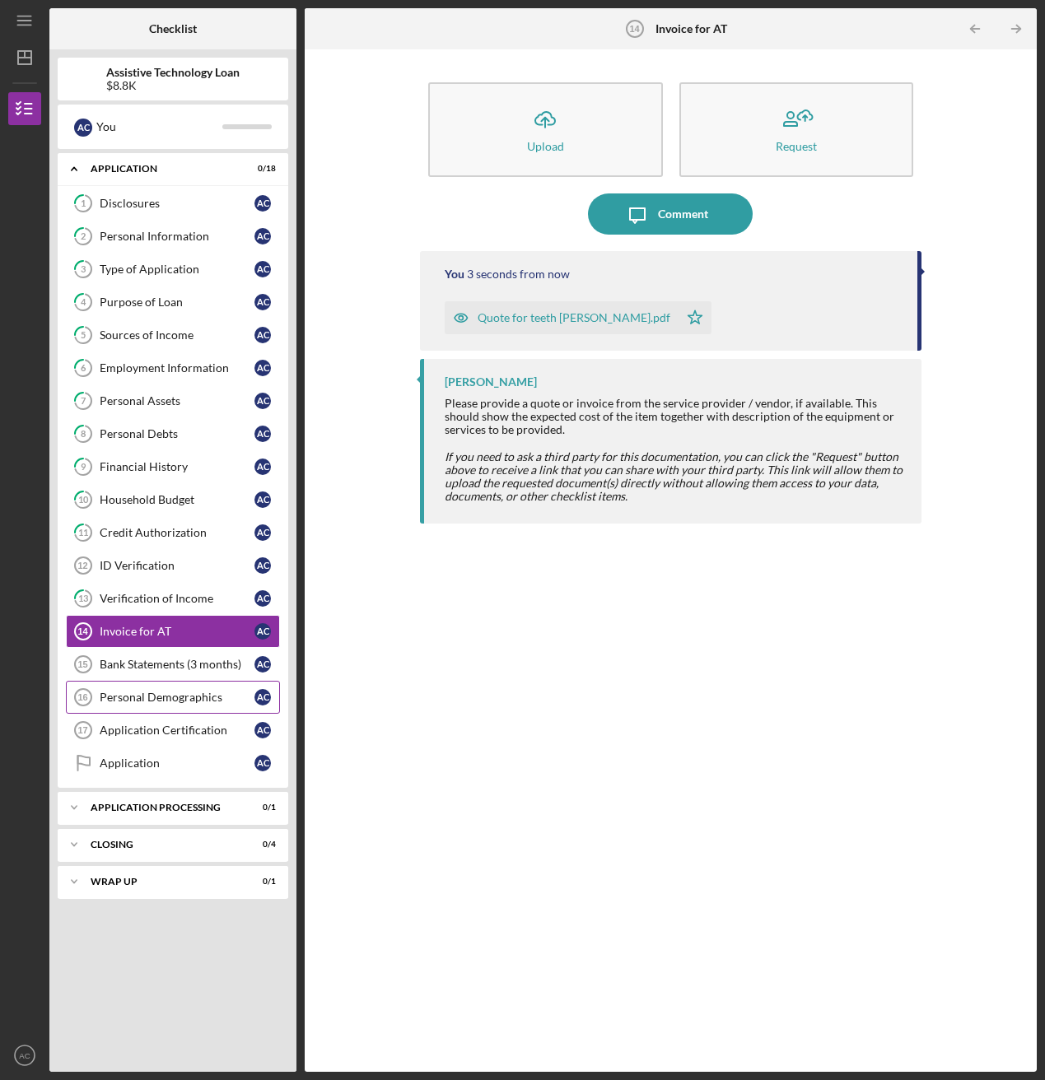
click at [146, 585] on link "Personal Demographics 16 Personal Demographics A C" at bounding box center [173, 697] width 214 height 33
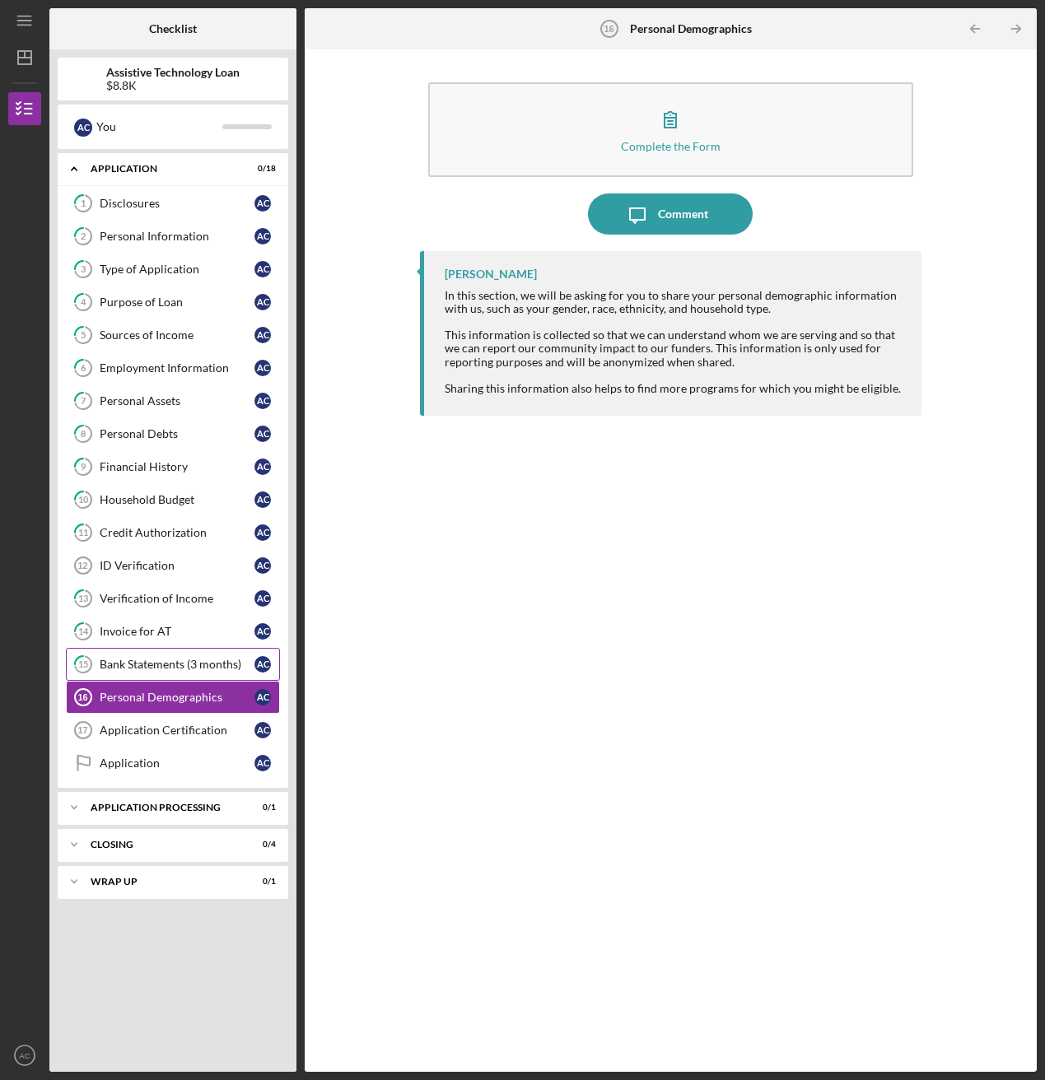
click at [194, 585] on div "Bank Statements (3 months)" at bounding box center [177, 664] width 155 height 13
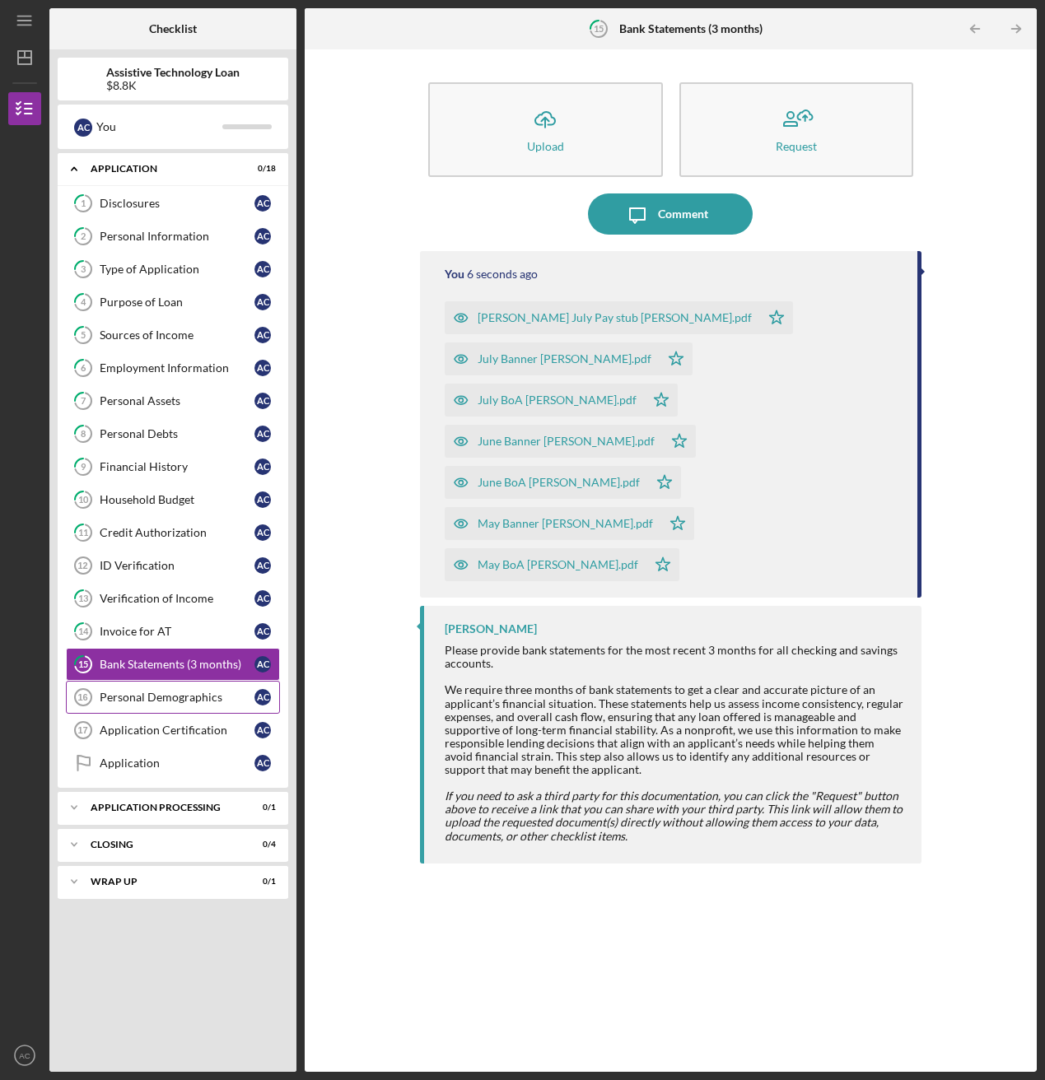
click at [183, 585] on div "Personal Demographics" at bounding box center [177, 697] width 155 height 13
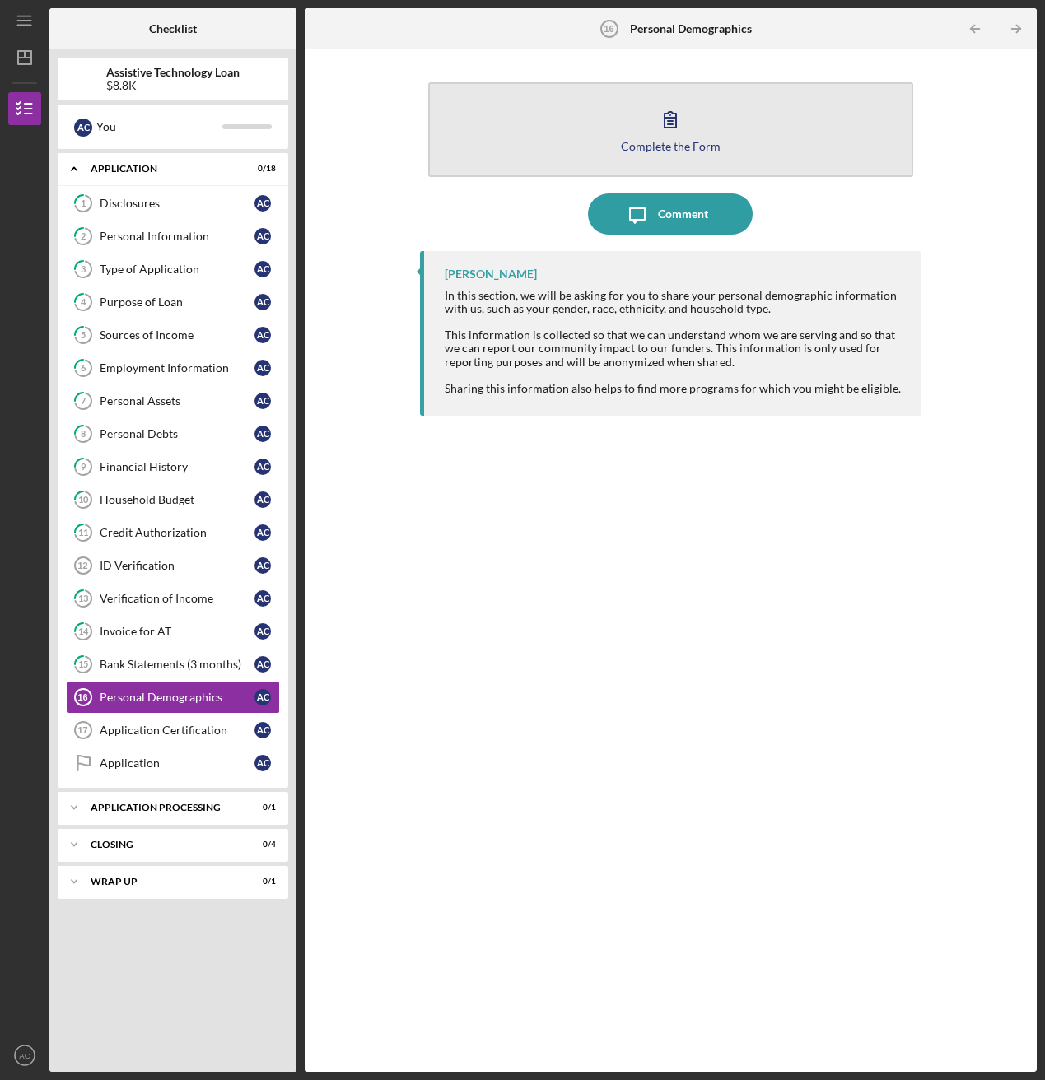
click at [557, 141] on button "Complete the Form Form" at bounding box center [670, 129] width 484 height 95
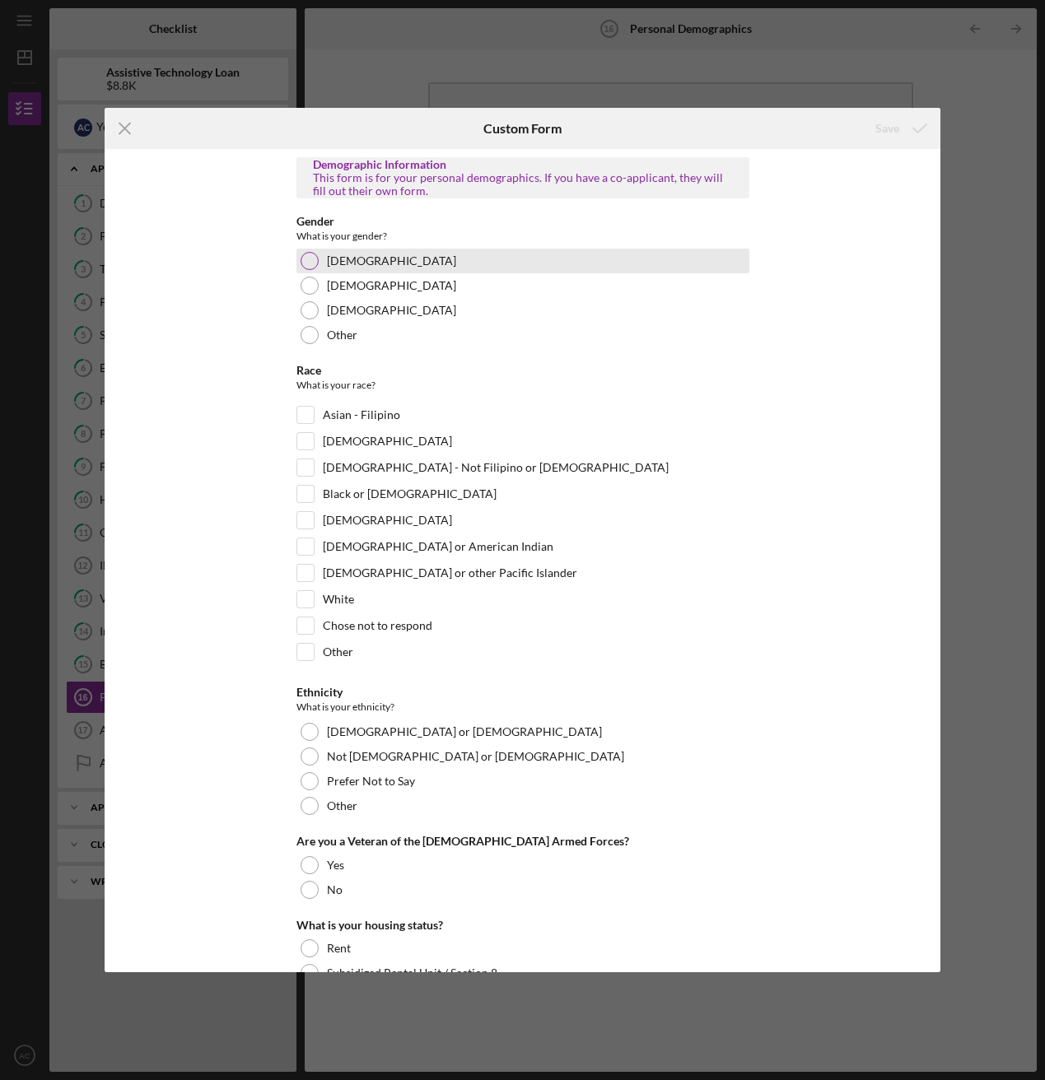
click at [301, 264] on div at bounding box center [310, 261] width 18 height 18
click at [306, 585] on input "White" at bounding box center [305, 599] width 16 height 16
checkbox input "true"
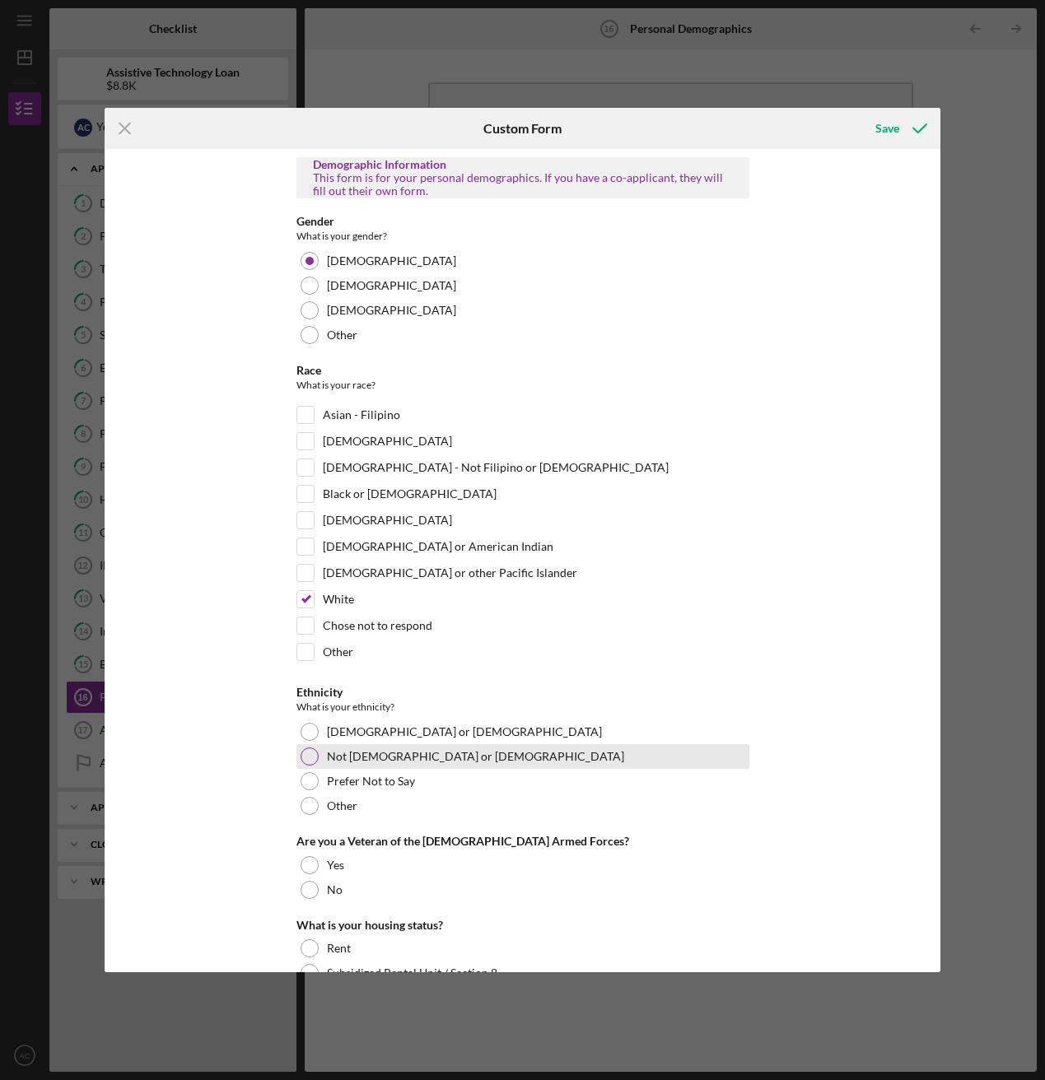
click at [315, 585] on div "Not [DEMOGRAPHIC_DATA] or [DEMOGRAPHIC_DATA]" at bounding box center [522, 756] width 453 height 25
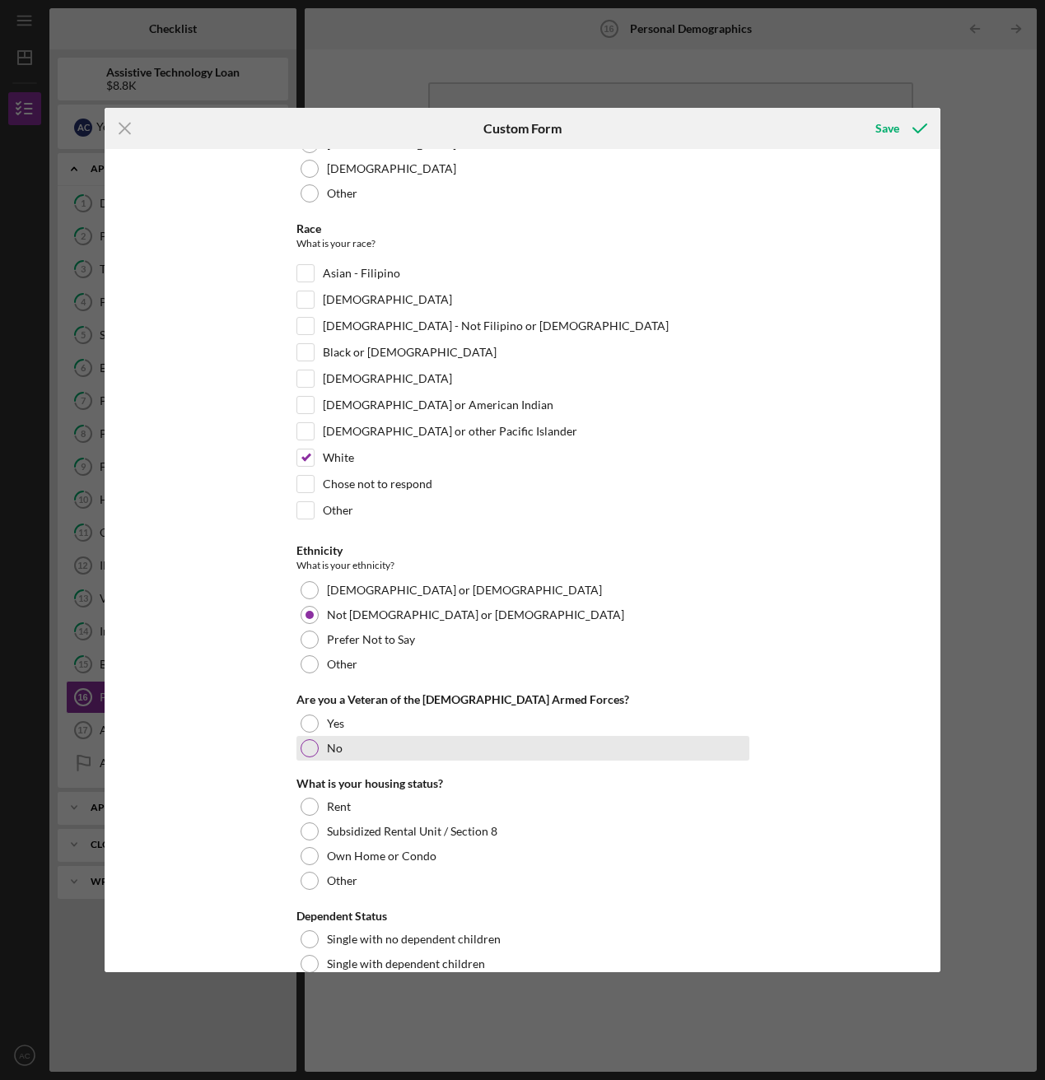
scroll to position [132, 0]
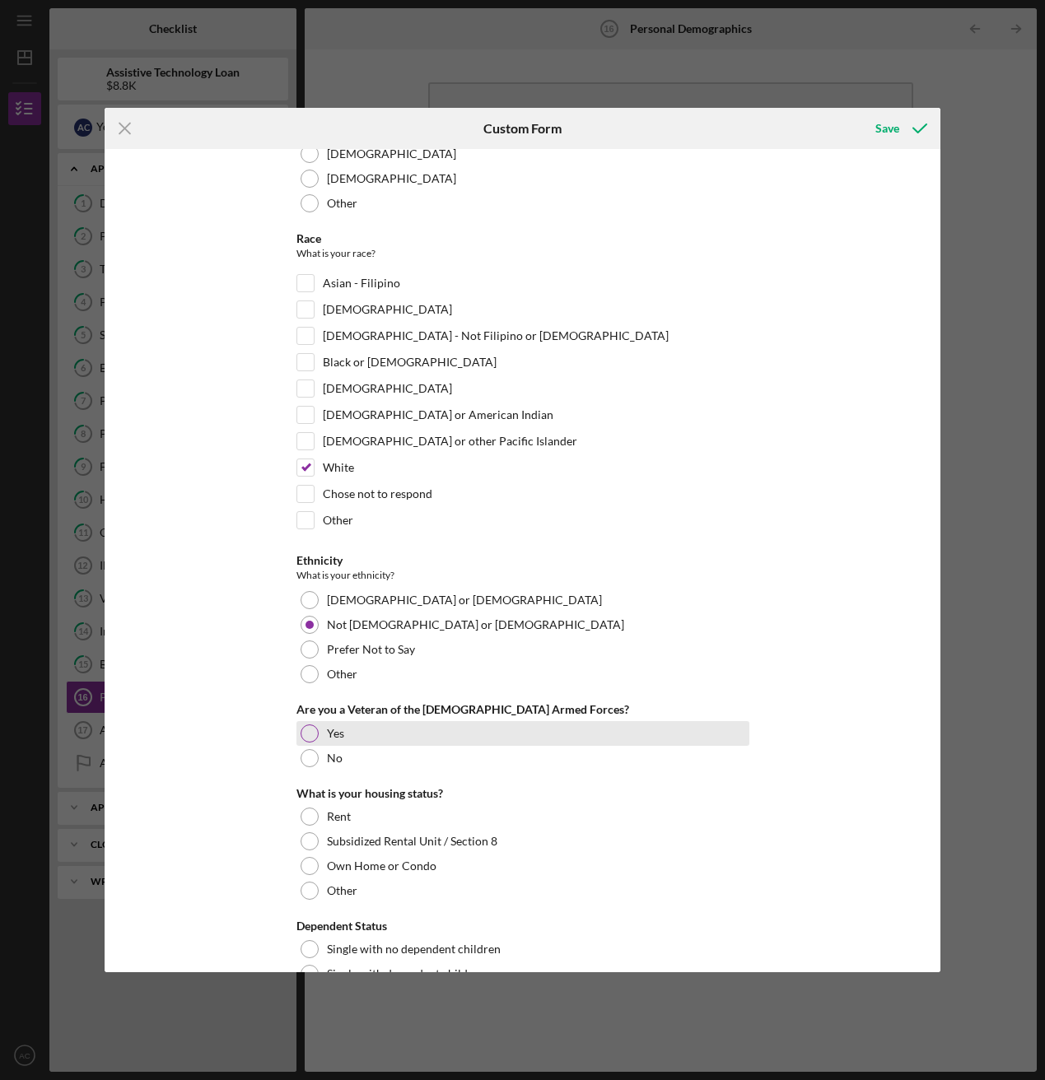
click at [310, 585] on div at bounding box center [310, 734] width 18 height 18
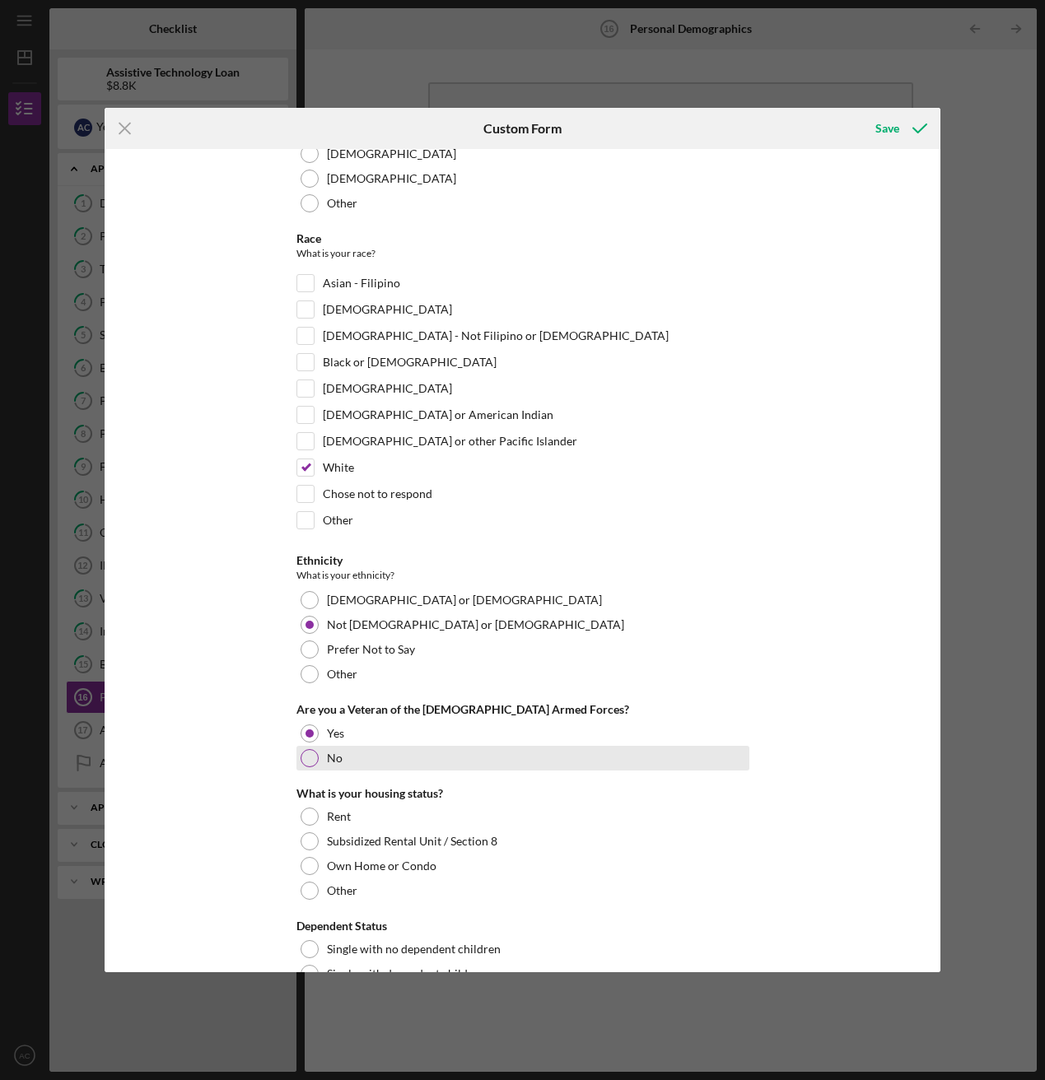
click at [302, 585] on div at bounding box center [310, 758] width 18 height 18
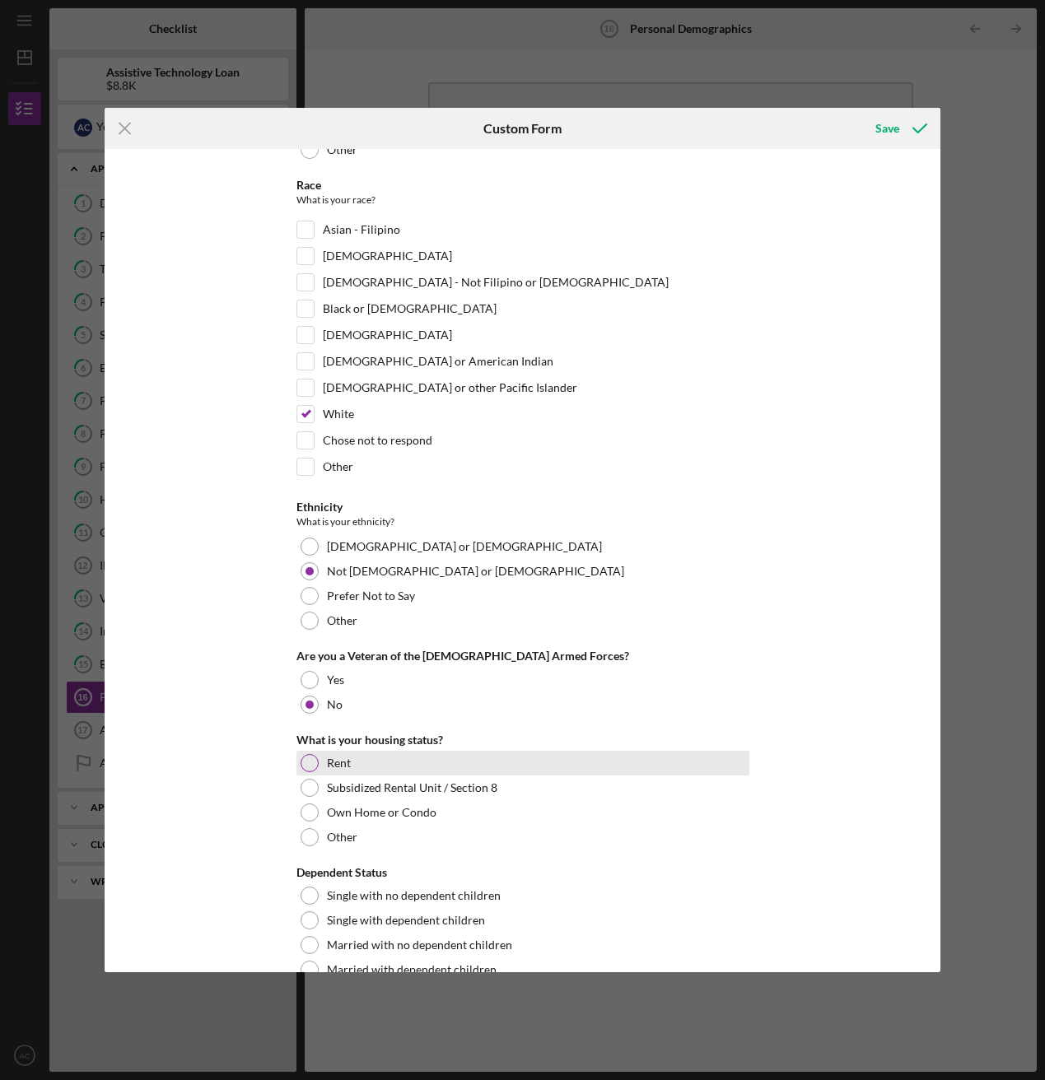
scroll to position [245, 0]
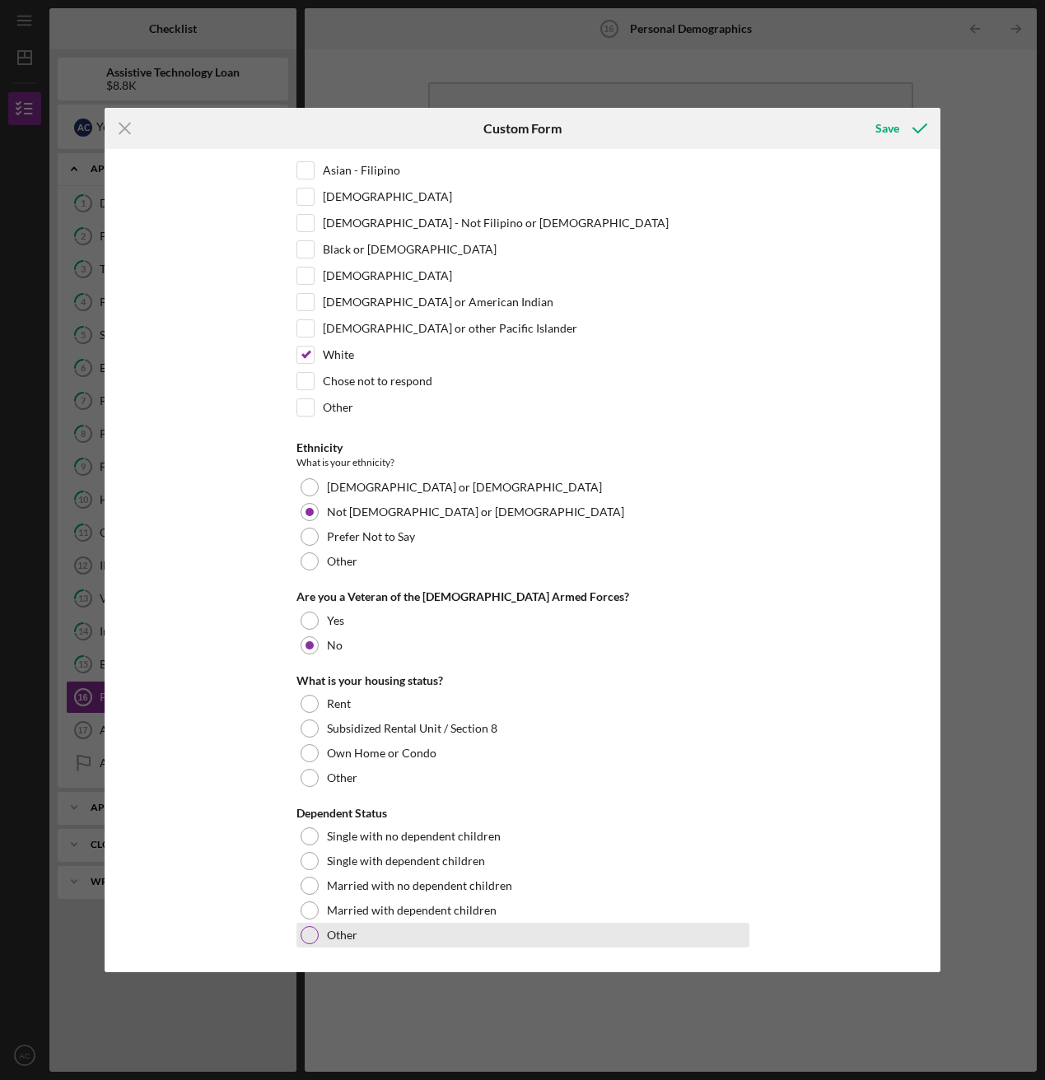
click at [310, 585] on div at bounding box center [310, 935] width 18 height 18
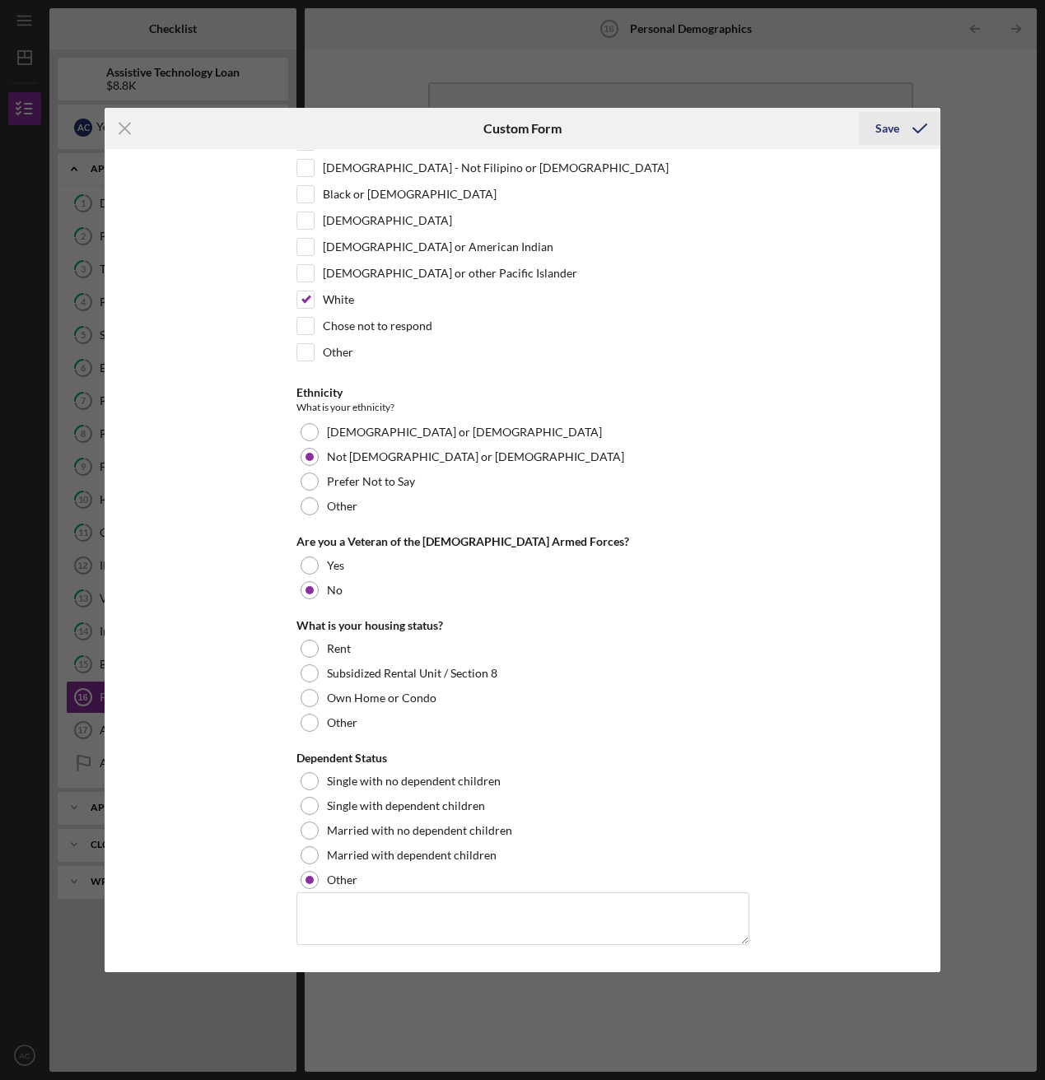
click at [898, 129] on div "Save" at bounding box center [887, 128] width 24 height 33
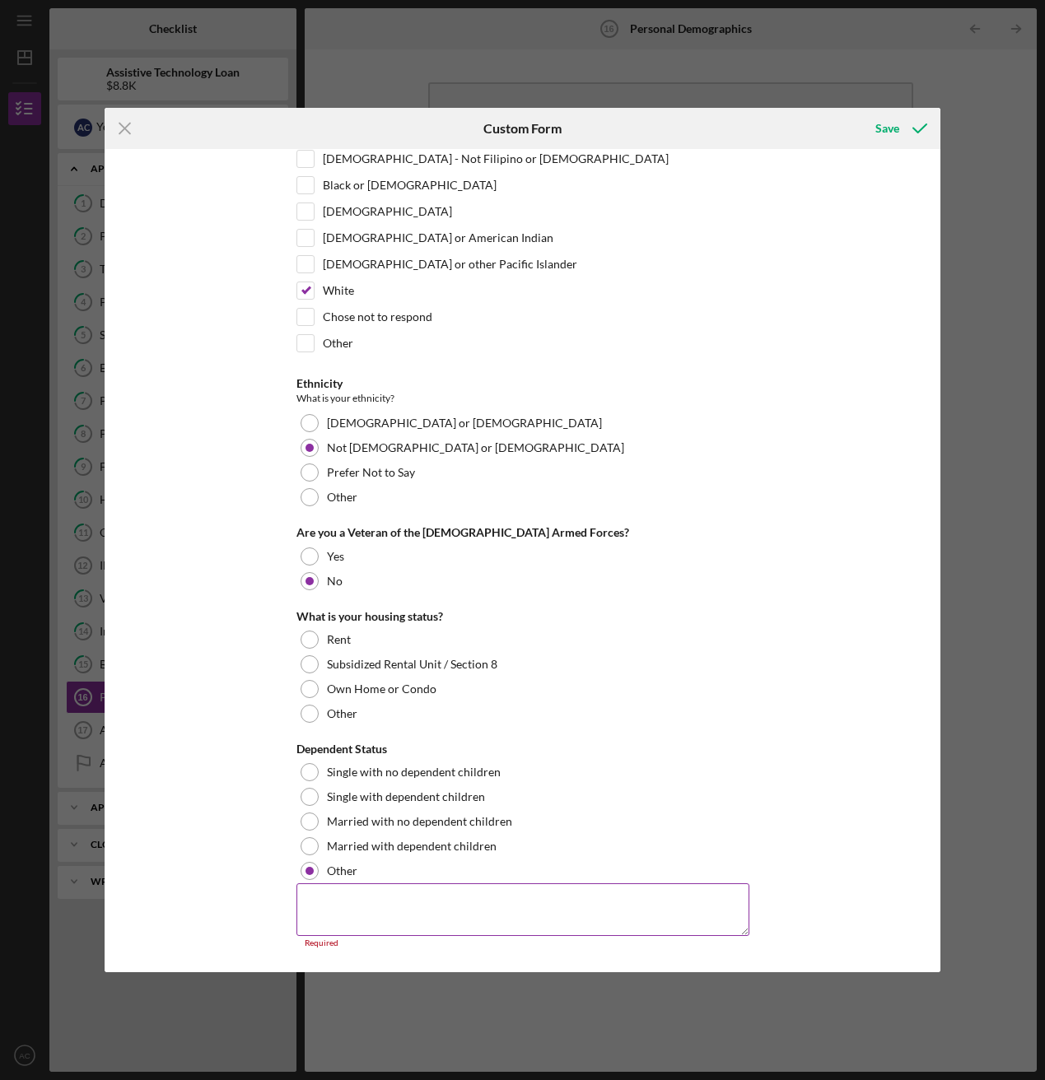
click at [459, 585] on textarea at bounding box center [522, 910] width 453 height 53
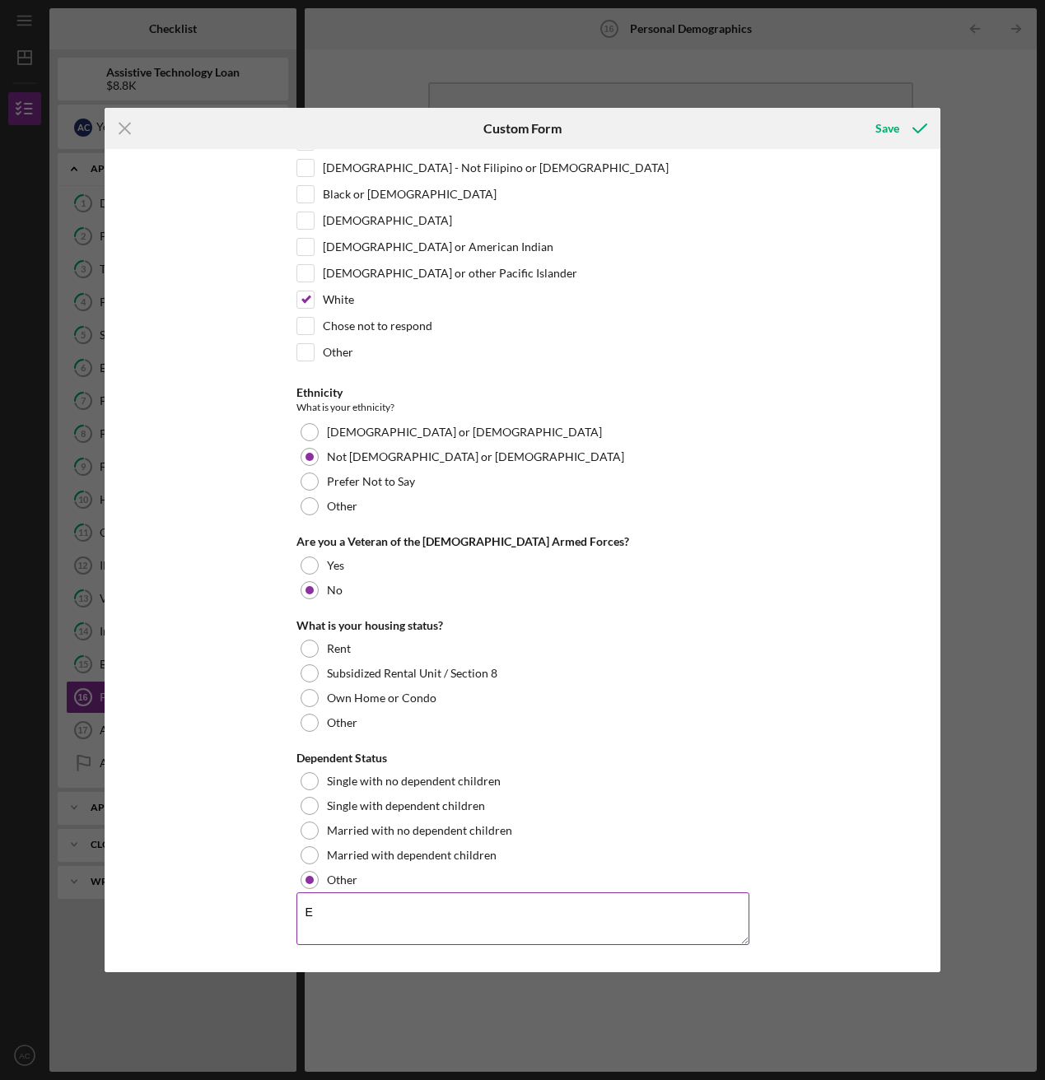
scroll to position [300, 0]
type textarea "Engaged"
click at [895, 121] on div "Save" at bounding box center [887, 128] width 24 height 33
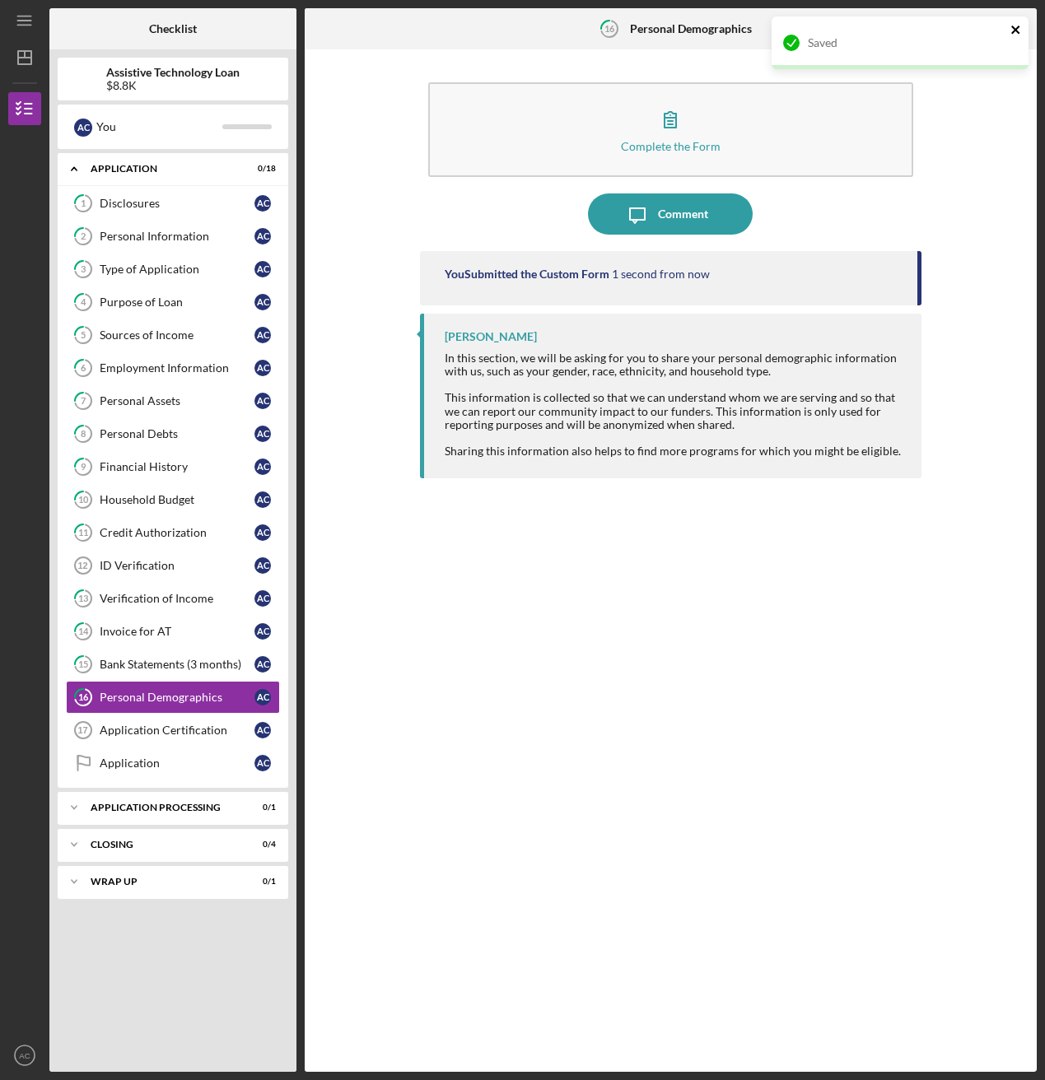
click at [936, 29] on icon "close" at bounding box center [1015, 30] width 8 height 8
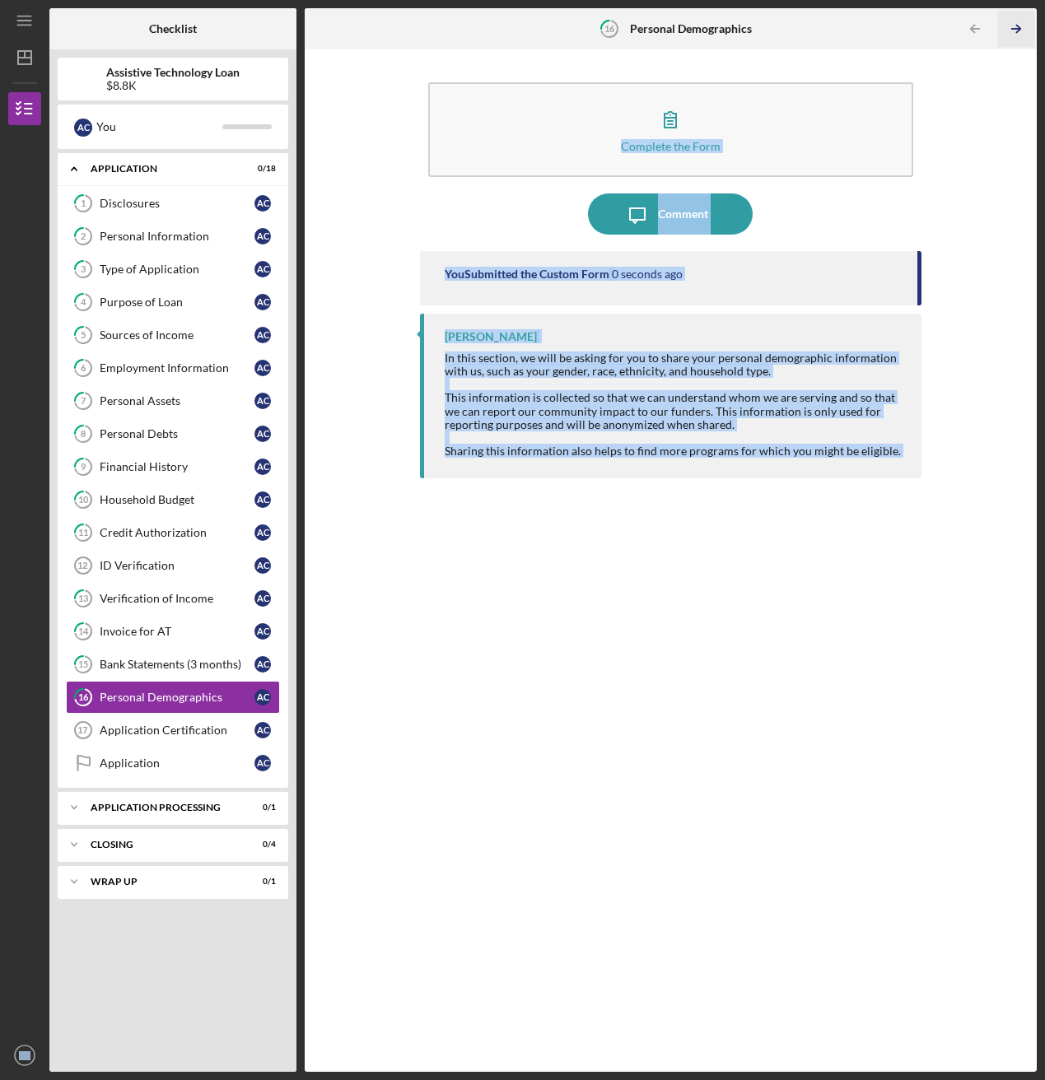
click at [936, 26] on div "Icon/Menu 16 Personal Demographics Checklist Assistive Technology Loan $8.8K A …" at bounding box center [522, 540] width 1045 height 1080
click at [936, 16] on icon "Icon/Table Pagination Arrow" at bounding box center [1015, 29] width 37 height 37
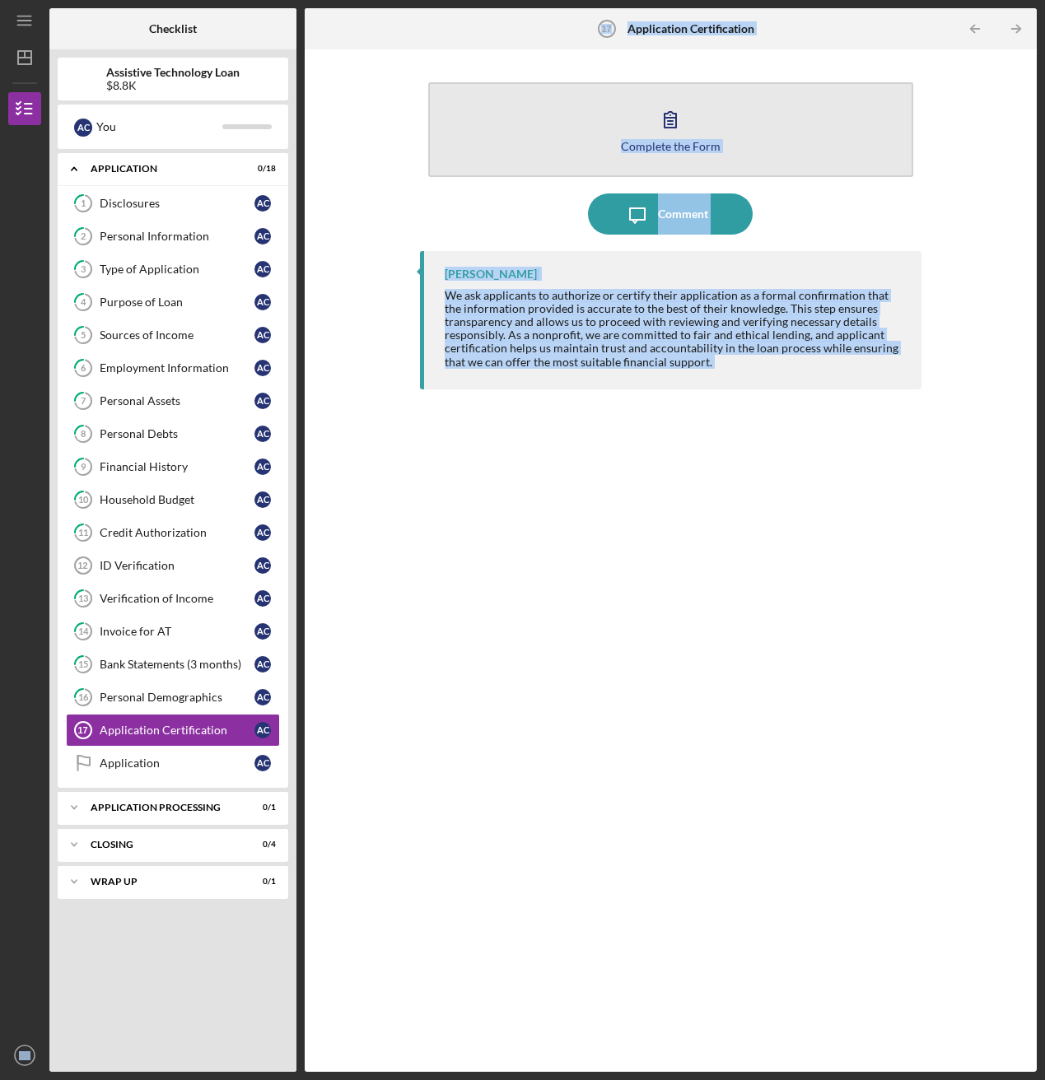
click at [632, 141] on div "Complete the Form" at bounding box center [671, 146] width 100 height 12
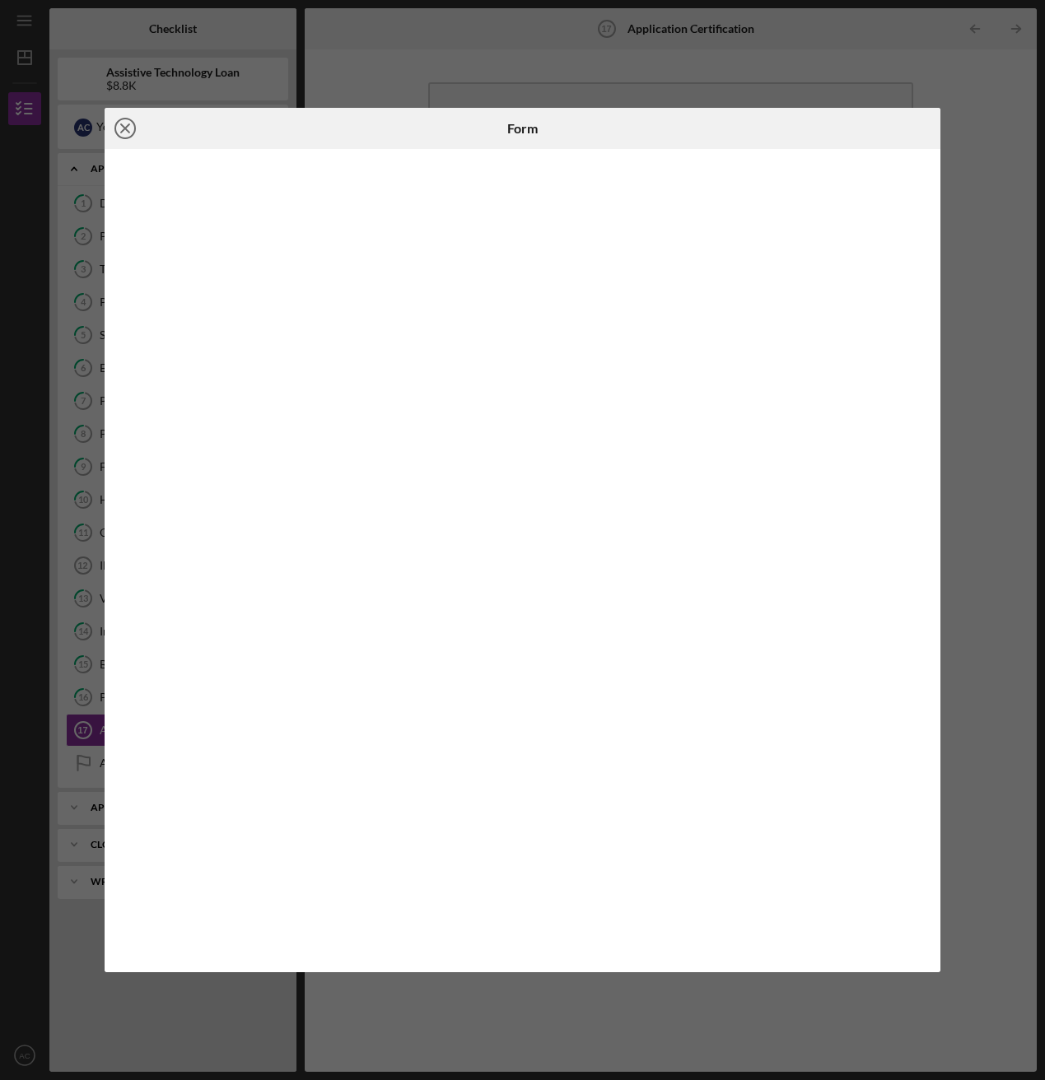
click at [127, 127] on line at bounding box center [125, 128] width 8 height 8
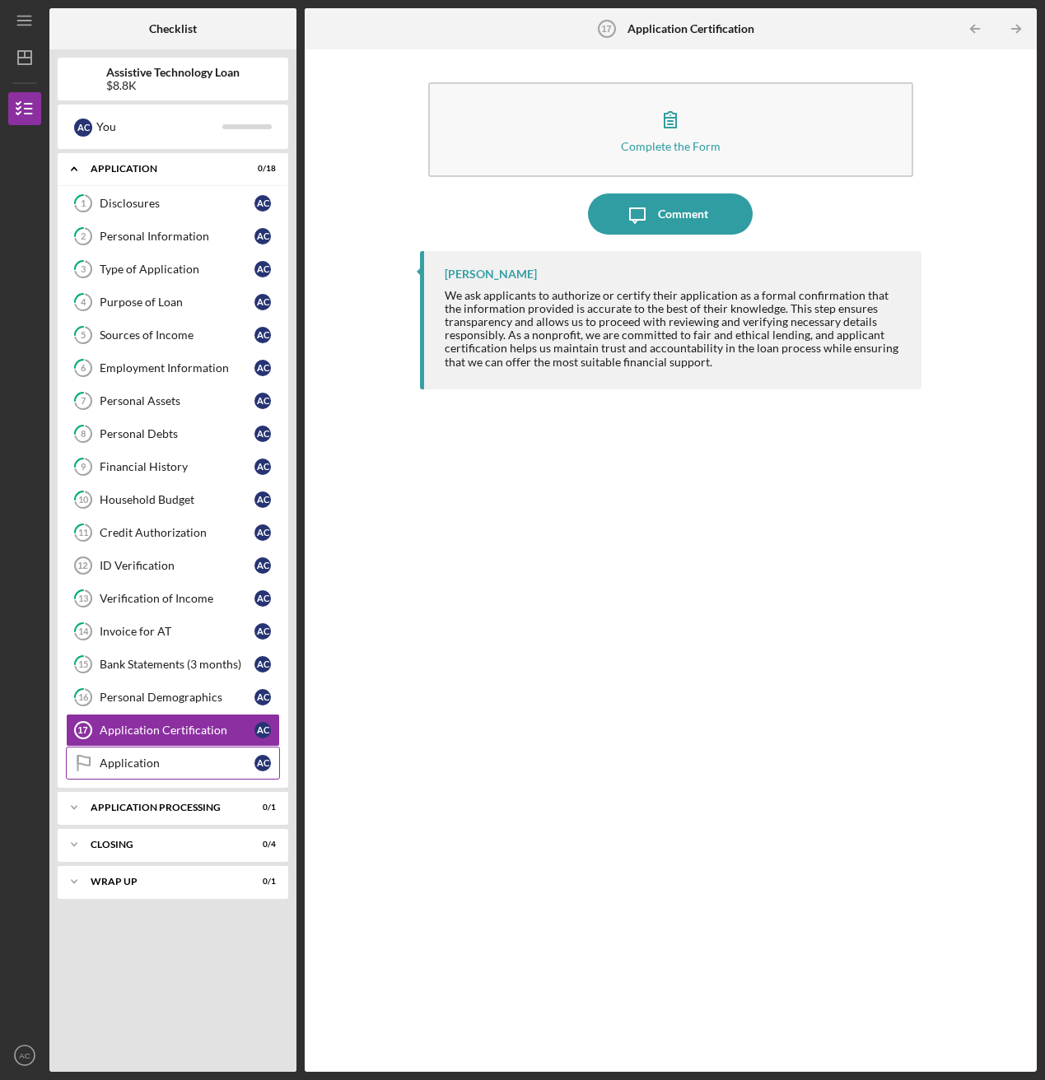
click at [136, 585] on div "Application" at bounding box center [177, 763] width 155 height 13
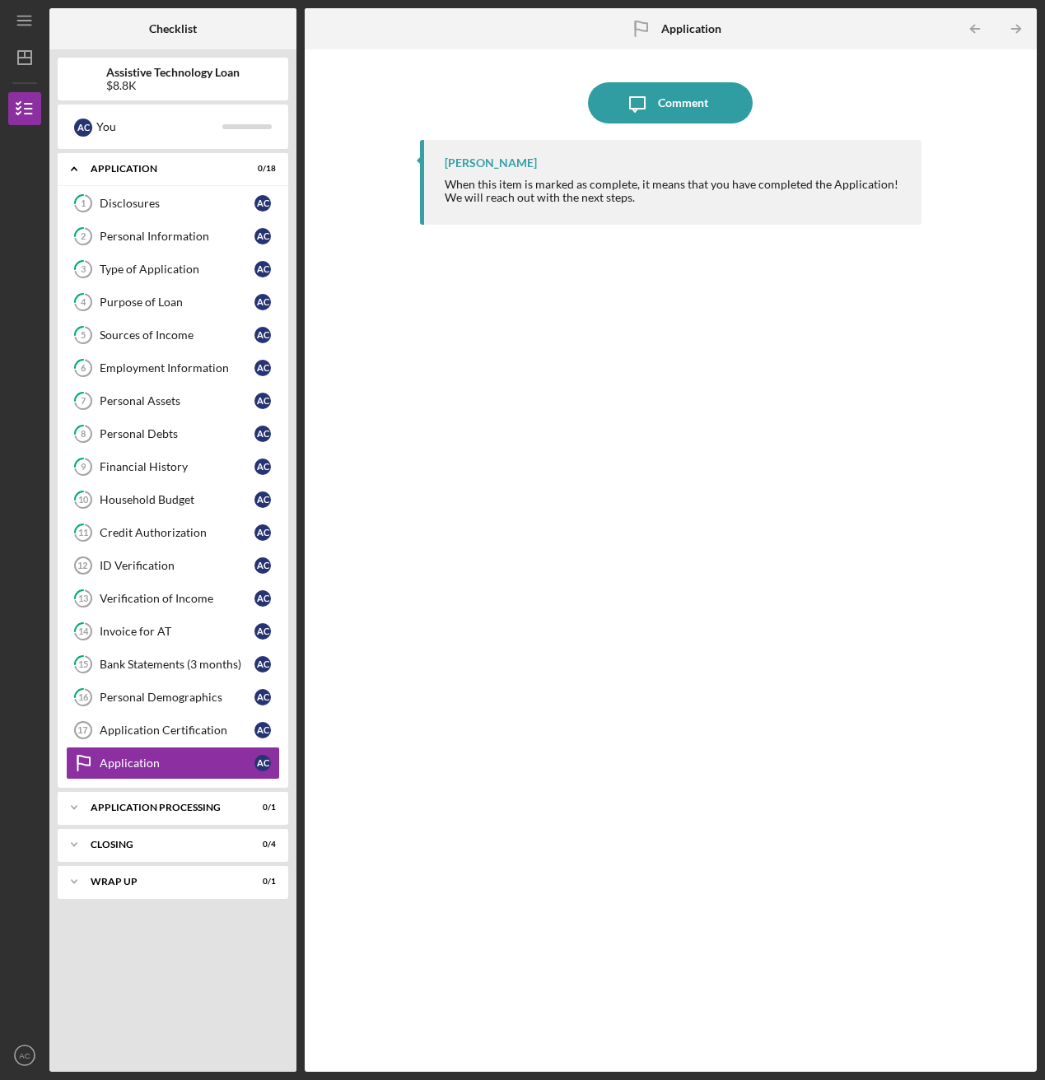
click at [521, 96] on div "Icon/Message Comment" at bounding box center [670, 102] width 501 height 41
click at [154, 585] on div "Application Certification" at bounding box center [177, 730] width 155 height 13
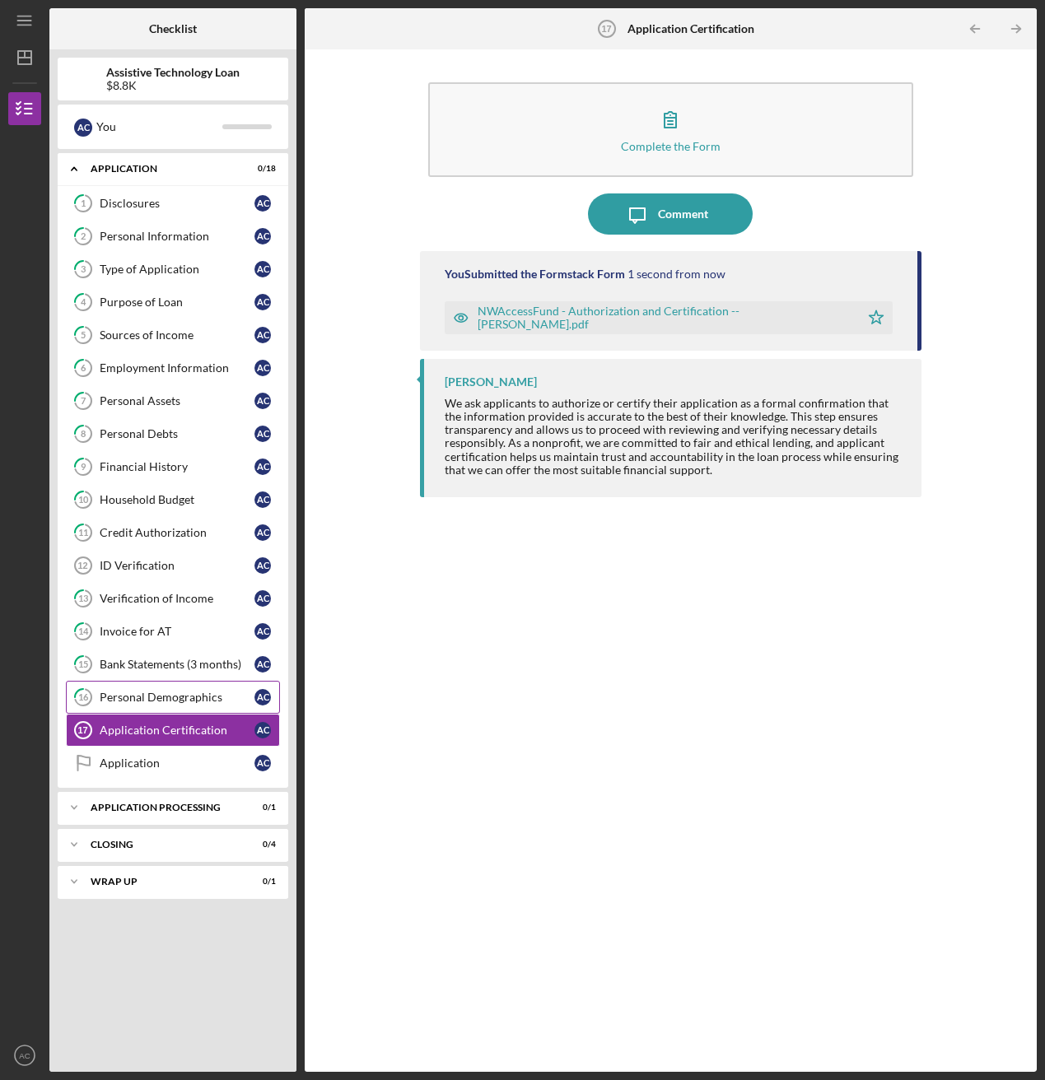
click at [161, 585] on div "Personal Demographics" at bounding box center [177, 697] width 155 height 13
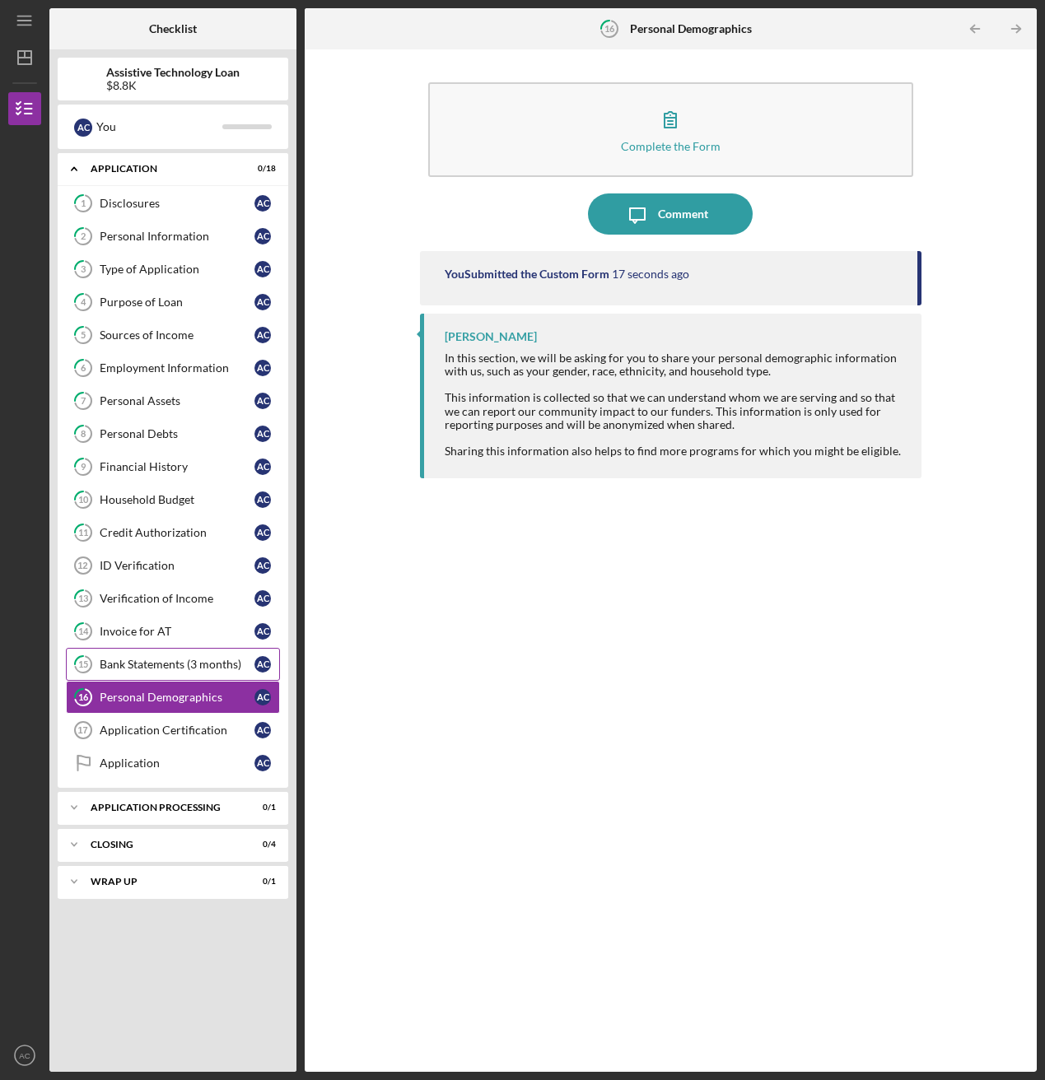
click at [160, 585] on div "Bank Statements (3 months)" at bounding box center [177, 664] width 155 height 13
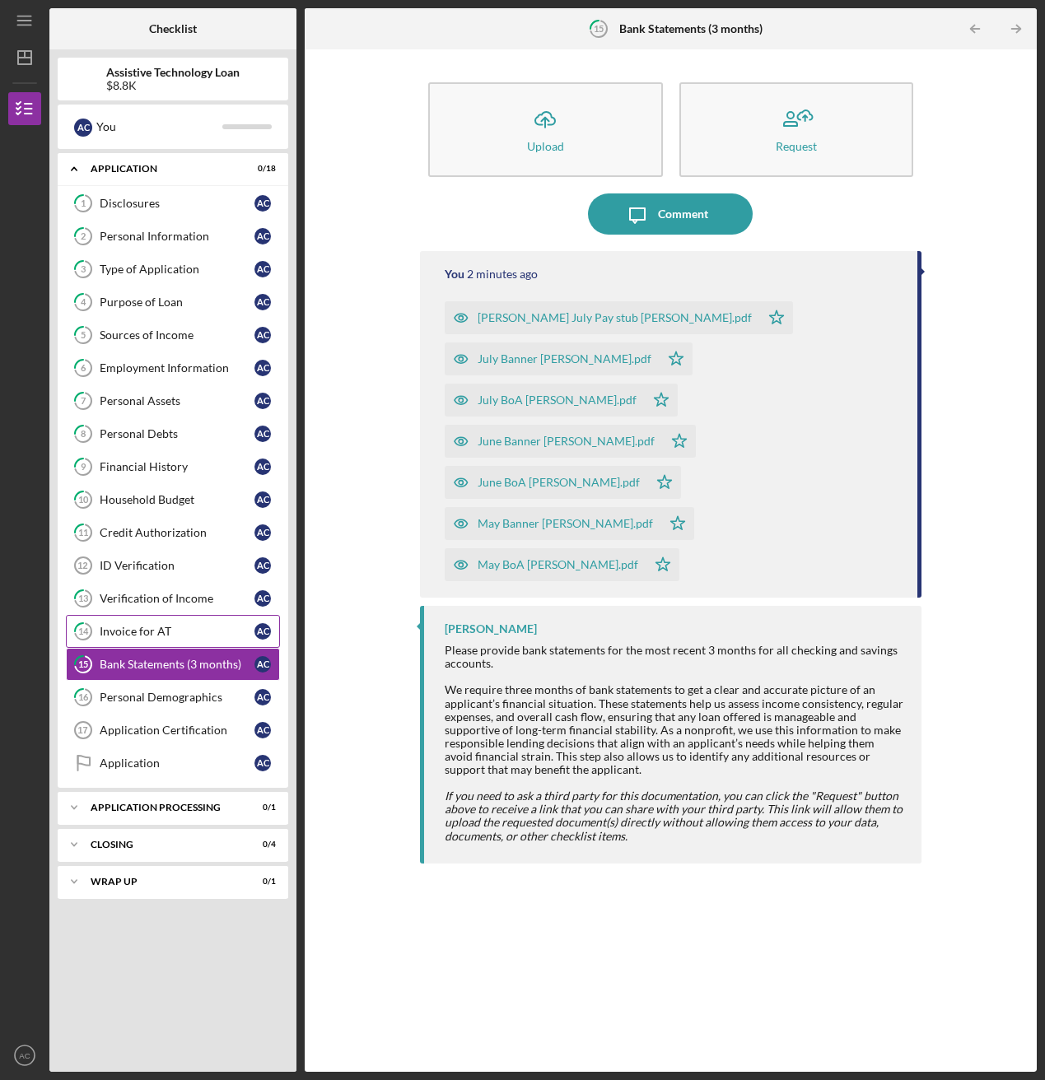
click at [156, 585] on link "14 Invoice for AT A C" at bounding box center [173, 631] width 214 height 33
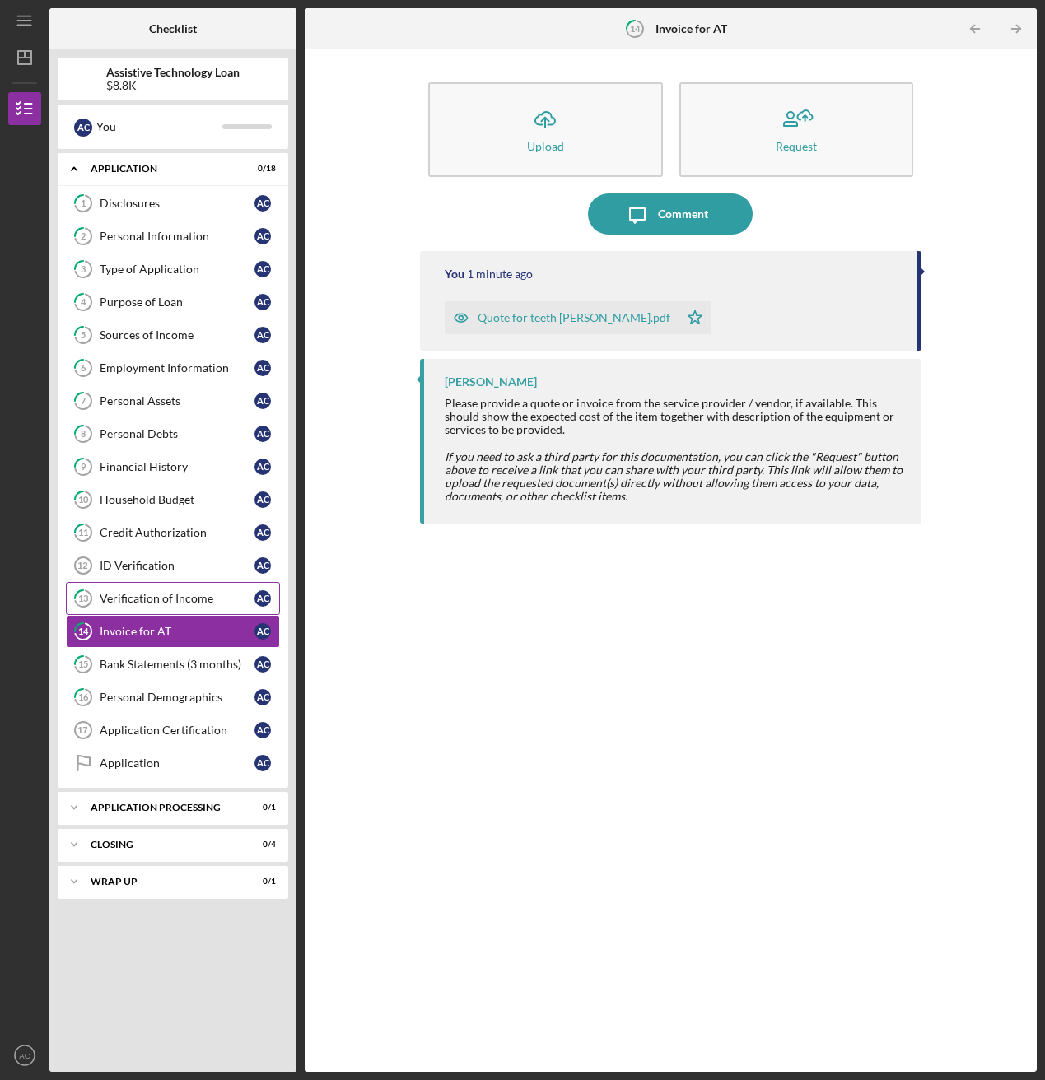
click at [152, 585] on link "13 Verification of Income A C" at bounding box center [173, 598] width 214 height 33
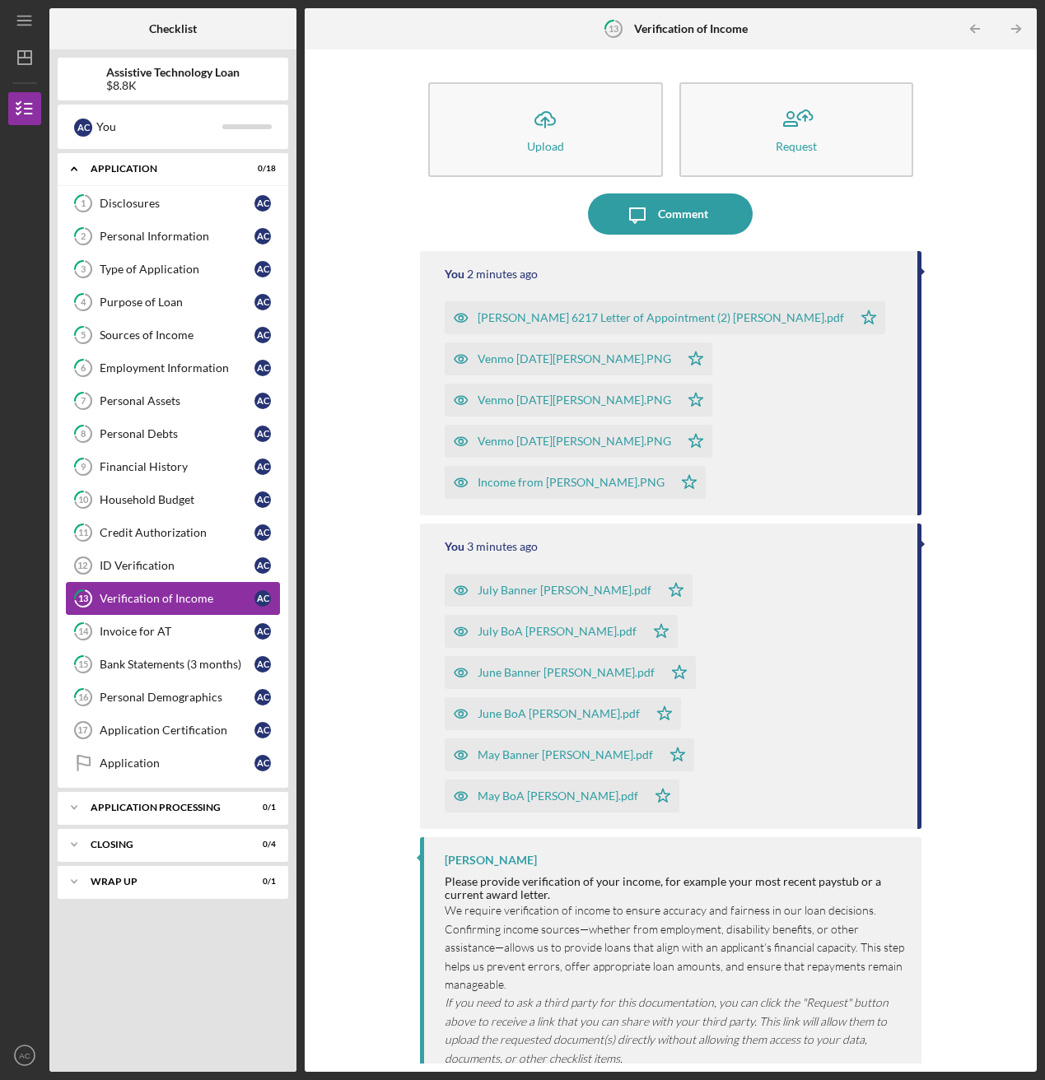
click at [156, 585] on link "13 Verification of Income A C" at bounding box center [173, 598] width 214 height 33
click at [158, 554] on link "ID Verification 12 ID Verification A C" at bounding box center [173, 565] width 214 height 33
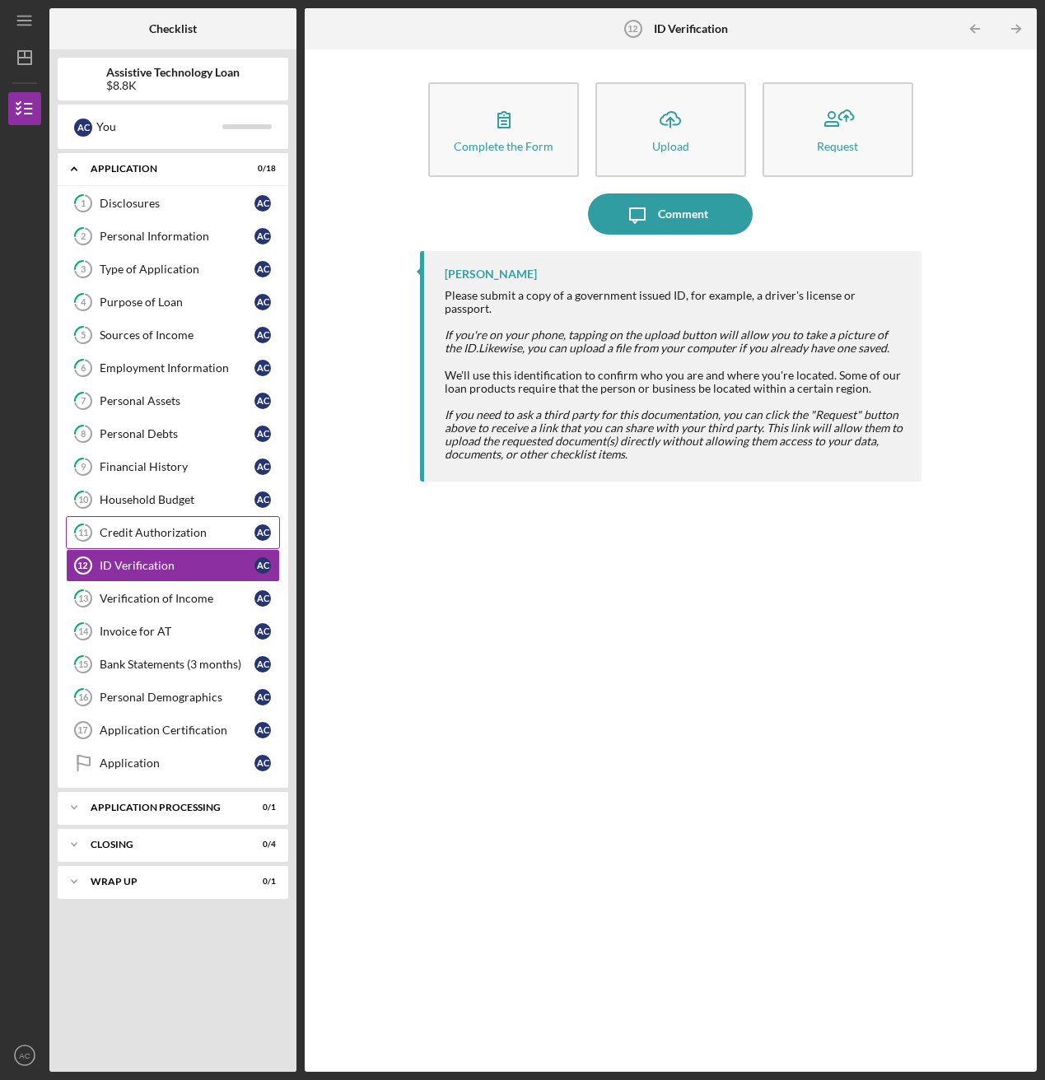
click at [168, 526] on div "Credit Authorization" at bounding box center [177, 532] width 155 height 13
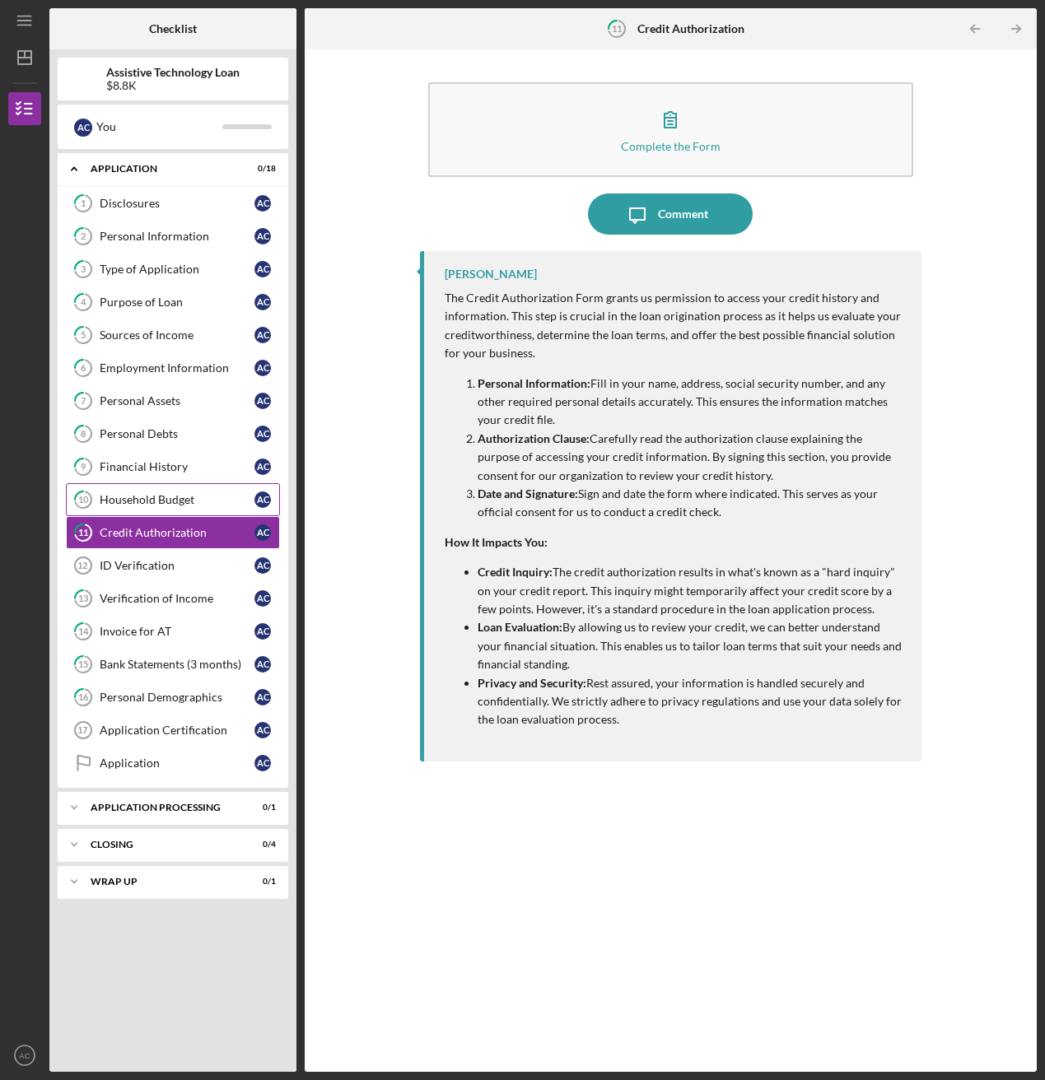
click at [169, 492] on link "10 Household Budget A C" at bounding box center [173, 499] width 214 height 33
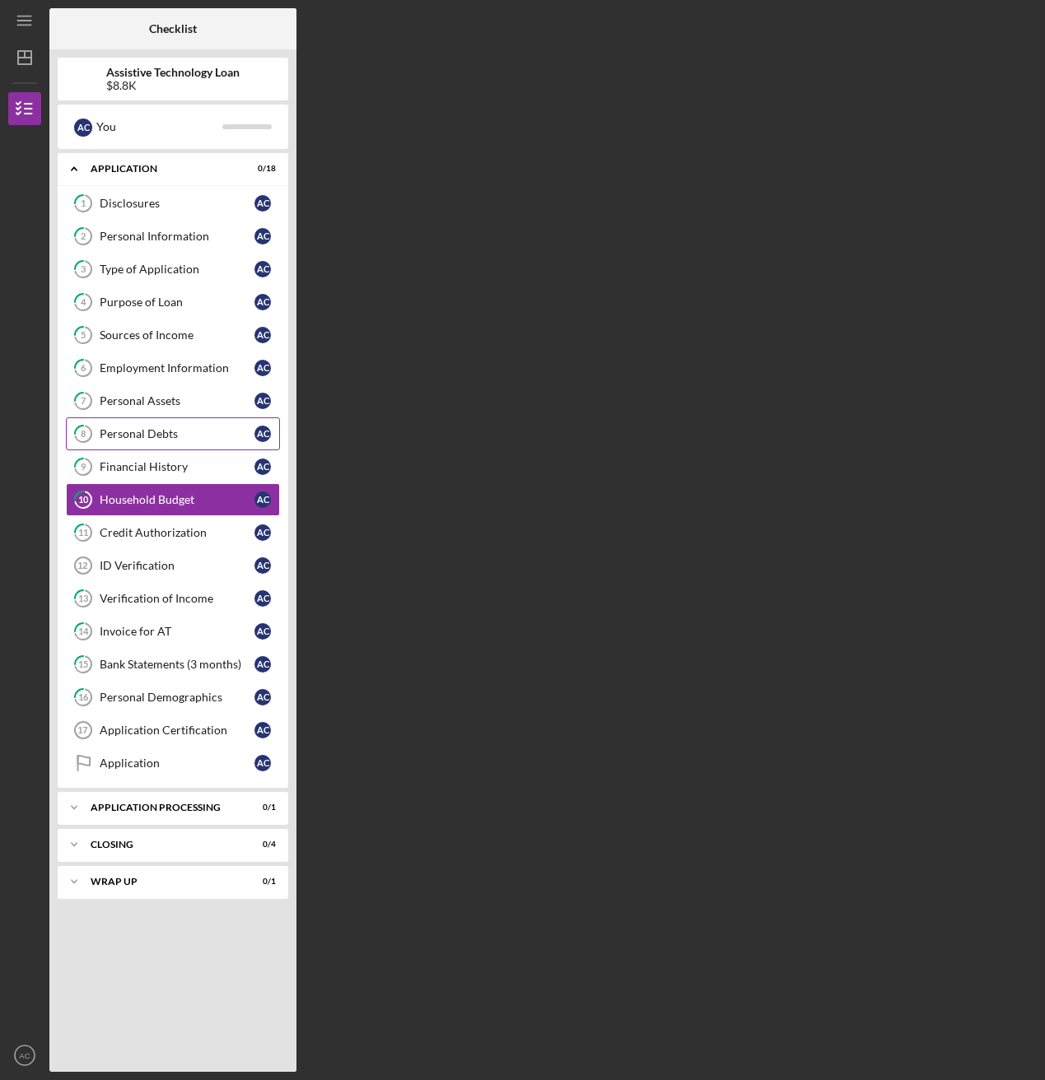
click at [166, 437] on div "Personal Debts" at bounding box center [177, 433] width 155 height 13
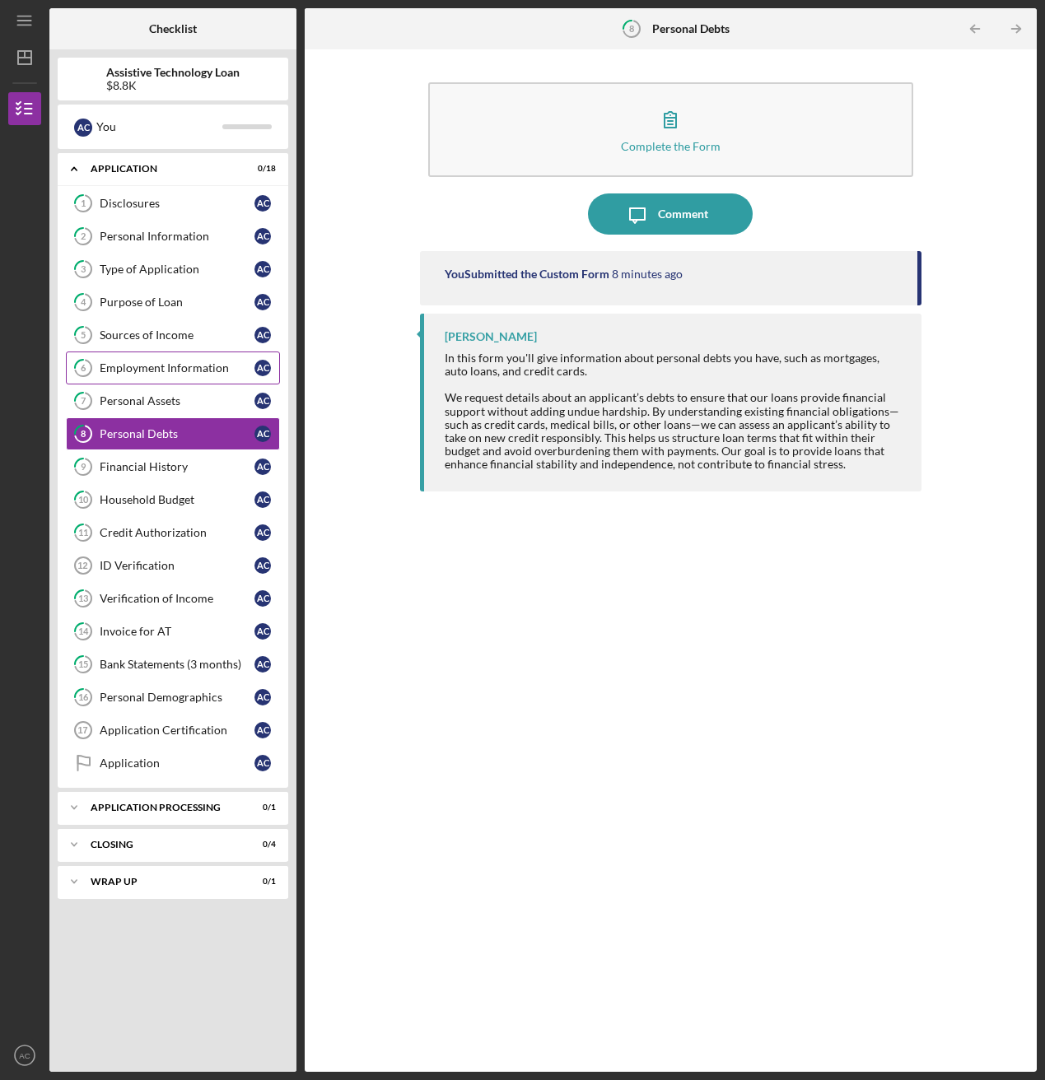
click at [166, 357] on link "6 Employment Information A C" at bounding box center [173, 368] width 214 height 33
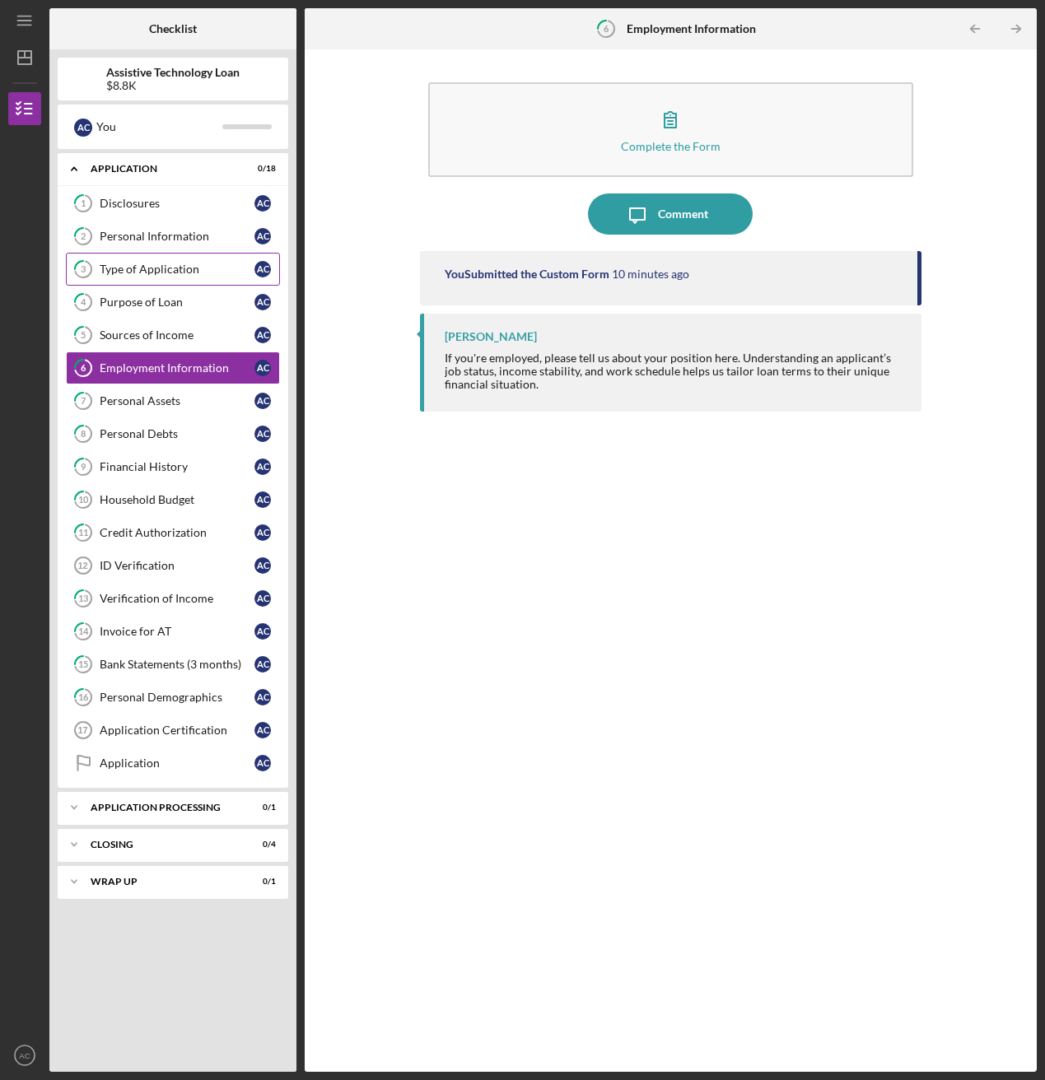
click at [174, 278] on link "3 Type of Application A C" at bounding box center [173, 269] width 214 height 33
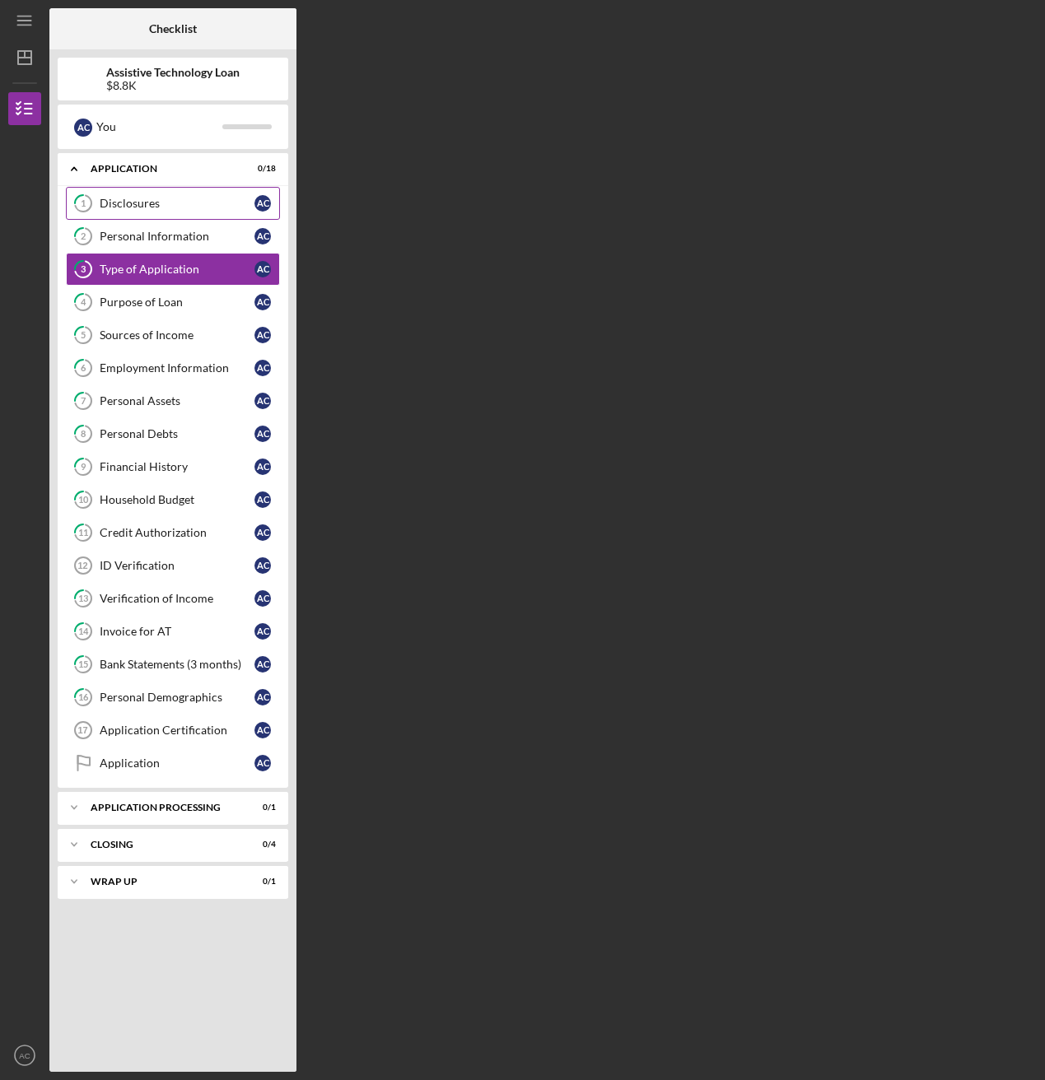
click at [171, 211] on link "1 Disclosures A C" at bounding box center [173, 203] width 214 height 33
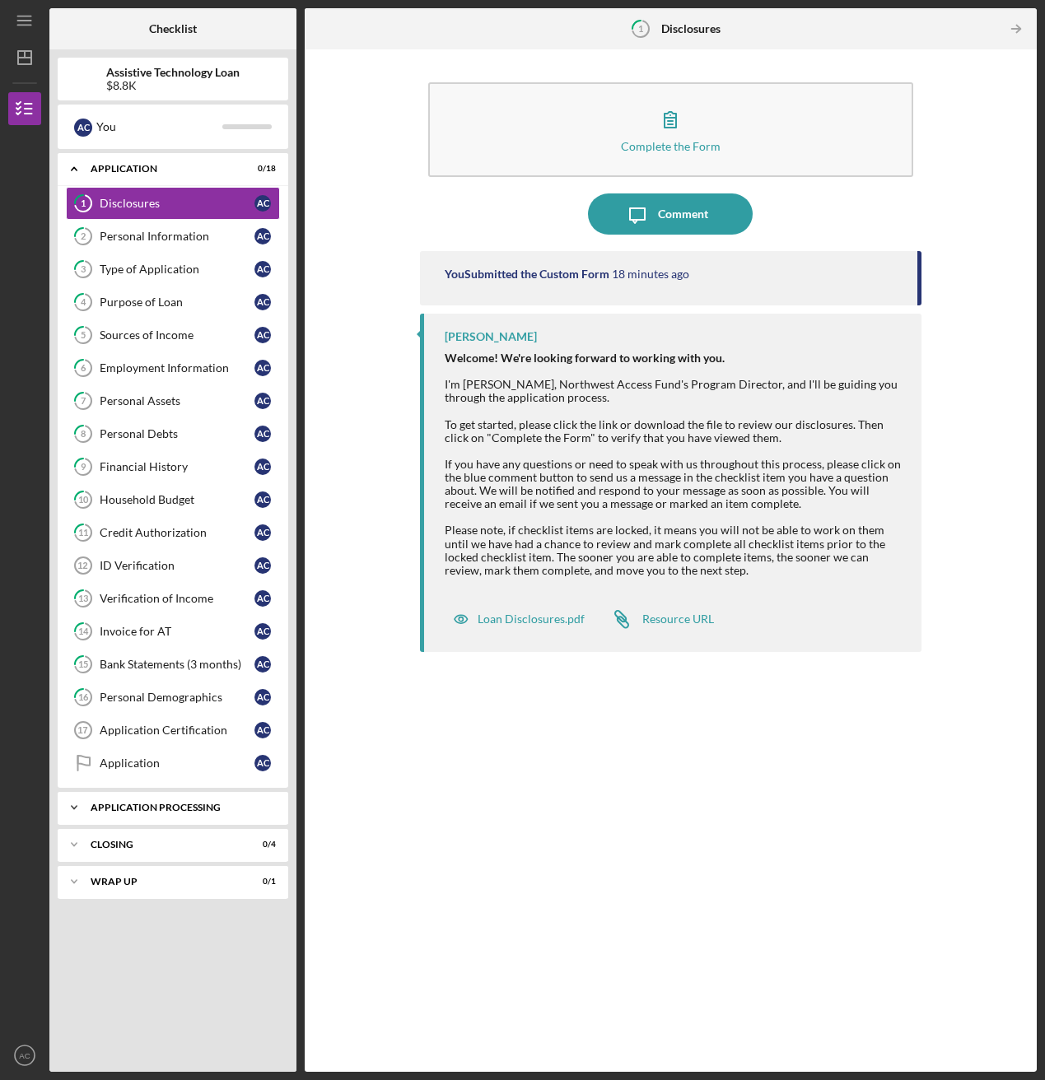
click at [171, 585] on div "Icon/Expander Application Processing 0 / 1" at bounding box center [173, 807] width 231 height 33
click at [124, 585] on div "Icon/Expander Closing 0 / 4" at bounding box center [173, 886] width 231 height 33
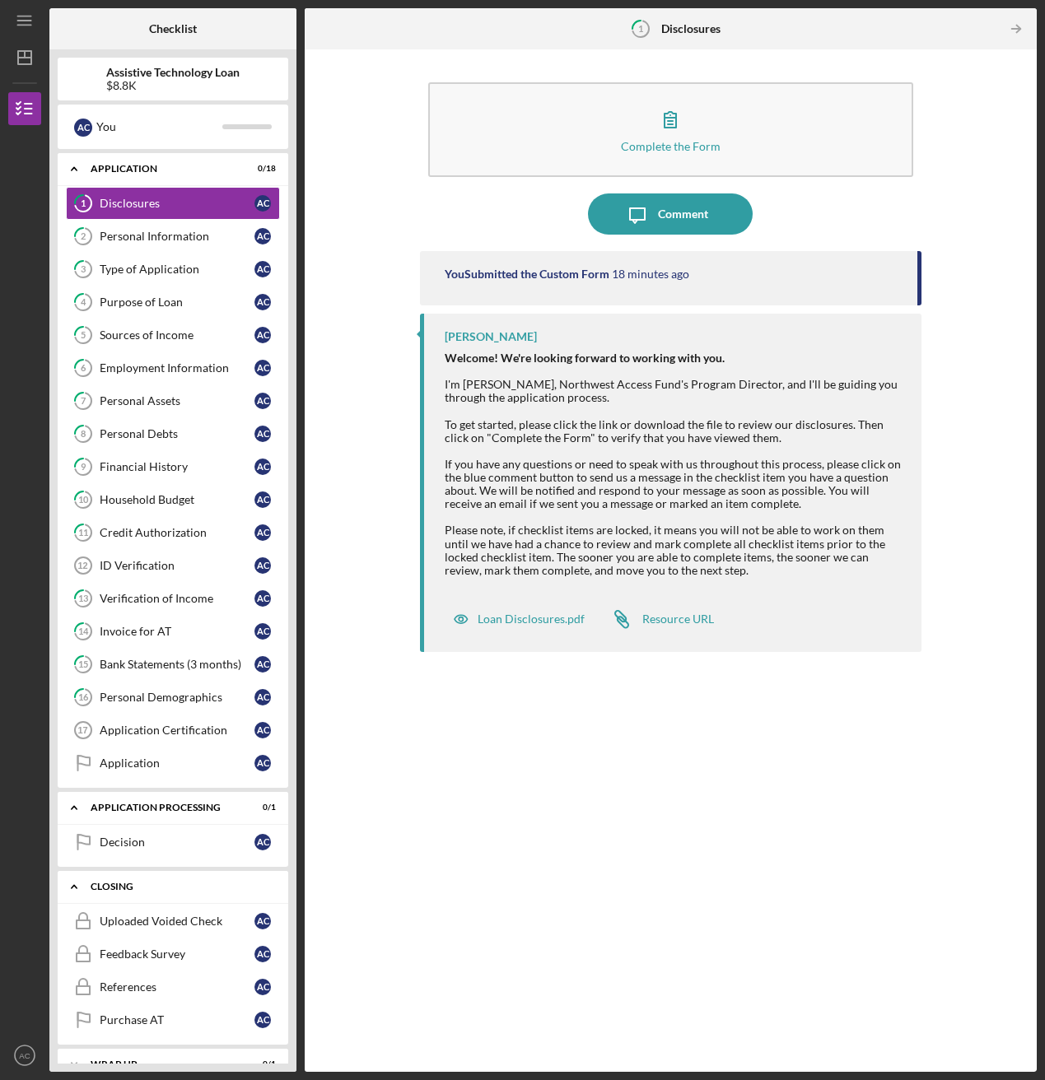
scroll to position [26, 0]
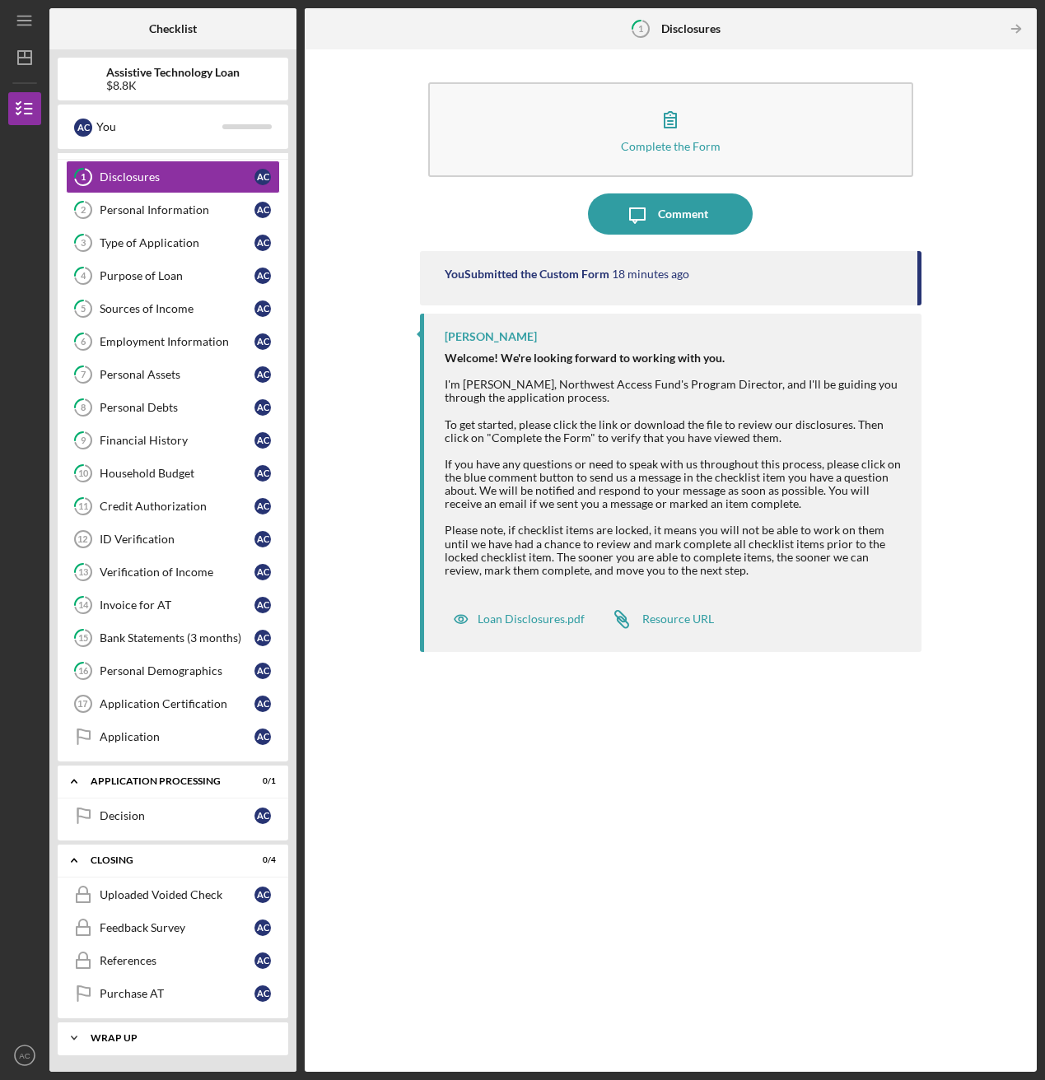
click at [106, 585] on div "Icon/Expander Wrap up 0 / 1" at bounding box center [173, 1038] width 231 height 33
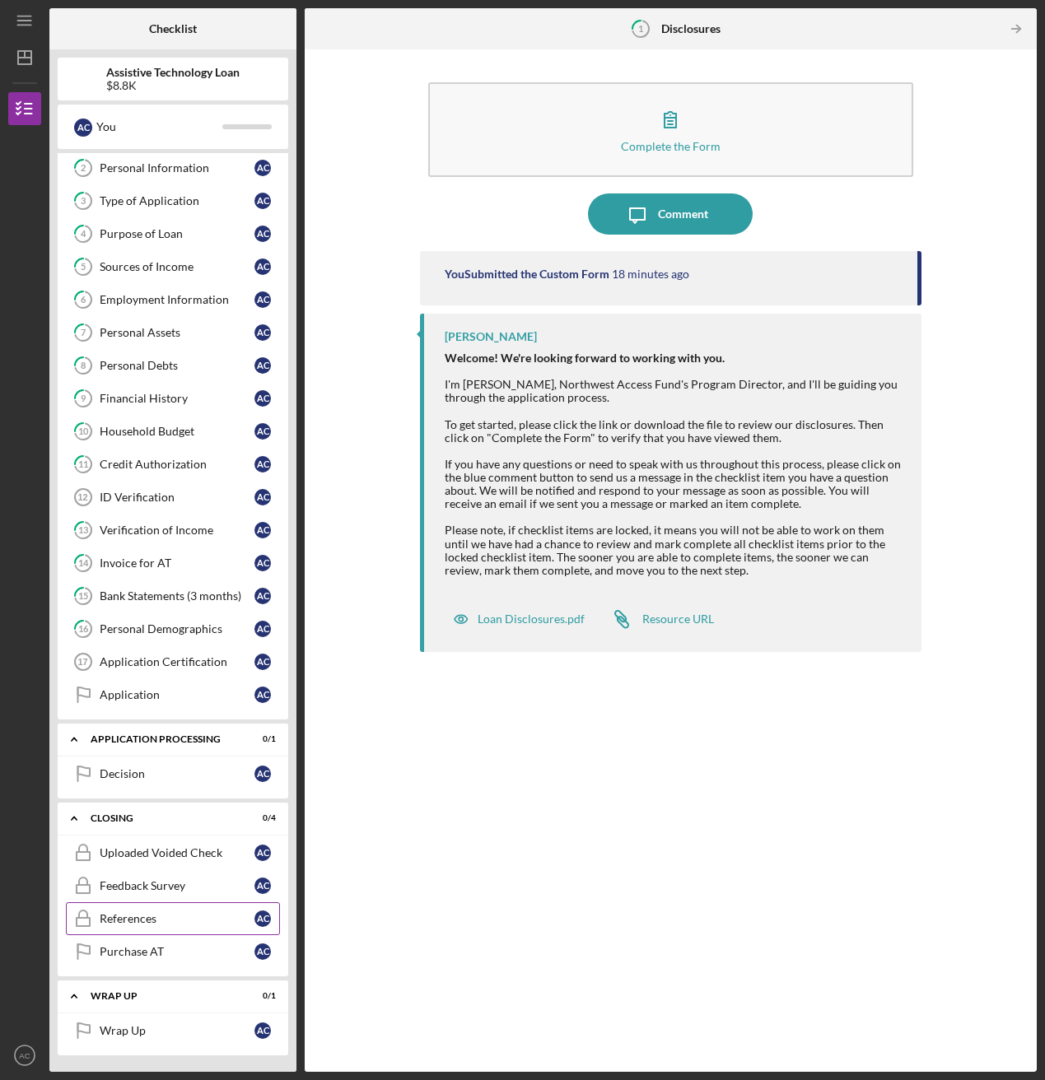
scroll to position [0, 0]
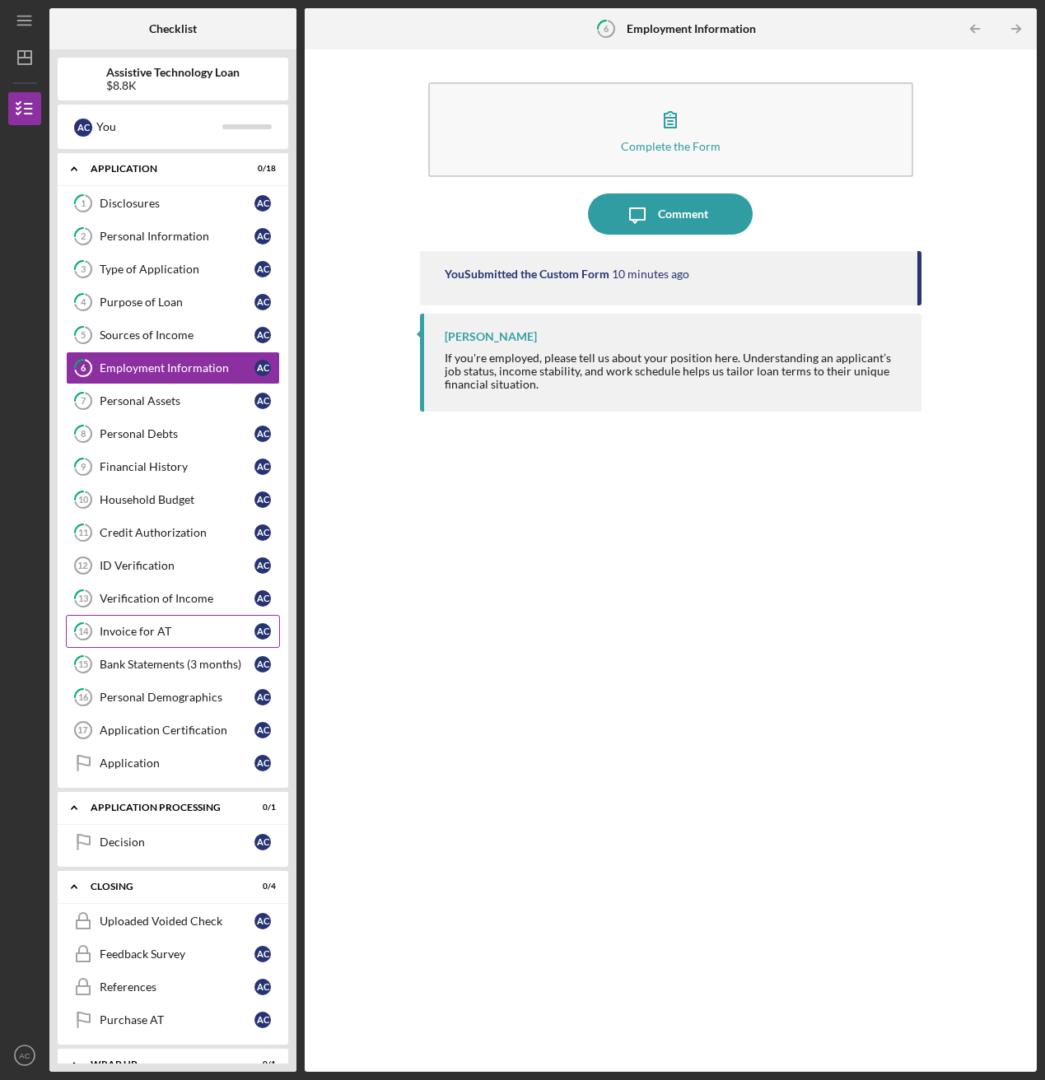
scroll to position [68, 0]
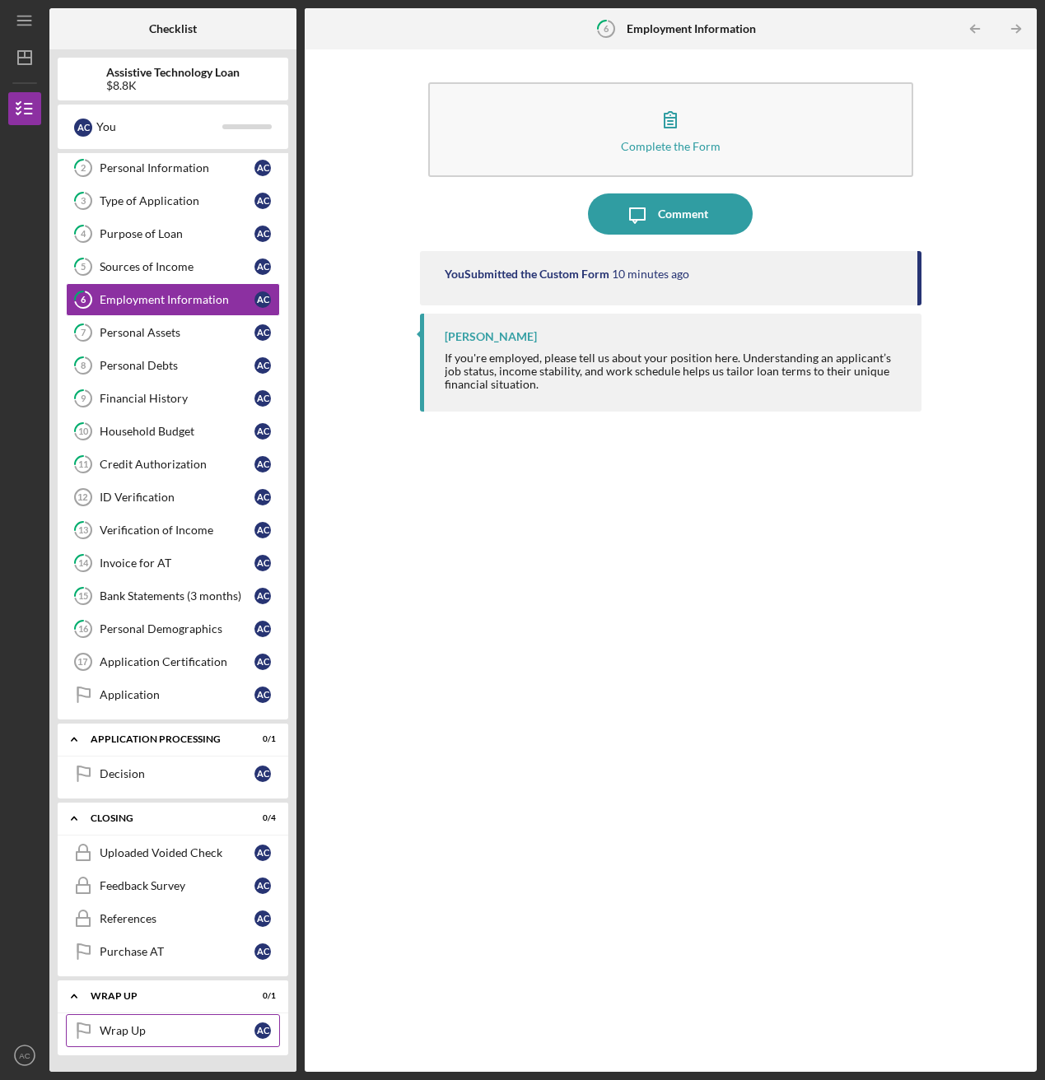
click at [174, 585] on div "Wrap Up" at bounding box center [177, 1030] width 155 height 13
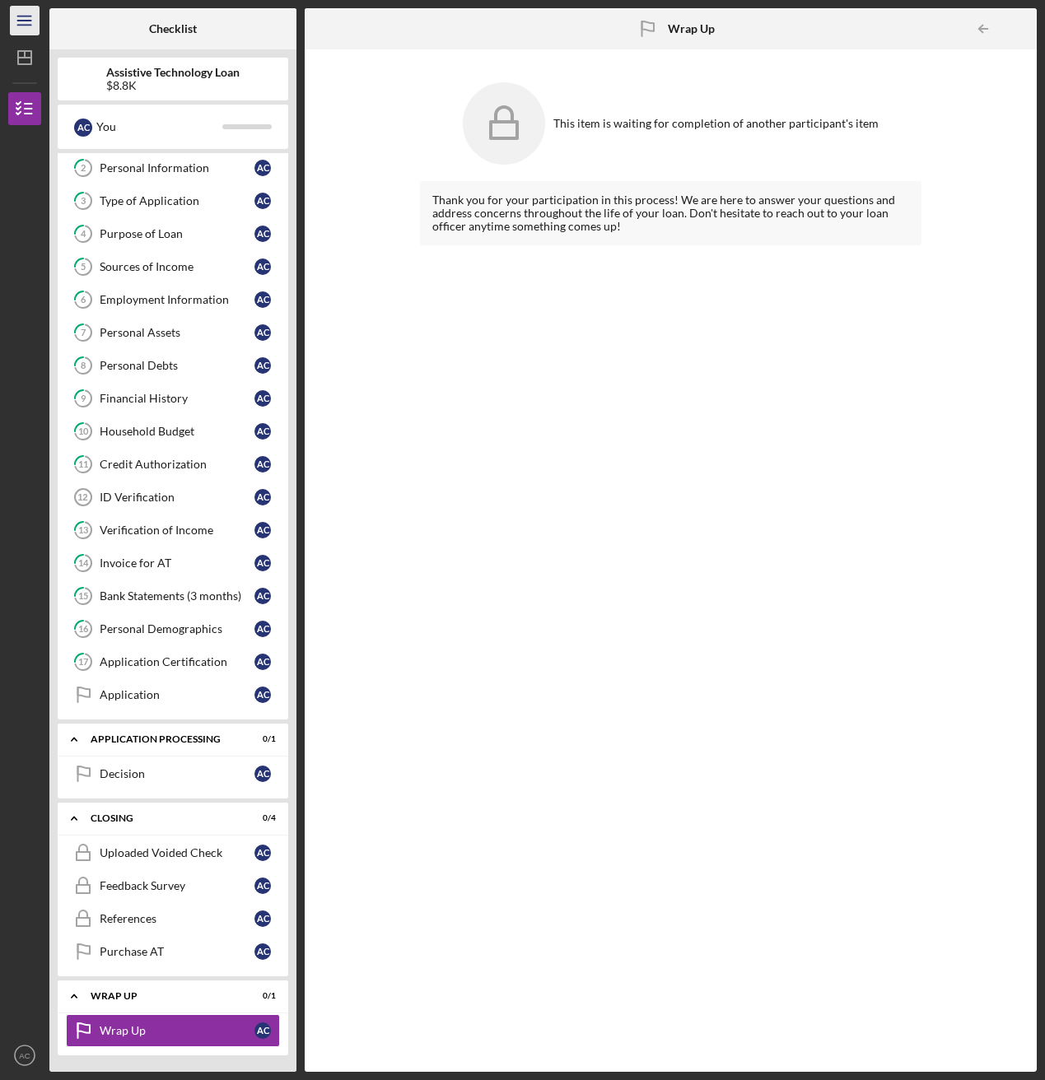
click at [32, 19] on icon "Icon/Menu" at bounding box center [25, 20] width 37 height 37
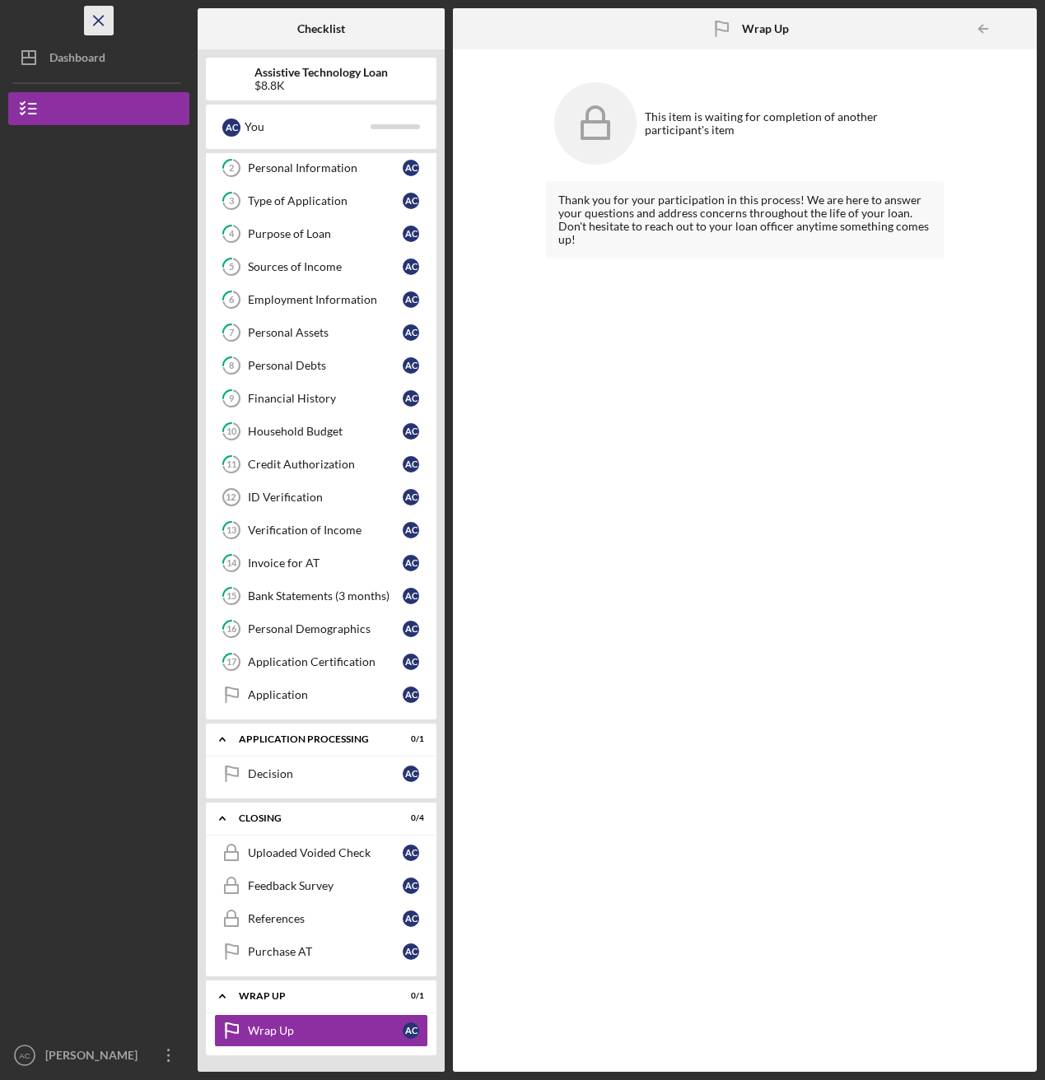
click at [97, 29] on icon "Icon/Menu Close" at bounding box center [99, 20] width 37 height 37
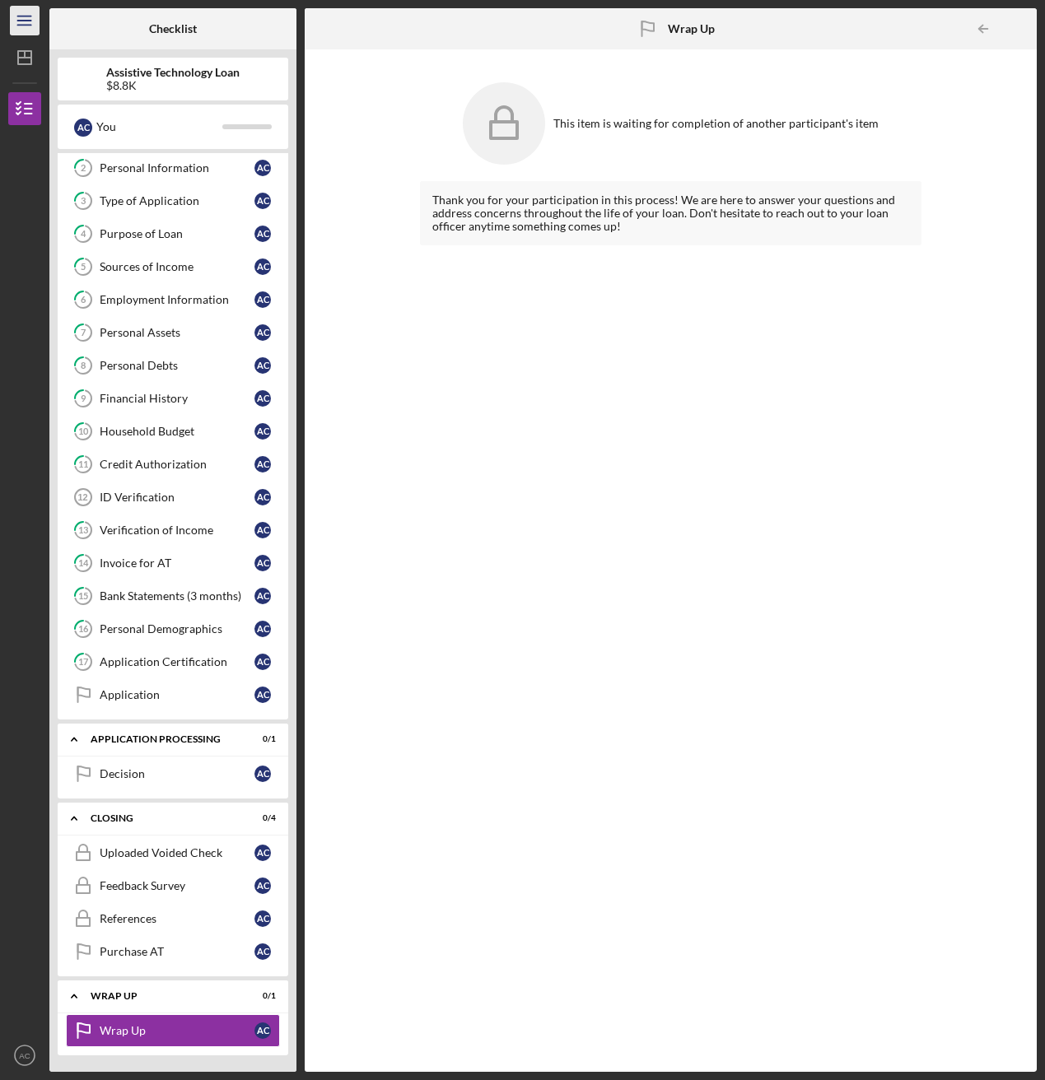
click at [25, 21] on line "button" at bounding box center [23, 21] width 13 height 0
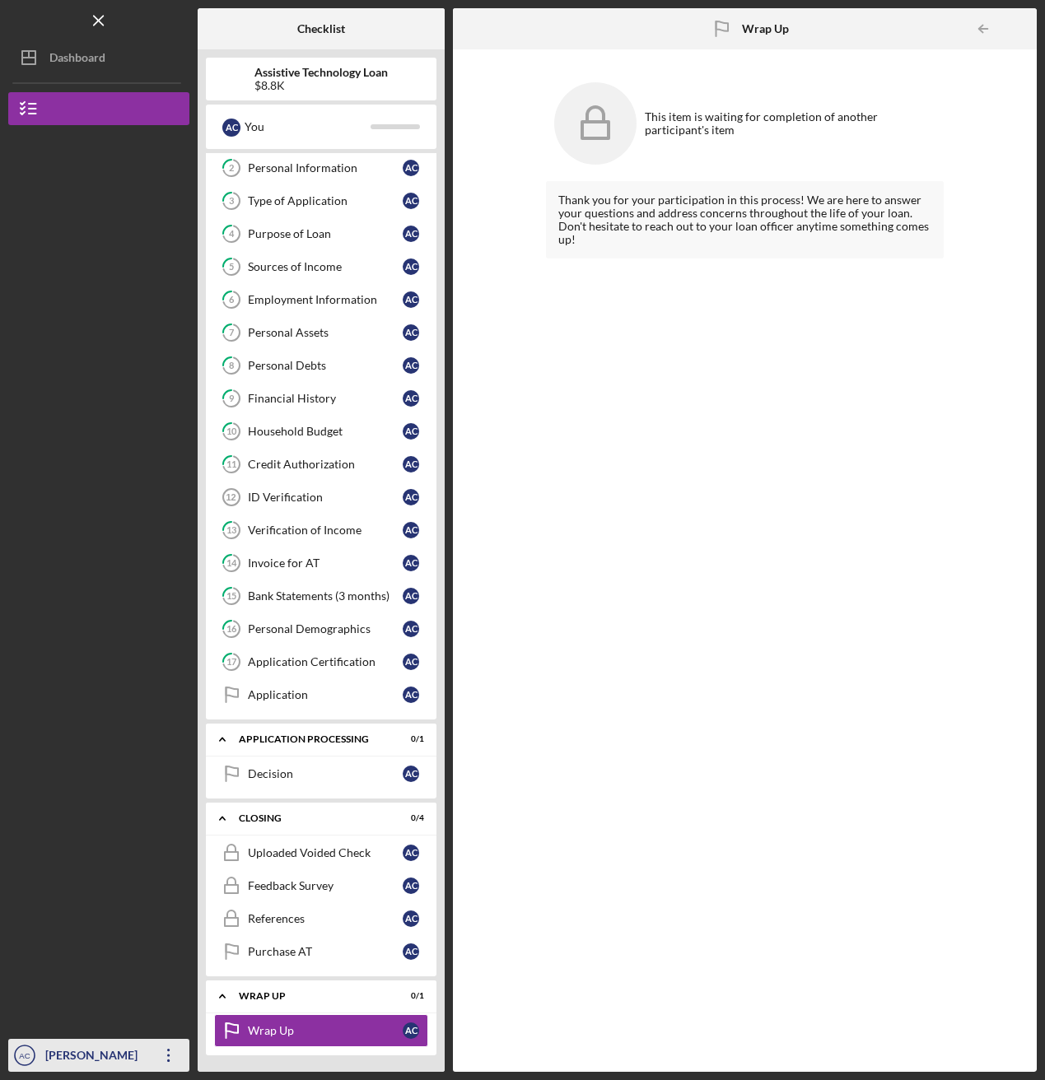
click at [44, 585] on div "[PERSON_NAME]" at bounding box center [94, 1057] width 107 height 37
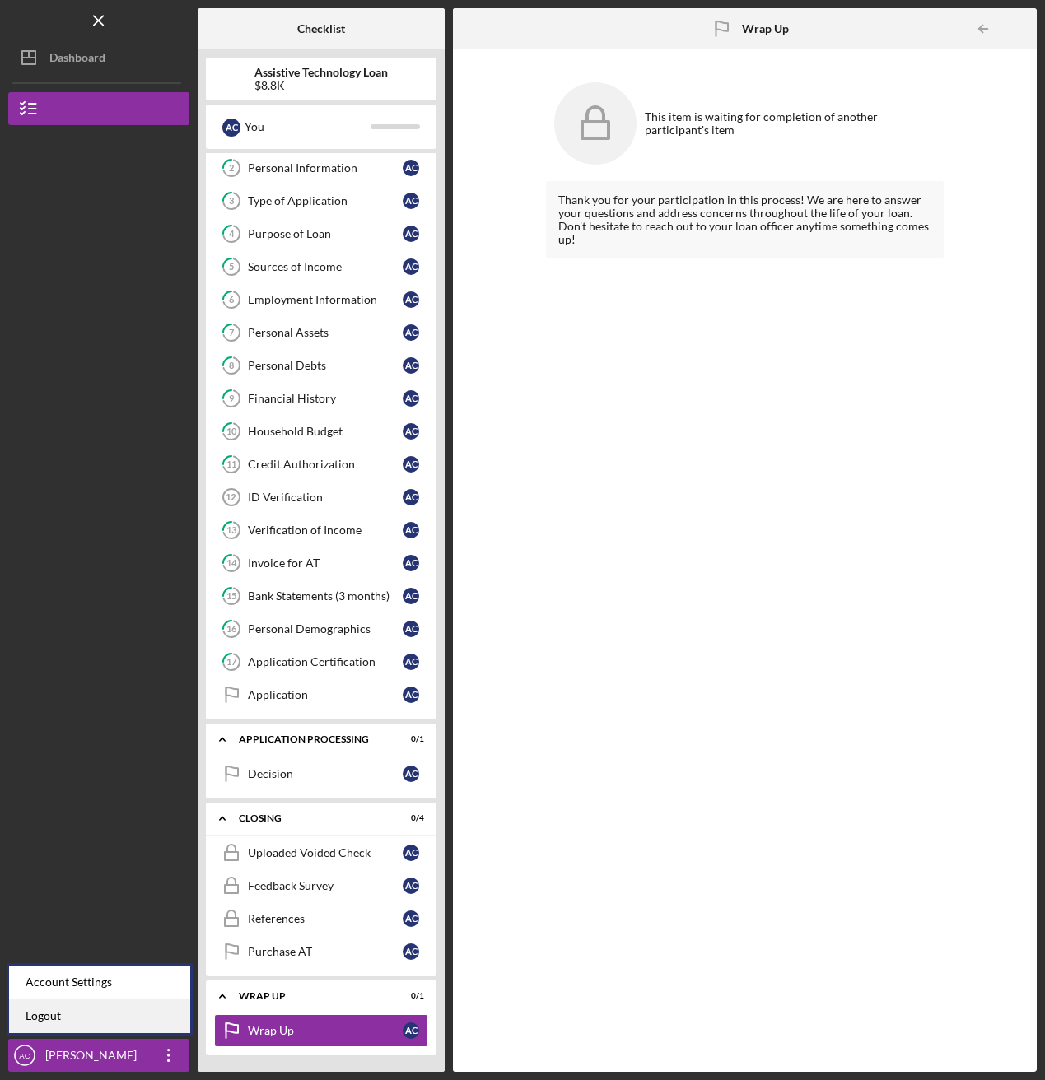
click at [114, 585] on link "Logout" at bounding box center [99, 1017] width 181 height 34
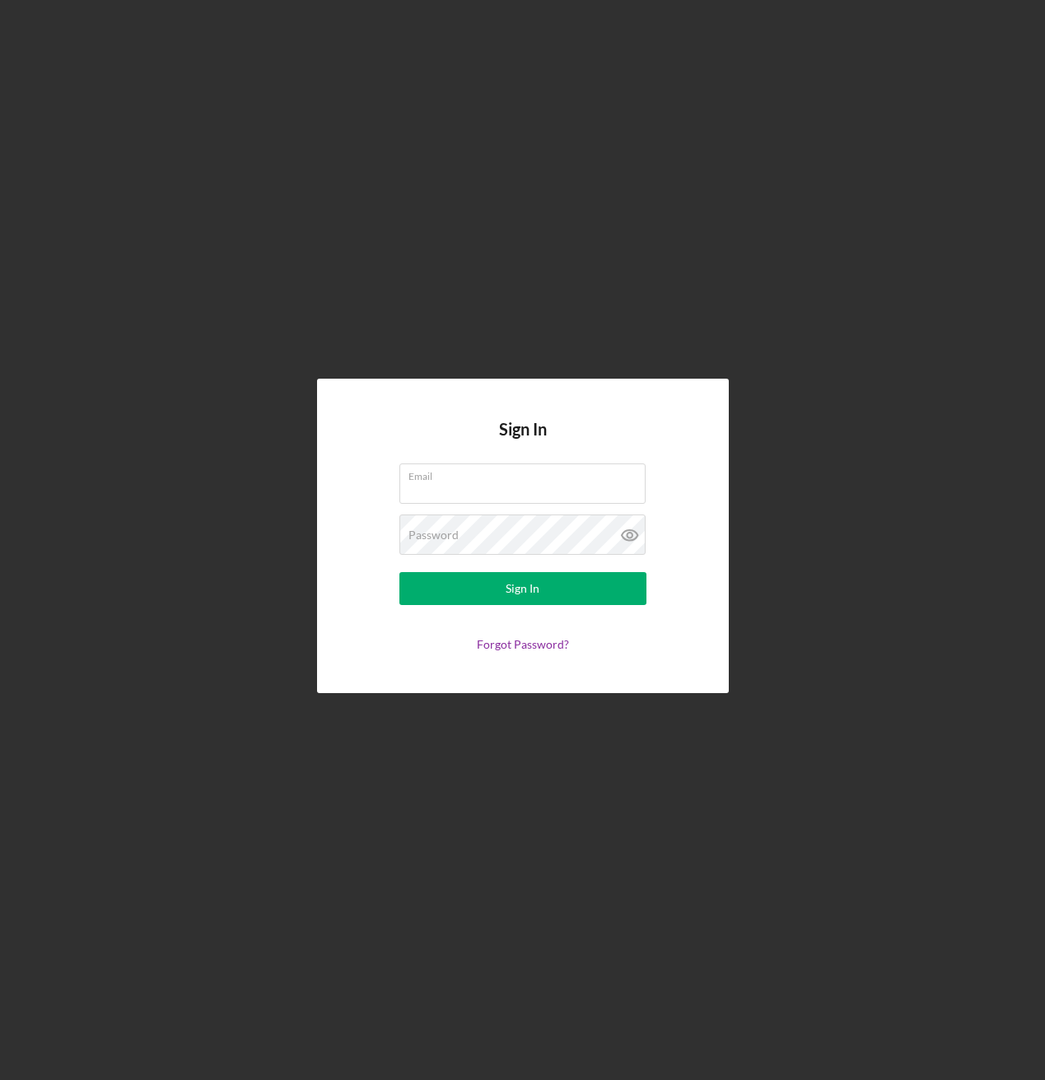
type input "[PERSON_NAME][EMAIL_ADDRESS][DOMAIN_NAME]"
